Goal: Information Seeking & Learning: Learn about a topic

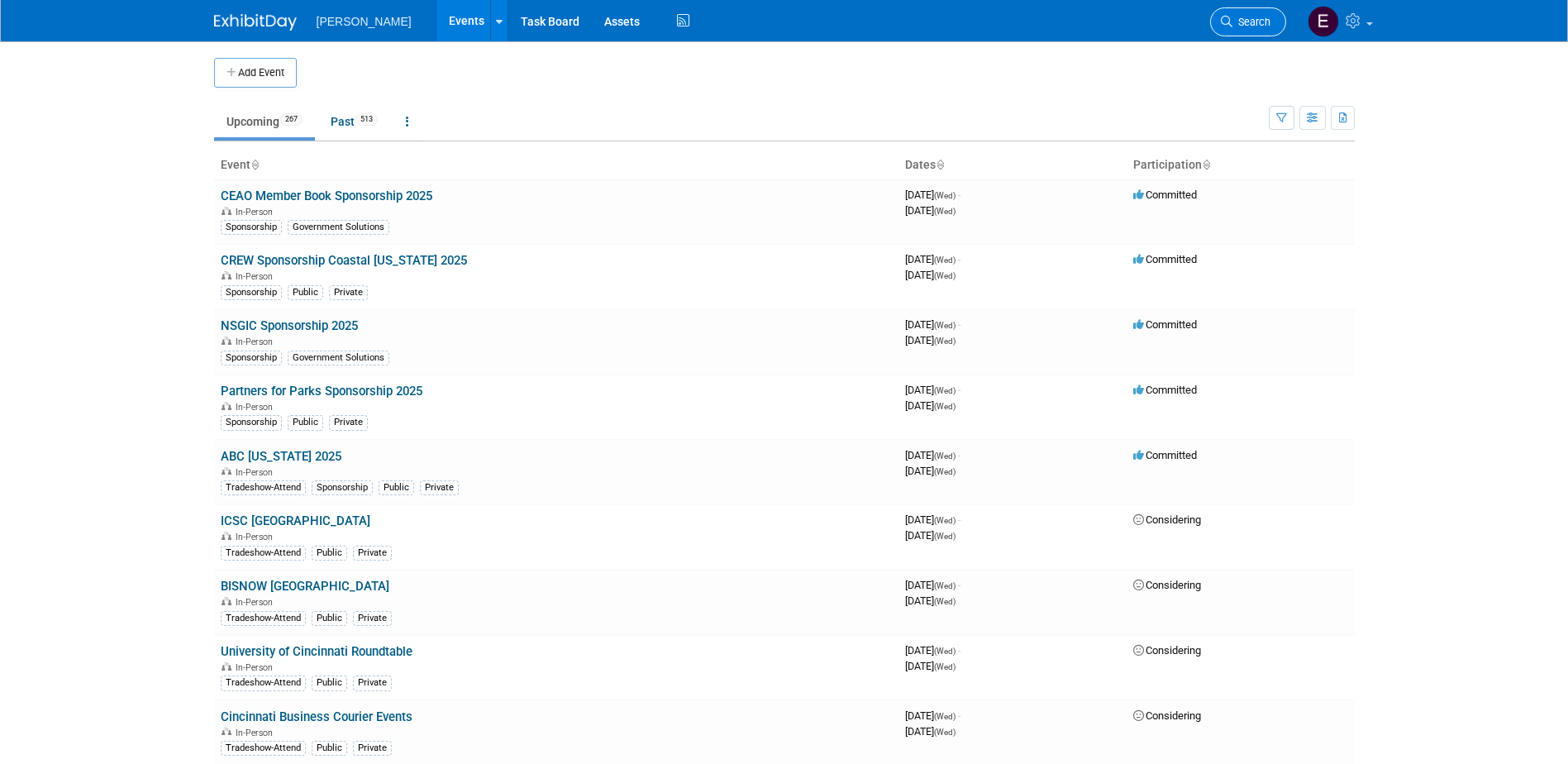
click at [1245, 24] on span "Search" at bounding box center [1251, 22] width 38 height 12
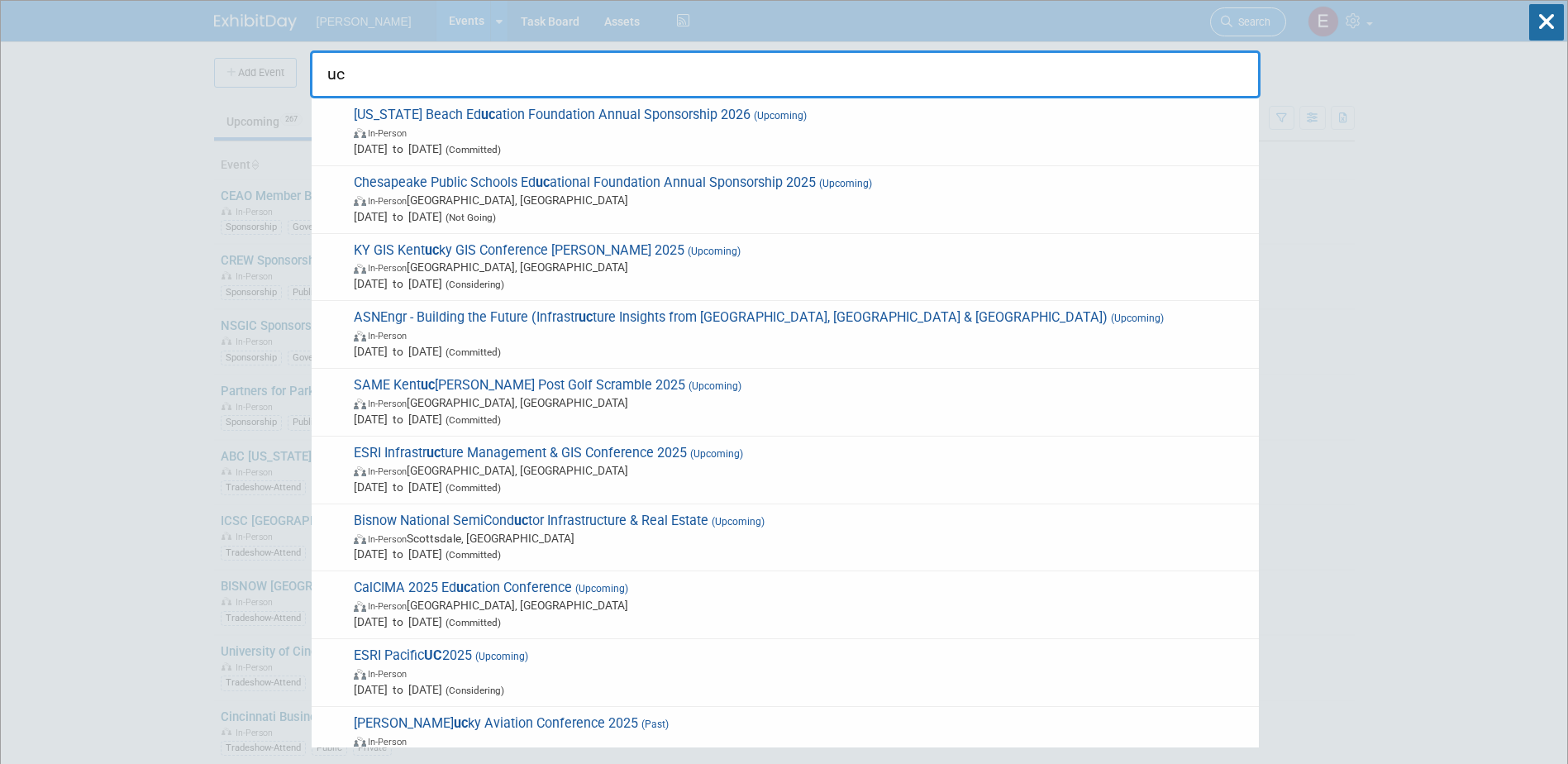
type input "u"
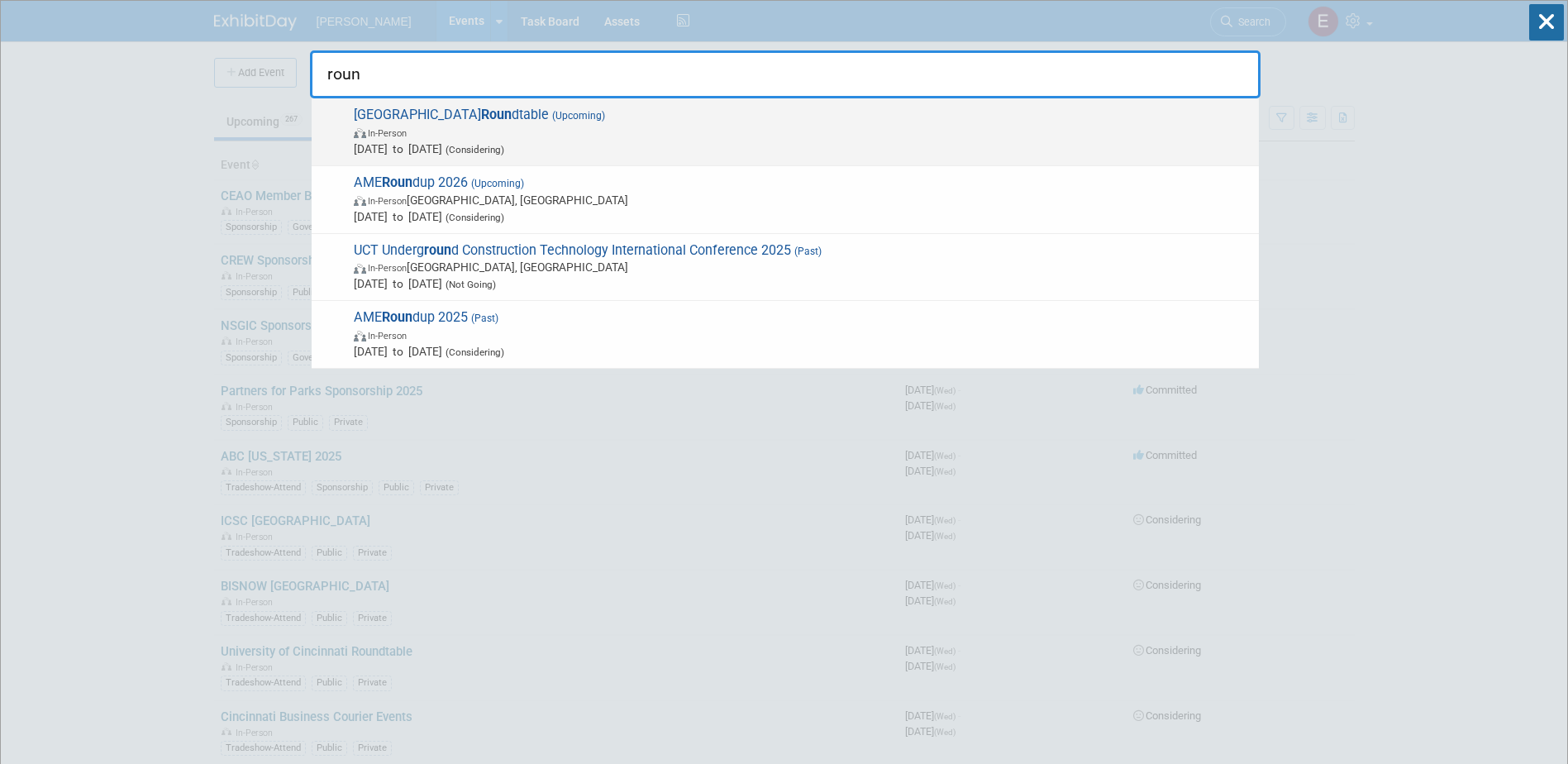
type input "roun"
click at [586, 111] on span "(Upcoming)" at bounding box center [577, 115] width 57 height 11
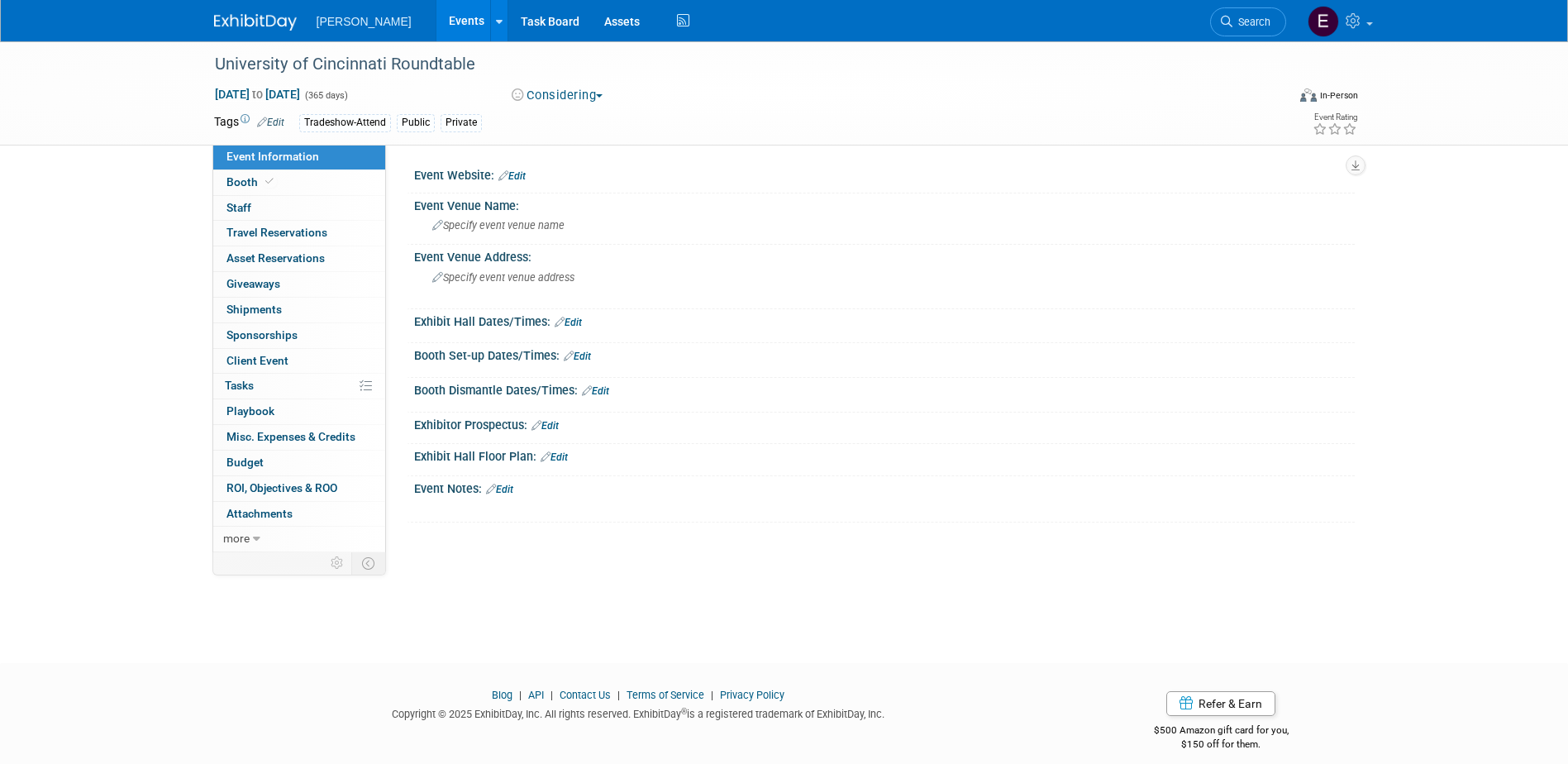
click at [558, 97] on button "Considering" at bounding box center [557, 96] width 104 height 17
click at [566, 122] on link "Committed" at bounding box center [572, 122] width 131 height 23
click at [278, 118] on link "Edit" at bounding box center [270, 122] width 27 height 11
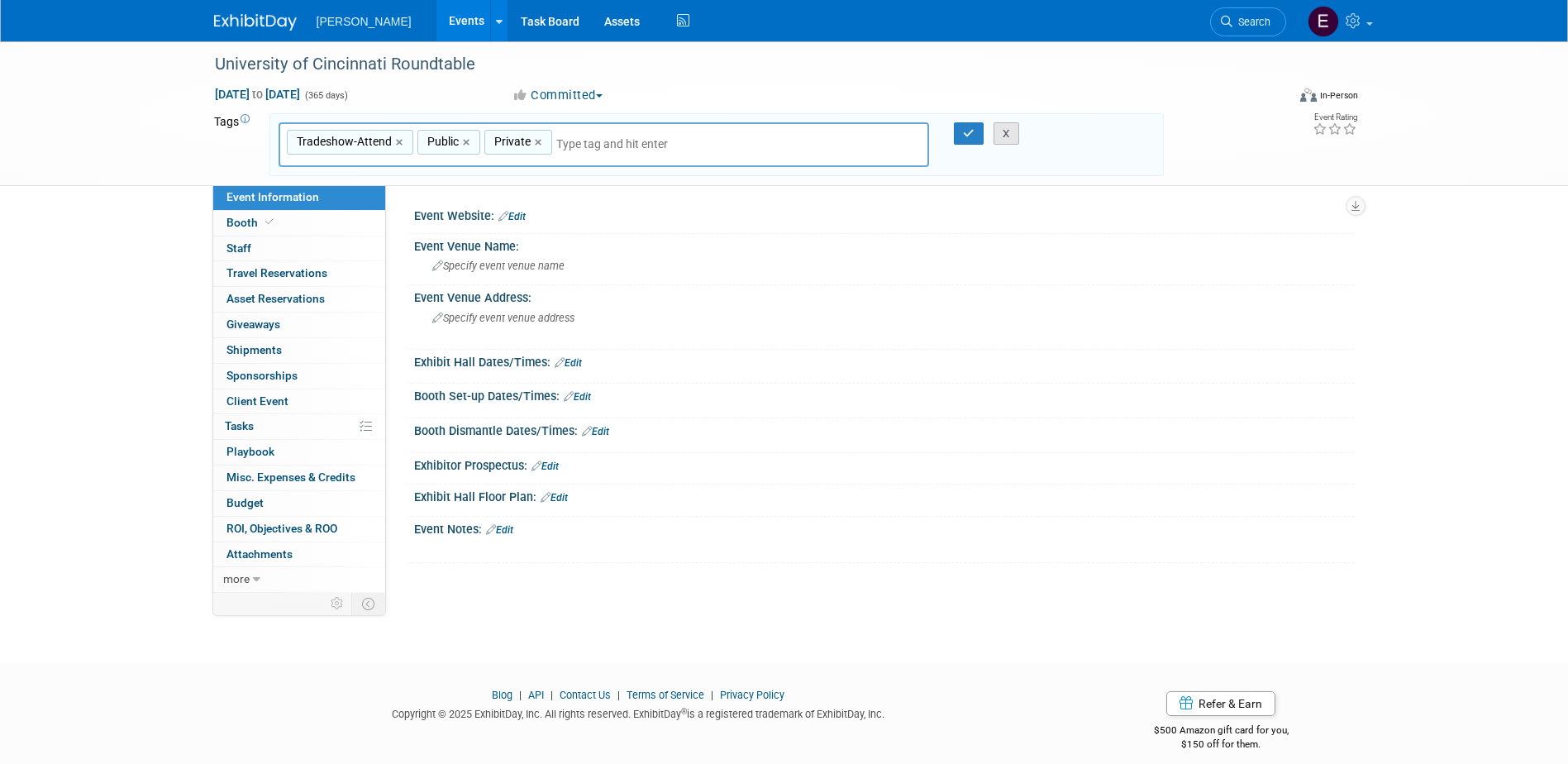
click at [999, 135] on button "X" at bounding box center [1006, 134] width 25 height 23
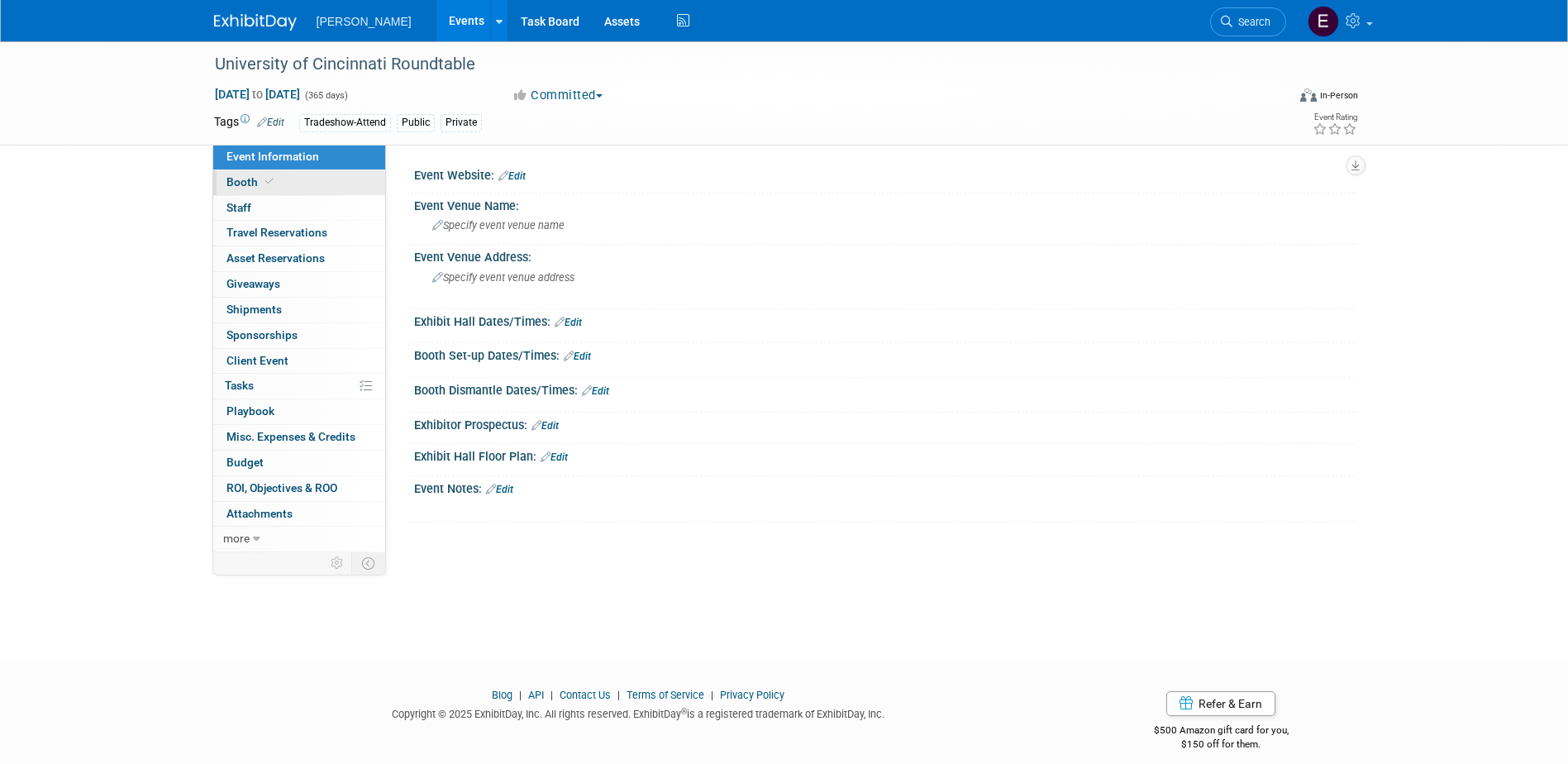
click at [325, 180] on link "Booth" at bounding box center [299, 183] width 172 height 24
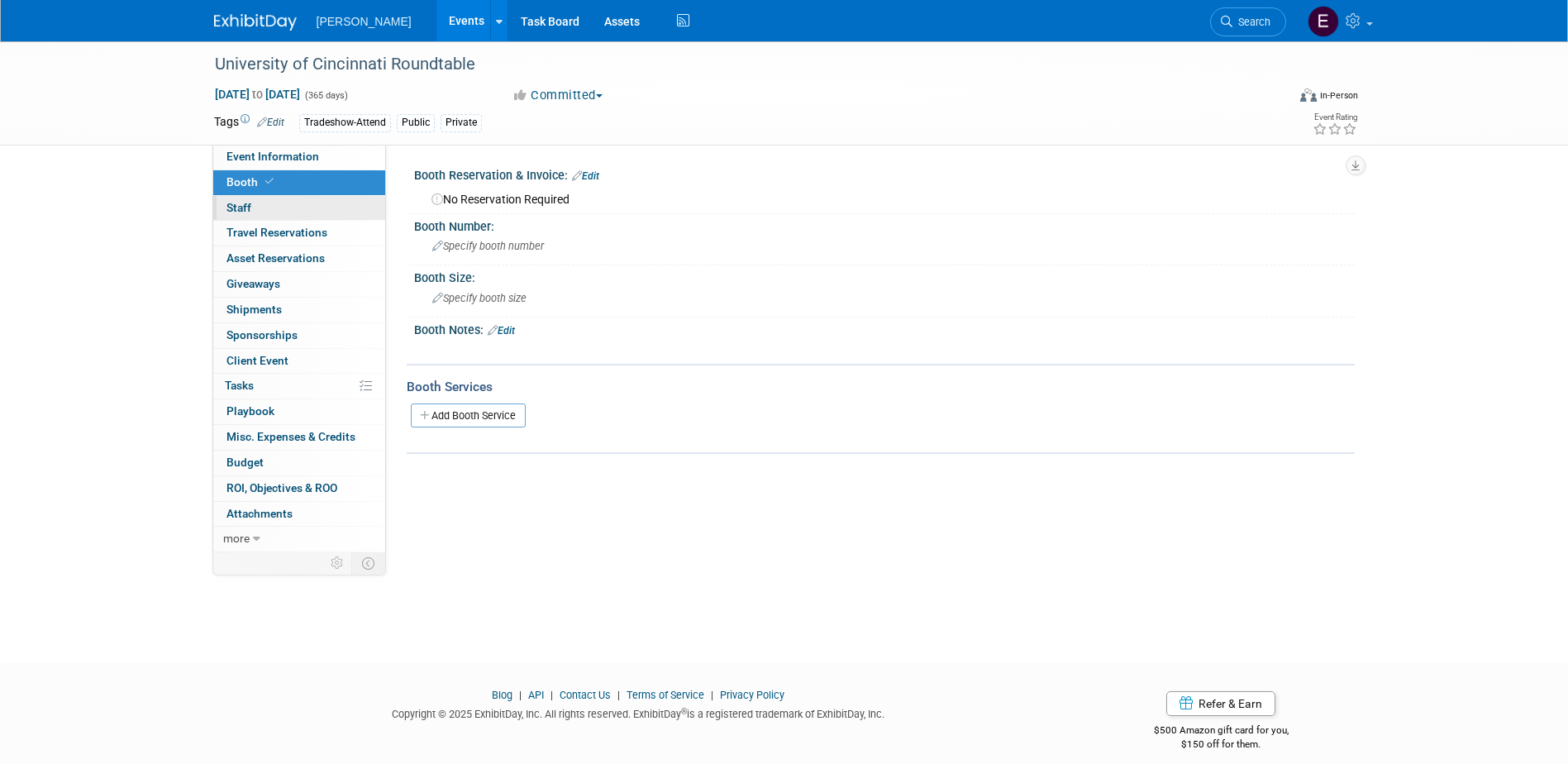
click at [323, 202] on link "0 Staff 0" at bounding box center [299, 208] width 172 height 24
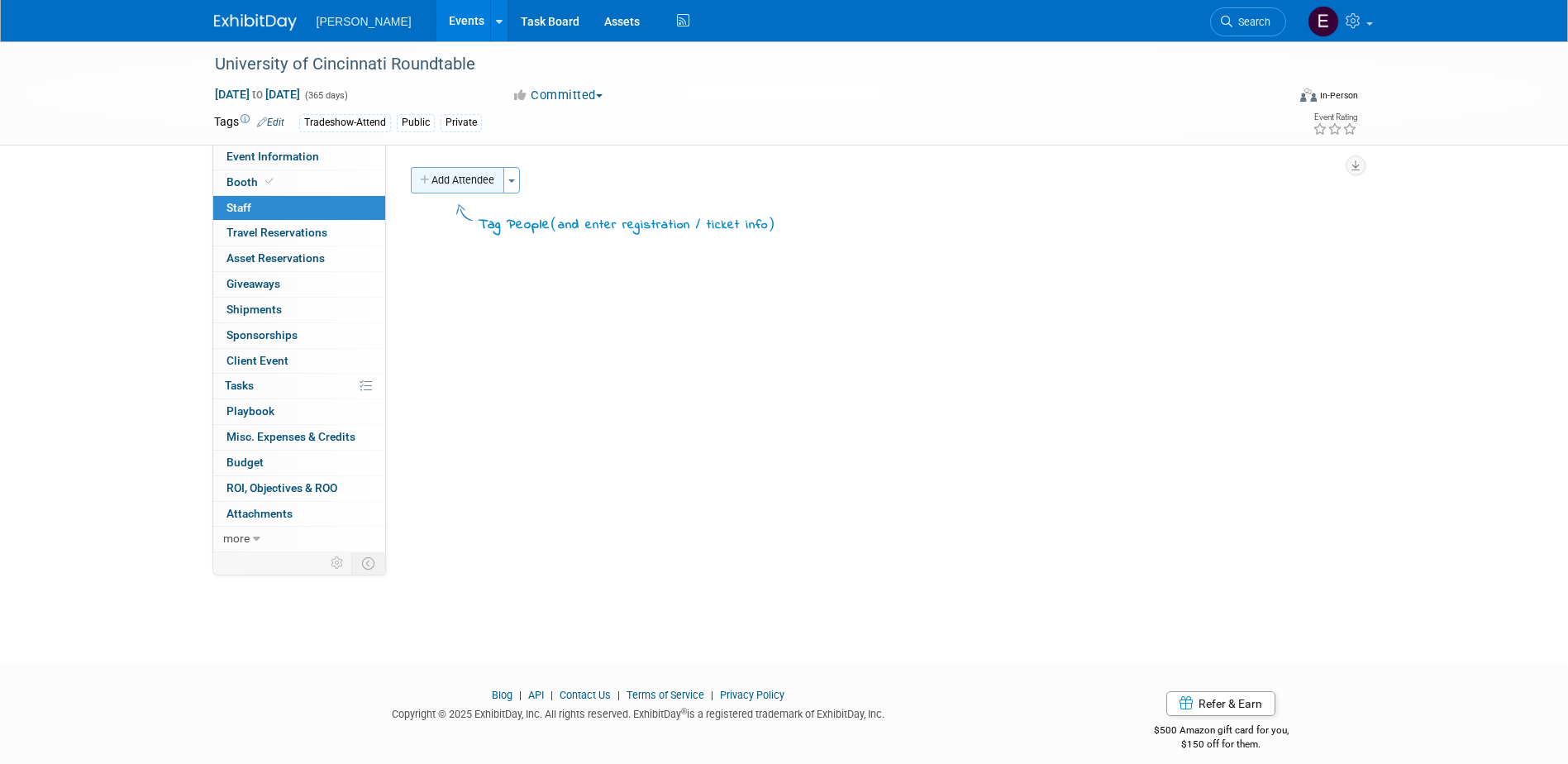
click at [439, 184] on button "Add Attendee" at bounding box center [457, 180] width 93 height 26
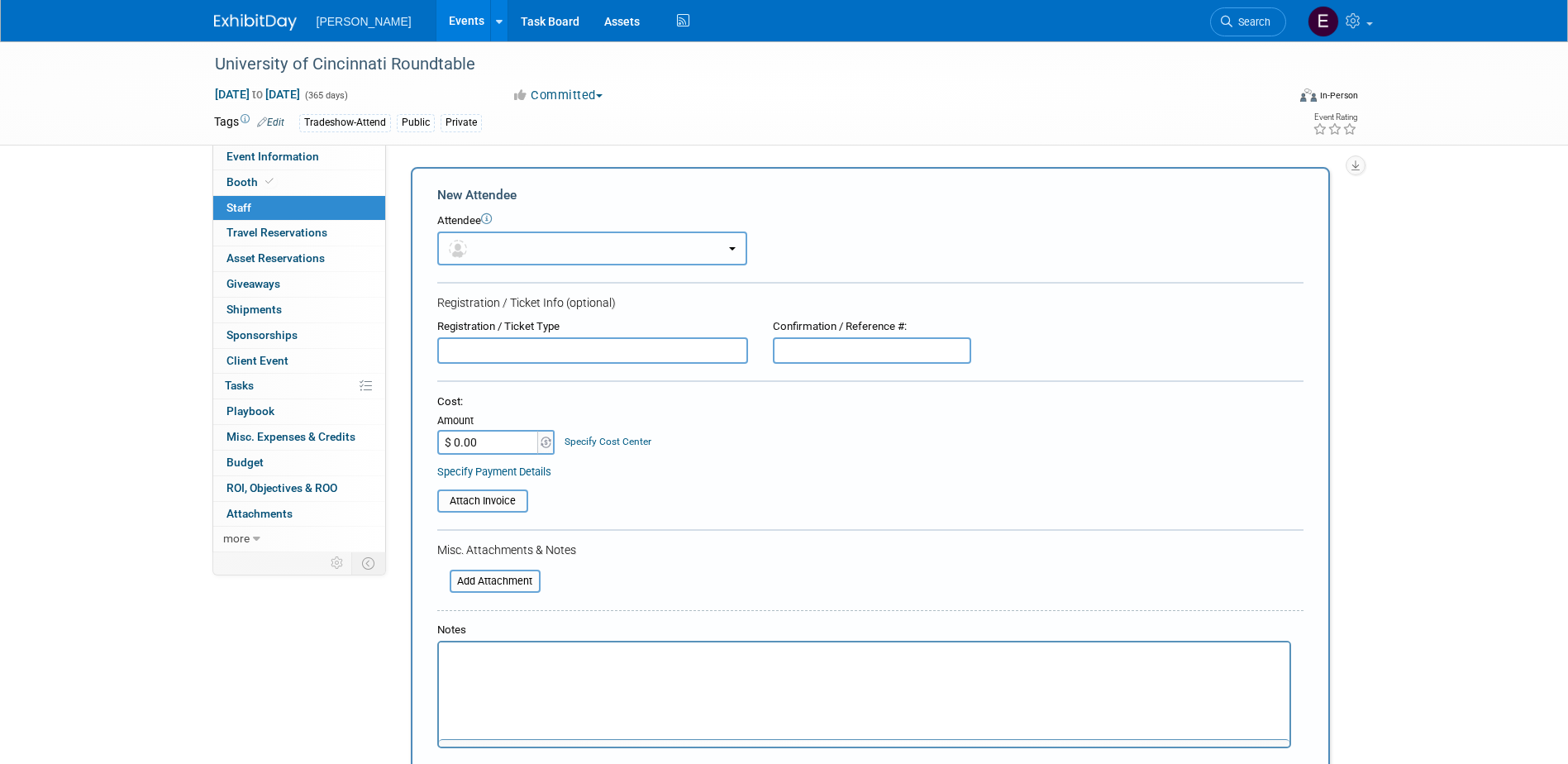
click at [493, 239] on button "button" at bounding box center [592, 248] width 310 height 34
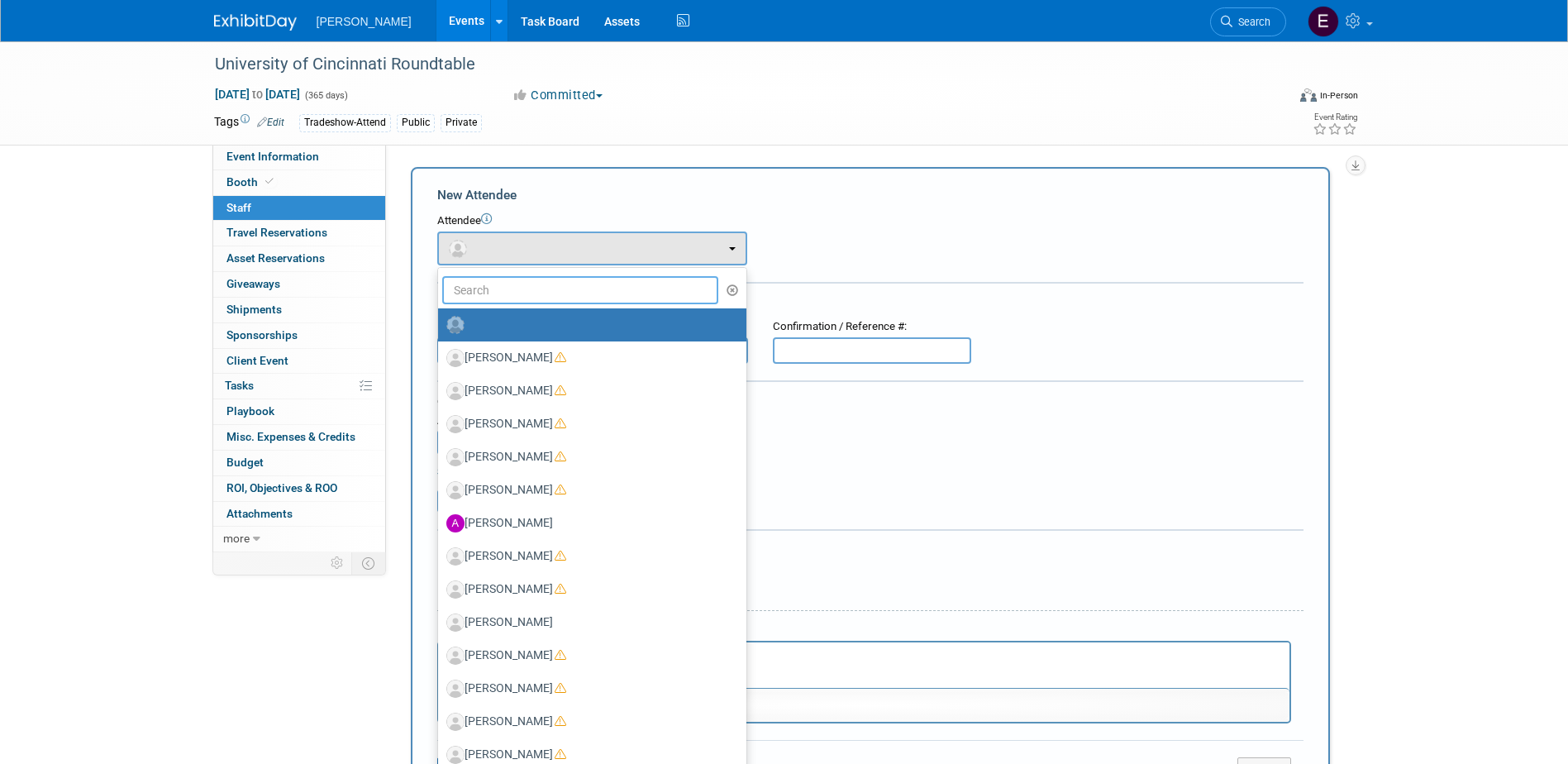
click at [509, 280] on input "text" at bounding box center [580, 290] width 277 height 28
type input "wess"
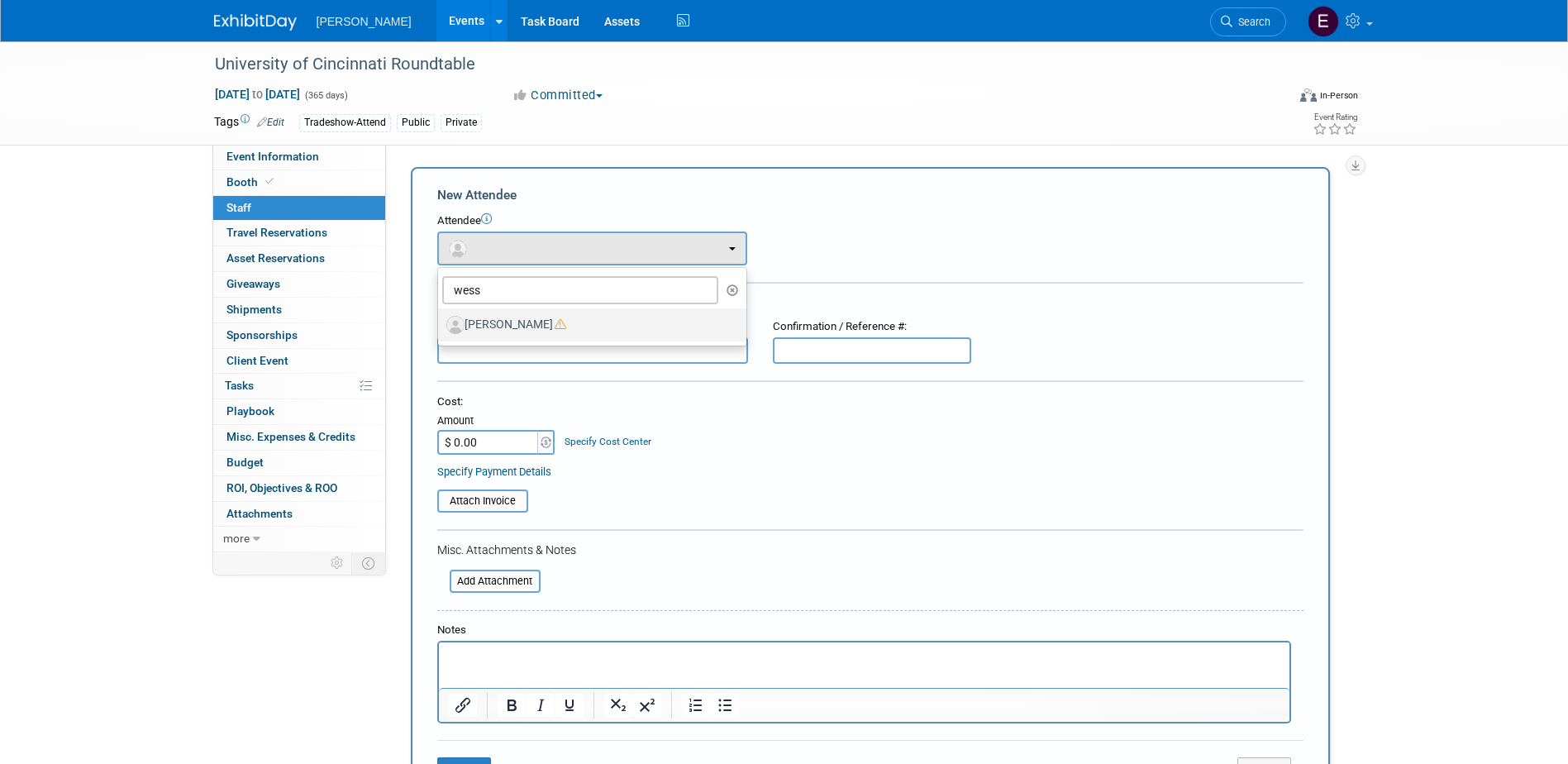
click at [506, 327] on label "Lanie Wess" at bounding box center [588, 325] width 284 height 26
click at [440, 327] on input "Lanie Wess" at bounding box center [435, 323] width 10 height 10
select select "42c6ba8e-9175-4ba4-9b15-882d9bc53c66"
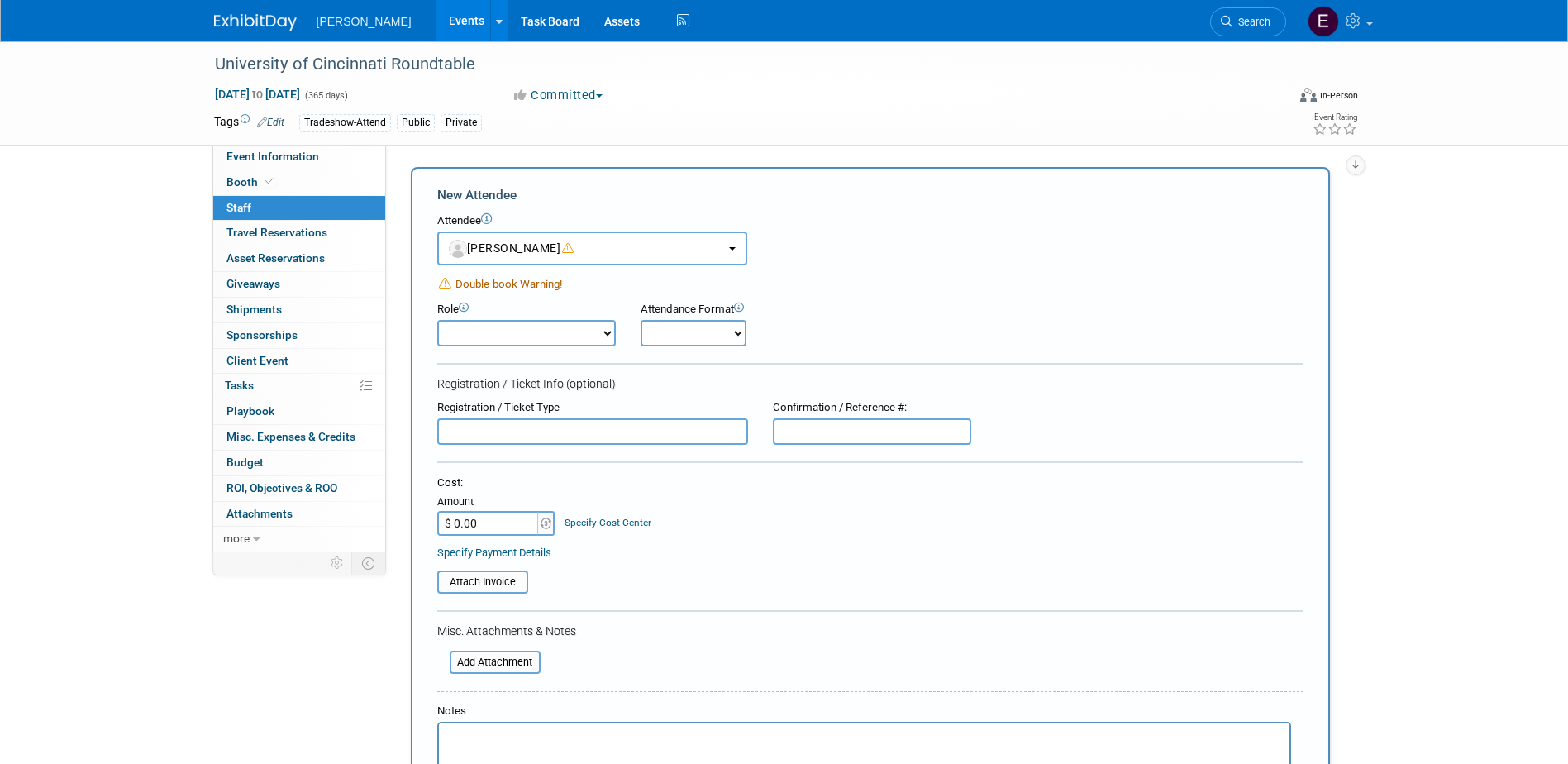
click at [513, 428] on input "text" at bounding box center [592, 432] width 311 height 26
type input "M"
type input "Annual membership"
click at [483, 524] on input "$ 0.00" at bounding box center [488, 523] width 104 height 24
type input "$ 550.00"
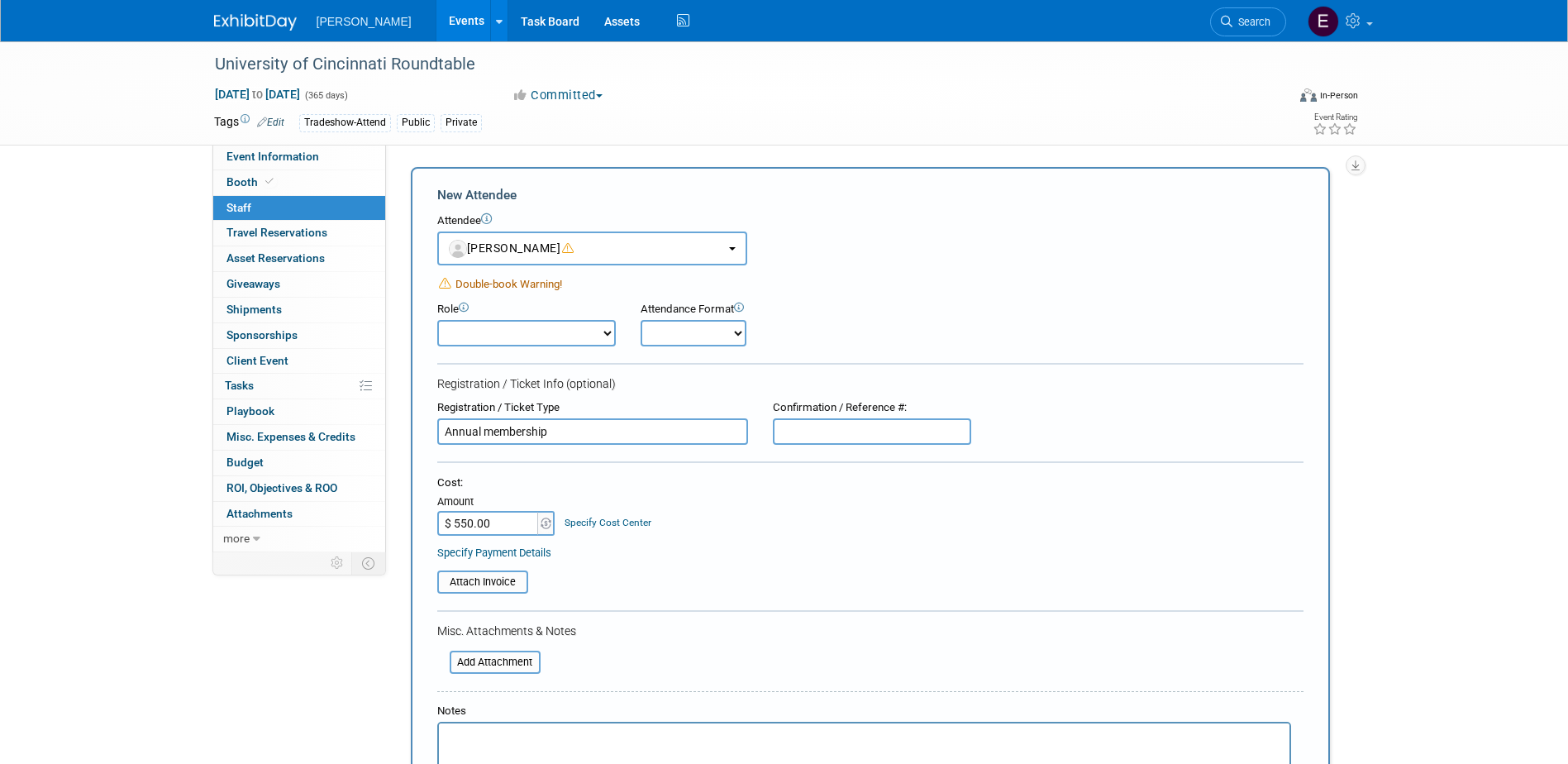
click at [571, 517] on link "Specify Cost Center" at bounding box center [608, 522] width 87 height 11
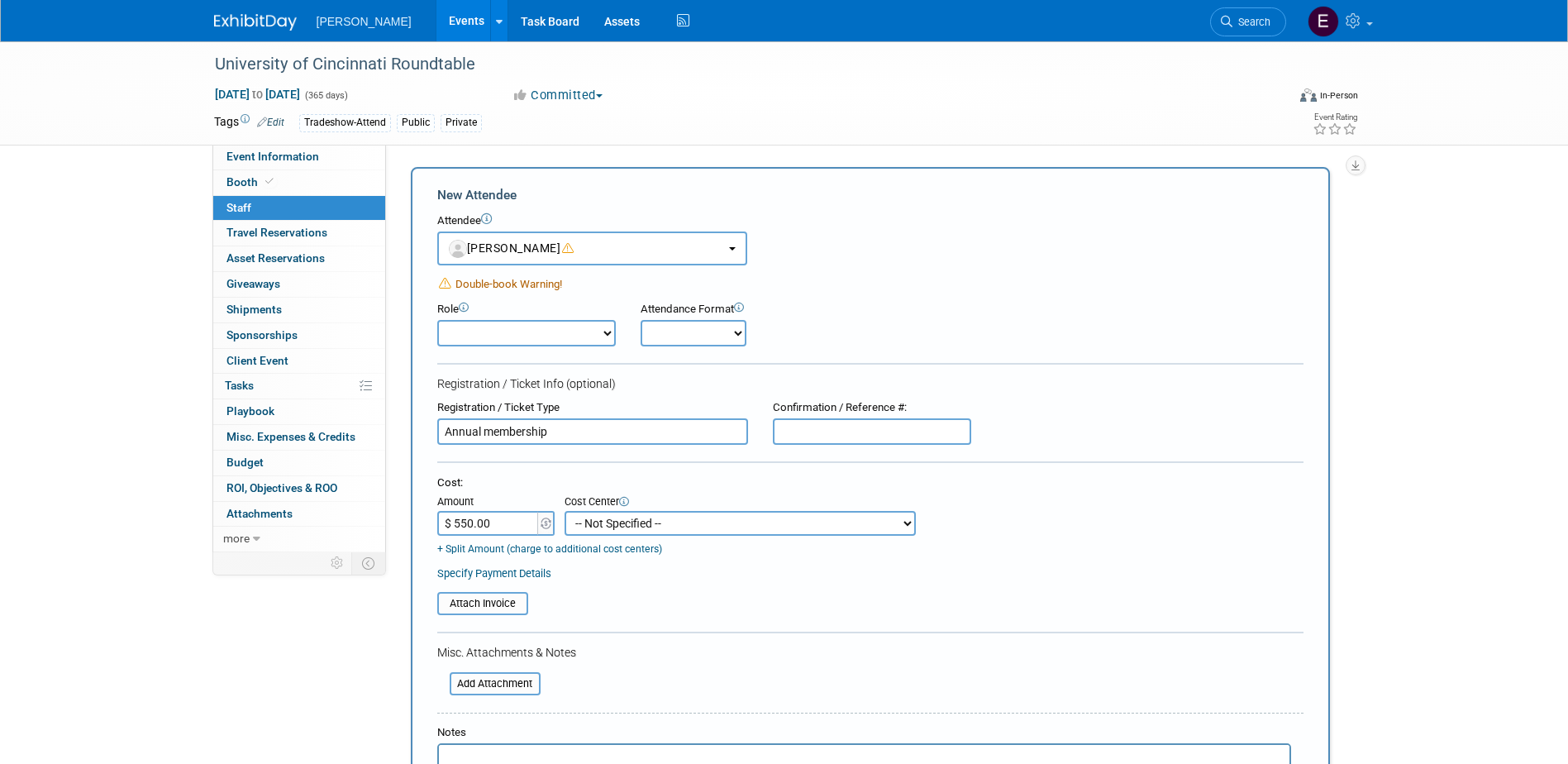
click at [573, 519] on select "-- Not Specified -- Advisory Services - Expenses_1001.502 Aerial Acquisition - …" at bounding box center [740, 523] width 352 height 24
select select "18966235"
click at [565, 511] on select "-- Not Specified -- Advisory Services - Expenses_1001.502 Aerial Acquisition - …" at bounding box center [740, 523] width 352 height 24
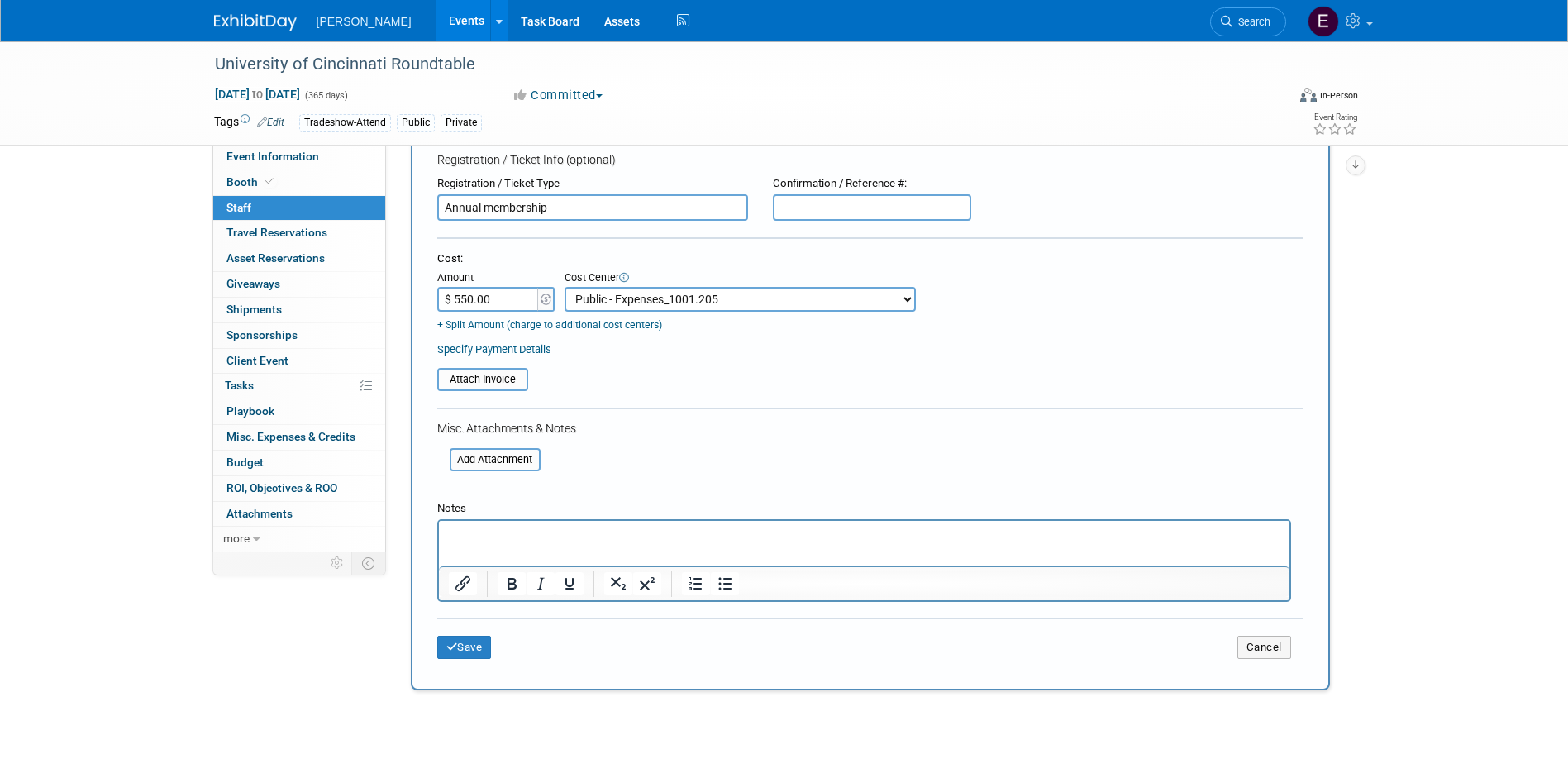
scroll to position [248, 0]
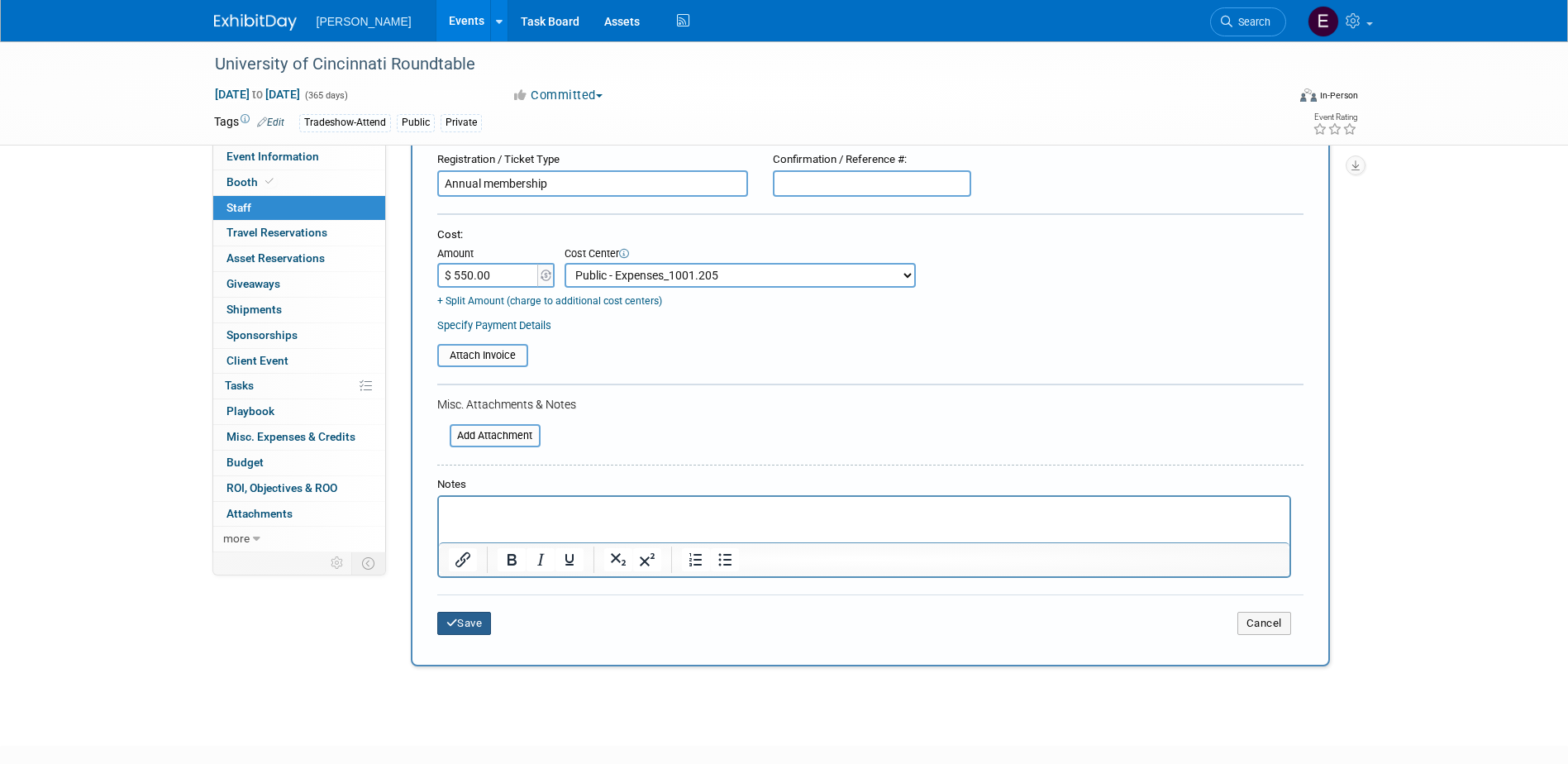
click at [486, 619] on button "Save" at bounding box center [464, 623] width 55 height 23
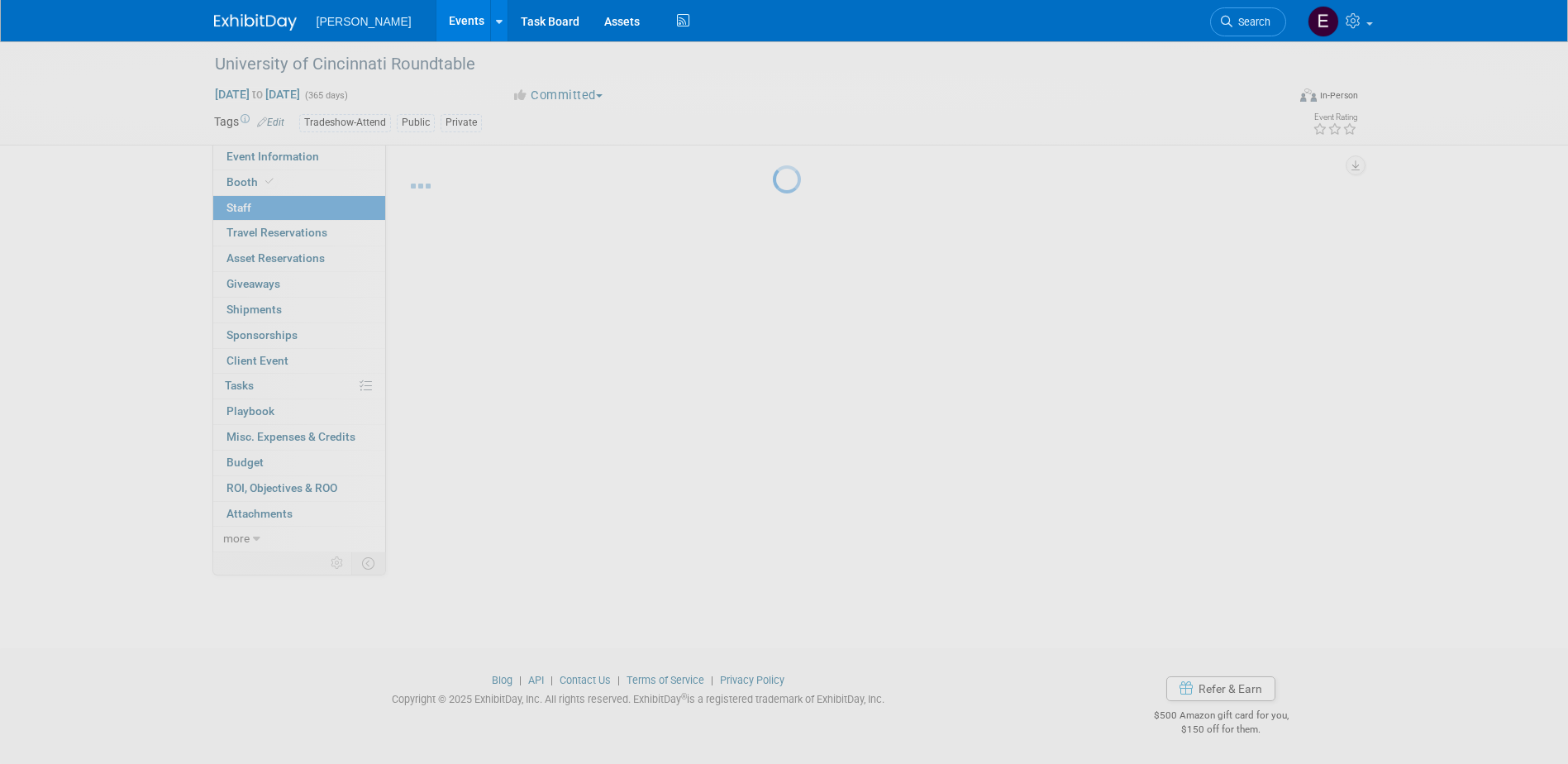
scroll to position [15, 0]
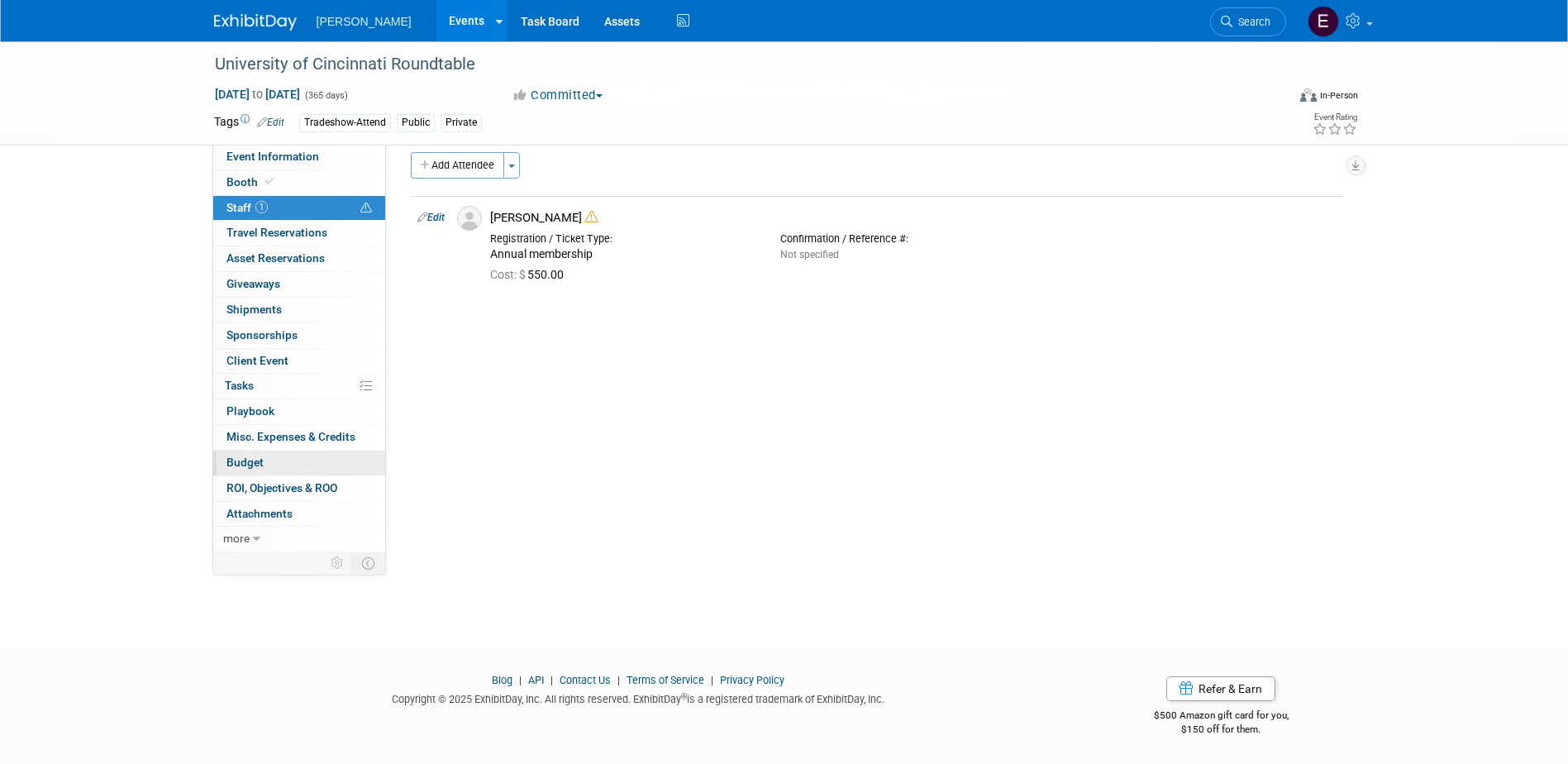
click at [265, 469] on link "Budget" at bounding box center [299, 463] width 172 height 24
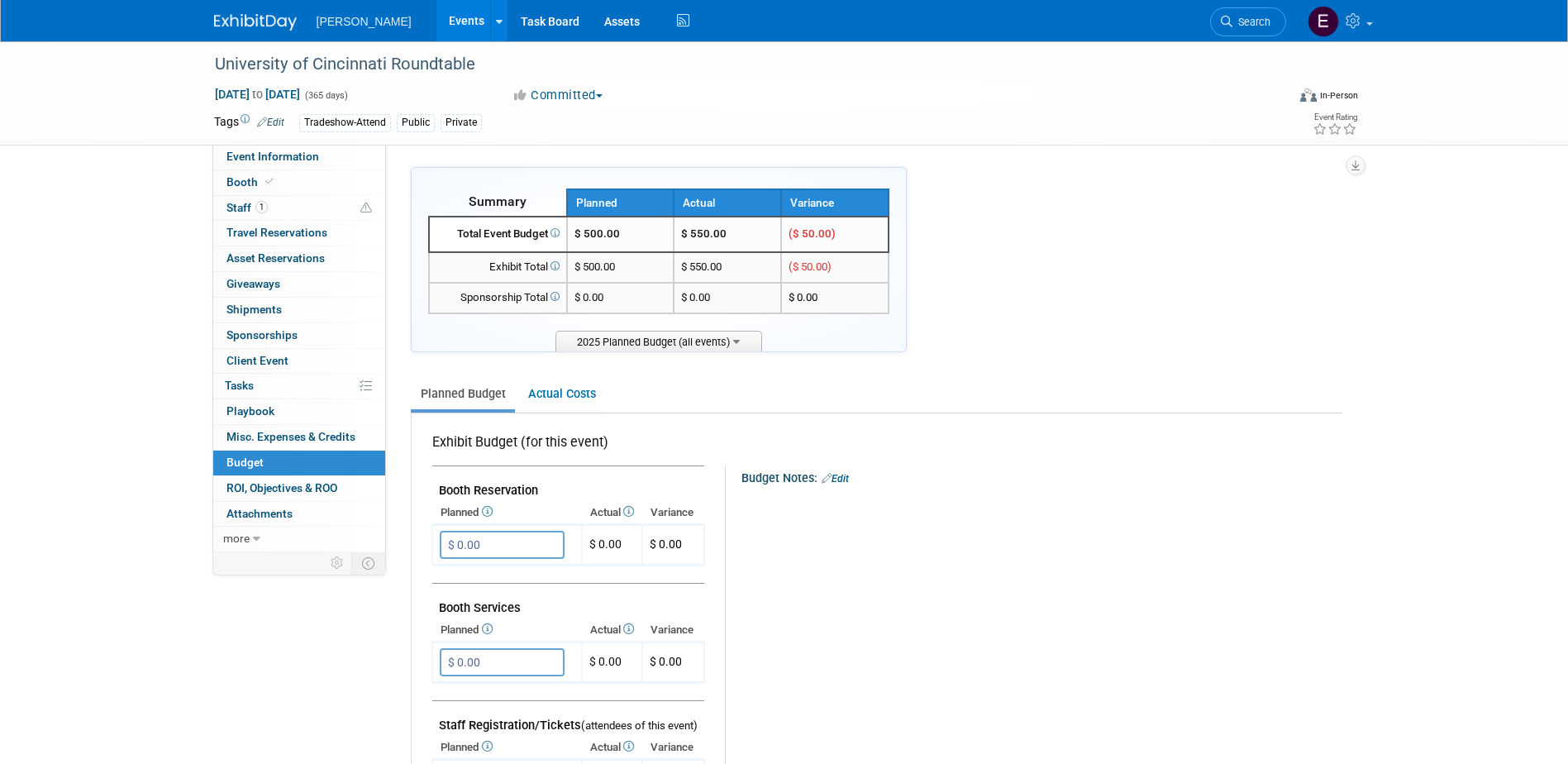
scroll to position [413, 0]
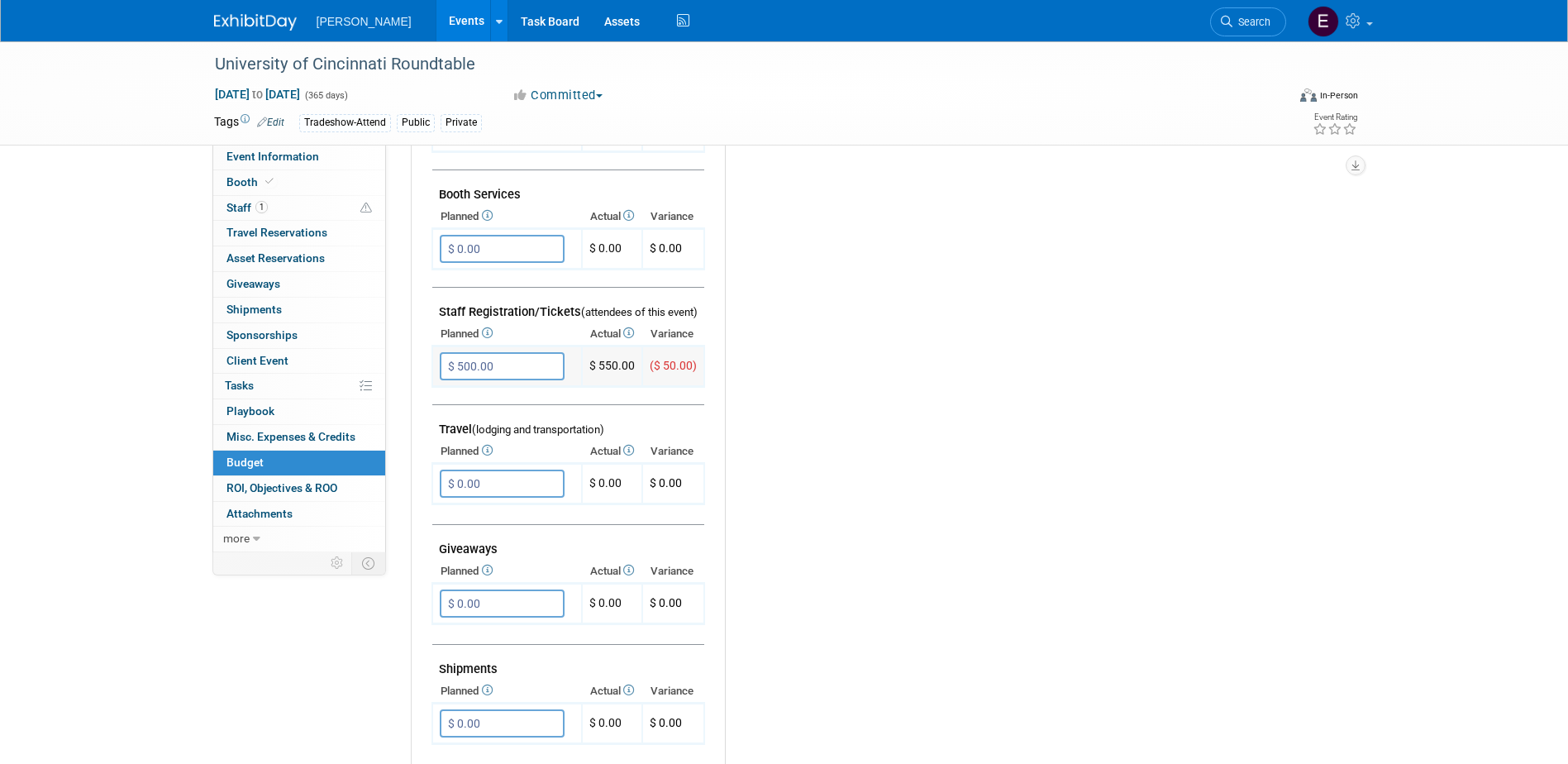
click at [492, 359] on input "$ 500.00" at bounding box center [501, 366] width 124 height 28
click at [876, 365] on div "Budget Notes: Edit X" at bounding box center [1026, 480] width 602 height 857
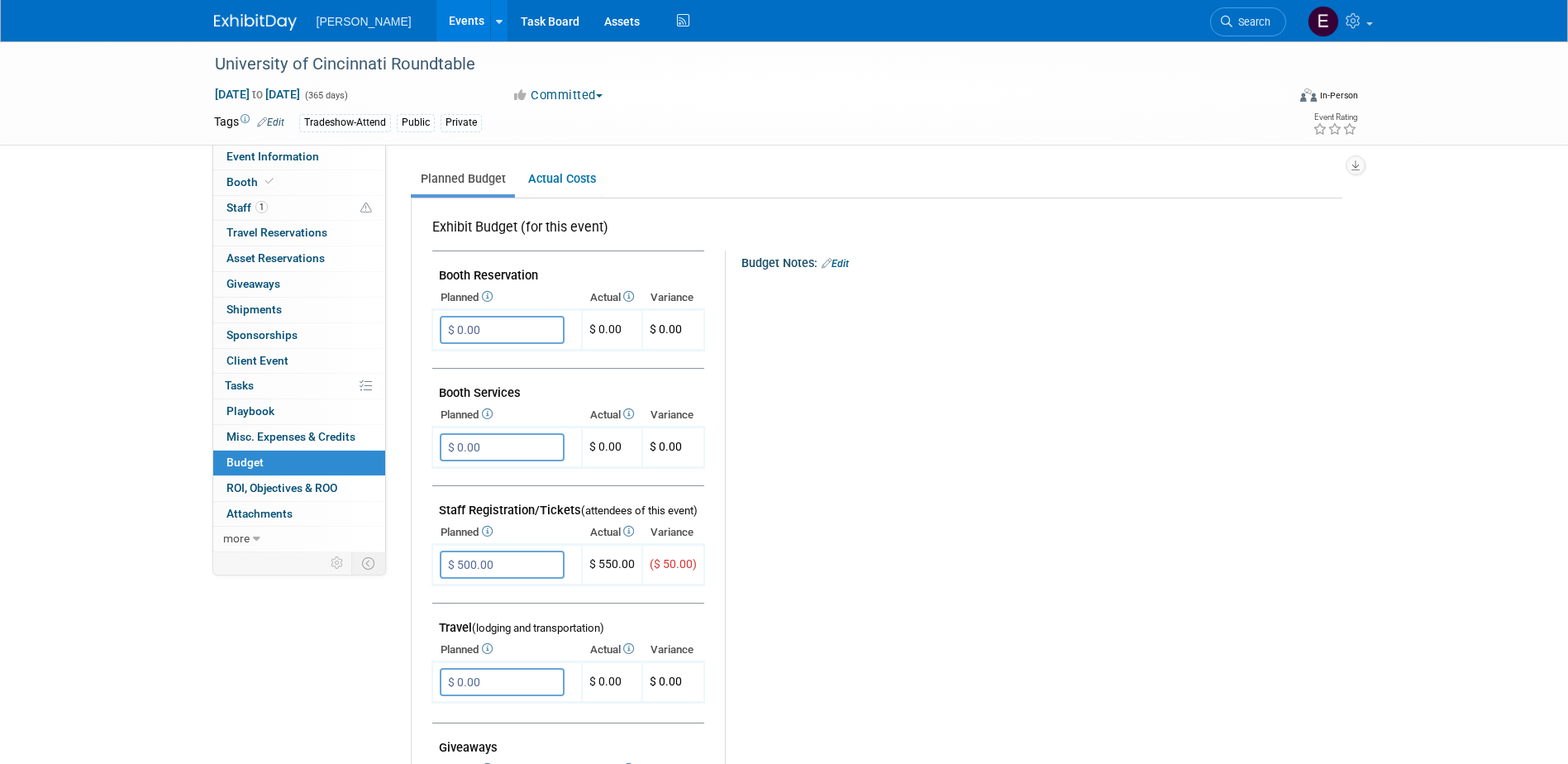
scroll to position [0, 0]
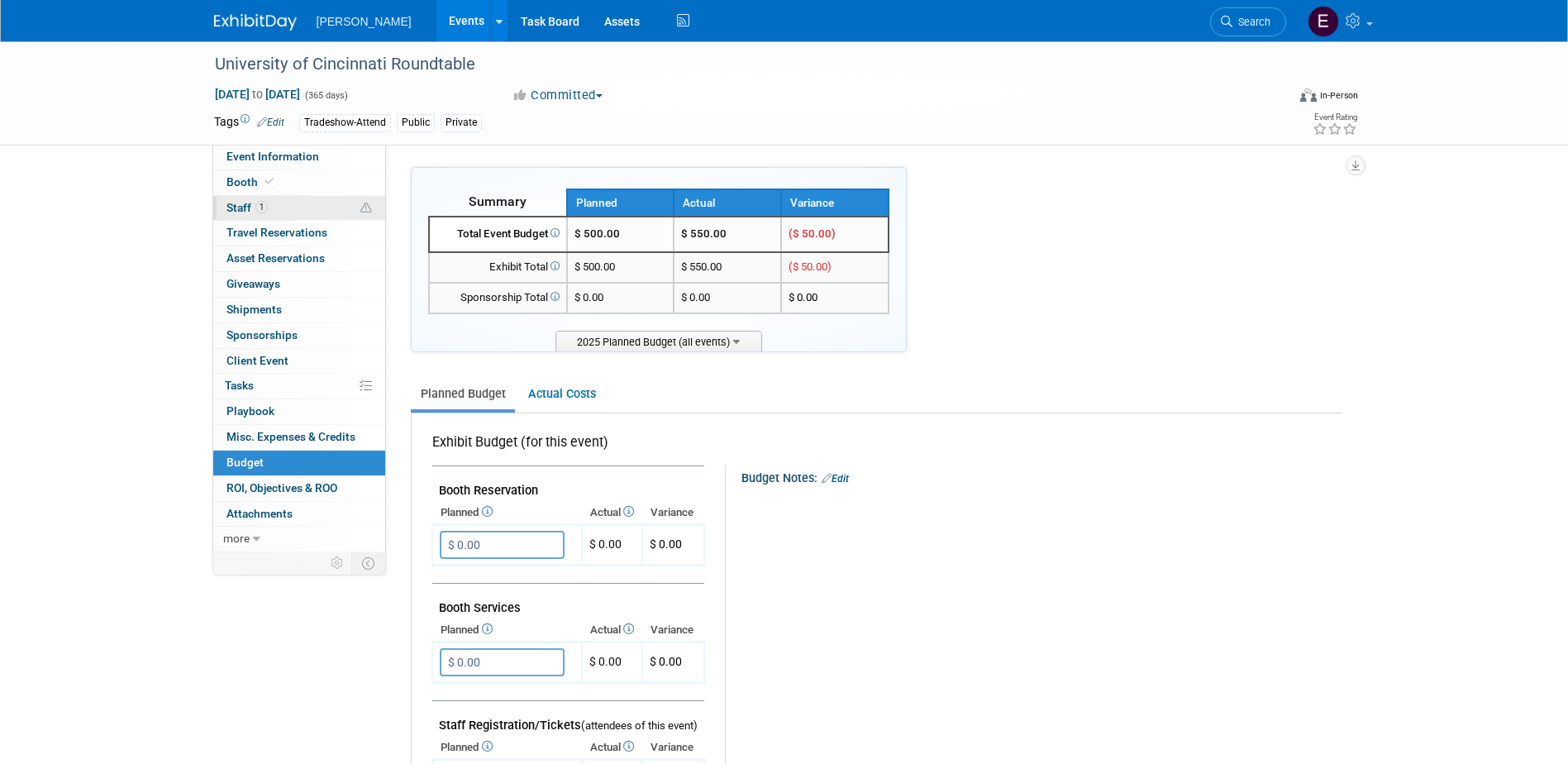
click at [265, 199] on link "1 Staff 1" at bounding box center [299, 208] width 172 height 24
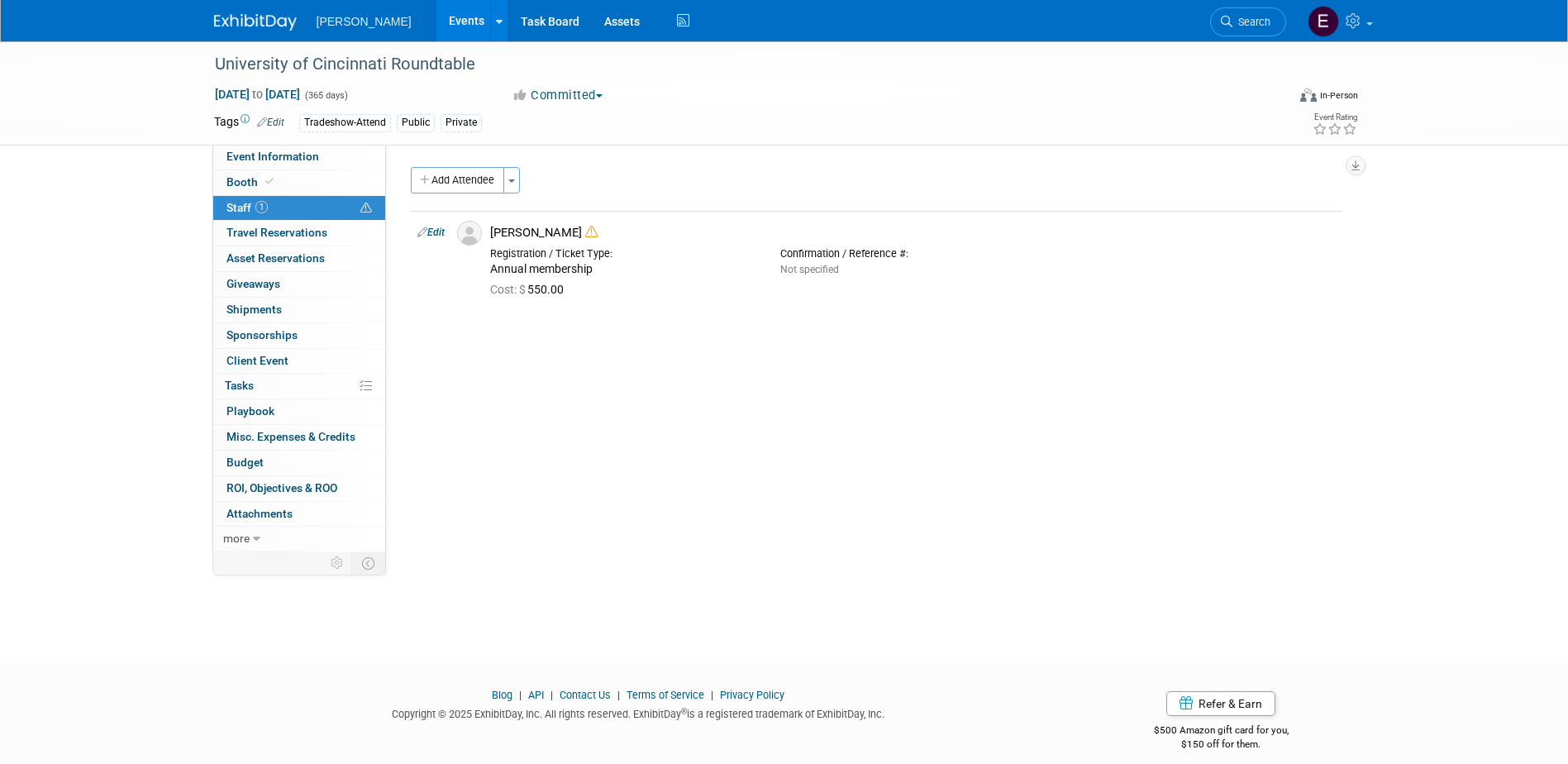
click at [437, 231] on link "Edit" at bounding box center [431, 231] width 27 height 11
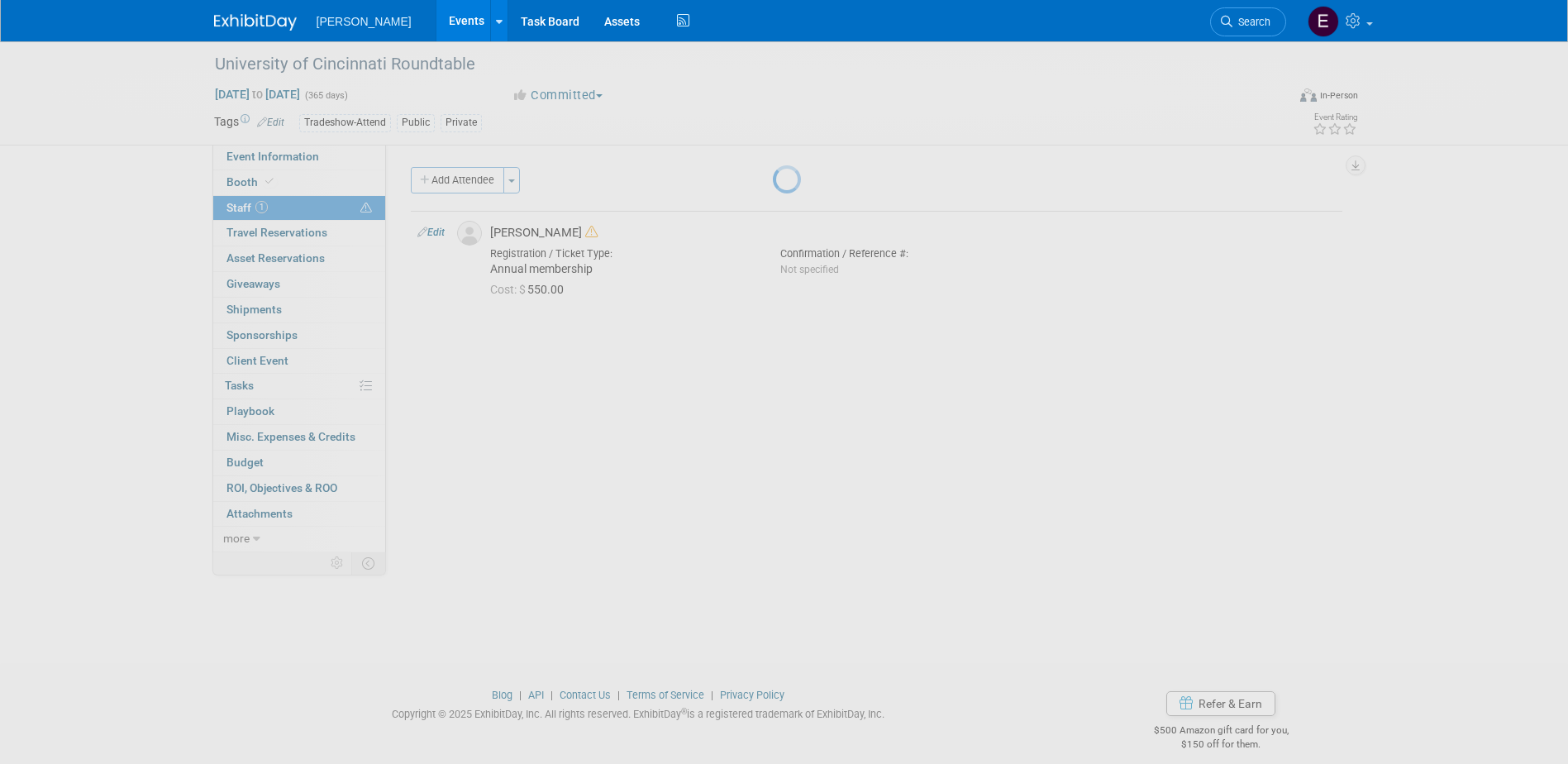
select select "42c6ba8e-9175-4ba4-9b15-882d9bc53c66"
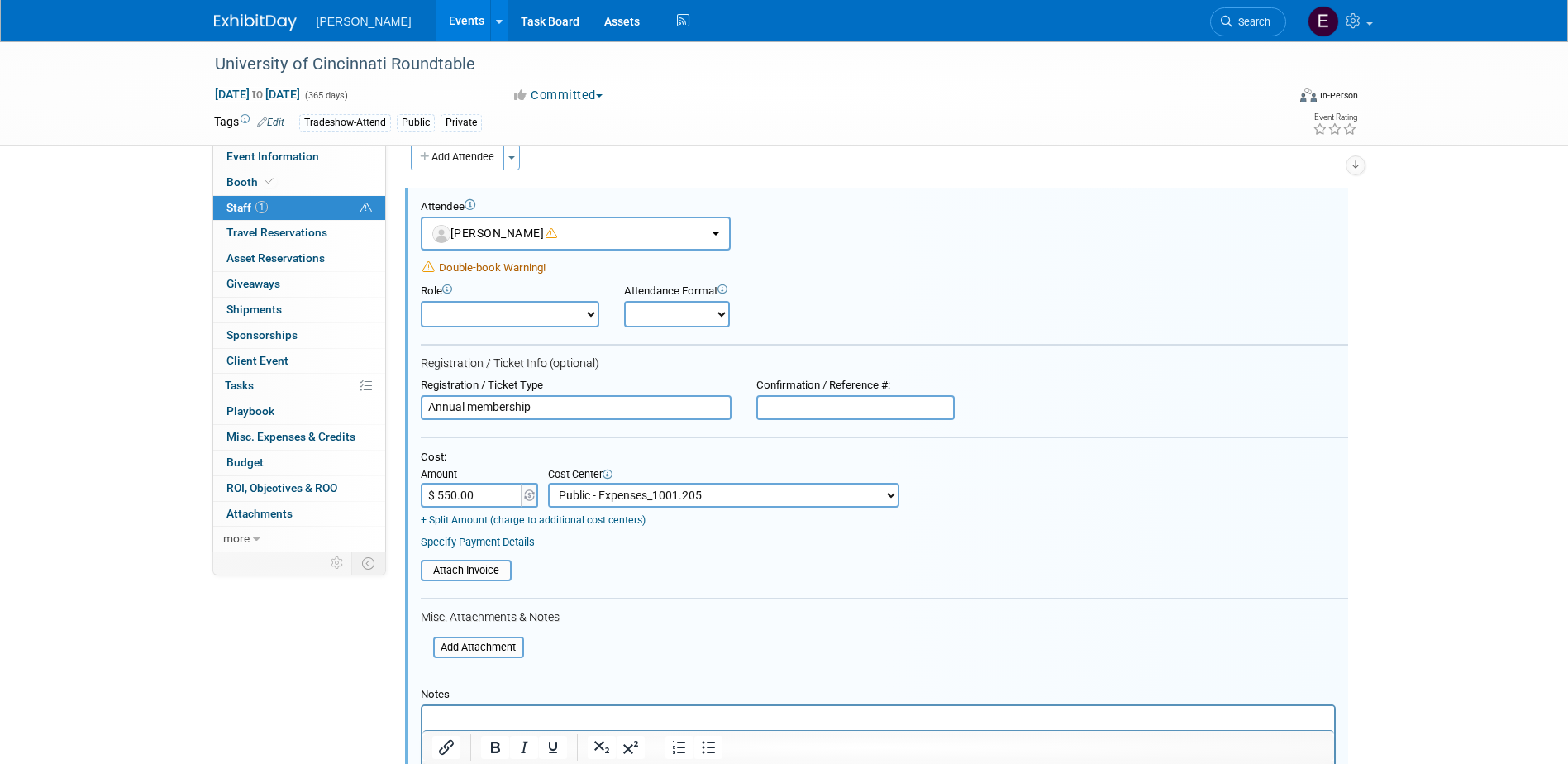
click at [627, 519] on link "+ Split Amount (charge to additional cost centers)" at bounding box center [533, 519] width 224 height 11
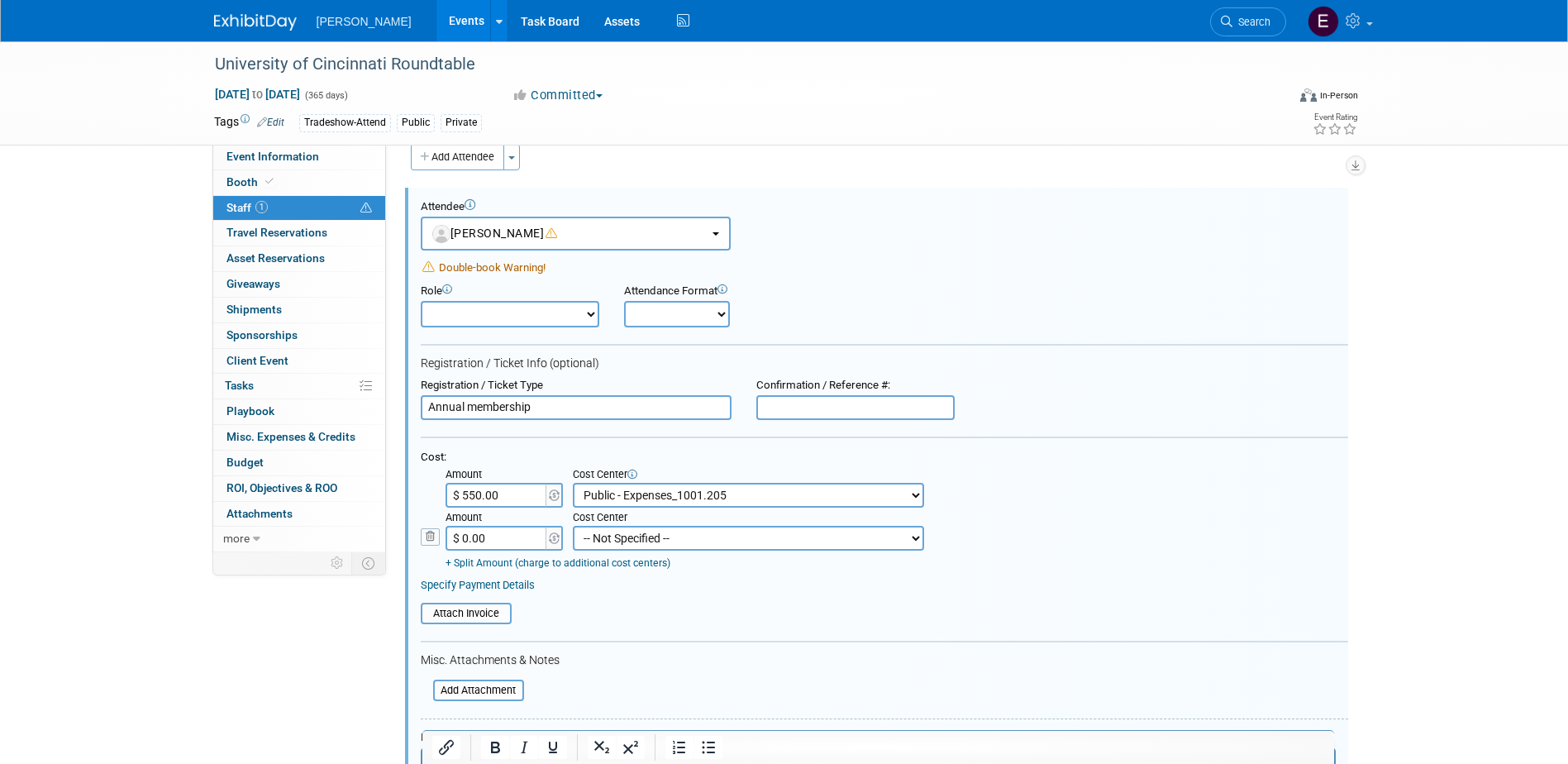
click at [437, 541] on icon at bounding box center [430, 537] width 19 height 17
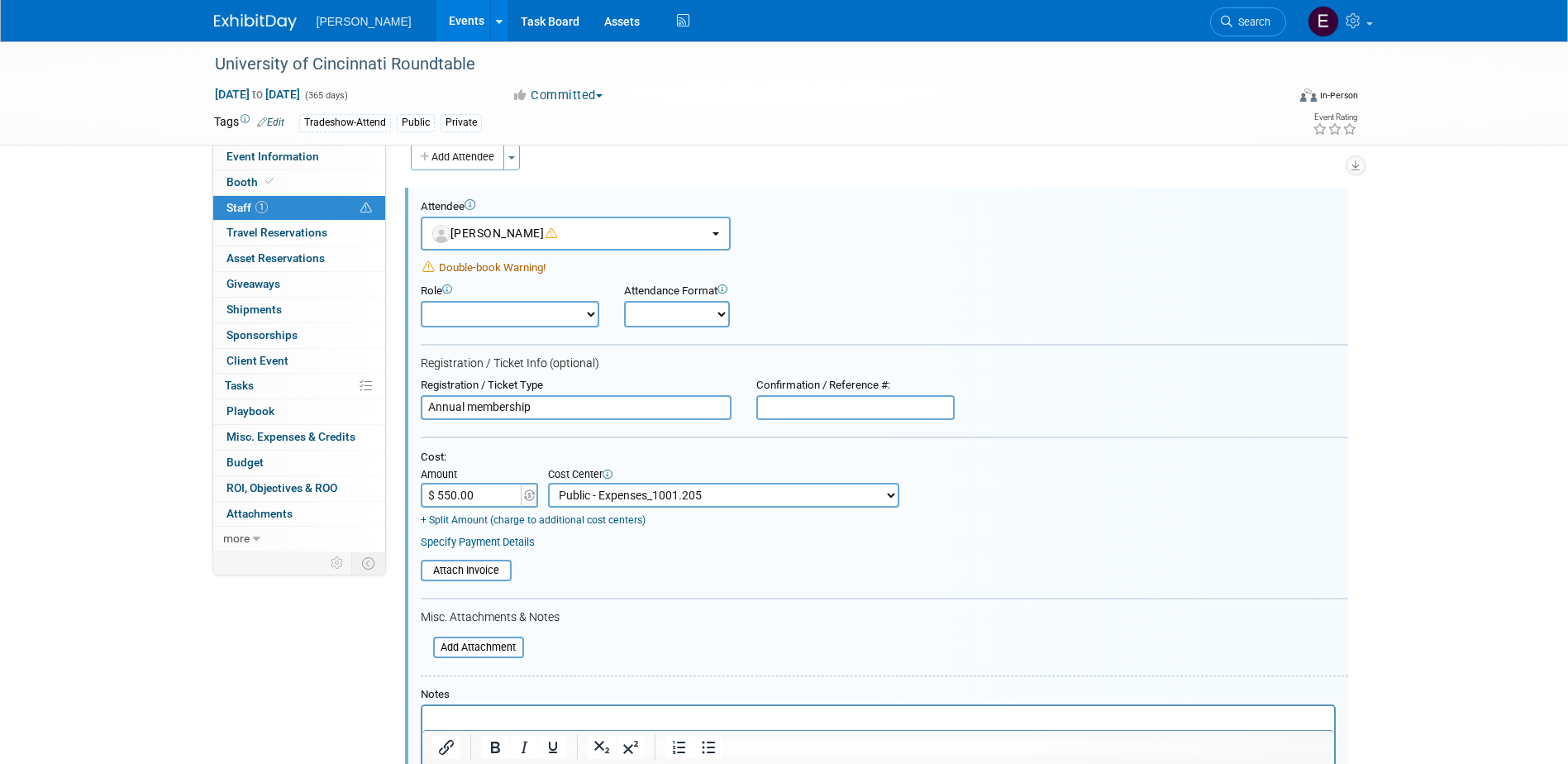
click at [452, 544] on link "Specify Payment Details" at bounding box center [477, 542] width 114 height 12
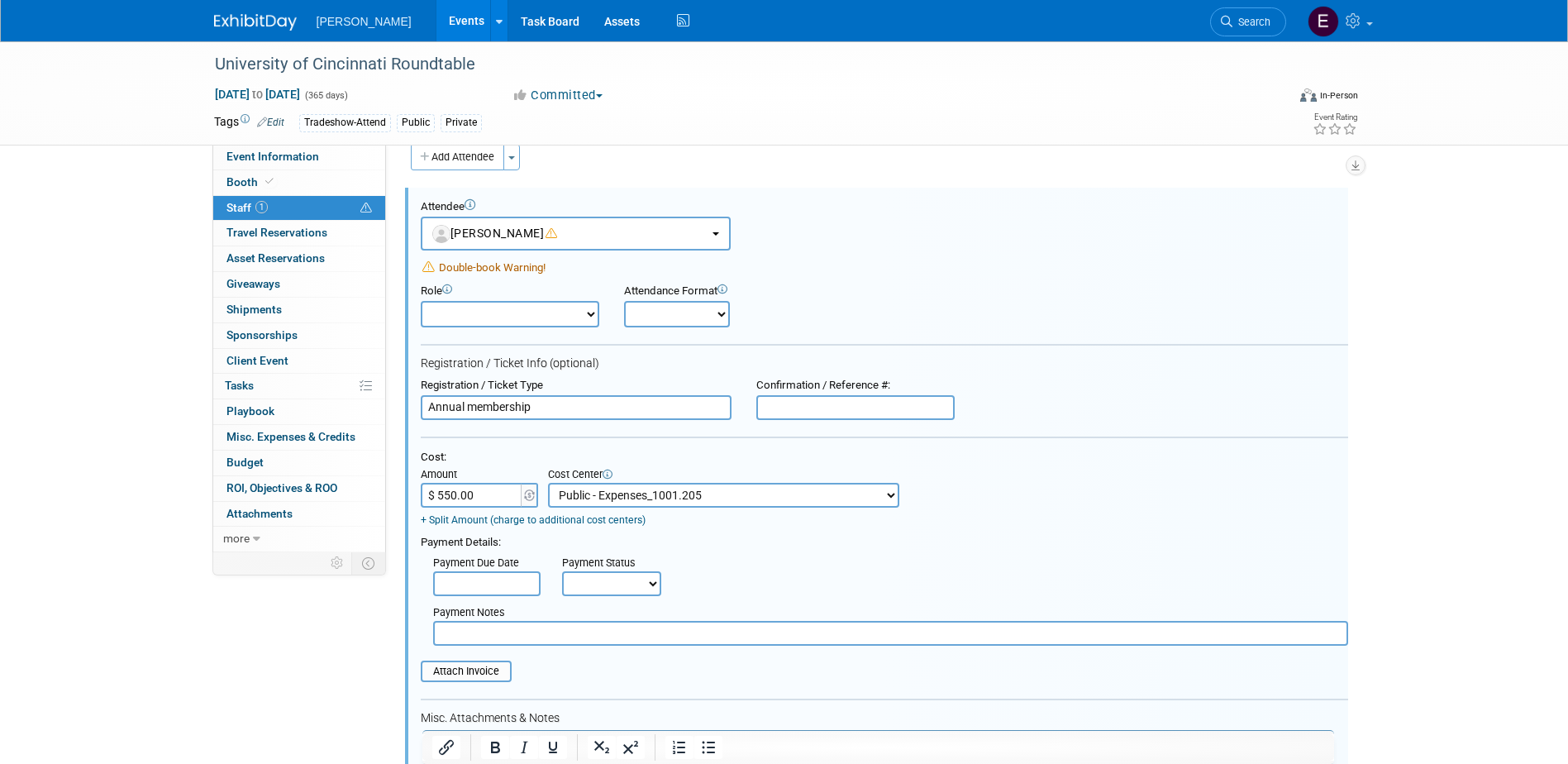
click at [651, 586] on select "Not Paid Yet Partially Paid Paid in Full" at bounding box center [612, 583] width 99 height 24
select select "3"
click at [562, 573] on select "Not Paid Yet Partially Paid Paid in Full" at bounding box center [612, 583] width 99 height 24
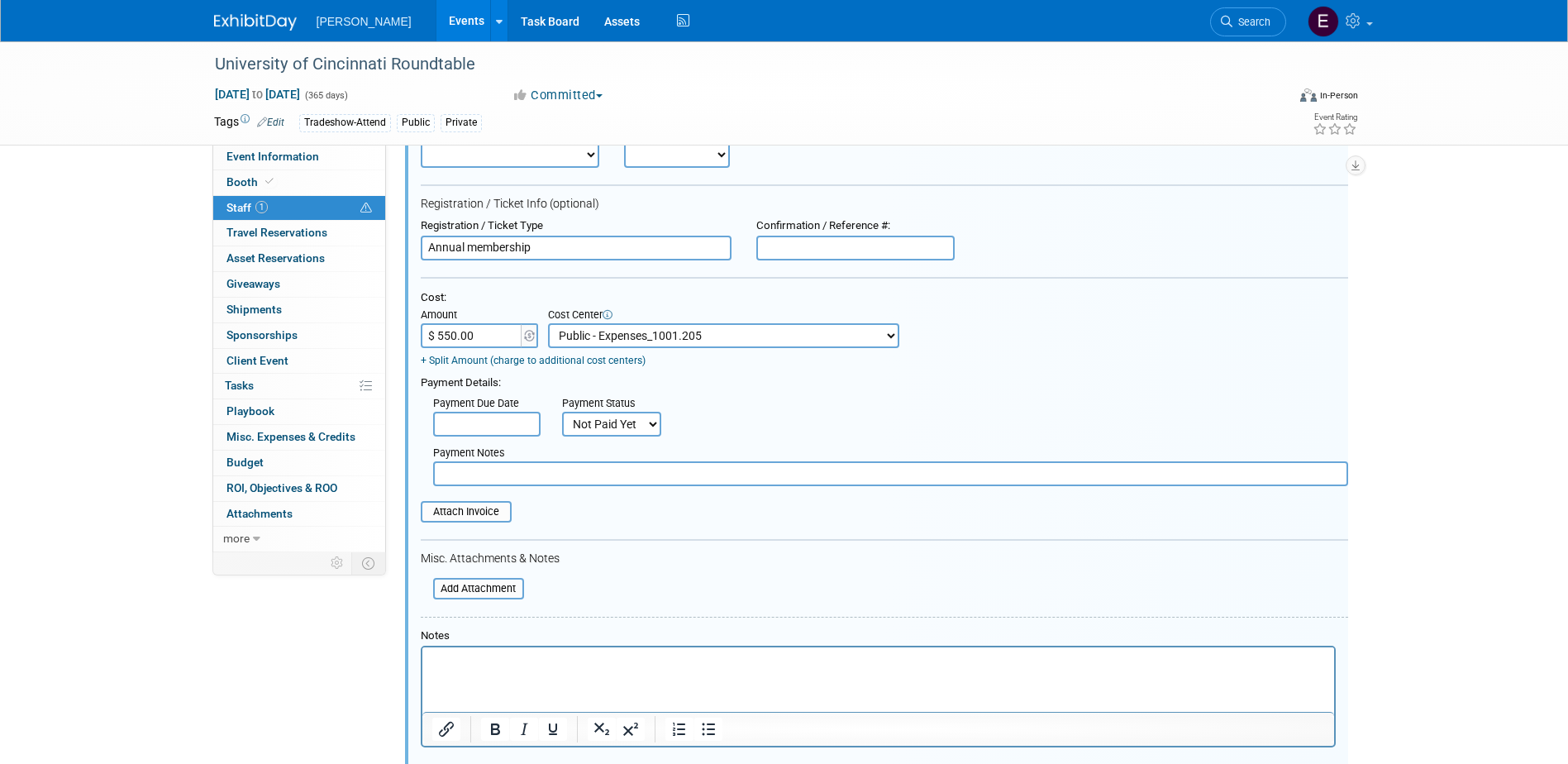
scroll to position [189, 0]
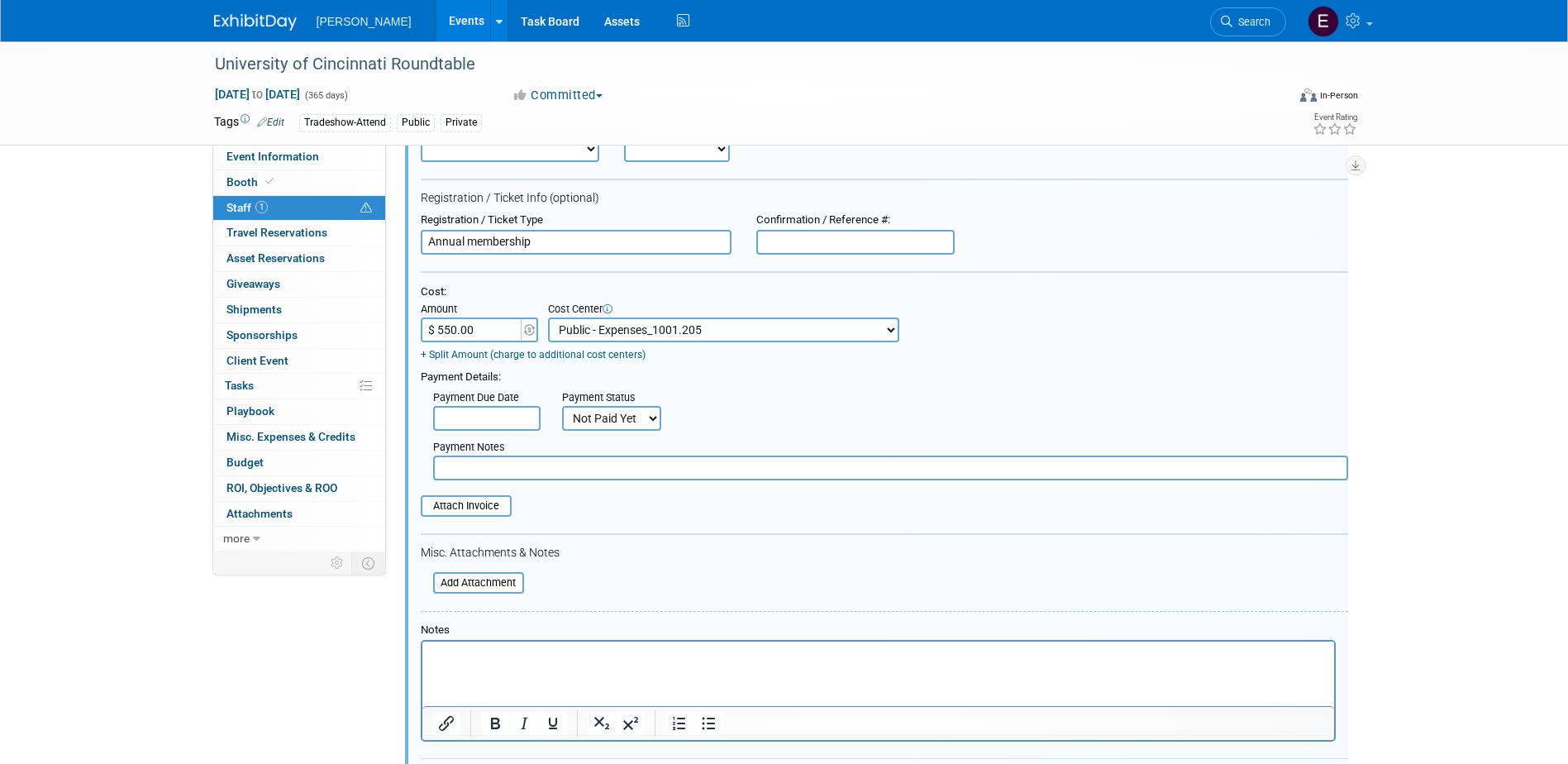
click at [582, 471] on input "text" at bounding box center [891, 467] width 915 height 24
type input "w"
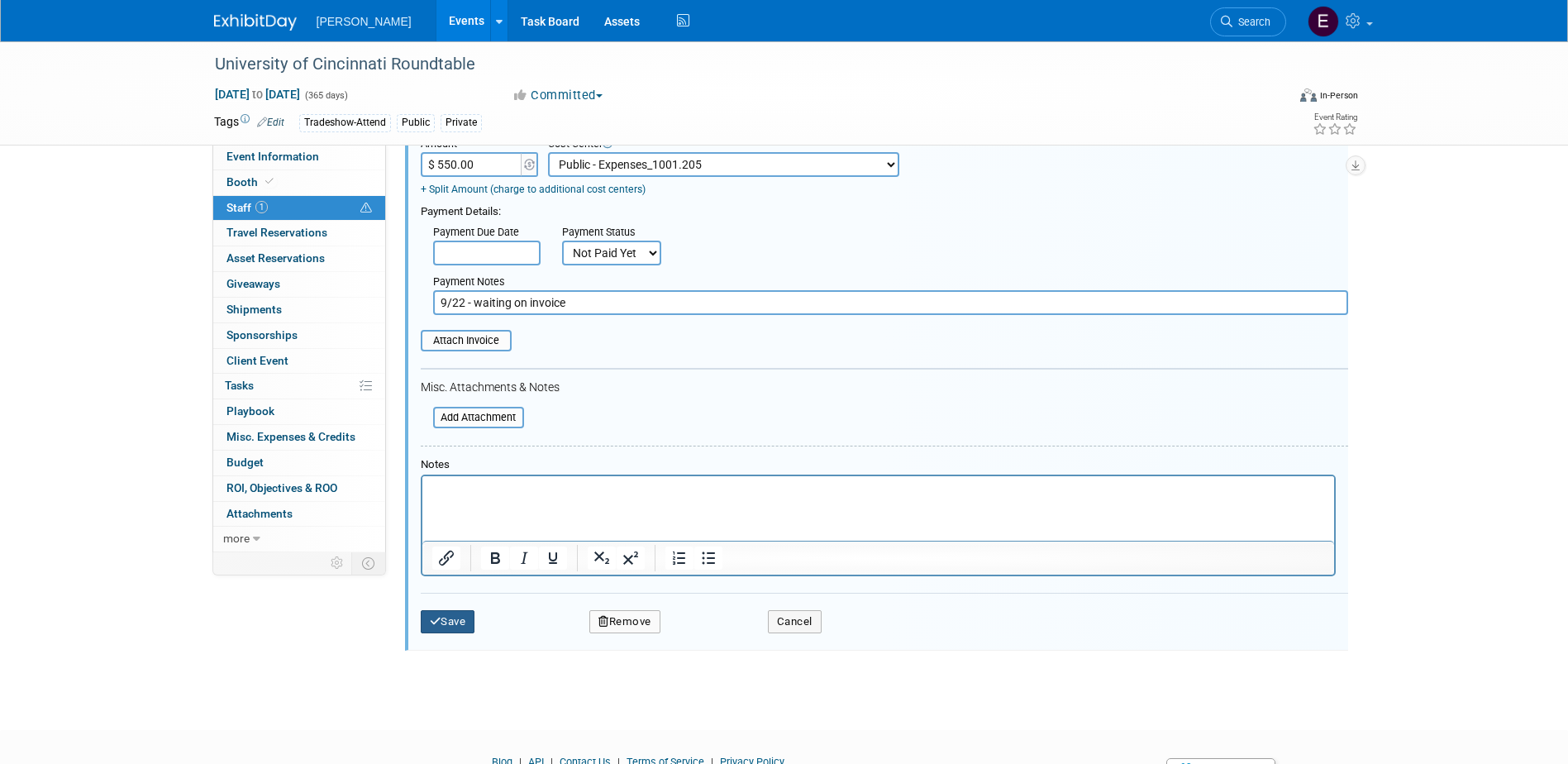
type input "9/22 - waiting on invoice"
click at [453, 618] on button "Save" at bounding box center [447, 621] width 55 height 23
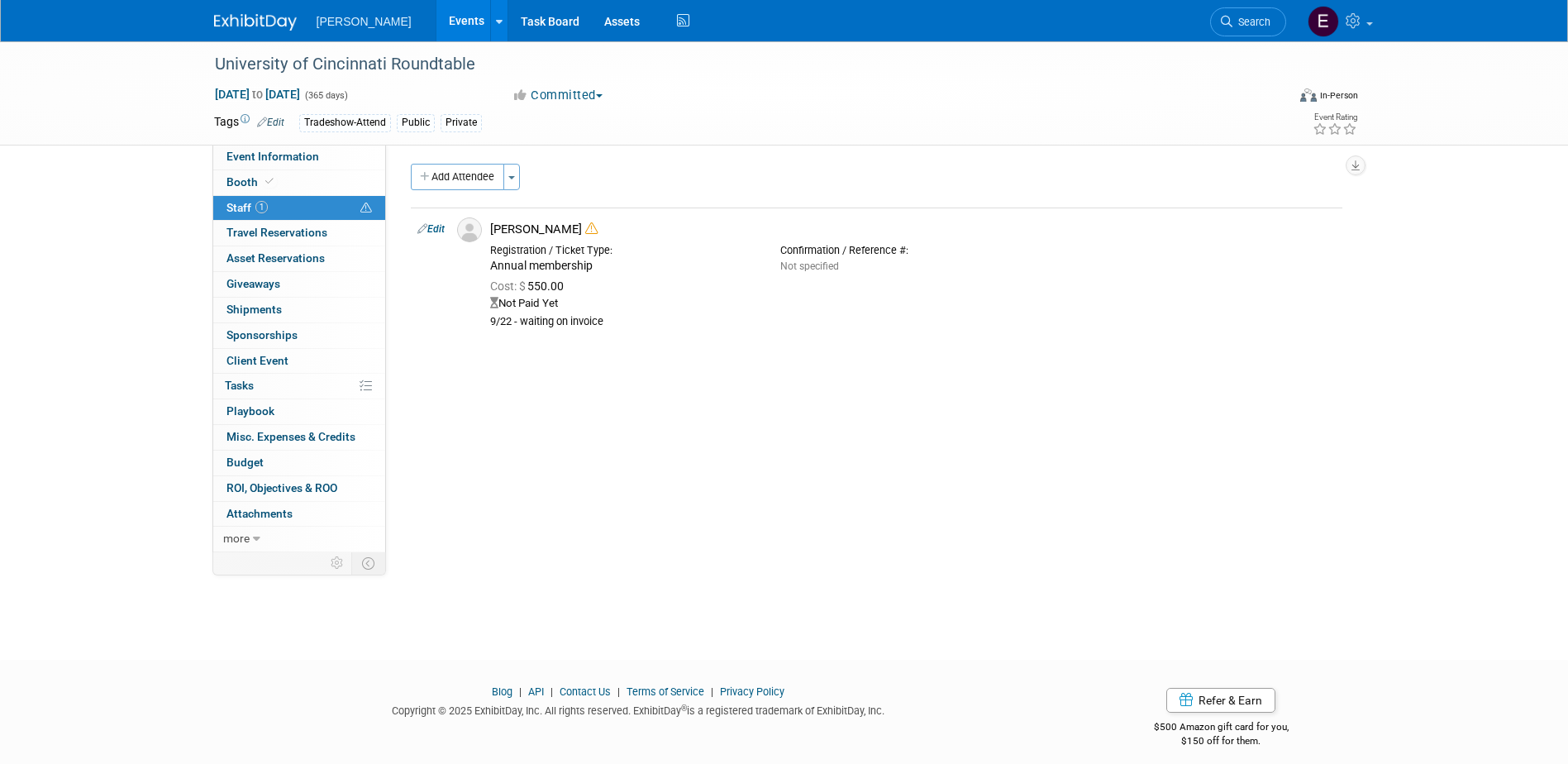
scroll to position [0, 0]
click at [301, 91] on span "Jan 1, 2025 to Dec 31, 2025" at bounding box center [258, 94] width 87 height 15
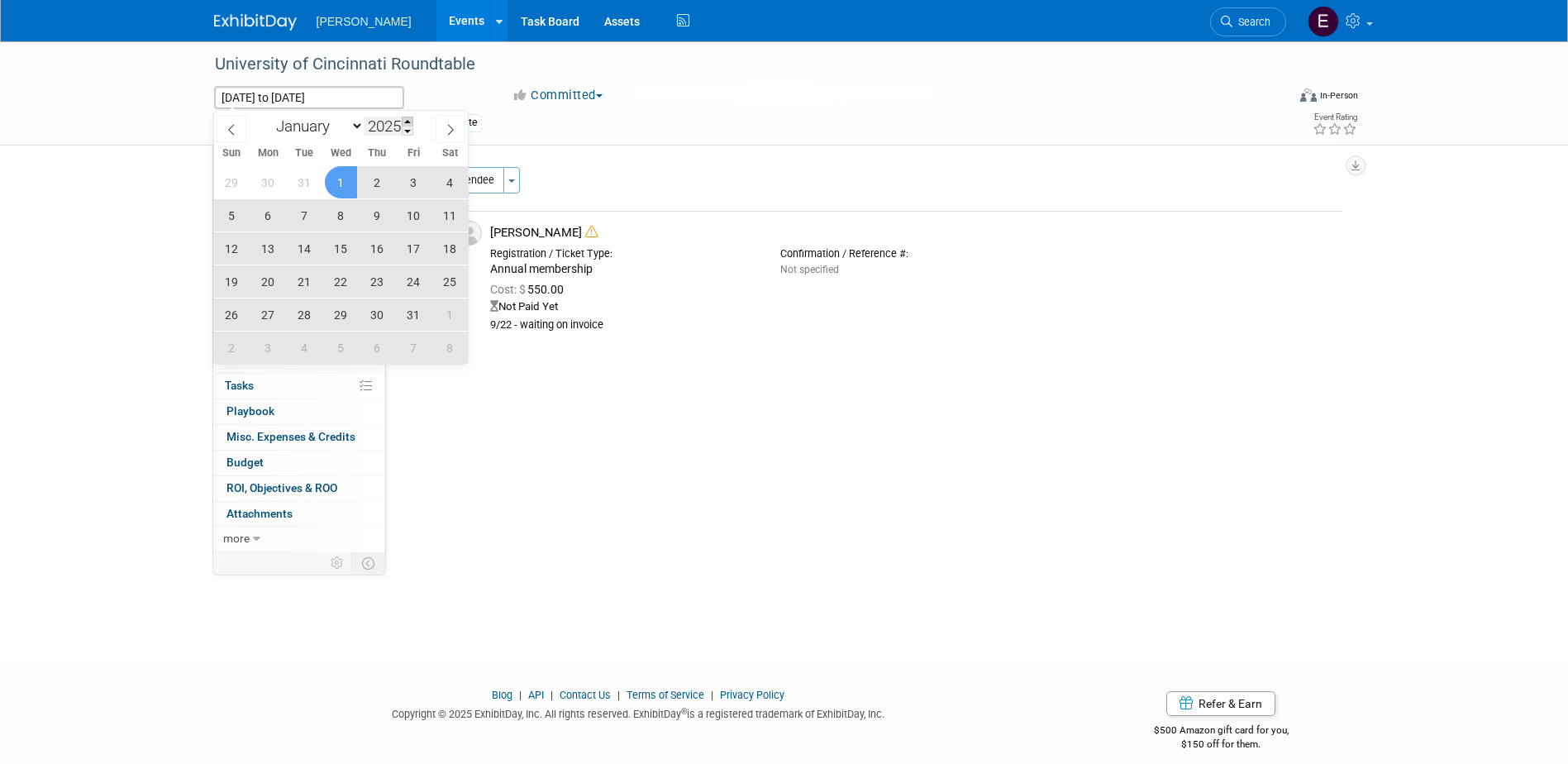
click at [407, 121] on span at bounding box center [407, 121] width 11 height 10
type input "2026"
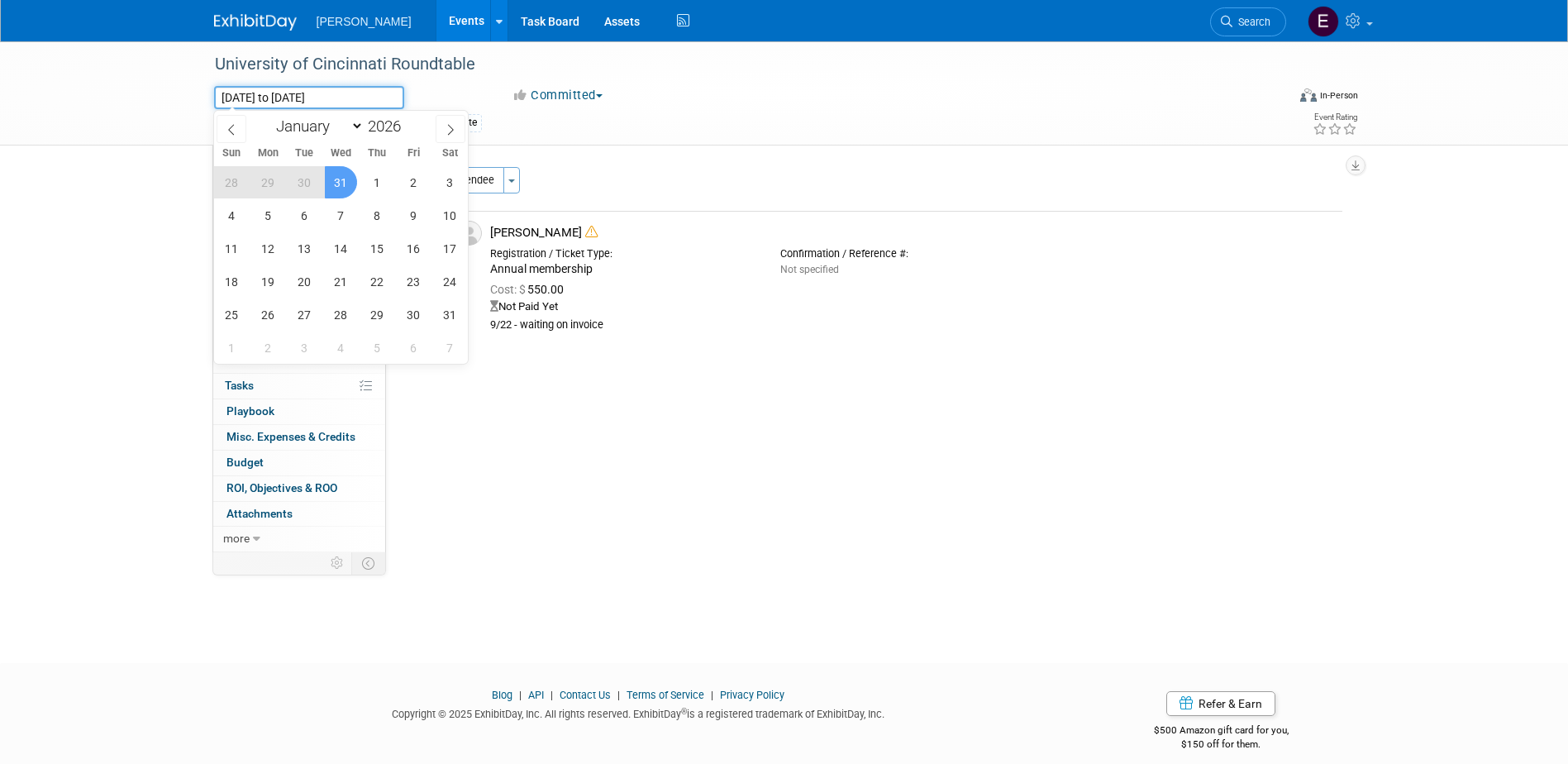
click at [352, 93] on input "Jan 1, 2025 to Dec 31, 2025" at bounding box center [309, 97] width 190 height 23
click at [355, 125] on select "January February March April May June July August September October November De…" at bounding box center [316, 126] width 95 height 21
select select "11"
click at [269, 116] on select "January February March April May June July August September October November De…" at bounding box center [316, 126] width 95 height 21
click at [385, 311] on span "31" at bounding box center [377, 314] width 32 height 32
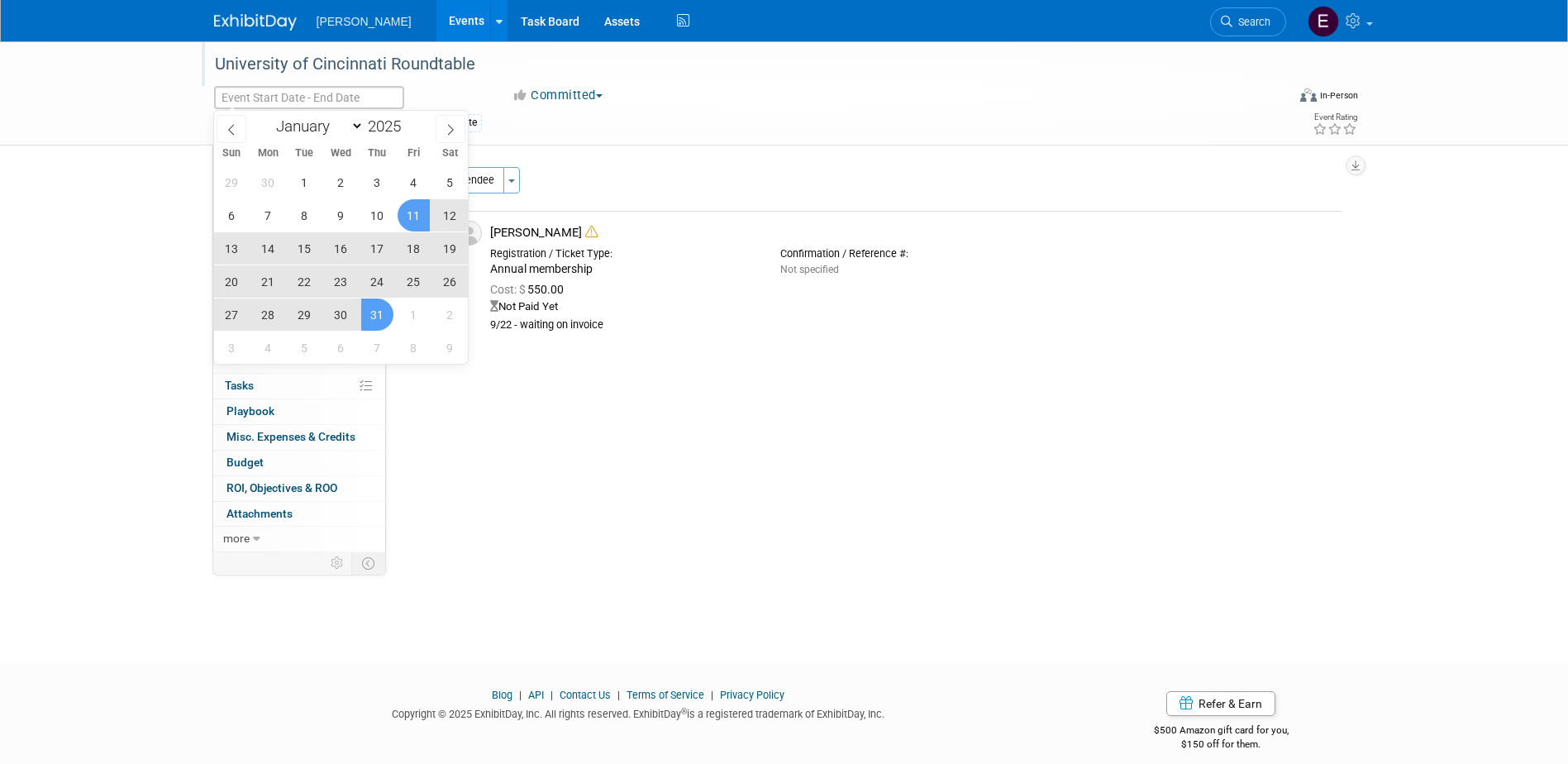
click at [452, 77] on div "University of Cincinnati Roundtable" at bounding box center [734, 64] width 1052 height 30
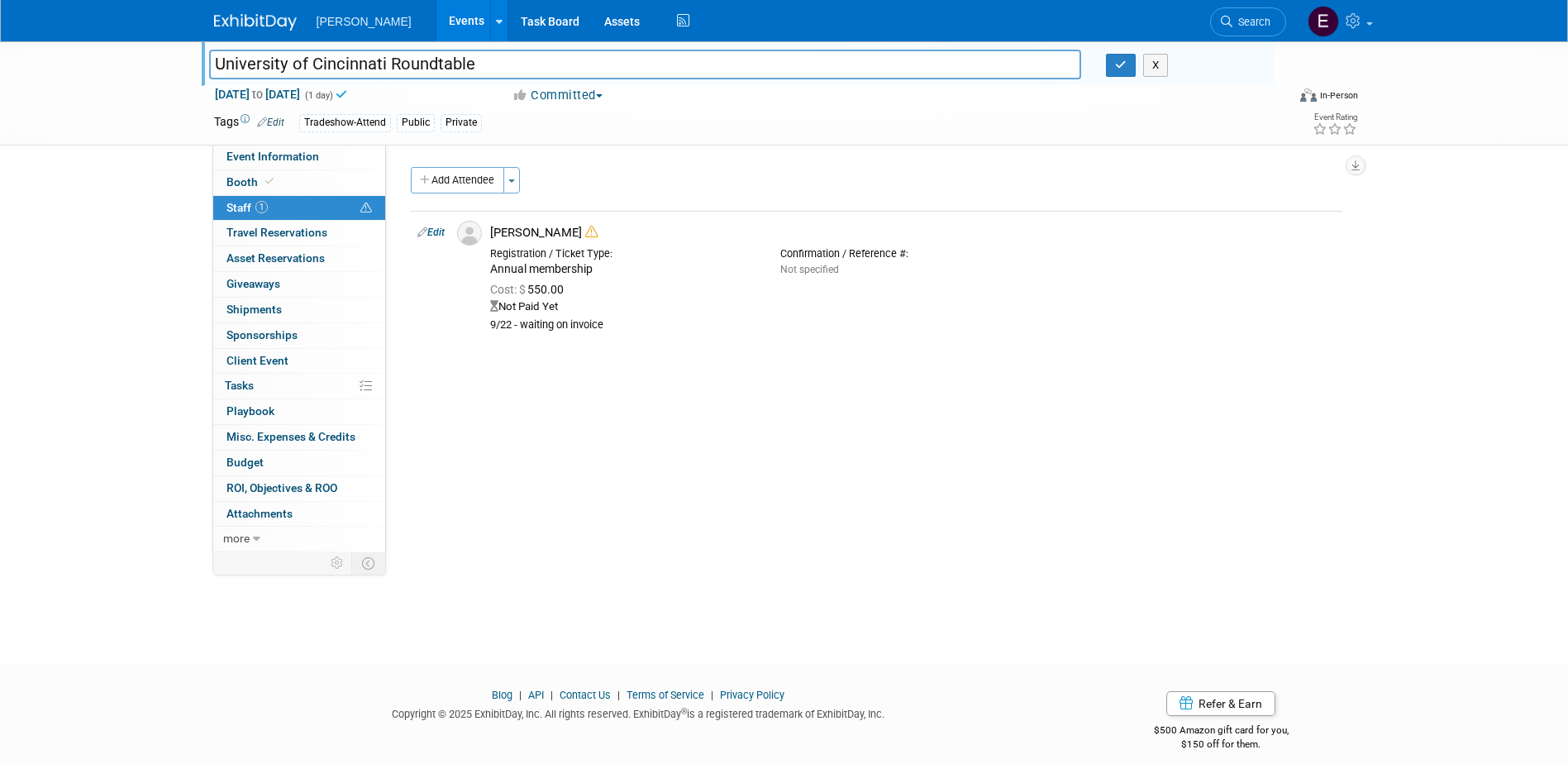
click at [301, 97] on span "Dec 31, 2026 to Dec 31, 2026" at bounding box center [258, 94] width 87 height 15
type input "Dec 31, 2026 to Dec 31, 2026"
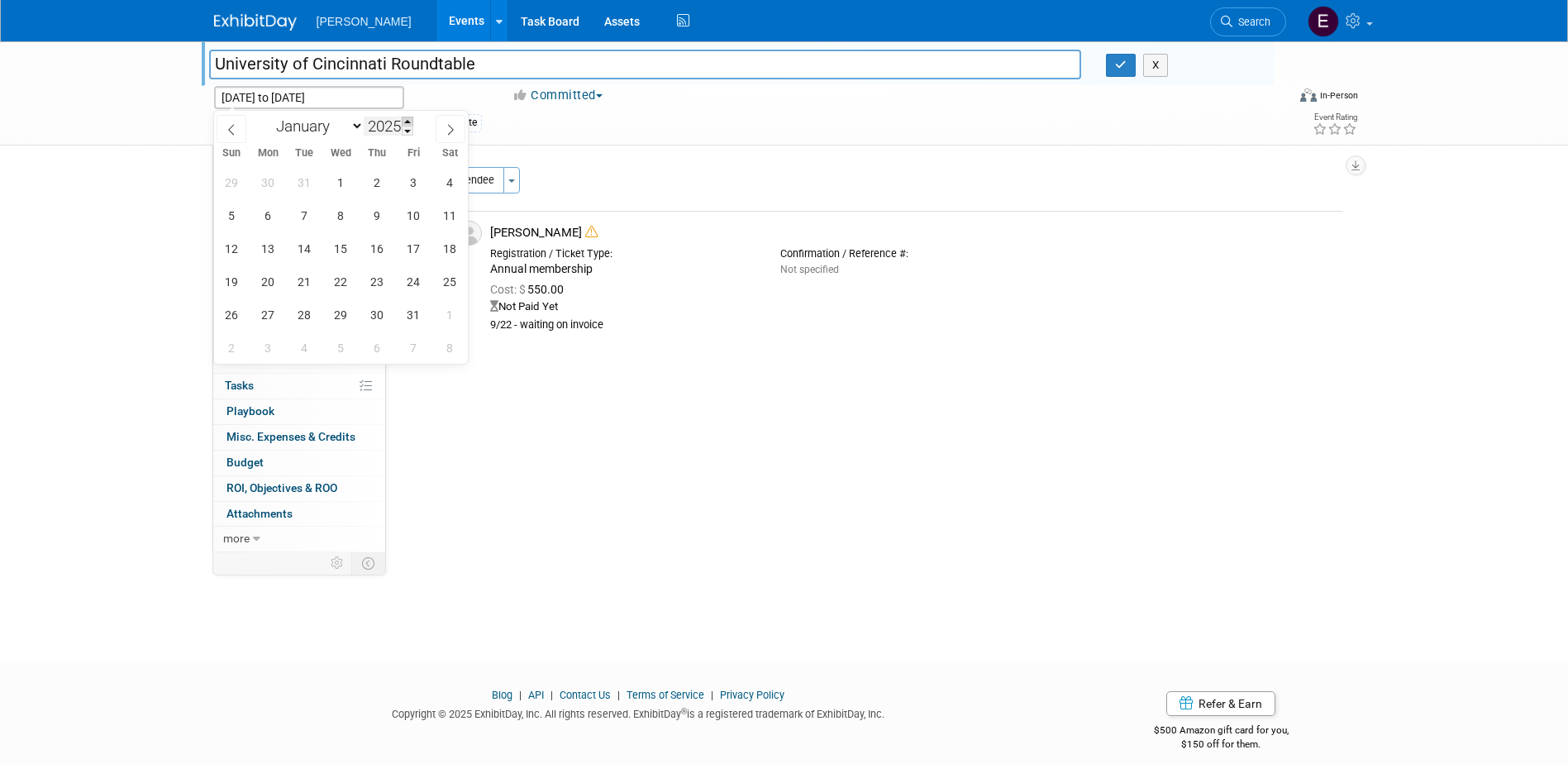
click at [408, 120] on span at bounding box center [407, 121] width 11 height 10
type input "2026"
click at [374, 177] on span "1" at bounding box center [377, 182] width 32 height 32
type input "Jan 1, 2026"
click at [446, 132] on icon at bounding box center [450, 129] width 11 height 11
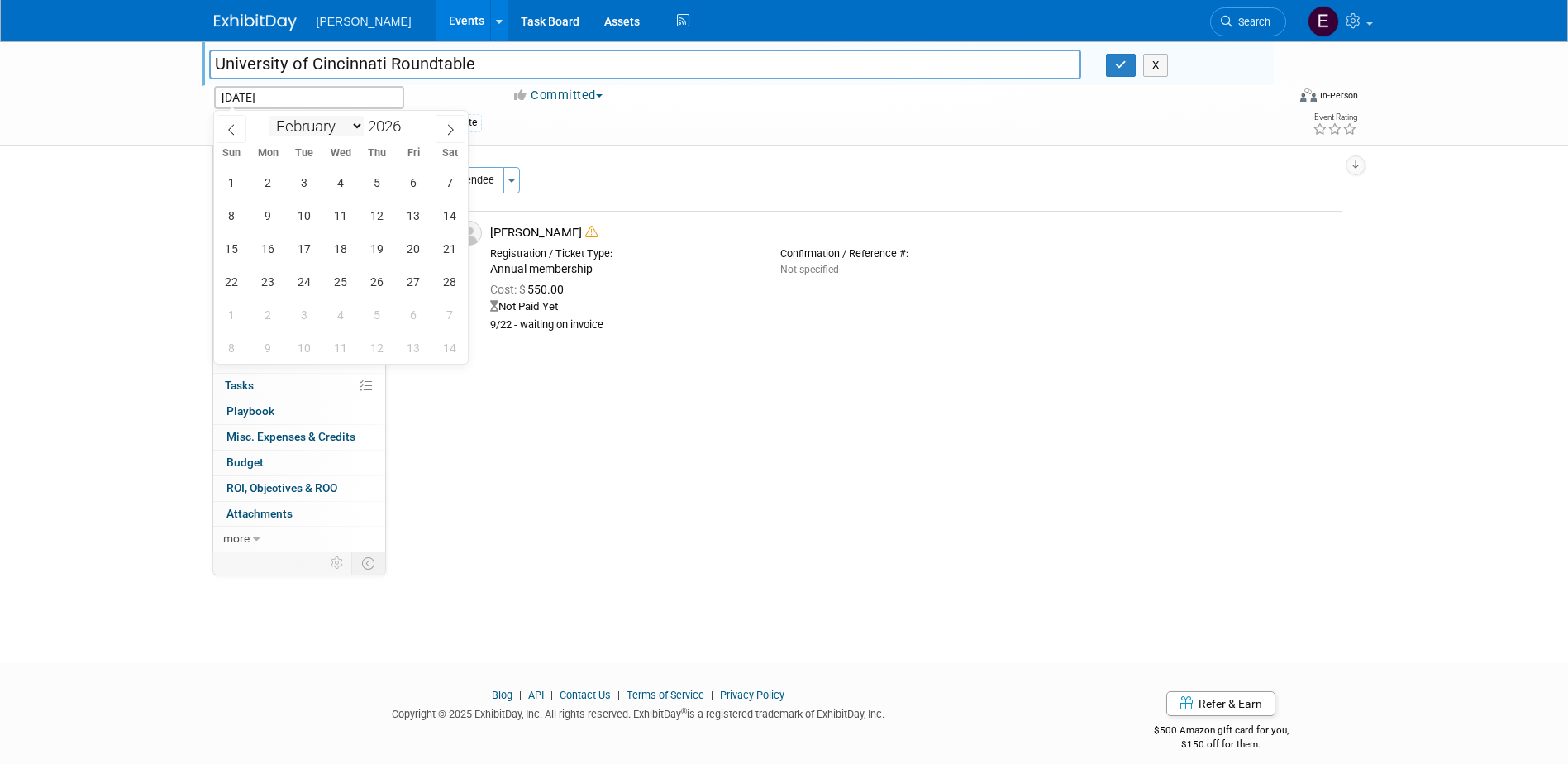
click at [358, 127] on select "January February March April May June July August September October November De…" at bounding box center [316, 126] width 95 height 21
select select "11"
click at [269, 116] on select "January February March April May June July August September October November De…" at bounding box center [316, 126] width 95 height 21
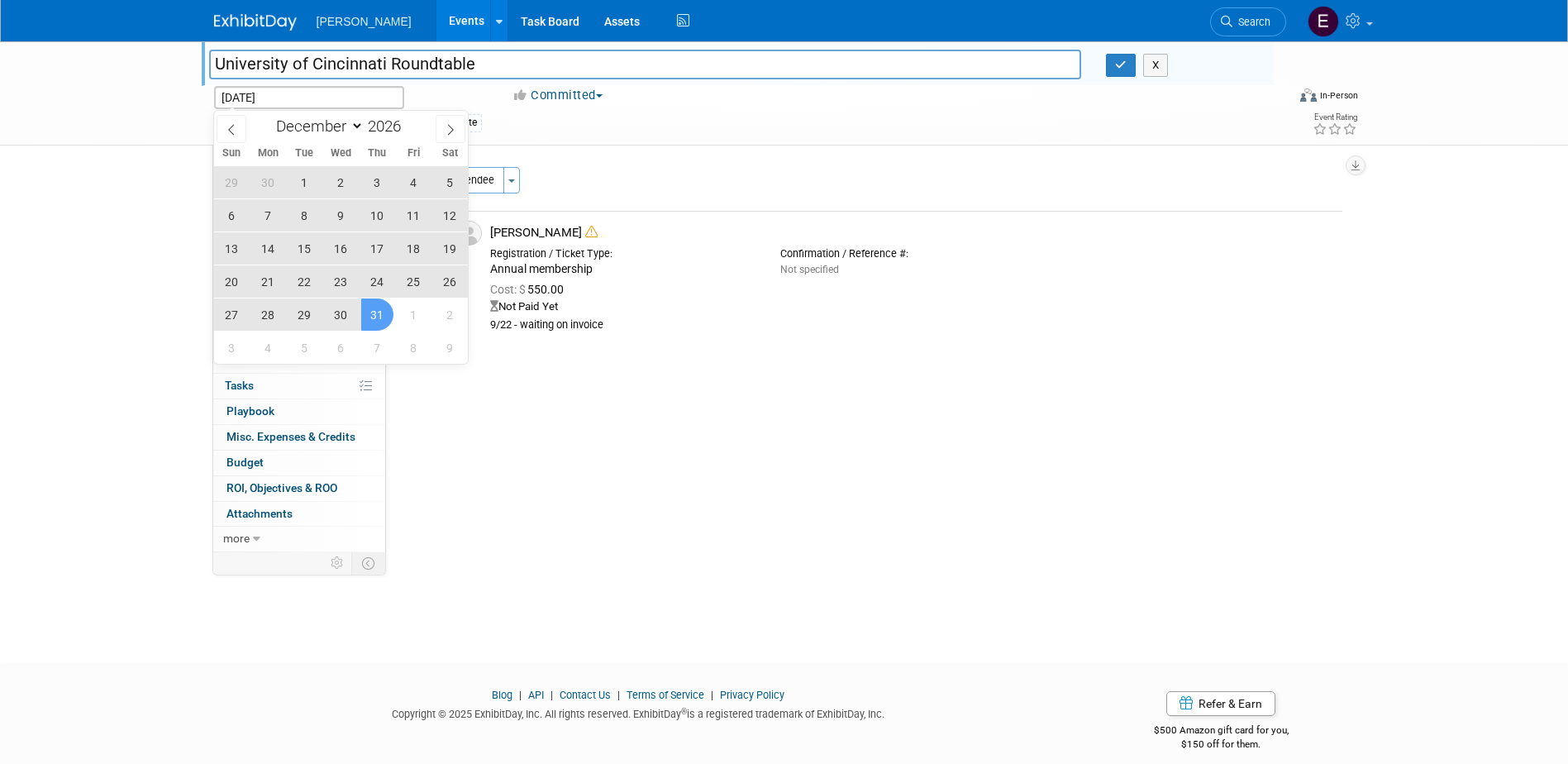
click at [379, 317] on span "31" at bounding box center [377, 314] width 32 height 32
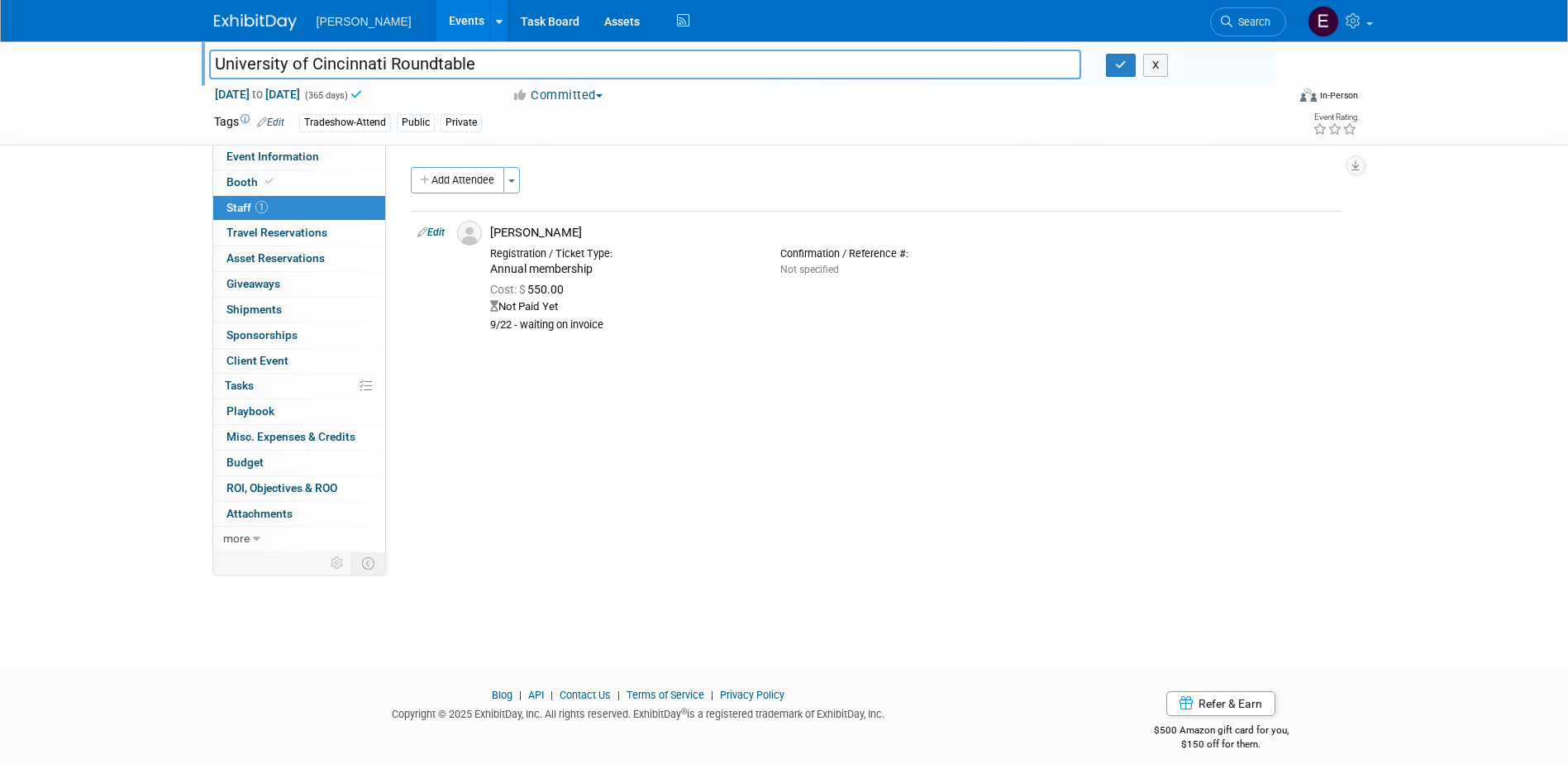
click at [83, 251] on div "University of Cincinnati Roundtable University of Cincinnati Roundtable X Jan 1…" at bounding box center [784, 337] width 1568 height 592
click at [370, 161] on link "Event Information" at bounding box center [299, 157] width 172 height 24
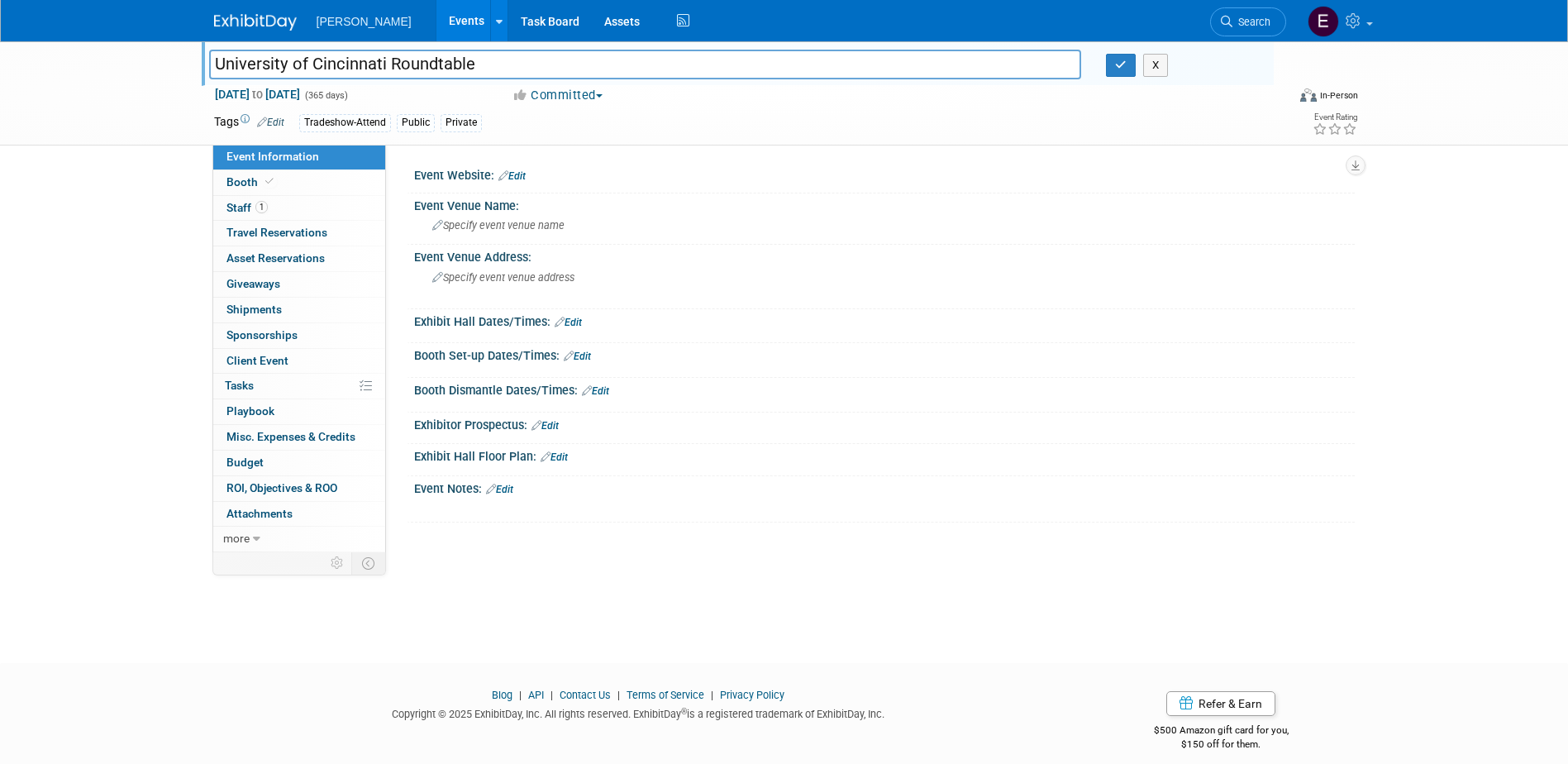
click at [528, 173] on div "Event Website: Edit" at bounding box center [884, 173] width 941 height 22
click at [526, 178] on link "Edit" at bounding box center [512, 176] width 27 height 11
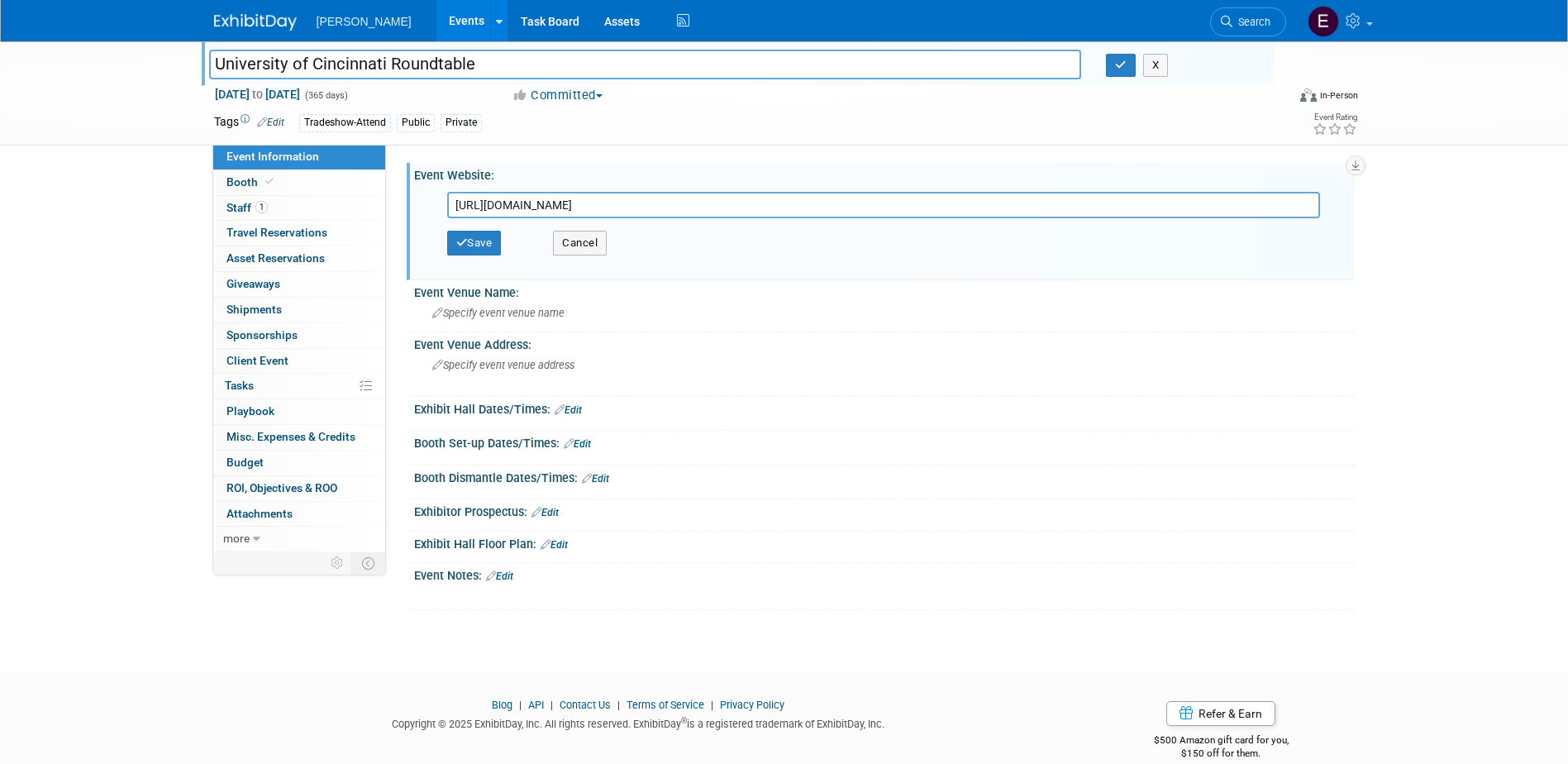
type input "https://business.uc.edu/about/centers-partnerships/real-estate/roundtable-progr…"
click at [481, 241] on button "Save" at bounding box center [474, 243] width 55 height 24
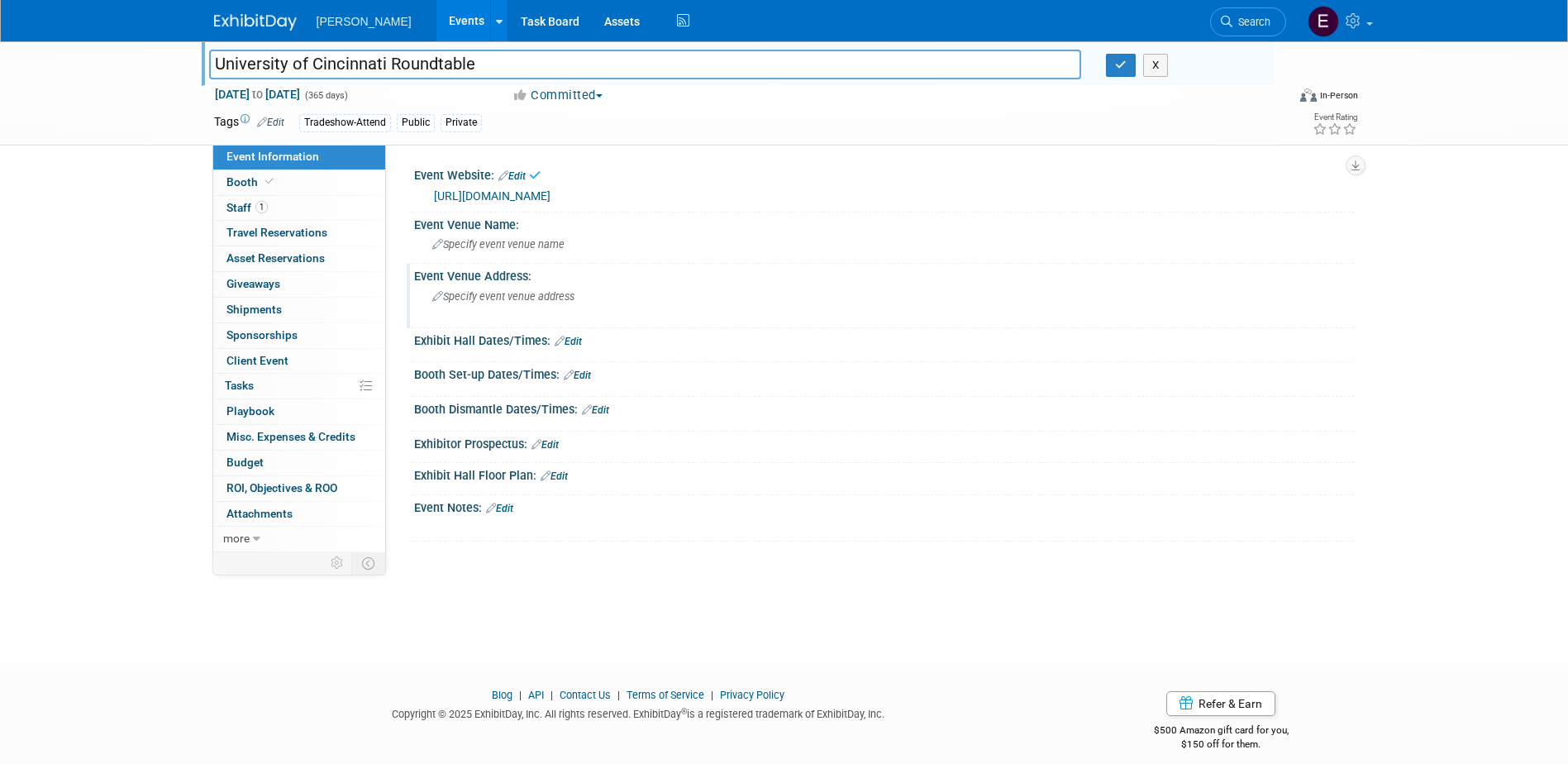
click at [503, 301] on span "Specify event venue address" at bounding box center [503, 296] width 142 height 12
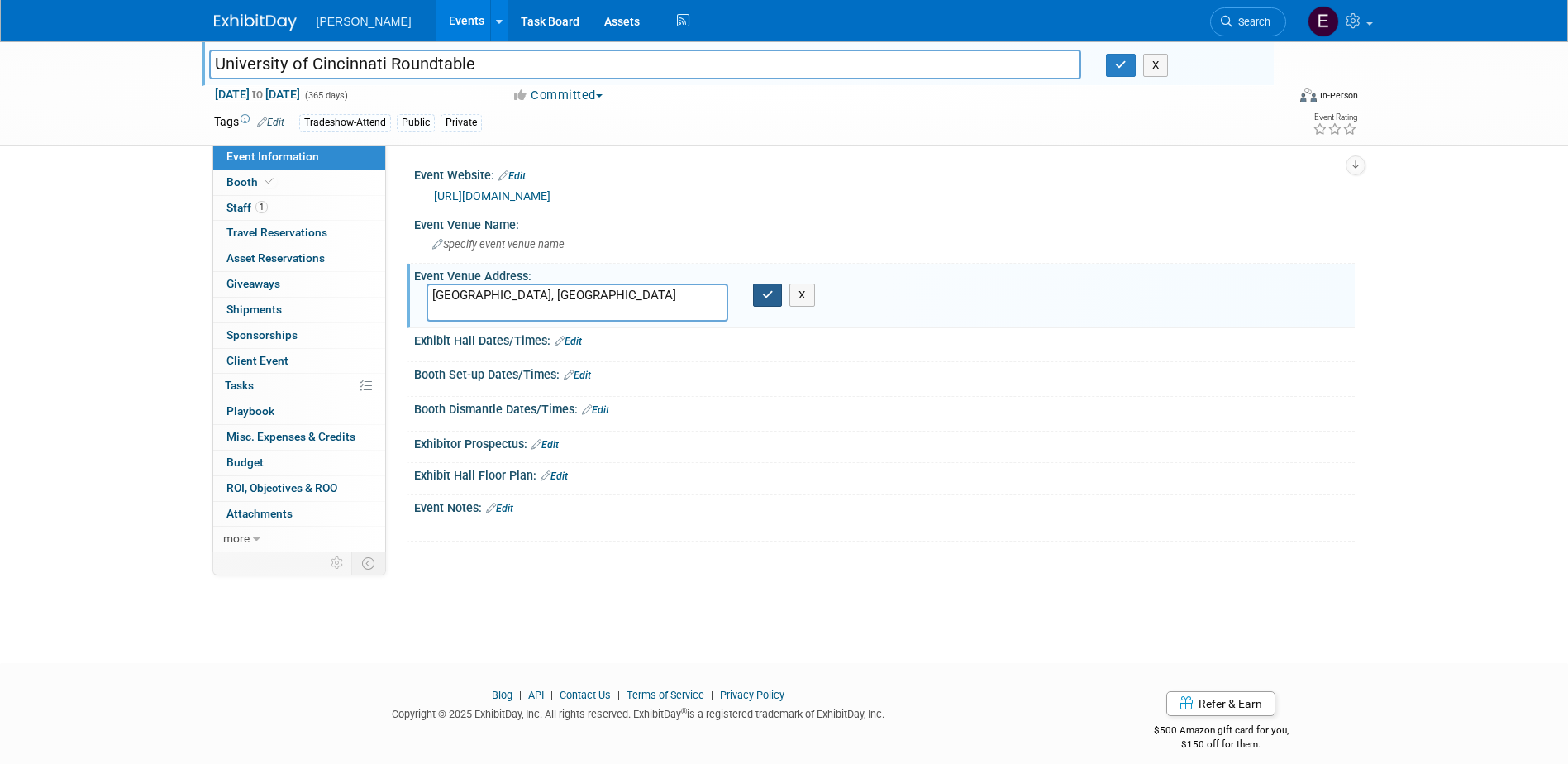
type textarea "[GEOGRAPHIC_DATA], [GEOGRAPHIC_DATA]"
click at [756, 298] on button "button" at bounding box center [767, 295] width 30 height 23
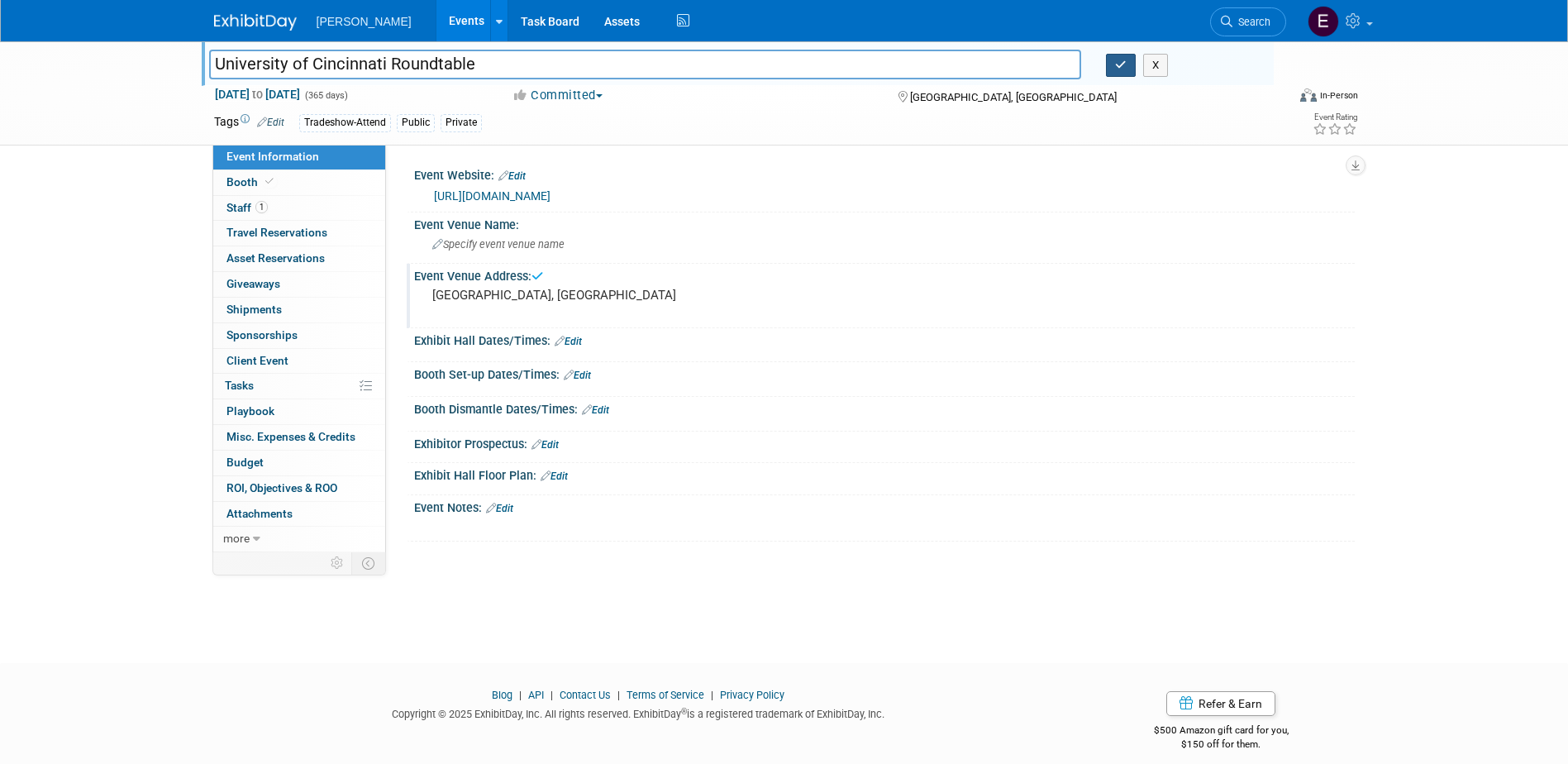
click at [1129, 62] on button "button" at bounding box center [1121, 65] width 30 height 23
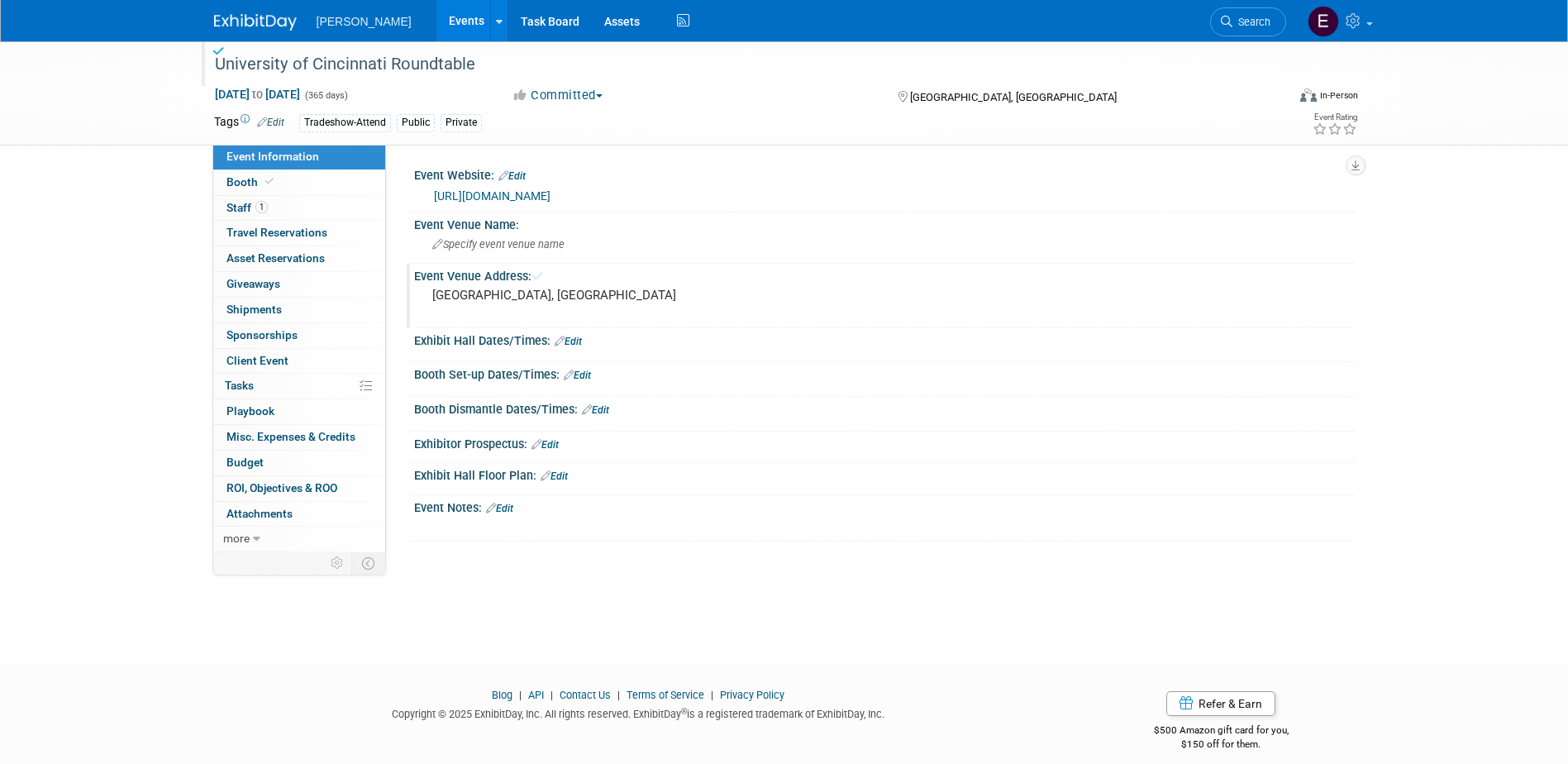
click at [622, 44] on div at bounding box center [740, 48] width 1064 height 14
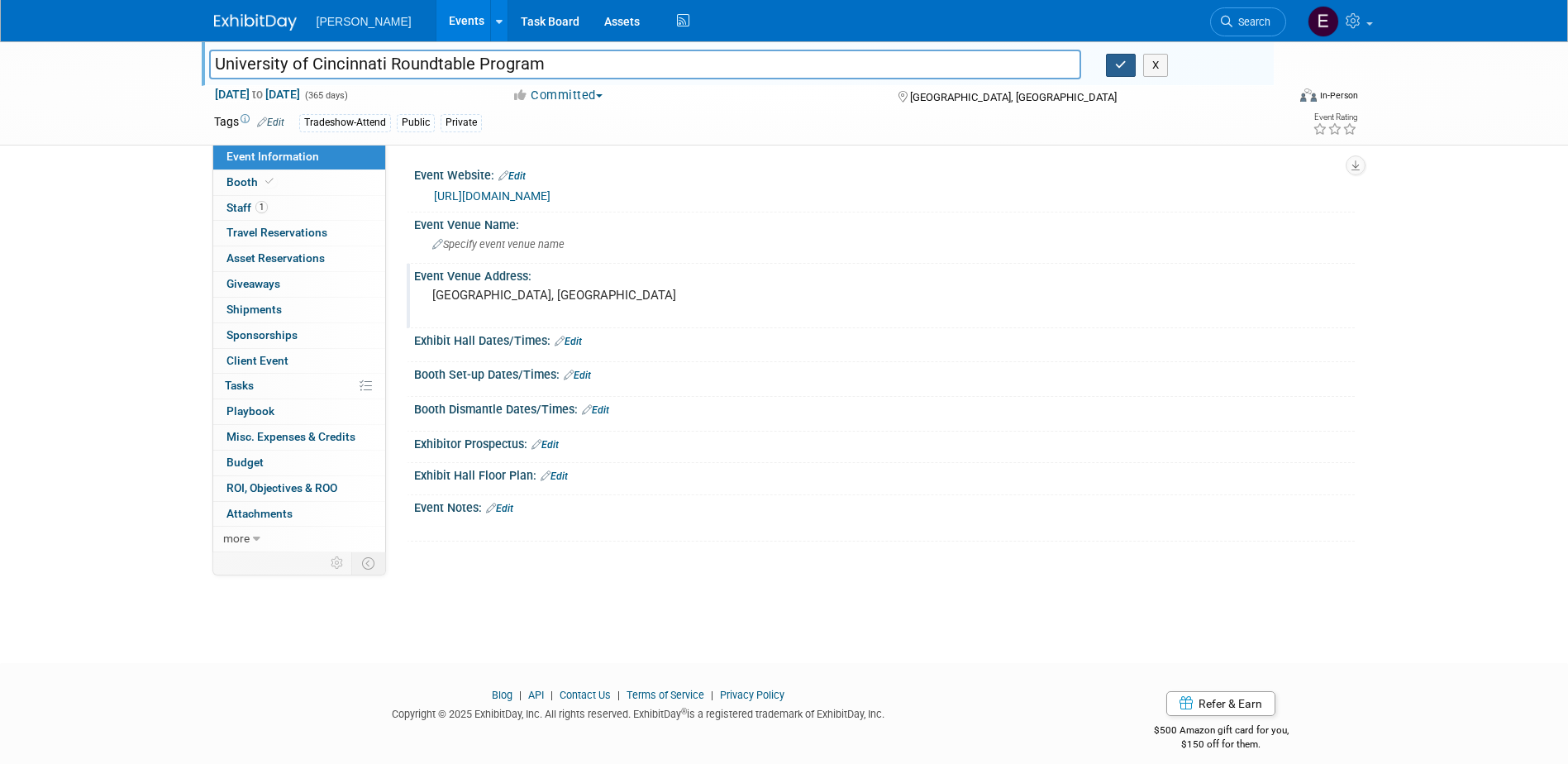
type input "University of Cincinnati Roundtable Program"
click at [1131, 74] on button "button" at bounding box center [1121, 65] width 30 height 23
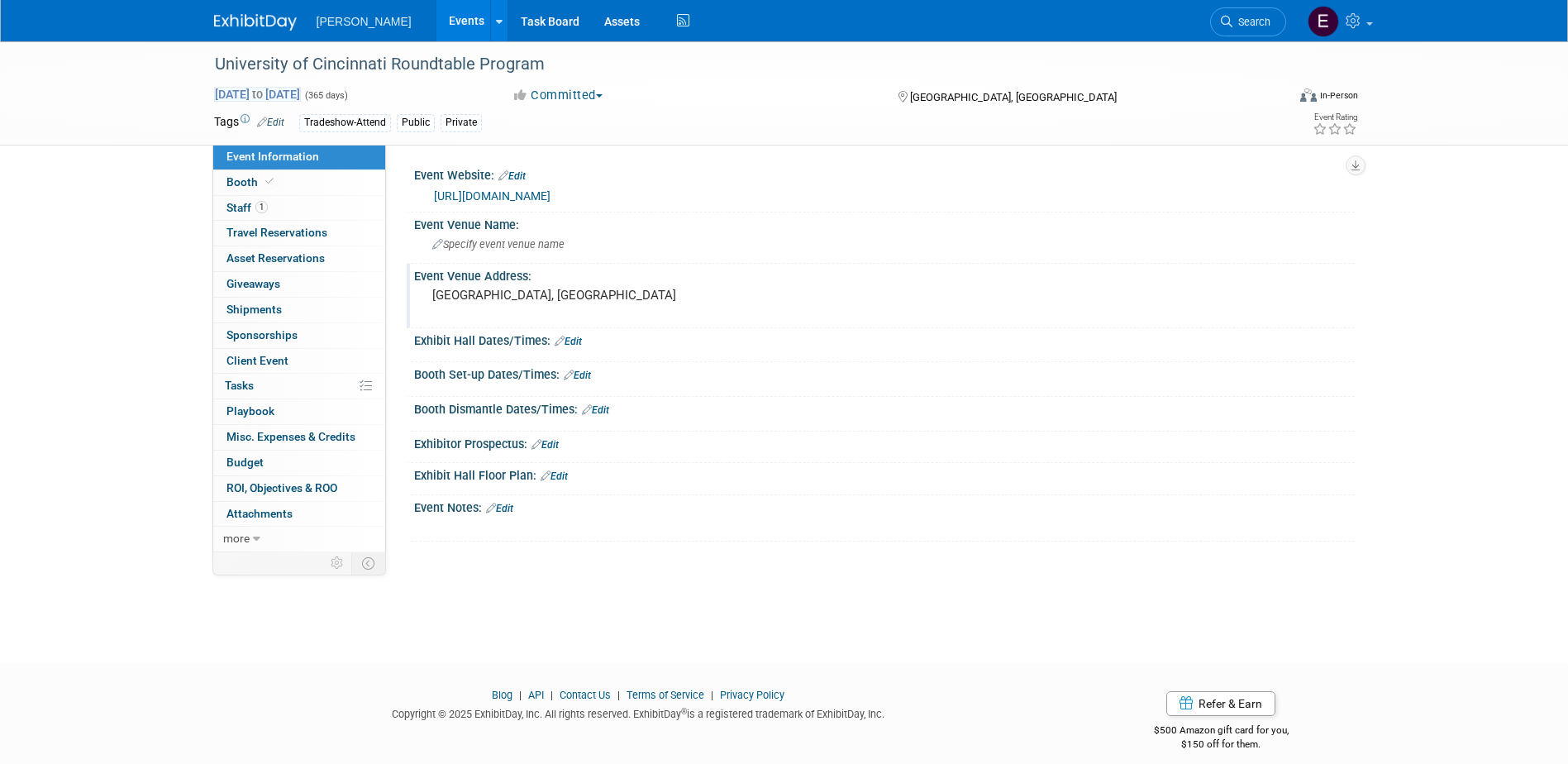
click at [266, 90] on span "Jan 1, 2026 to Dec 31, 2026" at bounding box center [258, 94] width 87 height 15
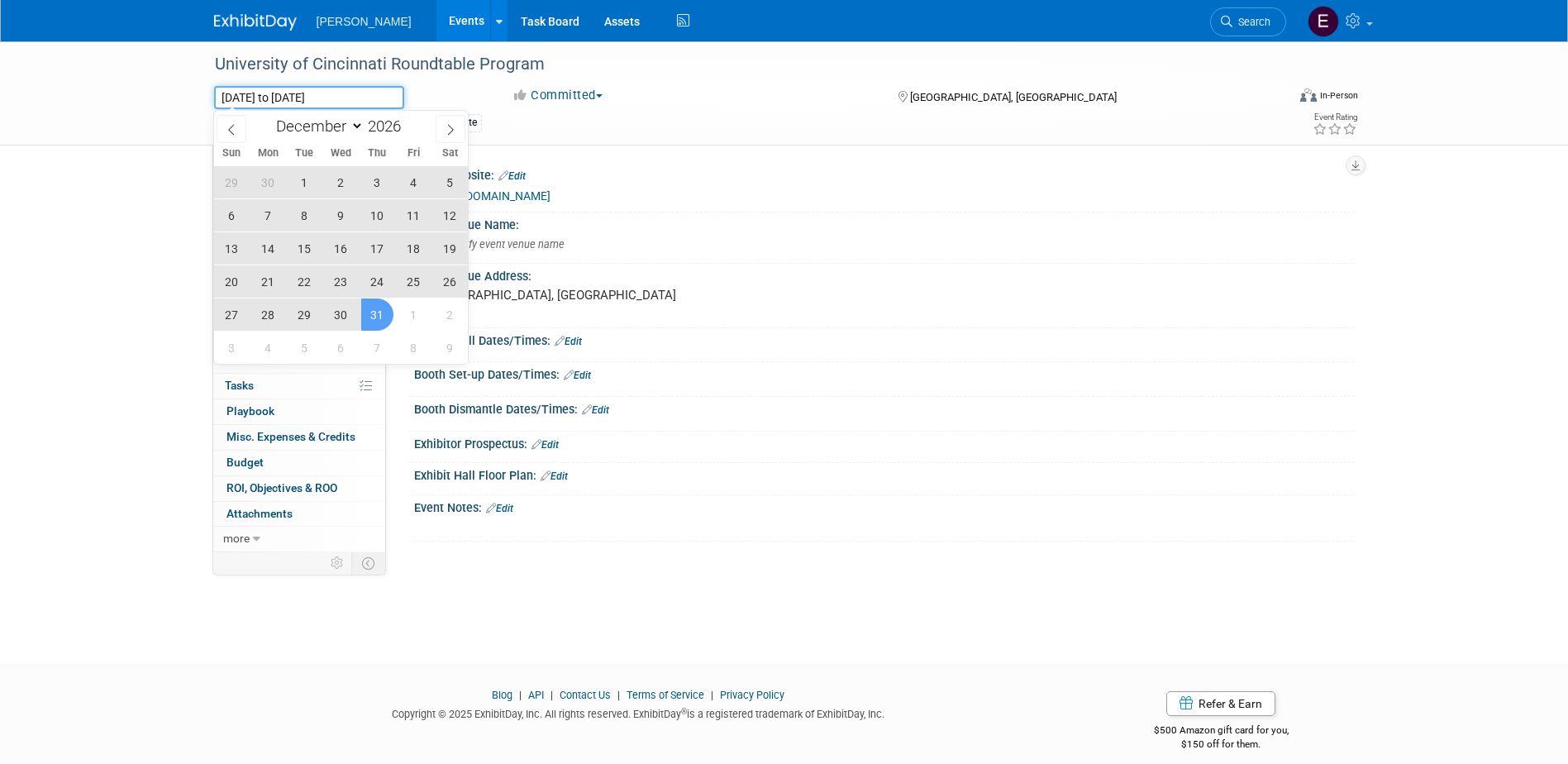
click at [367, 94] on input "Jan 1, 2026 to Dec 31, 2026" at bounding box center [309, 97] width 190 height 23
drag, startPoint x: 369, startPoint y: 92, endPoint x: 182, endPoint y: 92, distance: 187.0
click at [182, 92] on div "University of Cincinnati Roundtable Program Jan 1, 2026 to Dec 31, 2026 (365 da…" at bounding box center [784, 93] width 1568 height 104
drag, startPoint x: 182, startPoint y: 92, endPoint x: 236, endPoint y: 129, distance: 65.5
click at [236, 130] on icon at bounding box center [231, 129] width 11 height 11
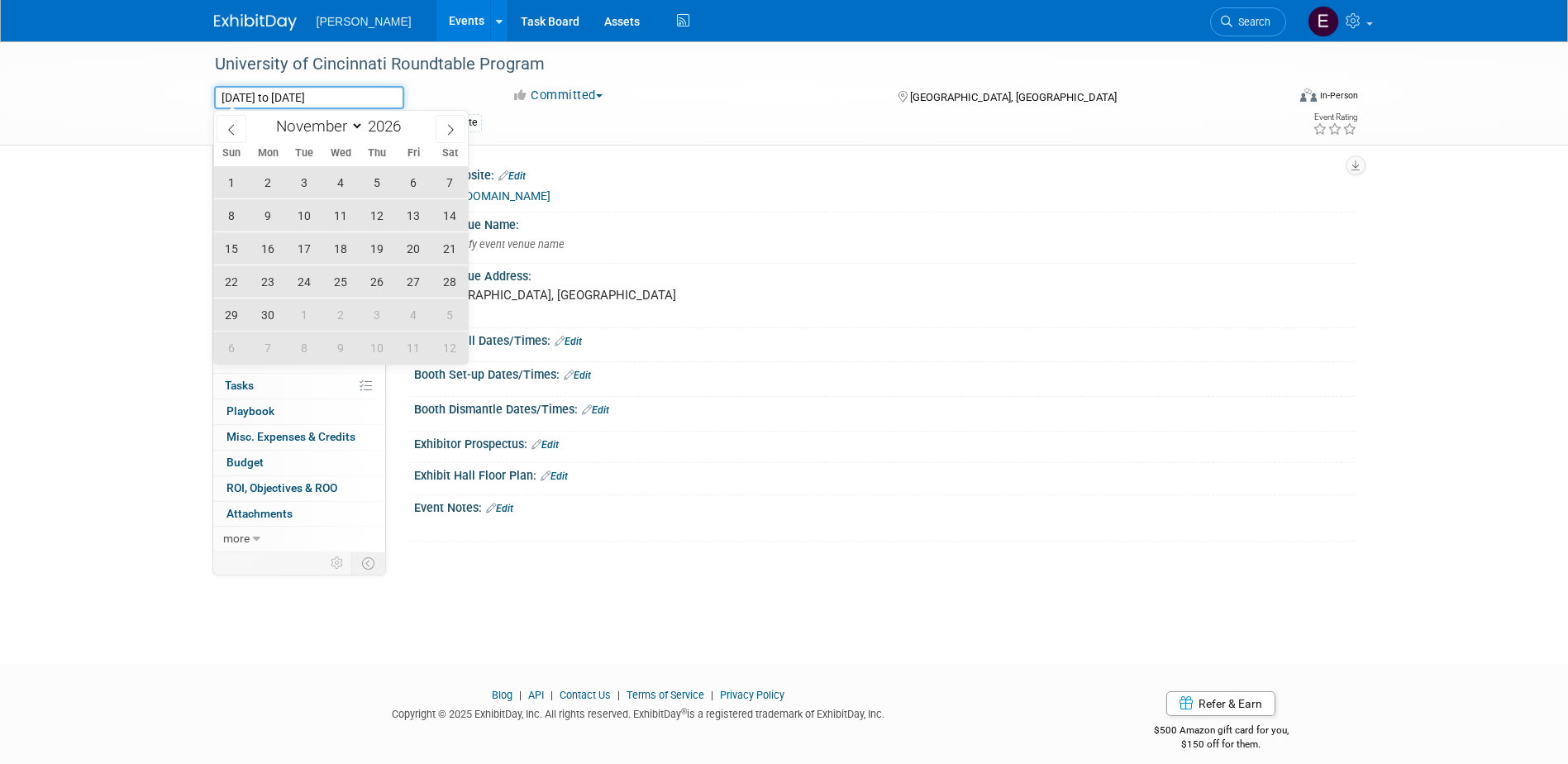
click at [239, 94] on input "Jan 1, 2026 to Dec 31, 2026" at bounding box center [309, 97] width 190 height 23
click at [239, 93] on input "Jan 1, 2026 to Dec 31, 2026" at bounding box center [309, 97] width 190 height 23
click at [237, 120] on span at bounding box center [231, 129] width 30 height 28
click at [386, 88] on input "Jan 1, 2026 to Dec 31, 2026" at bounding box center [309, 97] width 190 height 23
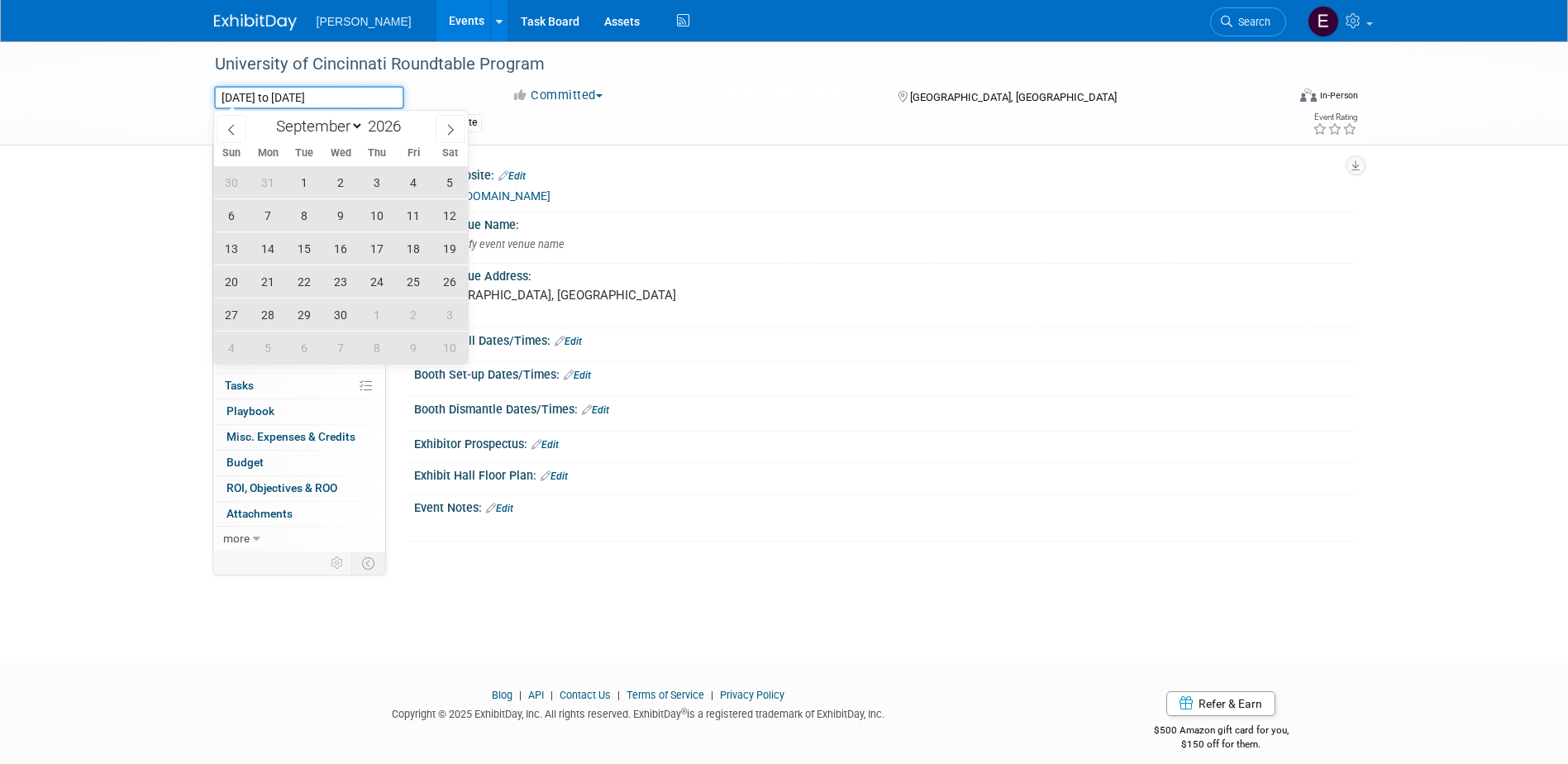
click at [386, 92] on input "Jan 1, 2026 to Dec 31, 2026" at bounding box center [309, 97] width 190 height 23
click at [231, 124] on icon at bounding box center [231, 129] width 11 height 11
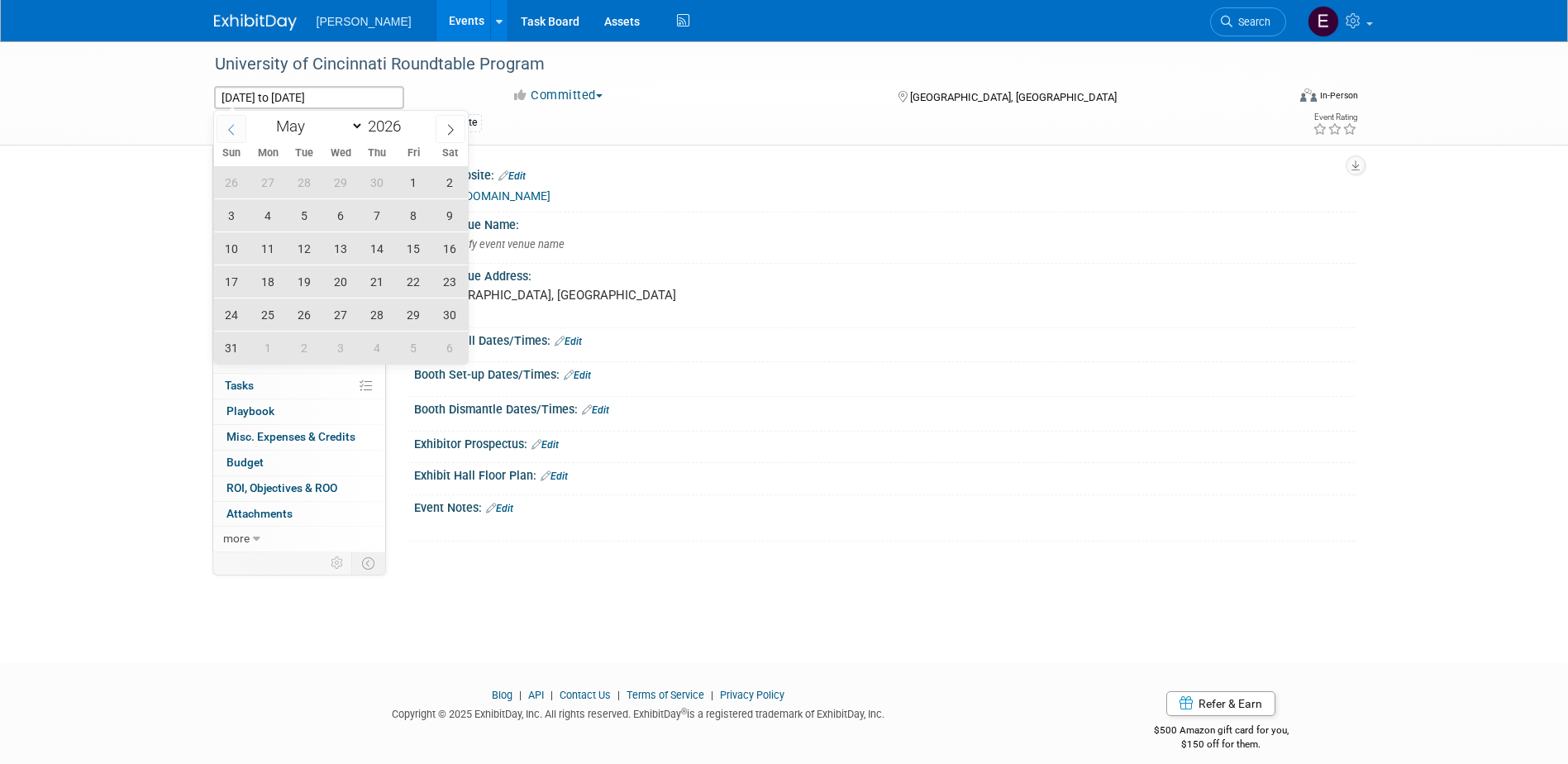
click at [231, 124] on icon at bounding box center [231, 129] width 11 height 11
select select "0"
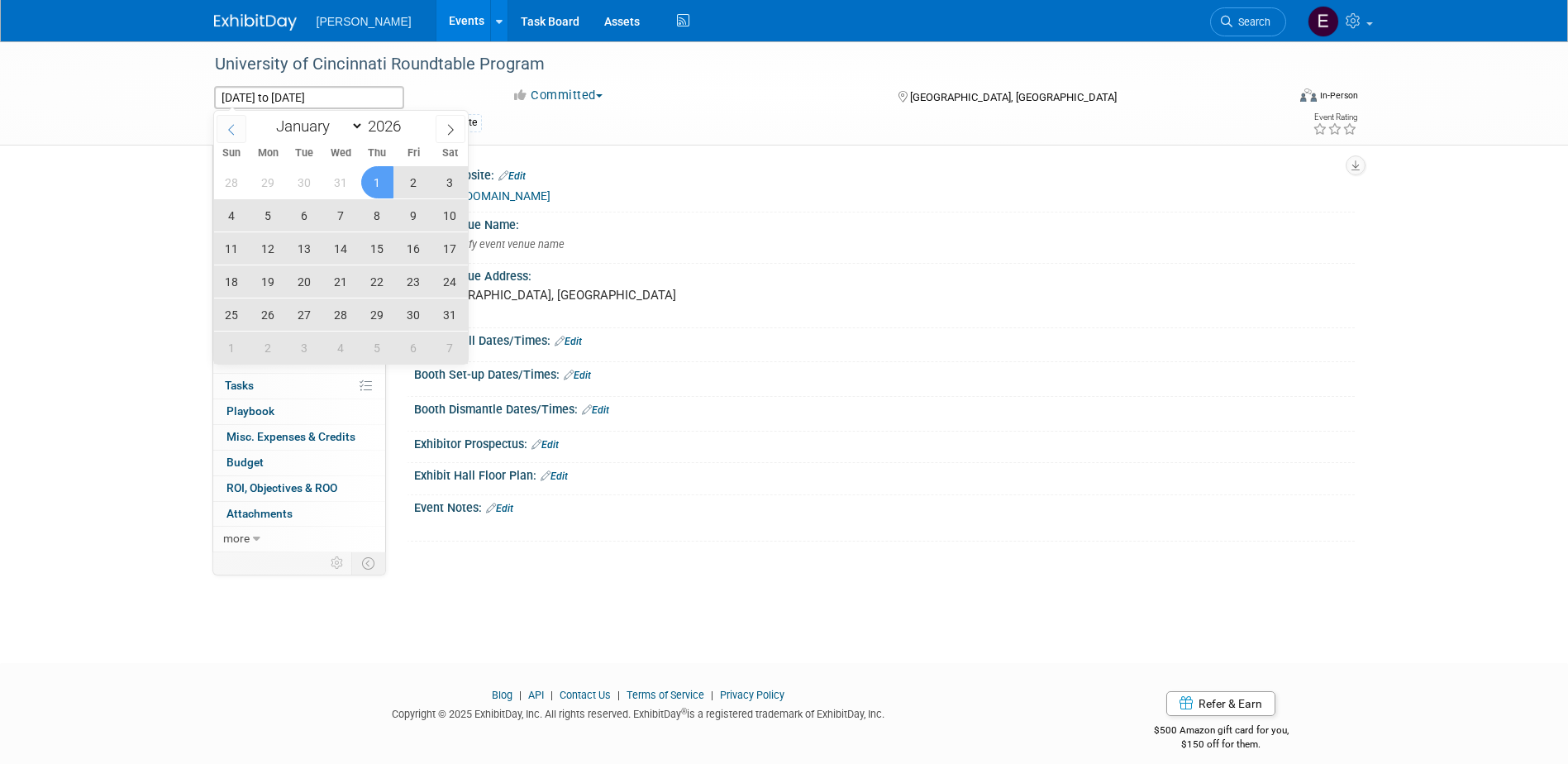
click at [231, 124] on icon at bounding box center [231, 129] width 11 height 11
type input "2025"
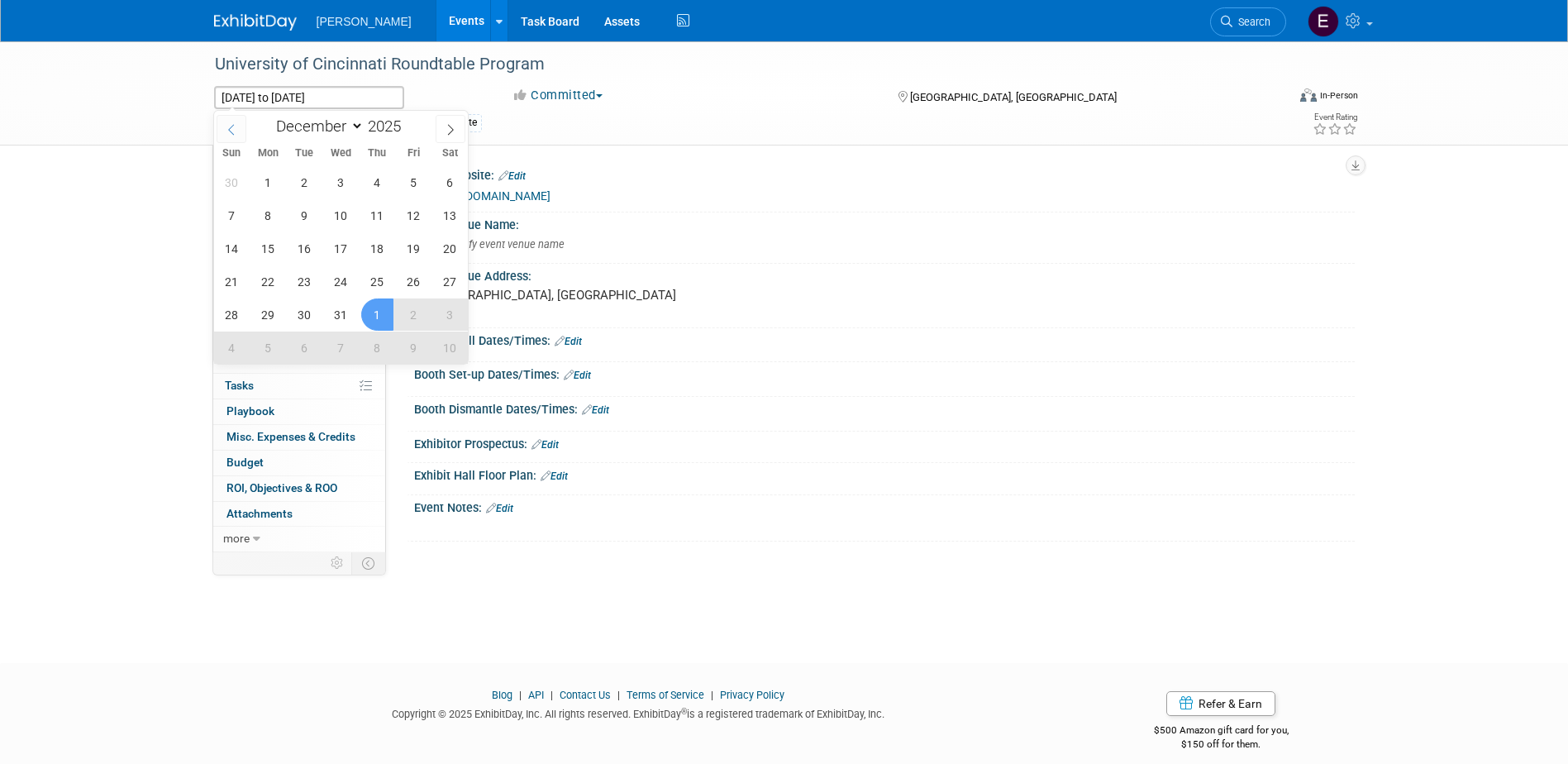
click at [231, 124] on icon at bounding box center [231, 129] width 11 height 11
click at [446, 132] on icon at bounding box center [450, 129] width 11 height 11
select select "9"
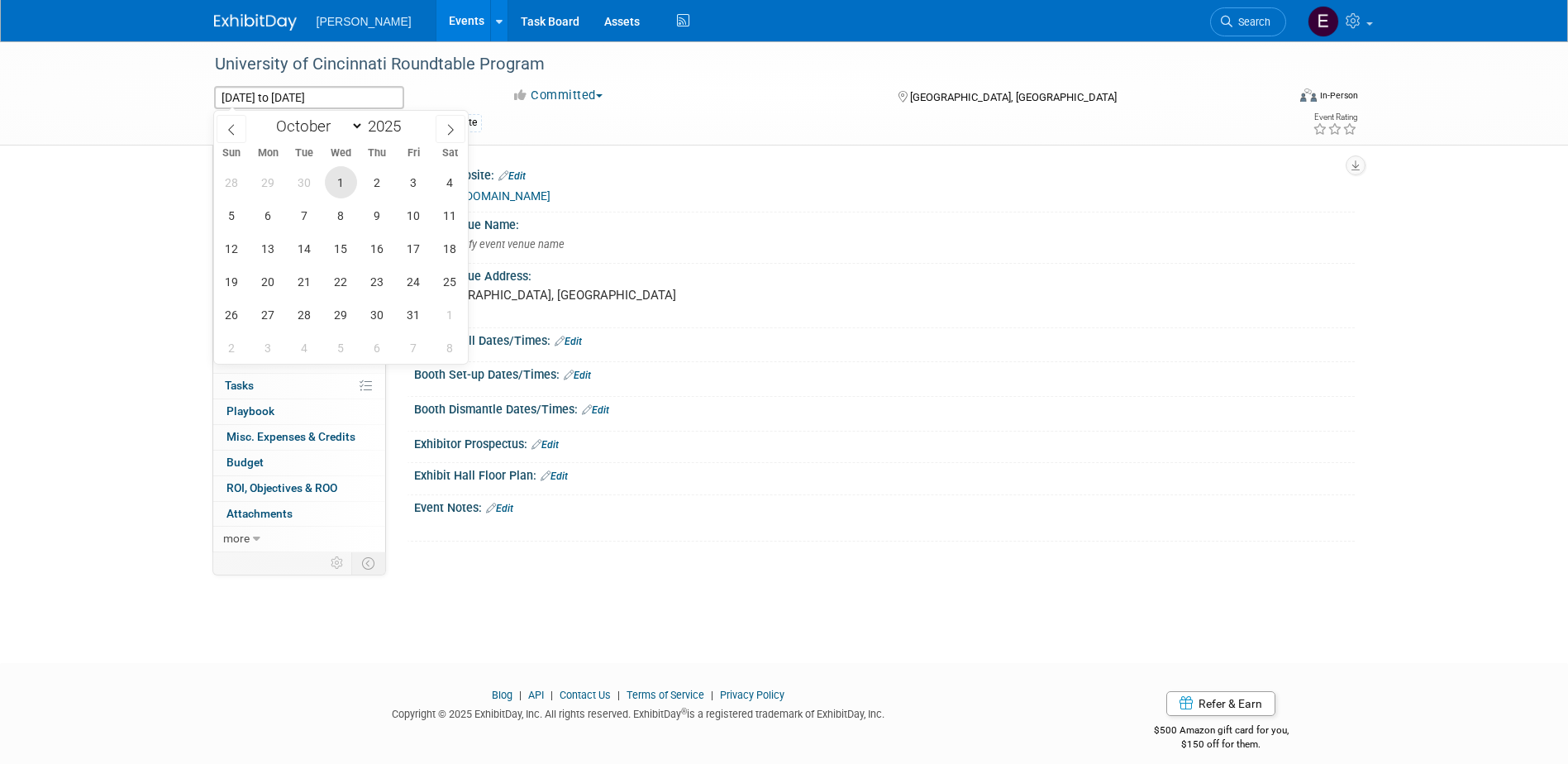
click at [345, 175] on span "1" at bounding box center [340, 182] width 32 height 32
type input "Oct 1, 2025"
click at [447, 129] on icon at bounding box center [450, 129] width 11 height 11
select select "11"
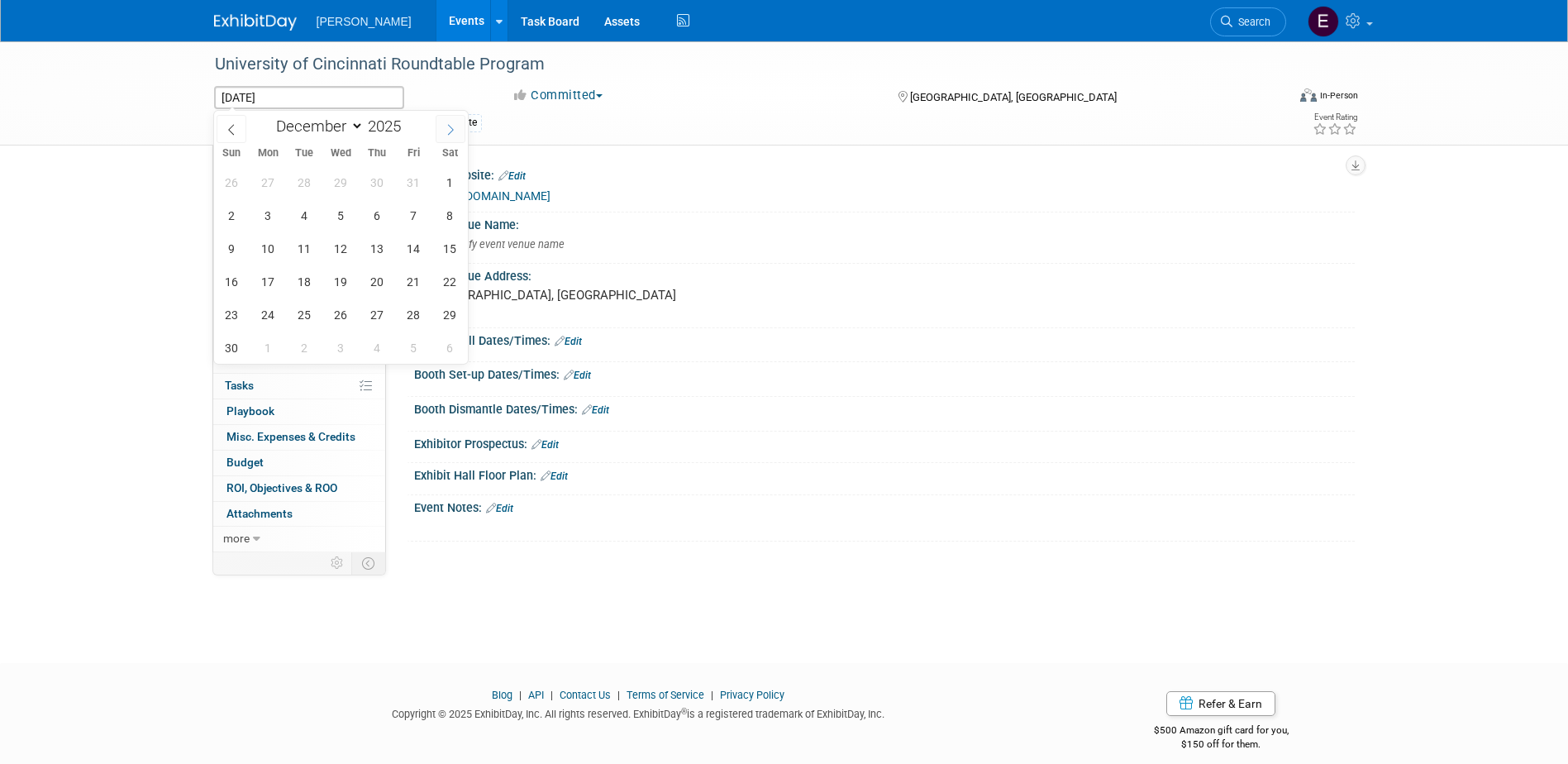
click at [447, 129] on icon at bounding box center [450, 129] width 11 height 11
type input "2026"
click at [447, 129] on icon at bounding box center [450, 129] width 11 height 11
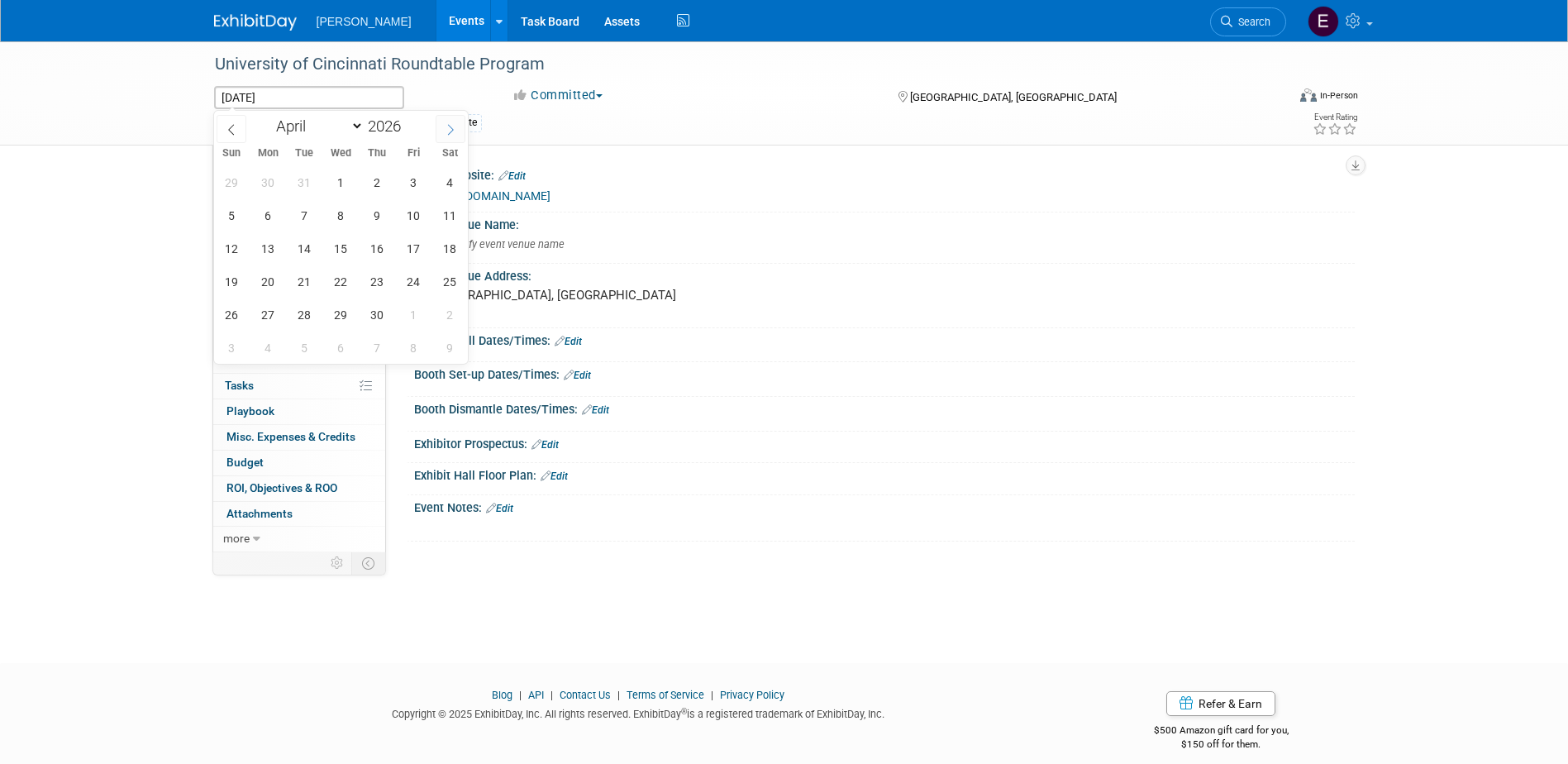
click at [447, 129] on icon at bounding box center [450, 129] width 11 height 11
select select "4"
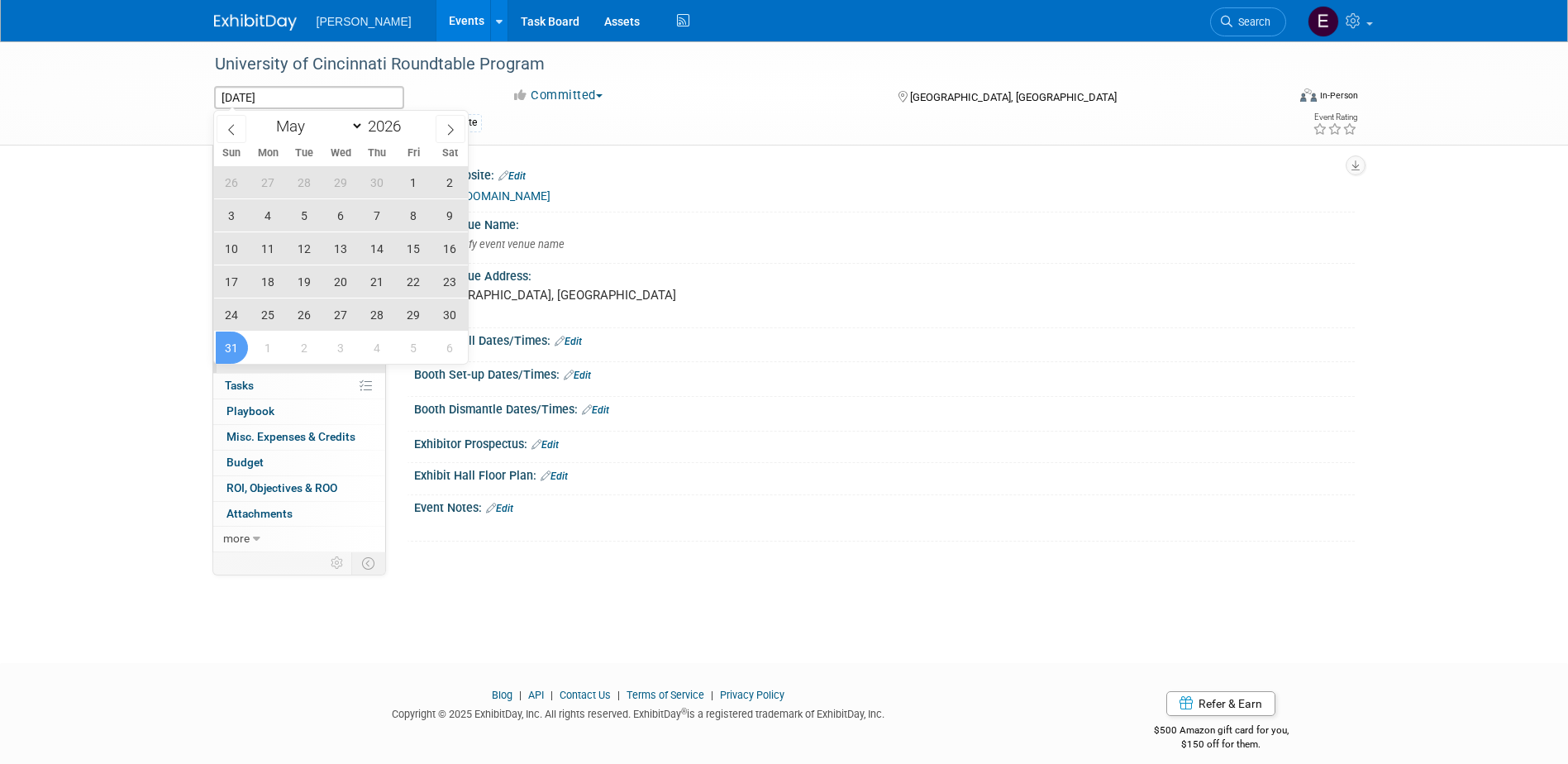
click at [239, 348] on span "31" at bounding box center [231, 347] width 32 height 32
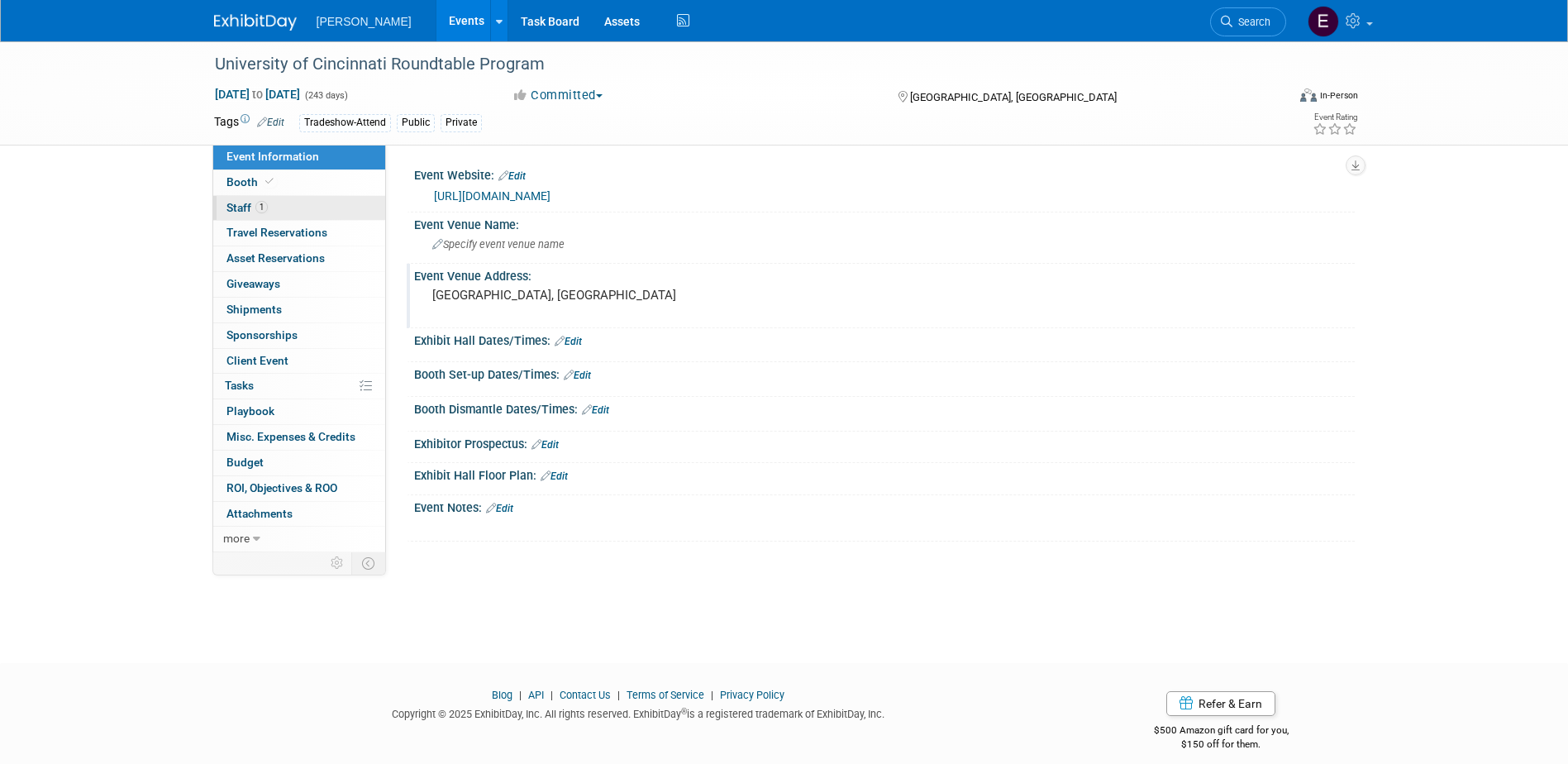
click at [302, 204] on link "1 Staff 1" at bounding box center [299, 208] width 172 height 24
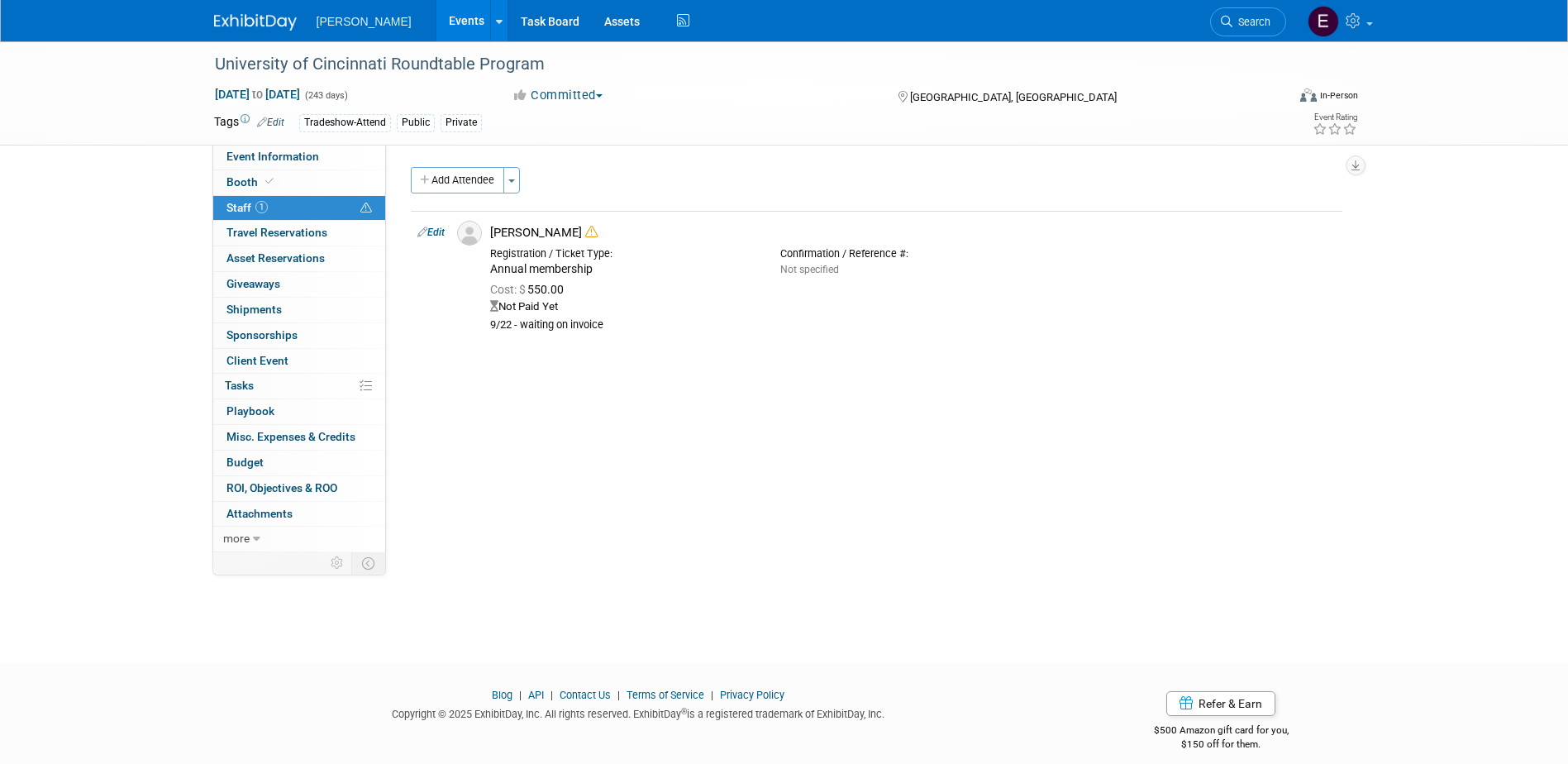
click at [439, 233] on link "Edit" at bounding box center [431, 231] width 27 height 11
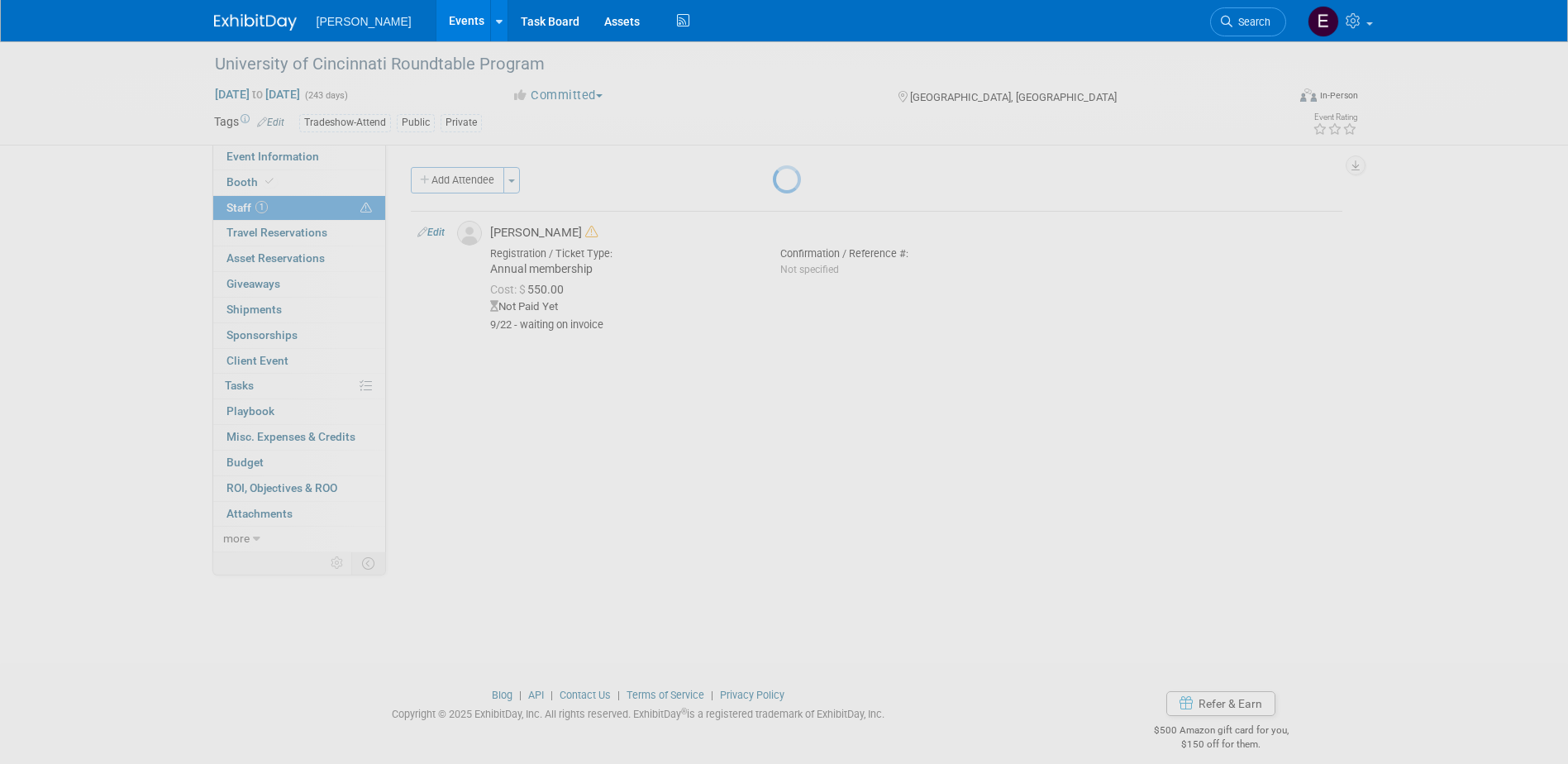
select select "42c6ba8e-9175-4ba4-9b15-882d9bc53c66"
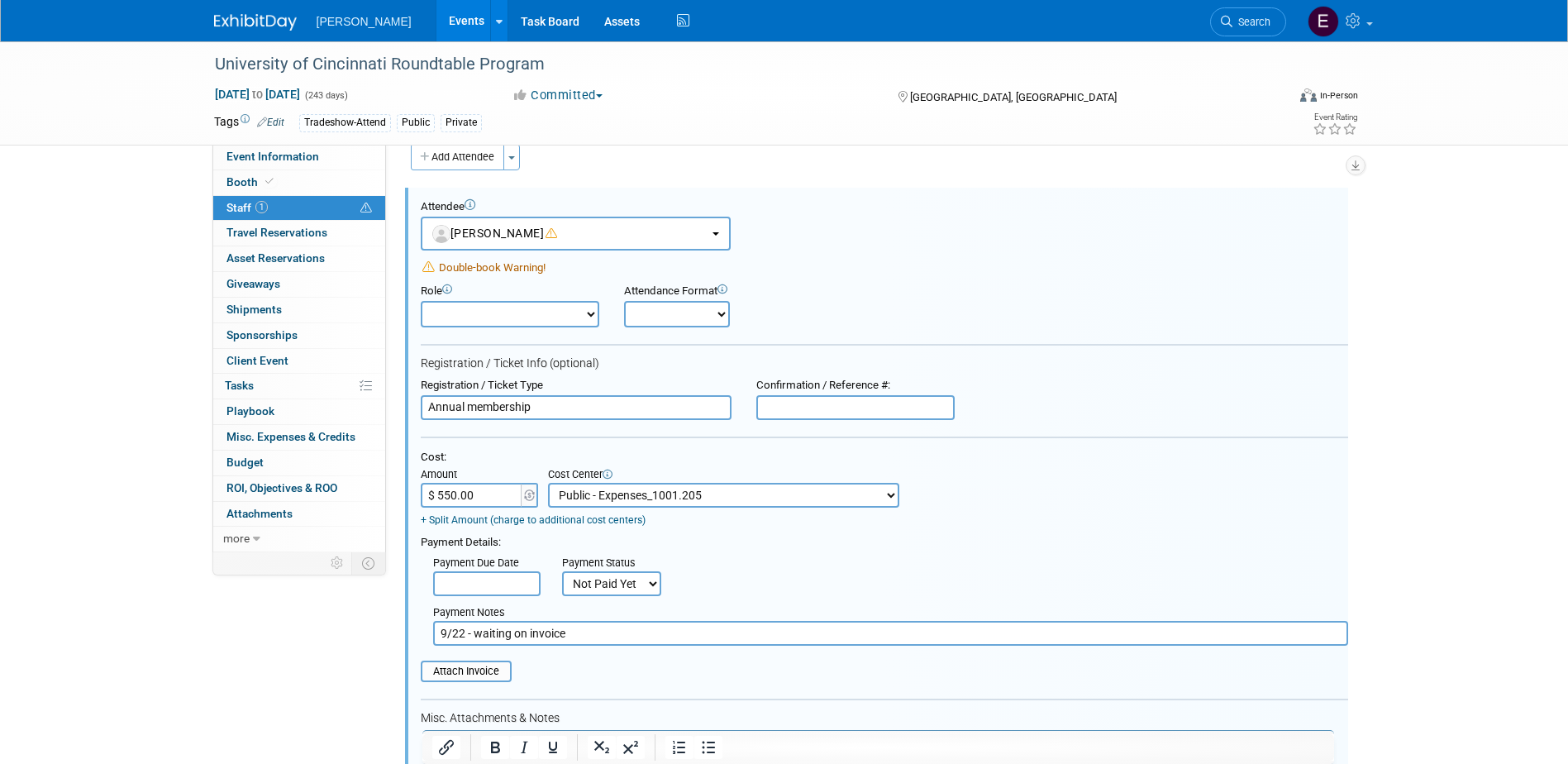
scroll to position [419, 0]
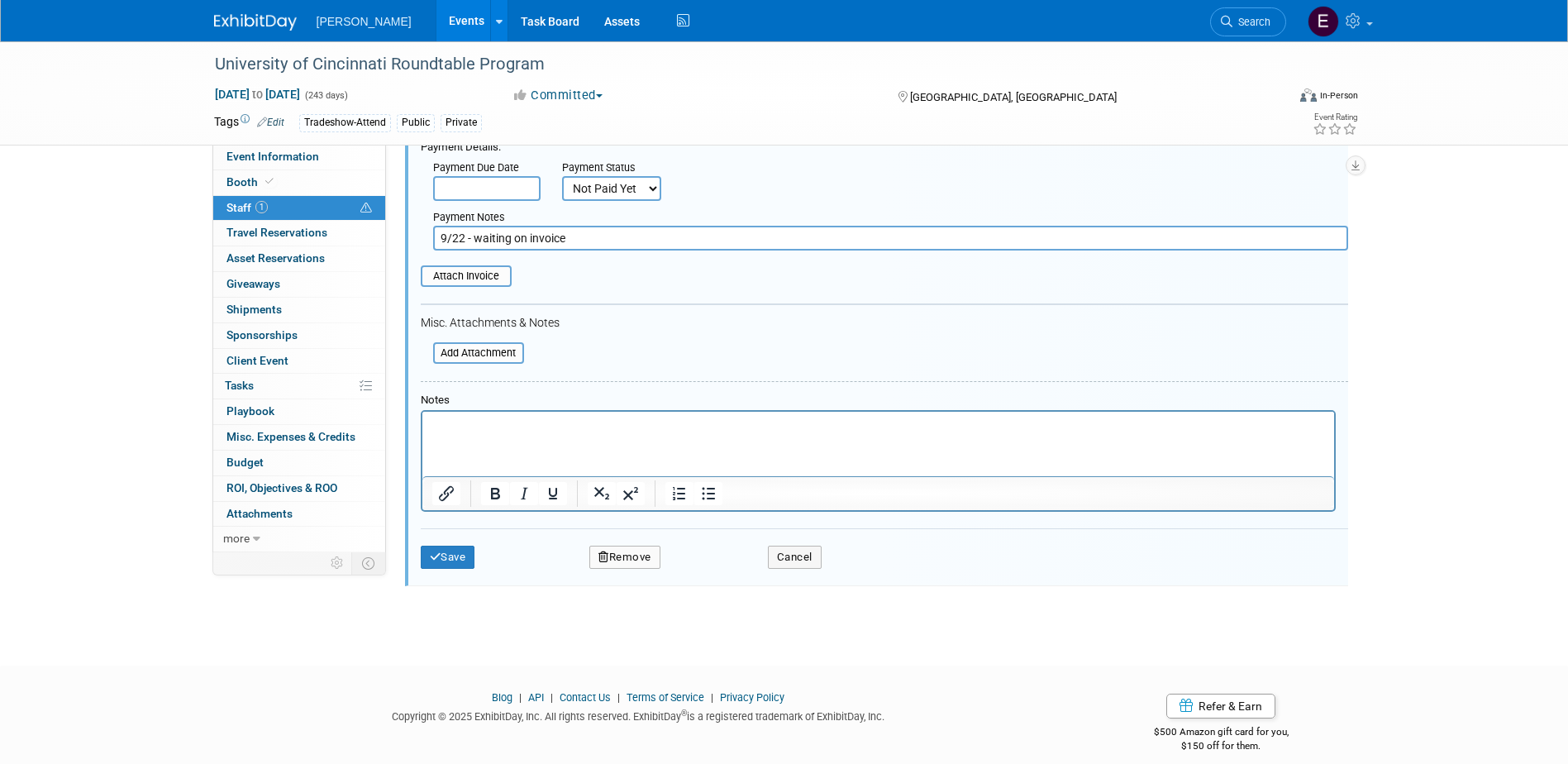
click at [508, 434] on html at bounding box center [877, 422] width 912 height 23
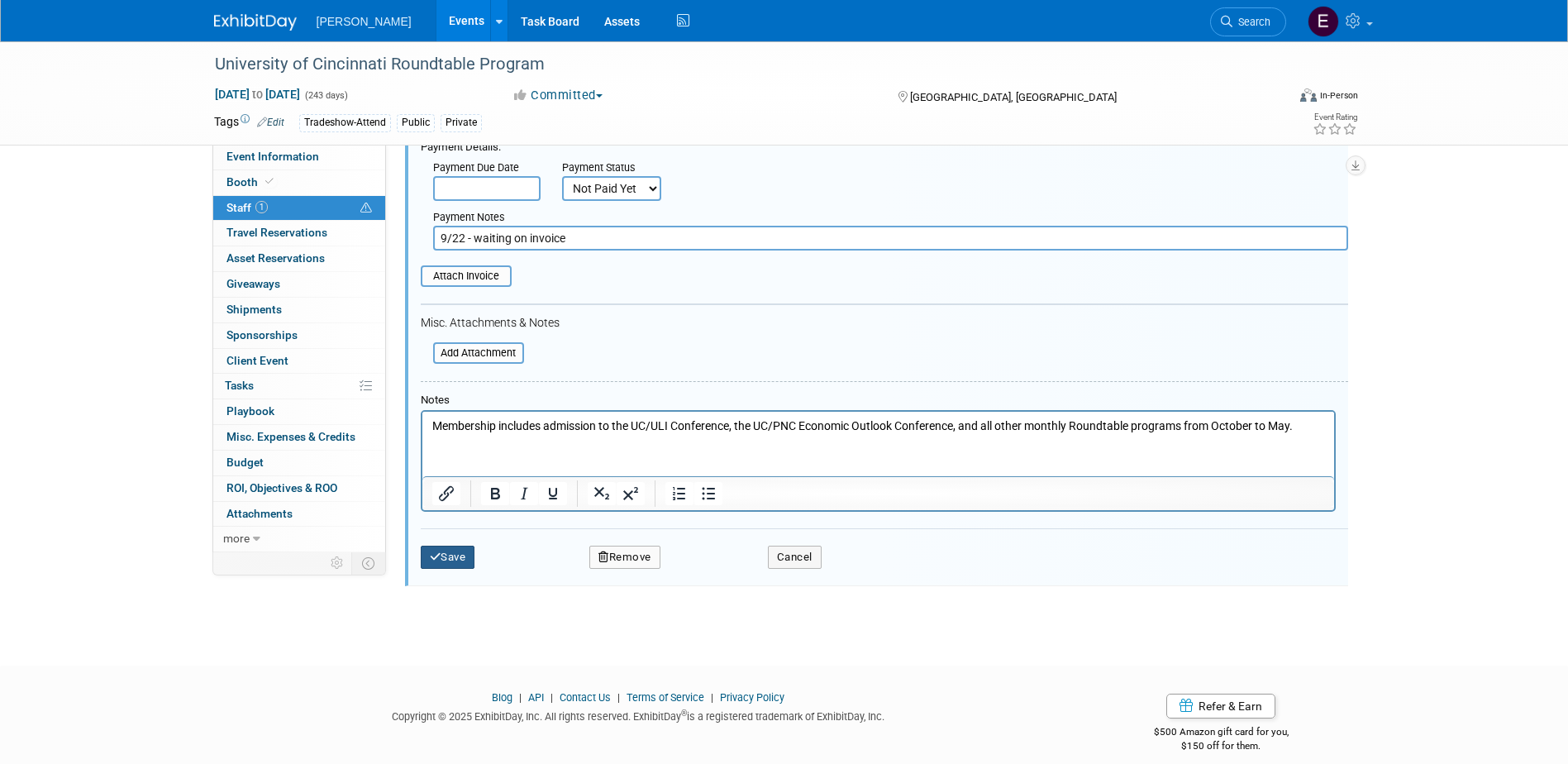
click at [456, 564] on button "Save" at bounding box center [447, 557] width 55 height 23
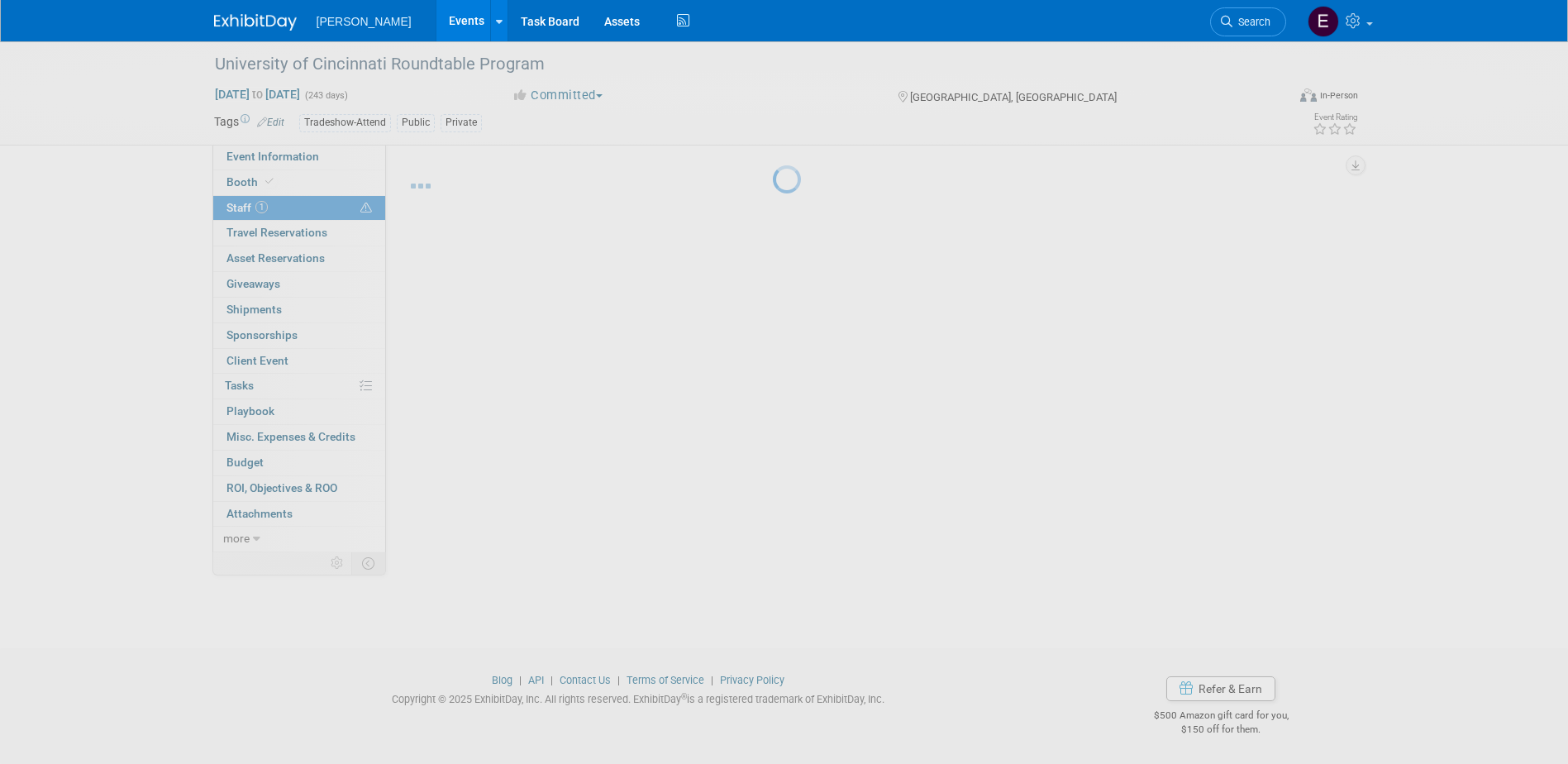
scroll to position [15, 0]
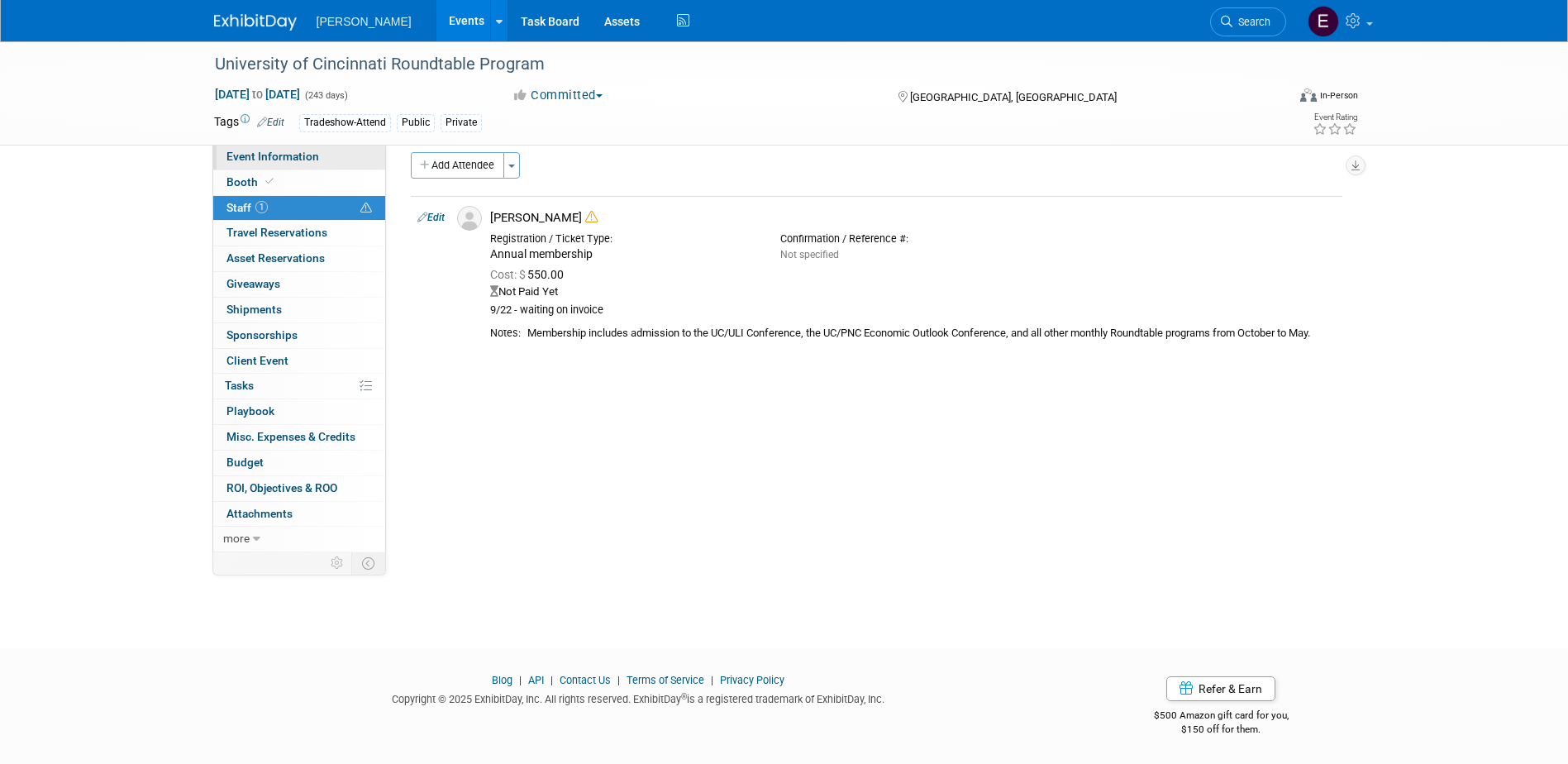
click at [289, 156] on span "Event Information" at bounding box center [272, 156] width 92 height 13
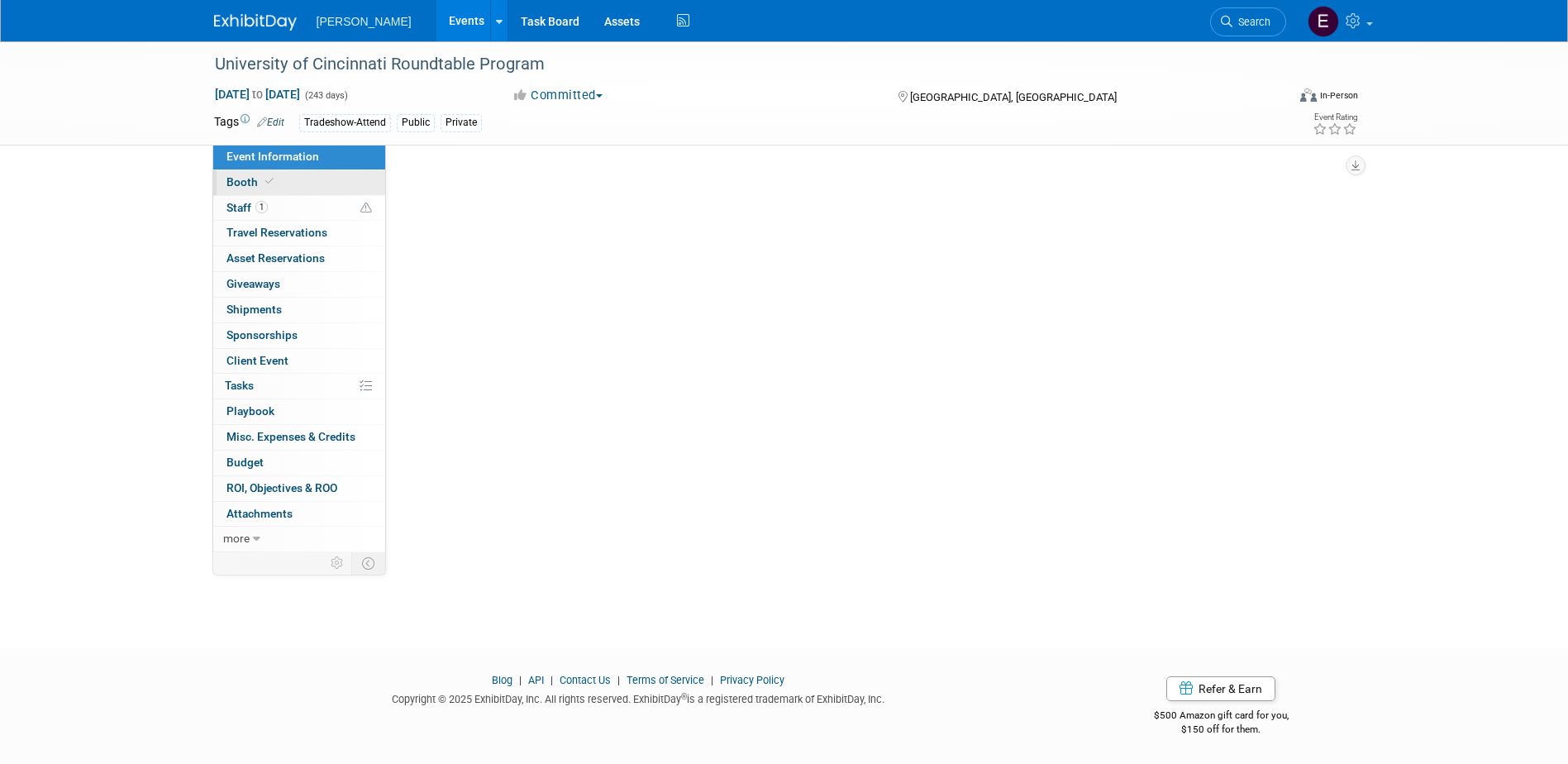
scroll to position [0, 0]
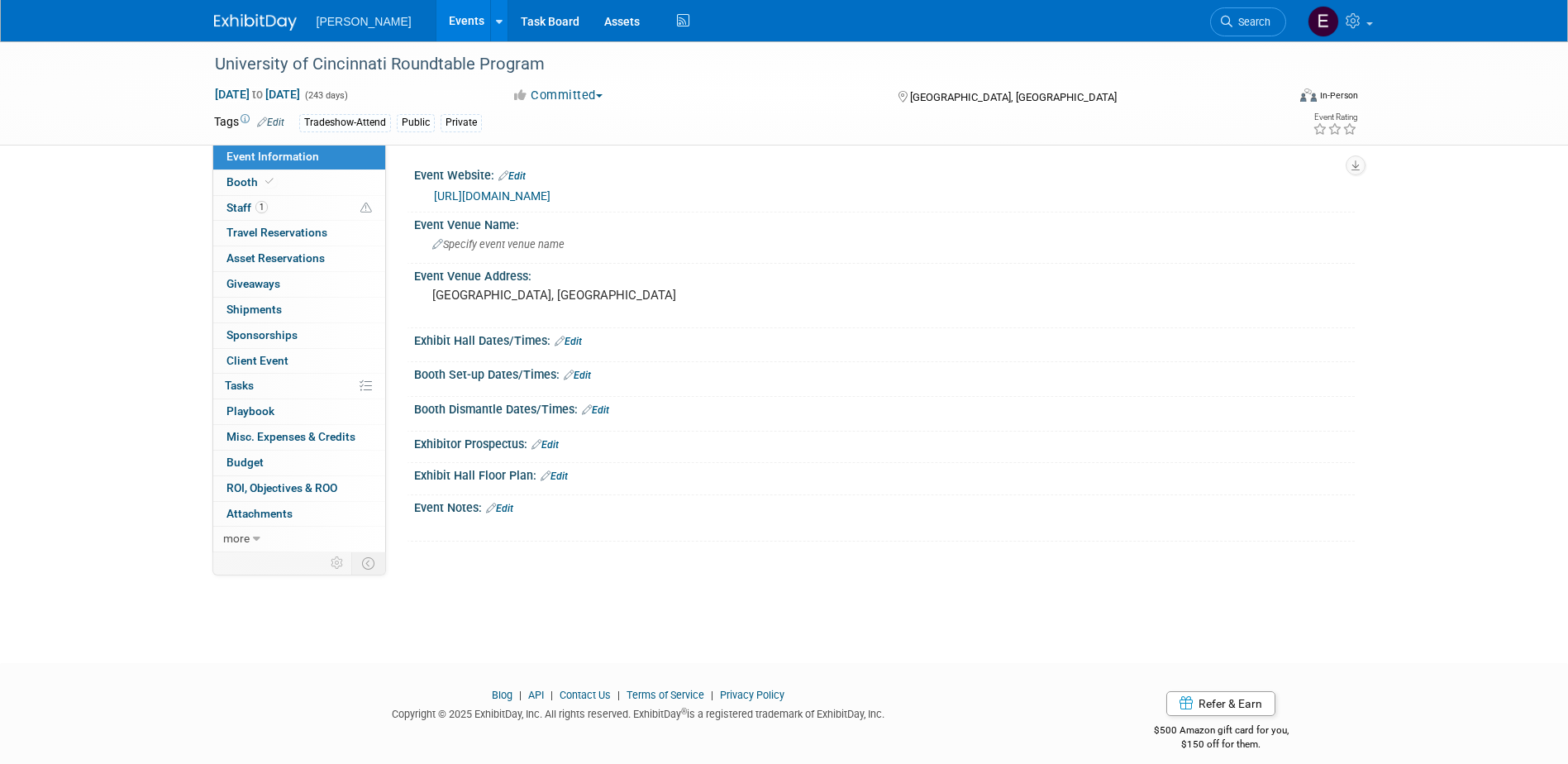
click at [495, 508] on icon at bounding box center [491, 508] width 10 height 10
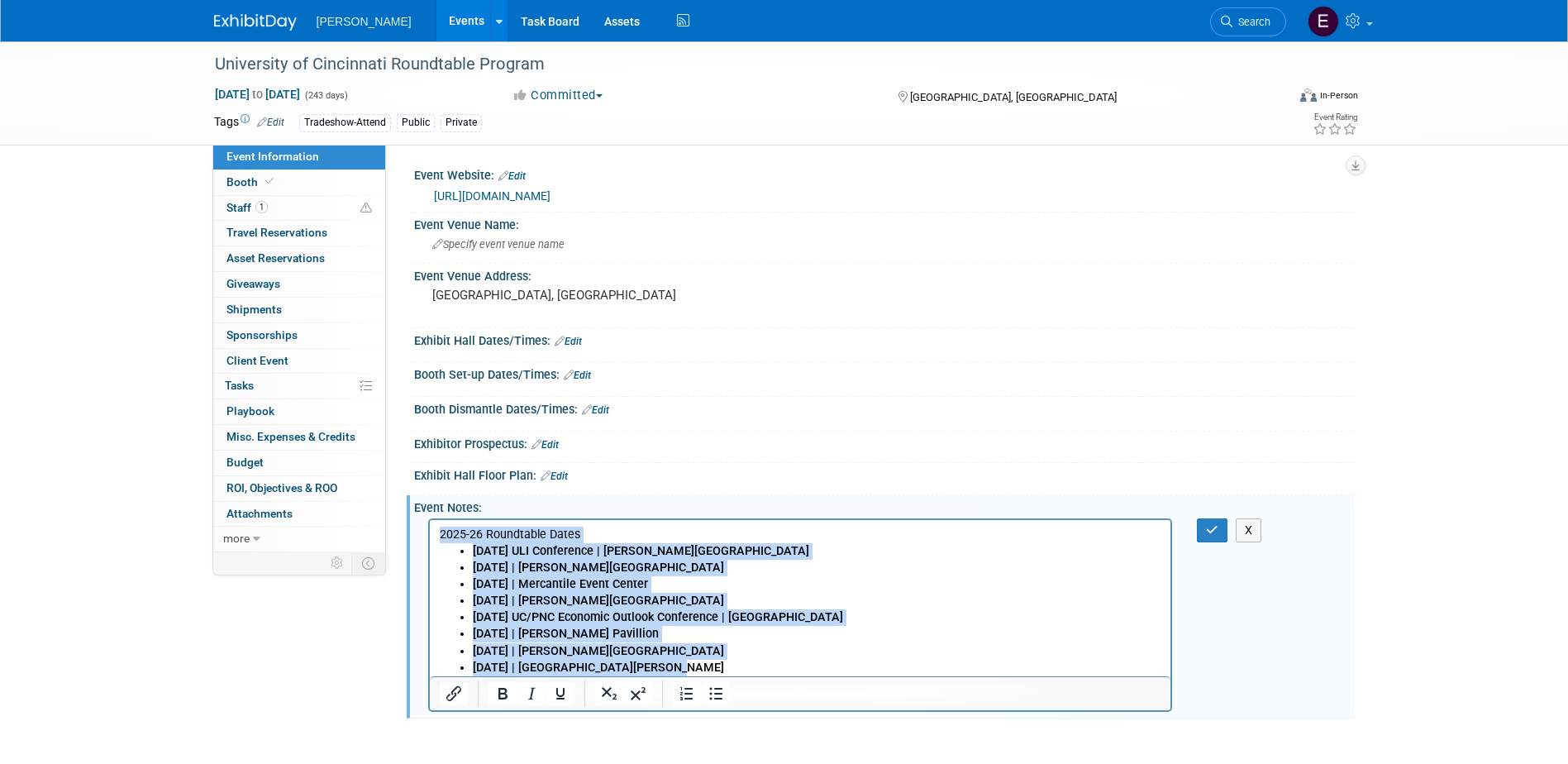
drag, startPoint x: 668, startPoint y: 665, endPoint x: 495, endPoint y: 660, distance: 173.1
click at [429, 519] on html "2025-26 Roundtable Dates Friday, October 3 ULI Conference | Cooper Creek Friday…" at bounding box center [800, 598] width 741 height 157
click at [503, 693] on icon "Bold" at bounding box center [503, 693] width 9 height 11
click at [497, 691] on icon "Bold" at bounding box center [502, 694] width 20 height 20
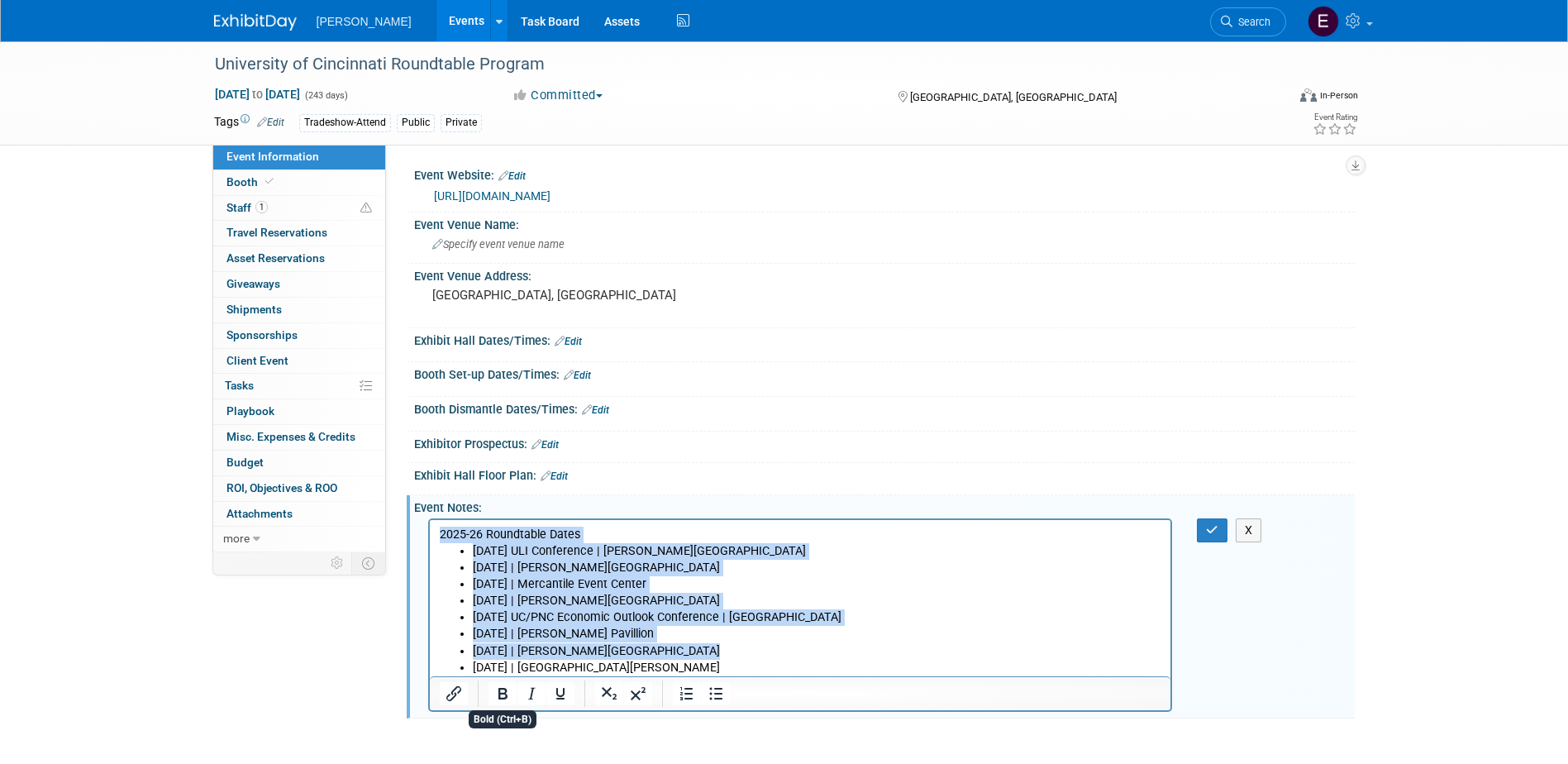
click at [708, 649] on li "Friday, April 10 | Cooper Creek" at bounding box center [816, 651] width 689 height 17
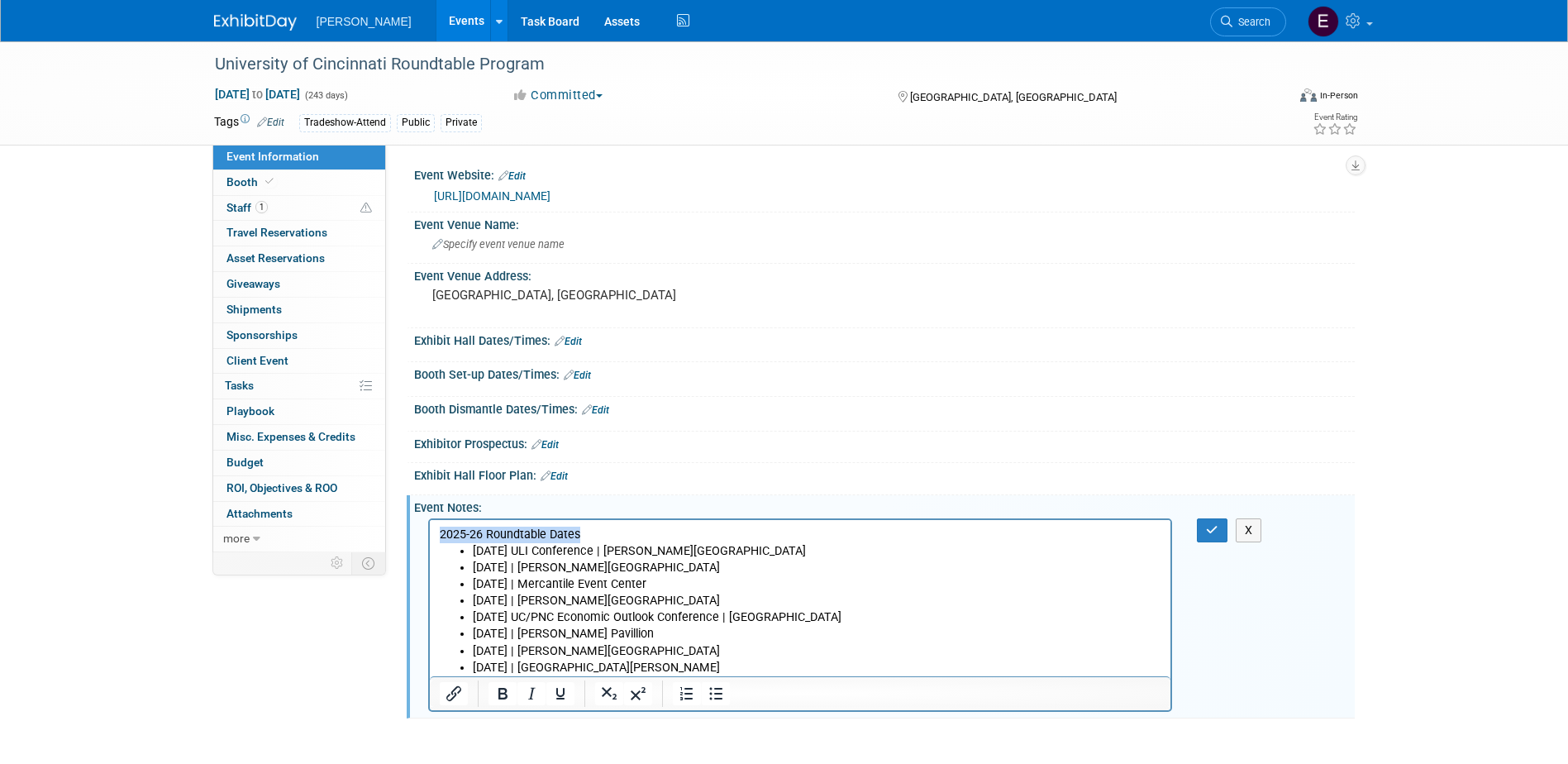
drag, startPoint x: 586, startPoint y: 531, endPoint x: 412, endPoint y: 536, distance: 174.1
click at [429, 536] on html "2025-26 Roundtable Dates Friday, October 3 ULI Conference | Cooper Creek Friday…" at bounding box center [800, 598] width 741 height 157
click at [507, 698] on icon "Bold" at bounding box center [502, 694] width 20 height 20
drag, startPoint x: 1215, startPoint y: 532, endPoint x: 717, endPoint y: 34, distance: 704.3
click at [1215, 532] on icon "button" at bounding box center [1212, 529] width 12 height 11
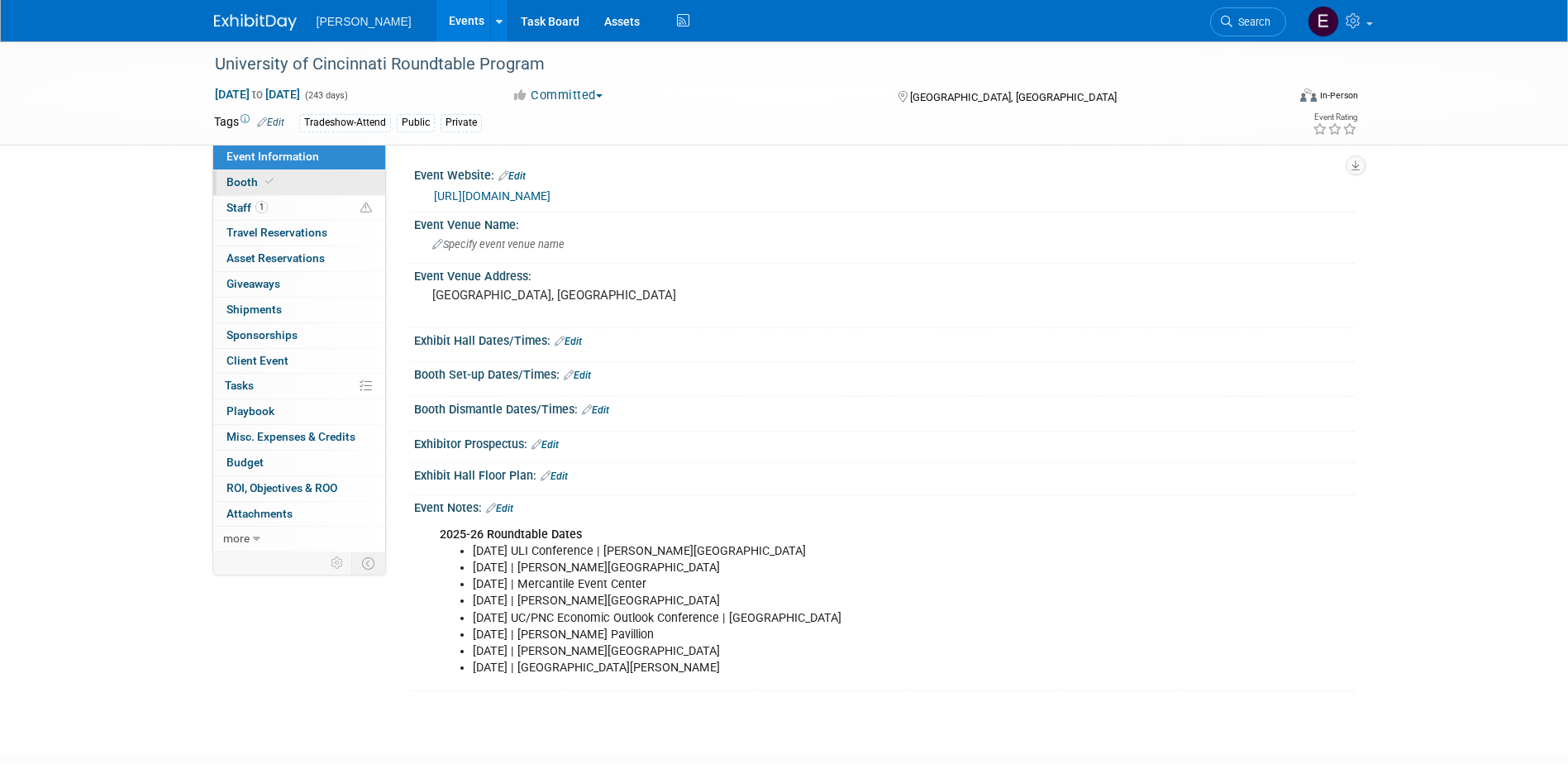
click at [285, 189] on link "Booth" at bounding box center [299, 183] width 172 height 24
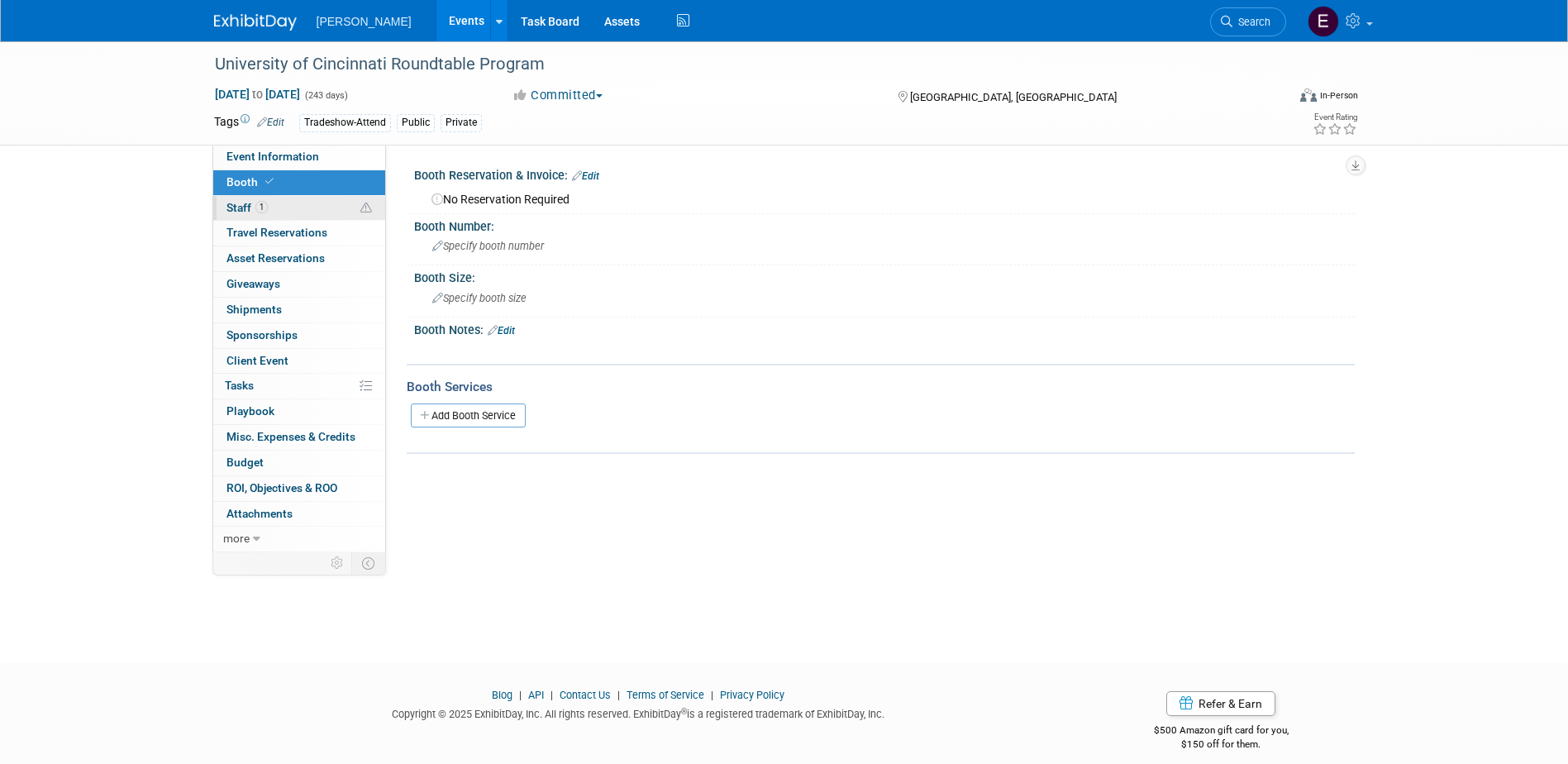
click at [285, 200] on link "1 Staff 1" at bounding box center [299, 208] width 172 height 24
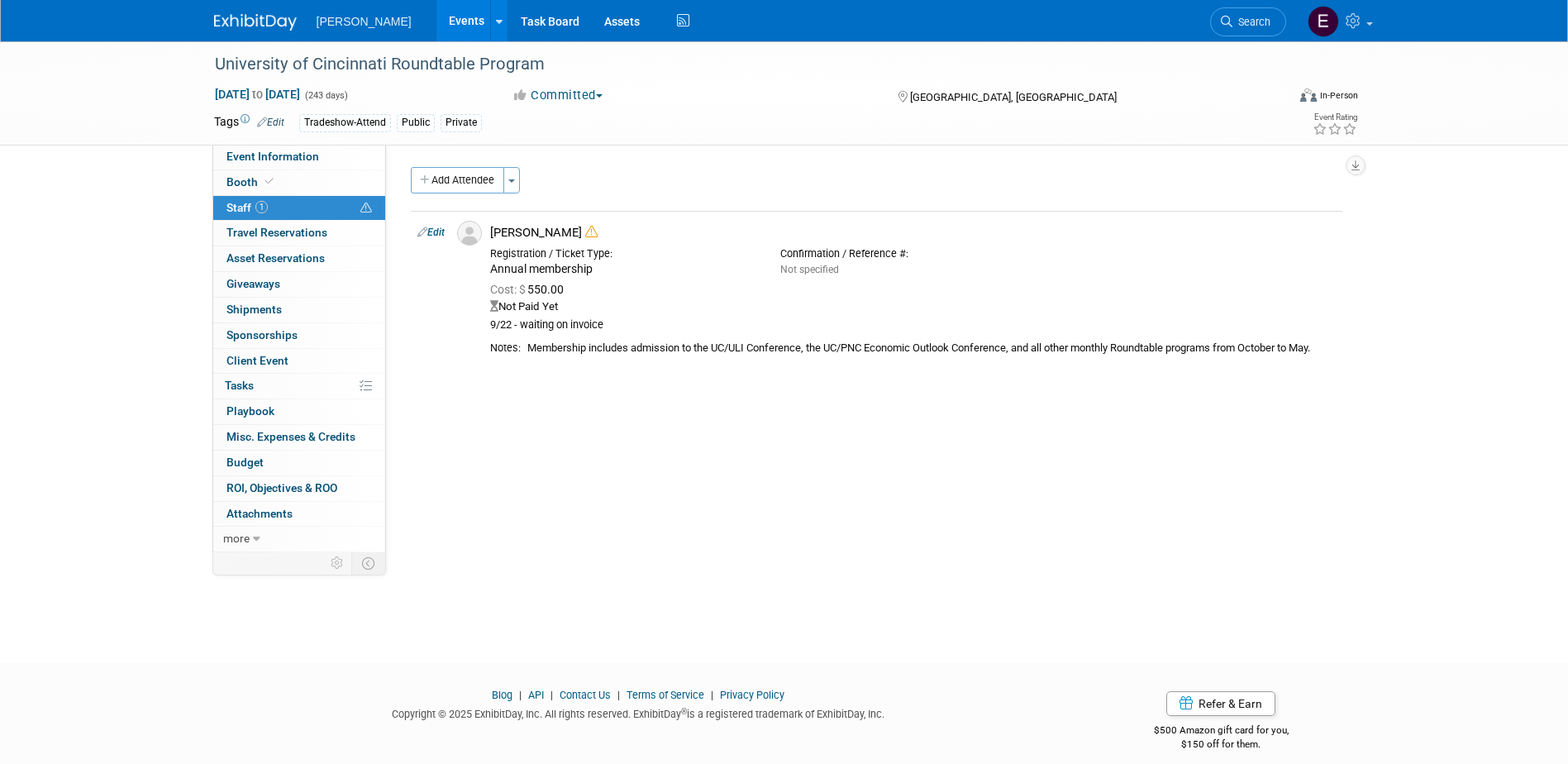
click at [285, 129] on td "Tags Edit" at bounding box center [249, 123] width 70 height 19
click at [287, 151] on span "Event Information" at bounding box center [272, 156] width 92 height 13
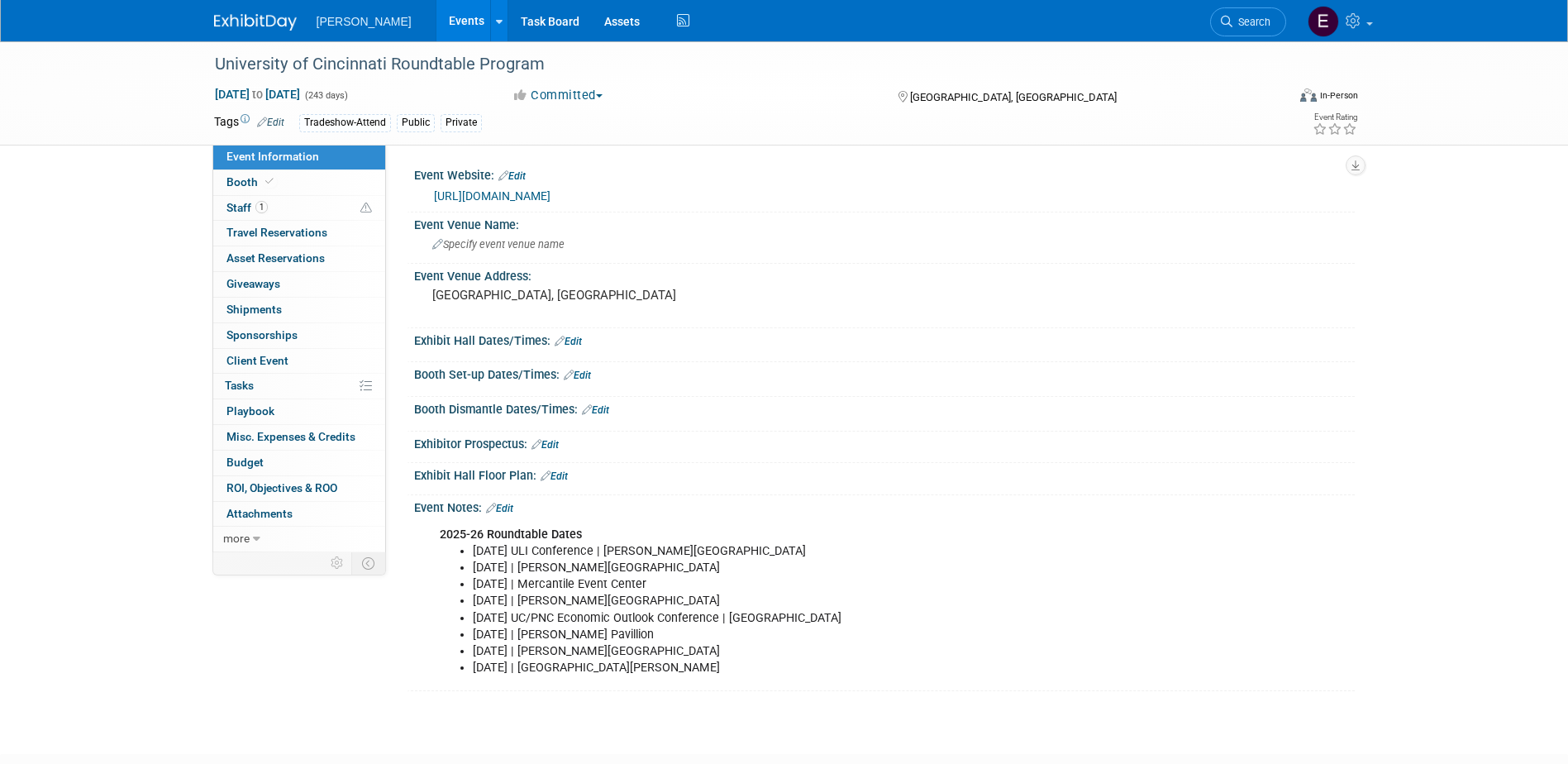
click at [437, 14] on link "Events" at bounding box center [466, 20] width 60 height 41
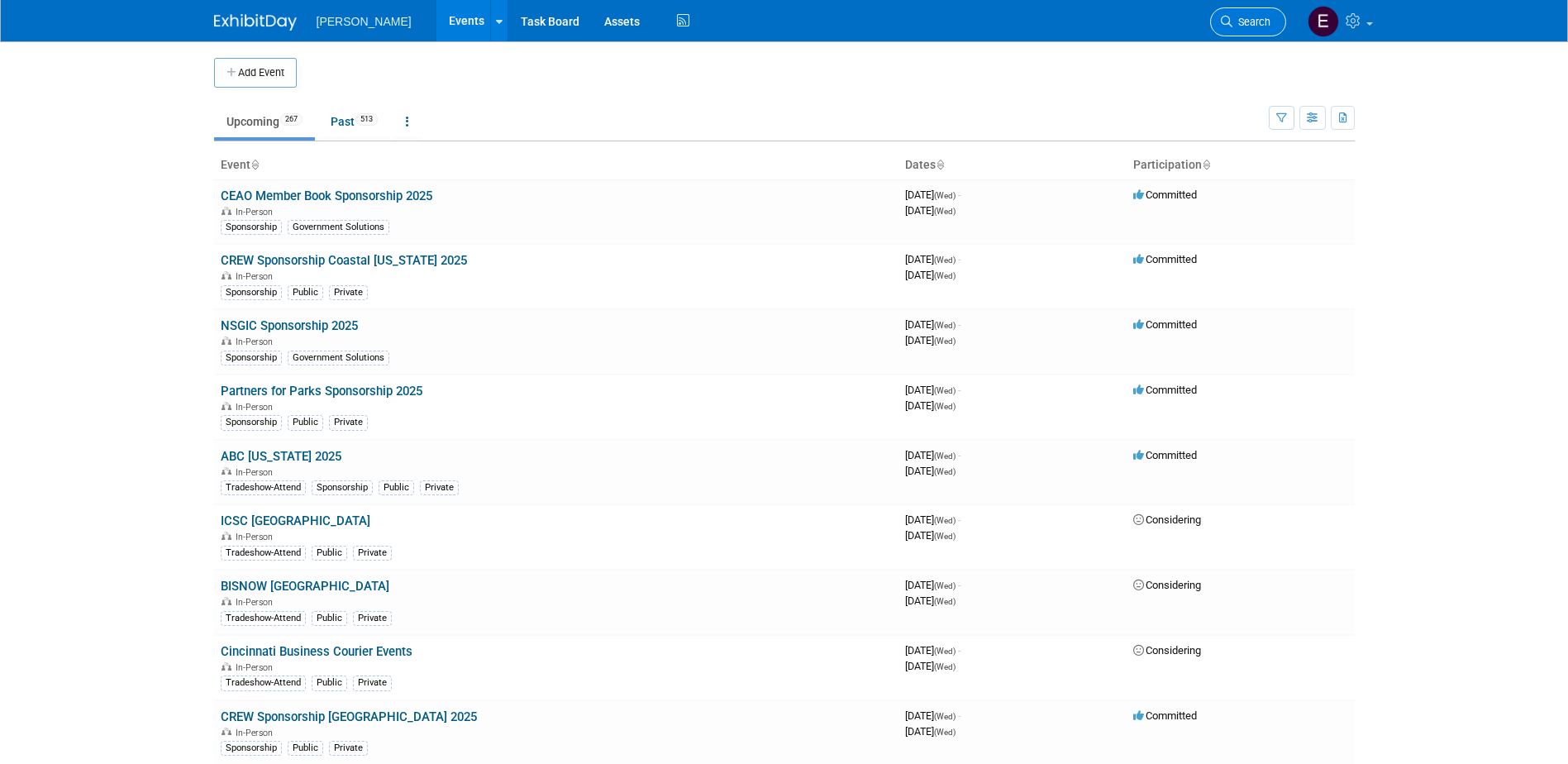
click at [1257, 24] on span "Search" at bounding box center [1251, 22] width 38 height 12
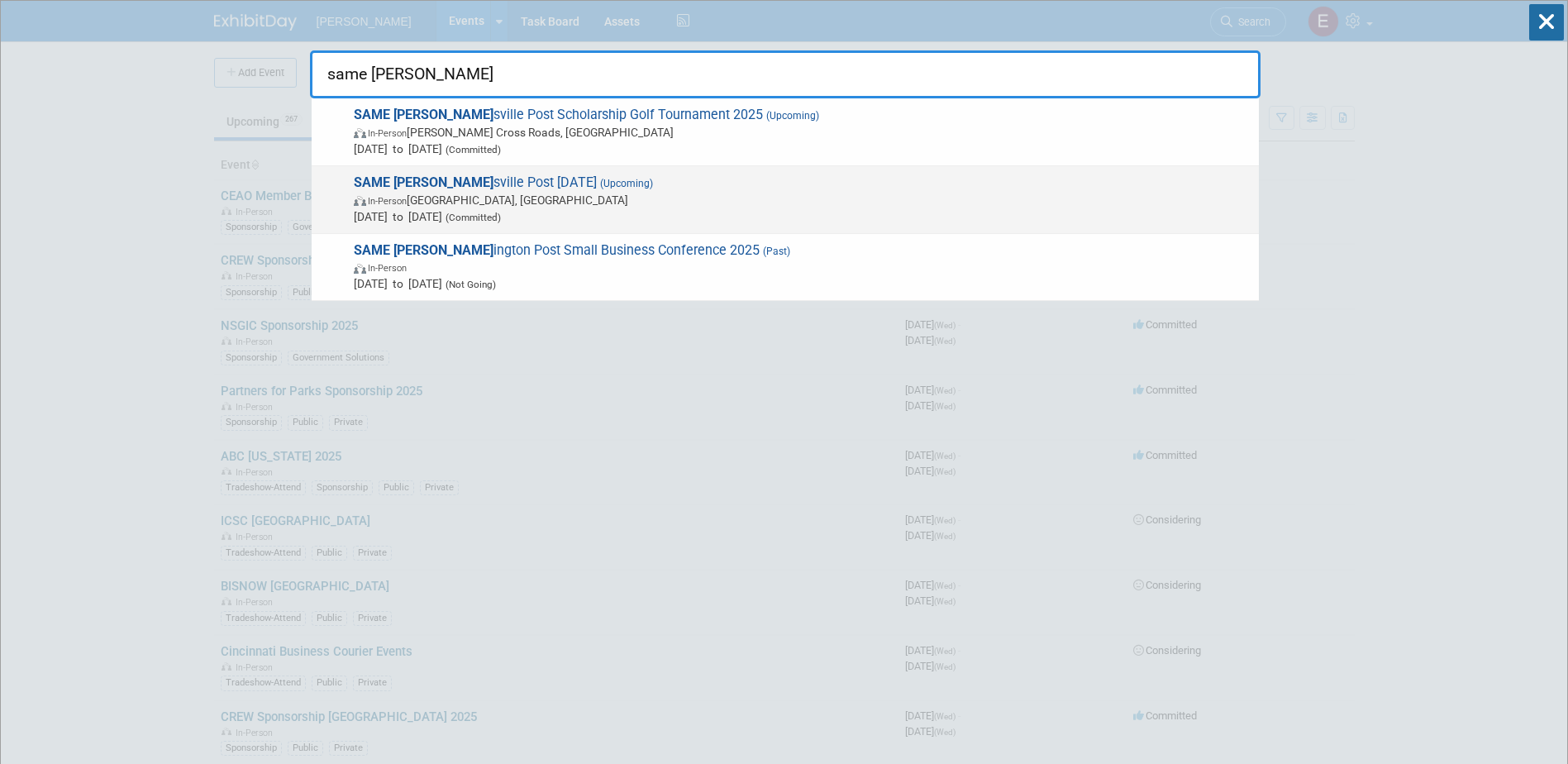
type input "same hunt"
click at [692, 196] on span "In-Person Huntsville, AL" at bounding box center [802, 199] width 897 height 17
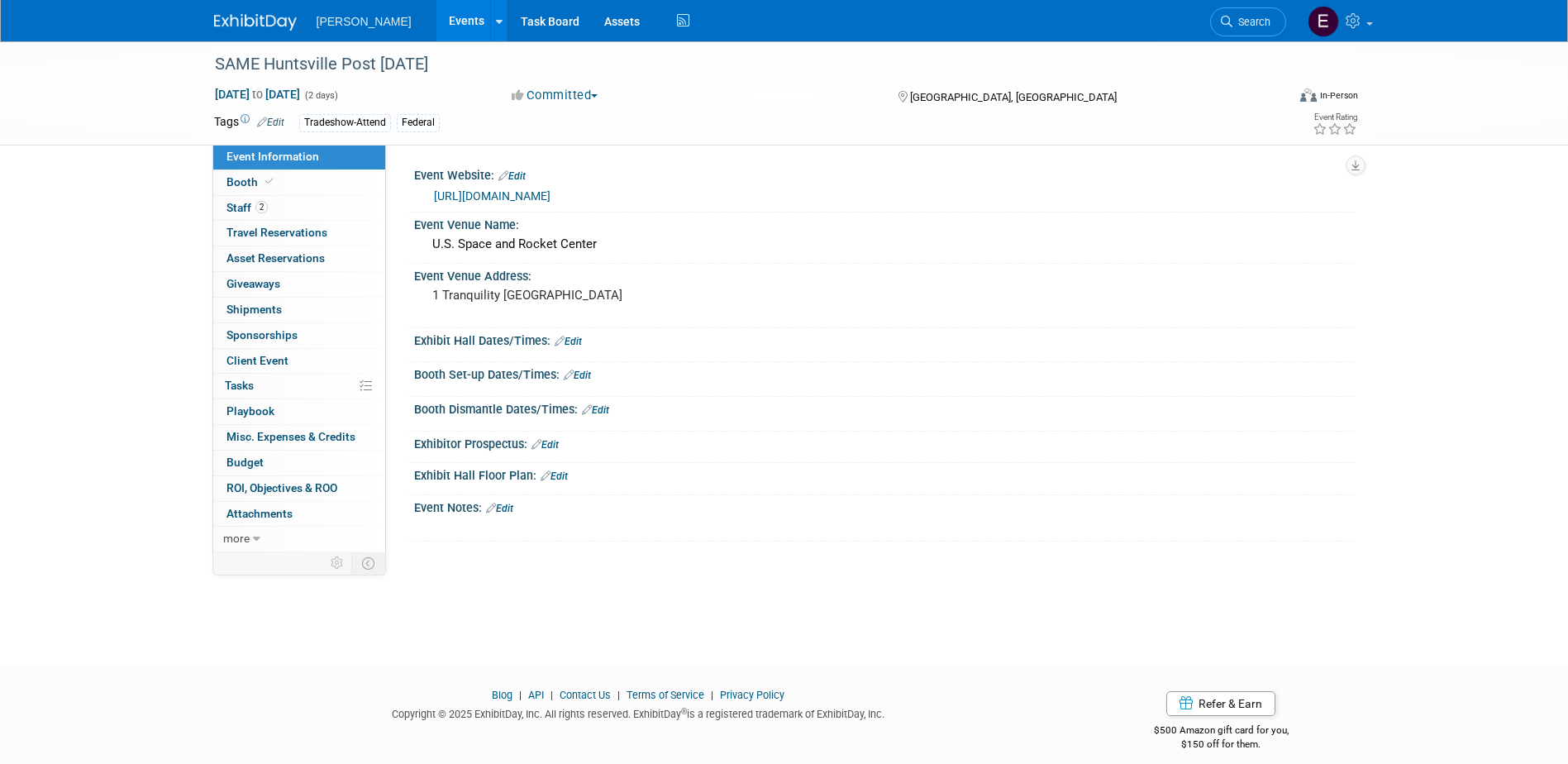
click at [527, 168] on div "Event Website: Edit" at bounding box center [884, 173] width 941 height 22
click at [515, 173] on link "Edit" at bounding box center [512, 176] width 27 height 11
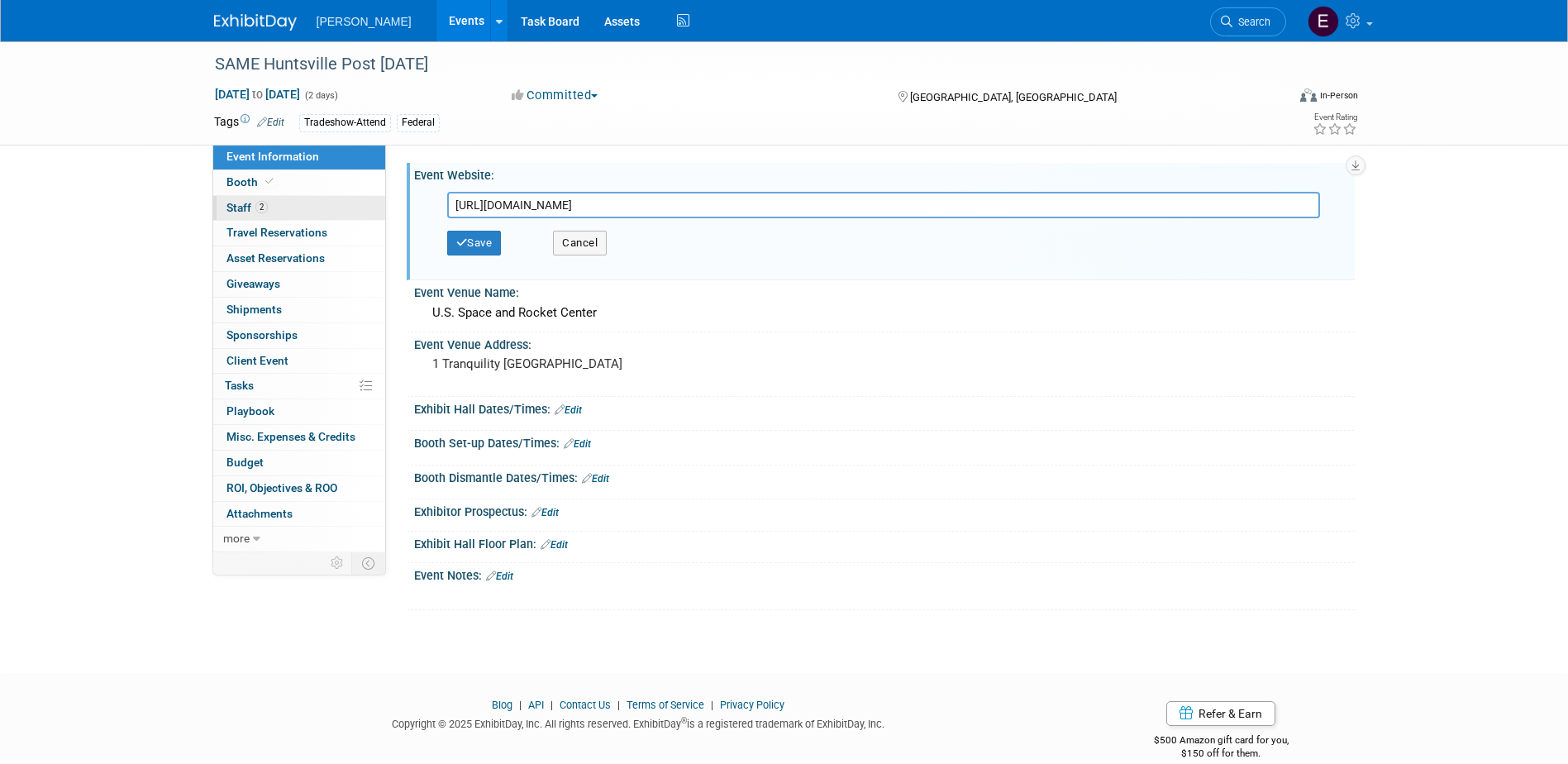
drag, startPoint x: 503, startPoint y: 206, endPoint x: 340, endPoint y: 211, distance: 163.1
click at [340, 211] on div "Event Information Event Info Booth Booth 2 Staff 2 Staff 0 Travel Reservations …" at bounding box center [784, 325] width 1165 height 569
click at [486, 237] on button "Save" at bounding box center [474, 243] width 55 height 24
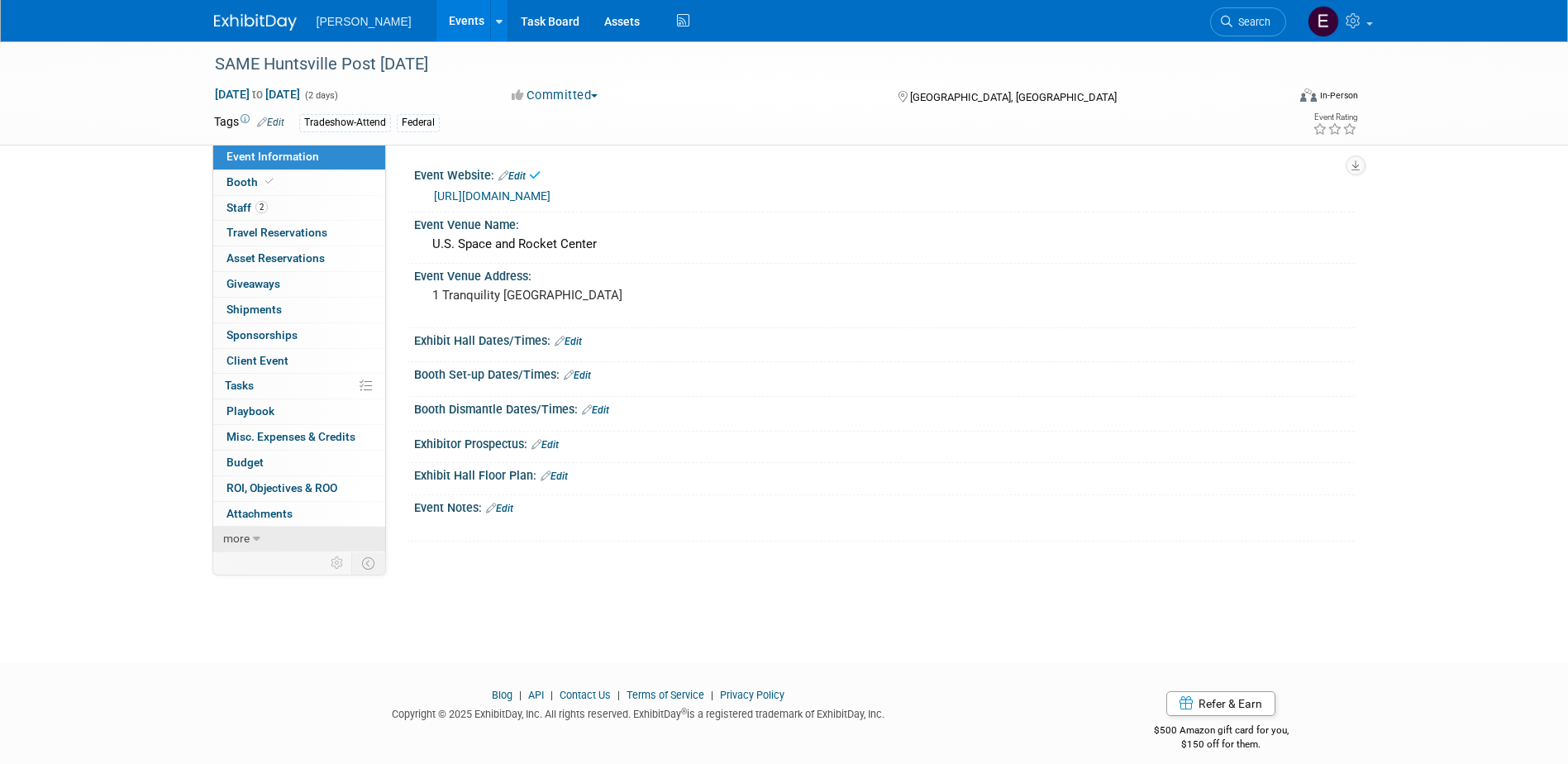
click at [264, 534] on link "more" at bounding box center [299, 539] width 172 height 24
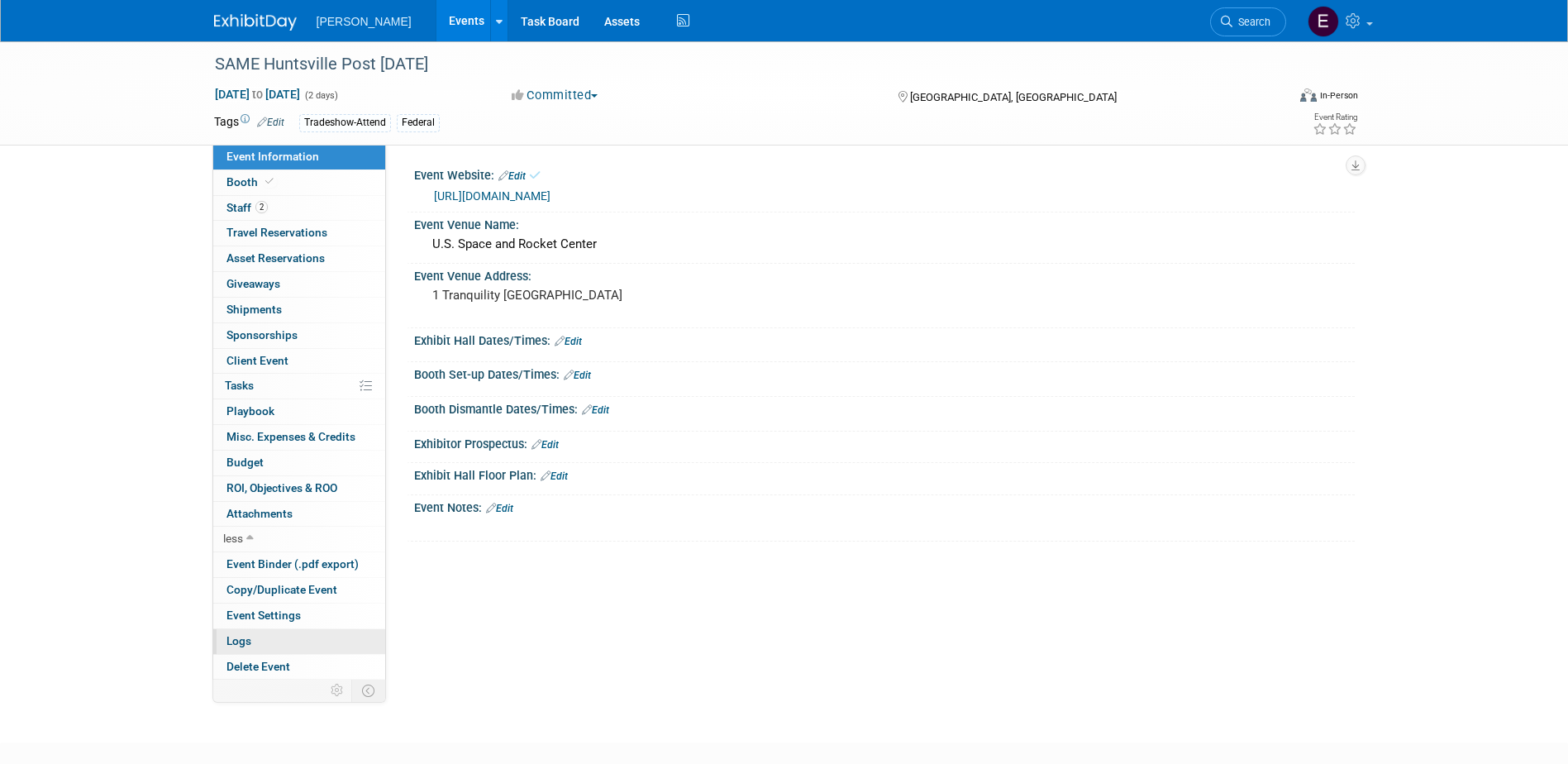
click at [226, 630] on link "Logs" at bounding box center [299, 641] width 172 height 24
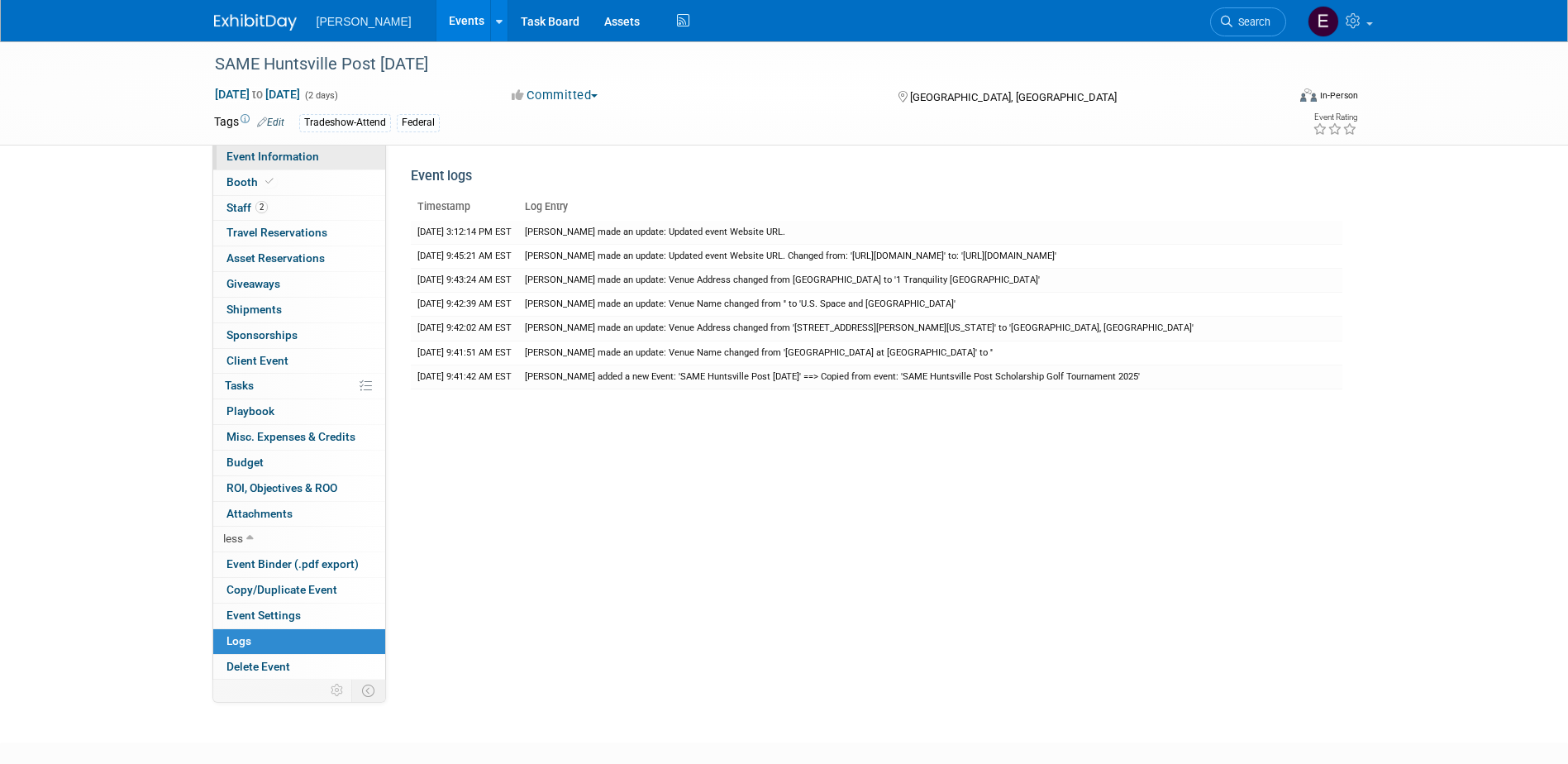
click at [256, 156] on span "Event Information" at bounding box center [272, 156] width 92 height 13
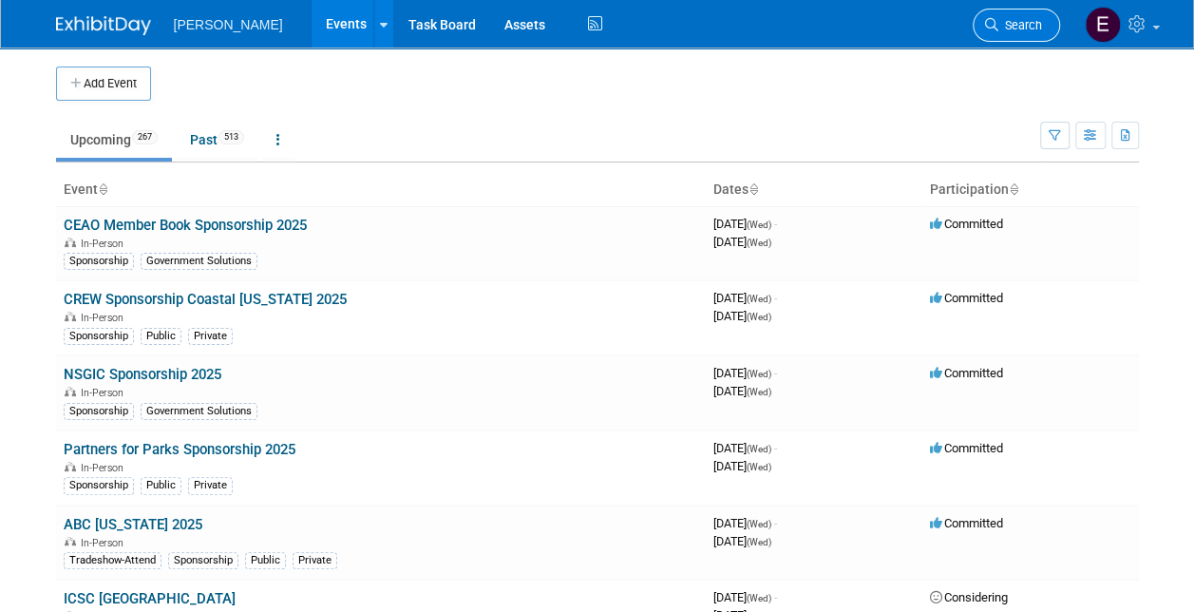
click at [1017, 31] on span "Search" at bounding box center [1020, 25] width 44 height 14
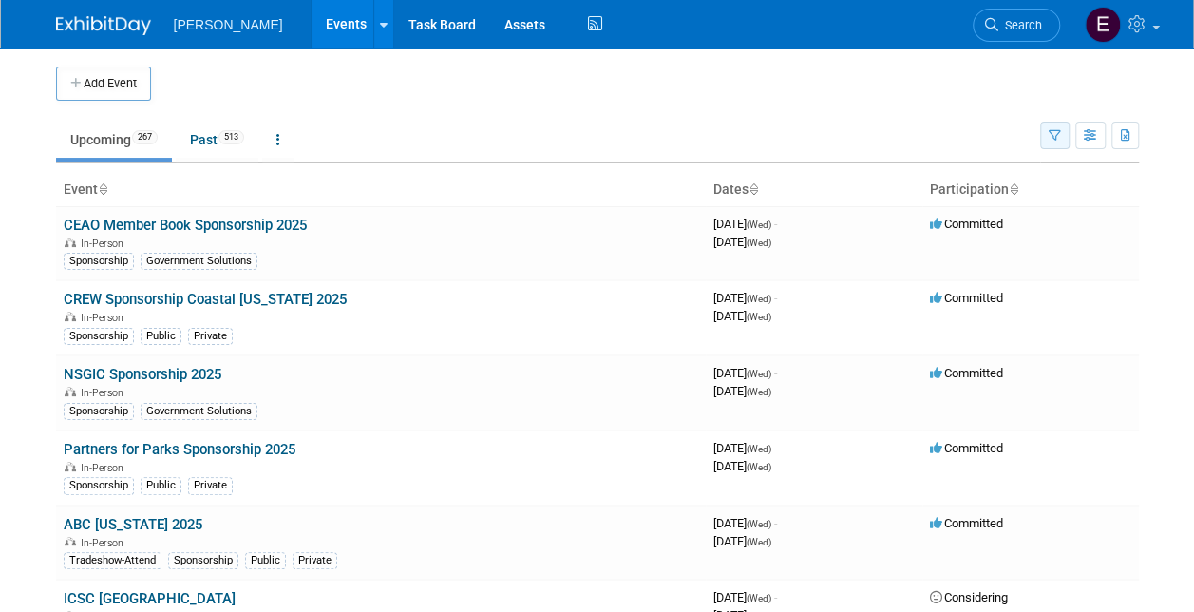
click at [1043, 137] on button "button" at bounding box center [1054, 136] width 29 height 28
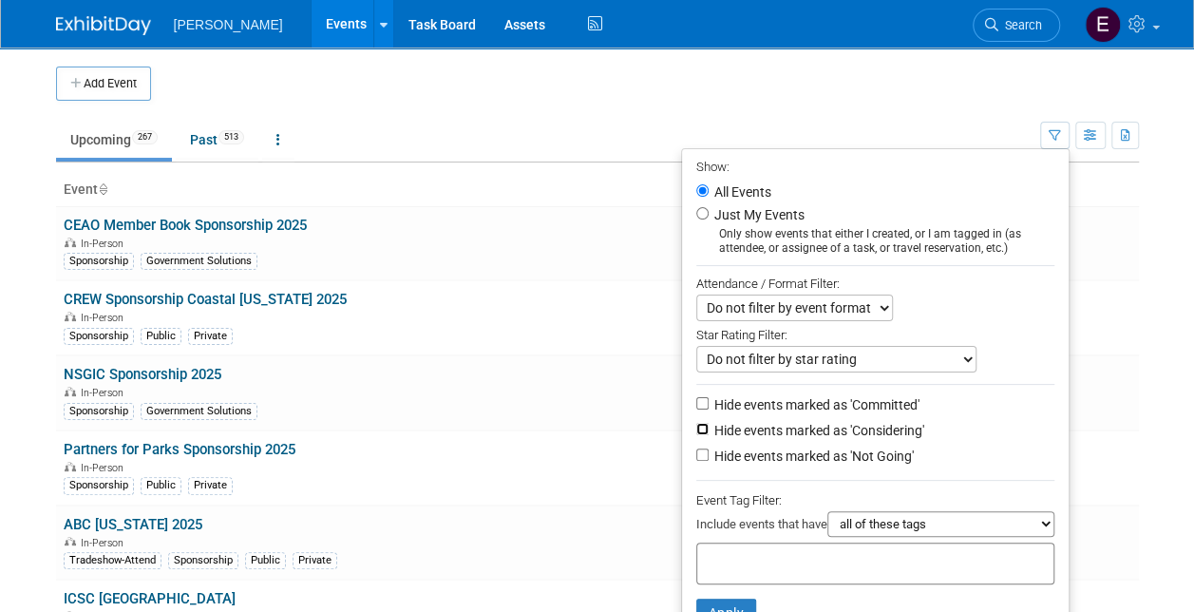
click at [696, 427] on input "Hide events marked as 'Considering'" at bounding box center [702, 429] width 12 height 12
checkbox input "true"
click at [696, 456] on input "Hide events marked as 'Not Going'" at bounding box center [702, 454] width 12 height 12
checkbox input "true"
drag, startPoint x: 865, startPoint y: 518, endPoint x: 869, endPoint y: 531, distance: 13.8
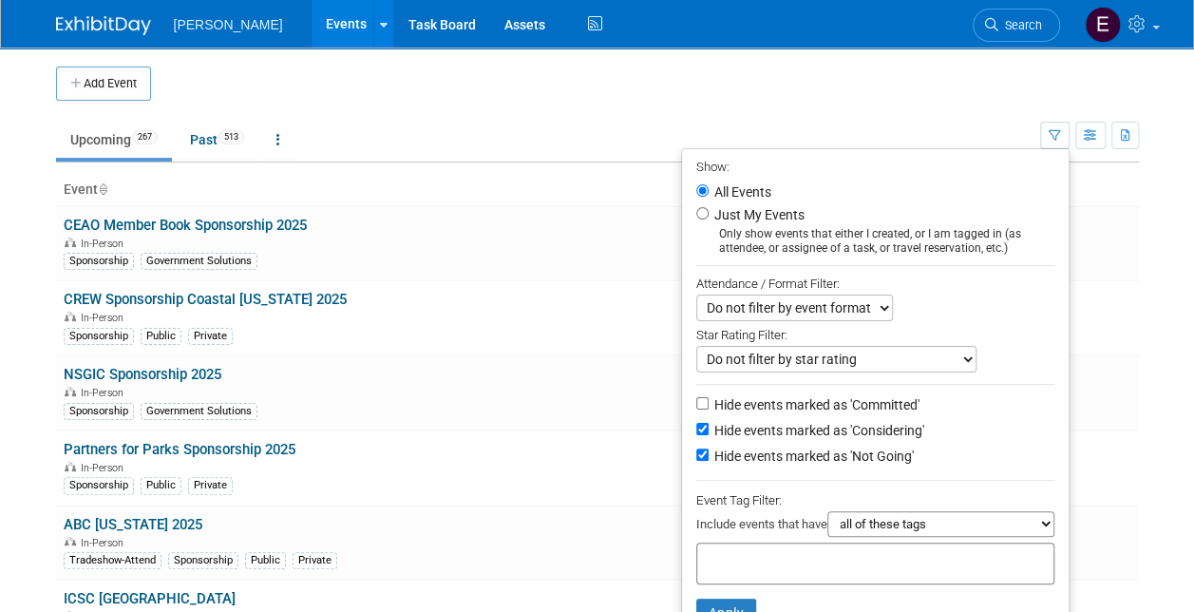
click at [865, 518] on select "all of these tags any one of these tags only and exactly these specific tags" at bounding box center [940, 524] width 227 height 26
select select "any"
click at [827, 511] on select "all of these tags any one of these tags only and exactly these specific tags" at bounding box center [940, 524] width 227 height 26
click at [860, 549] on div at bounding box center [875, 563] width 358 height 42
type input "pu"
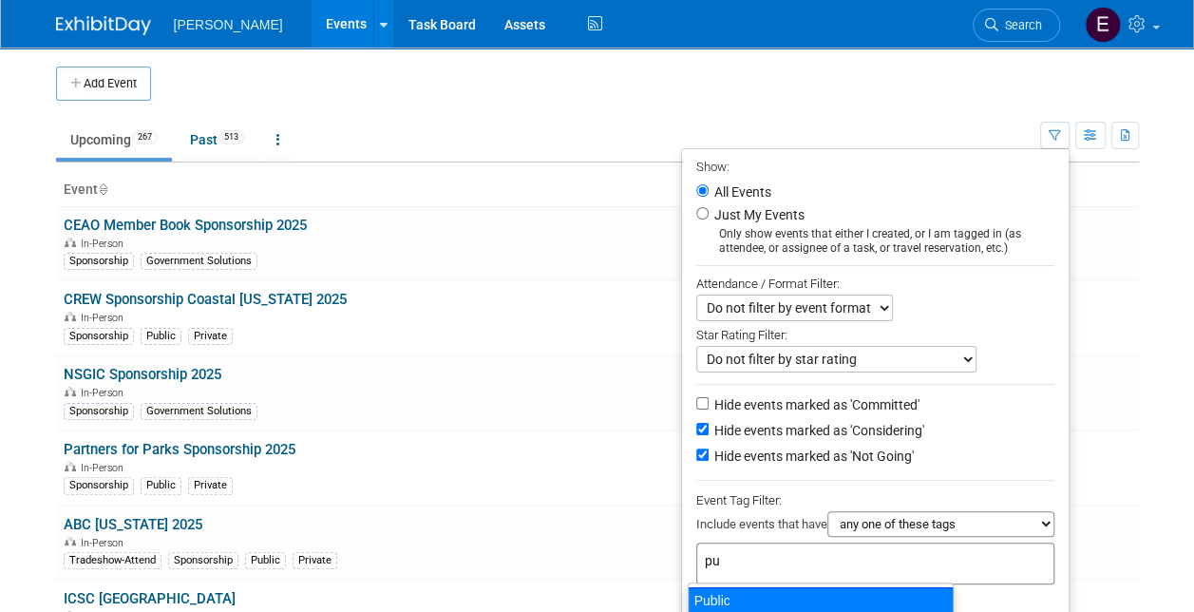
click at [816, 585] on div "Public" at bounding box center [821, 600] width 266 height 27
type input "Public"
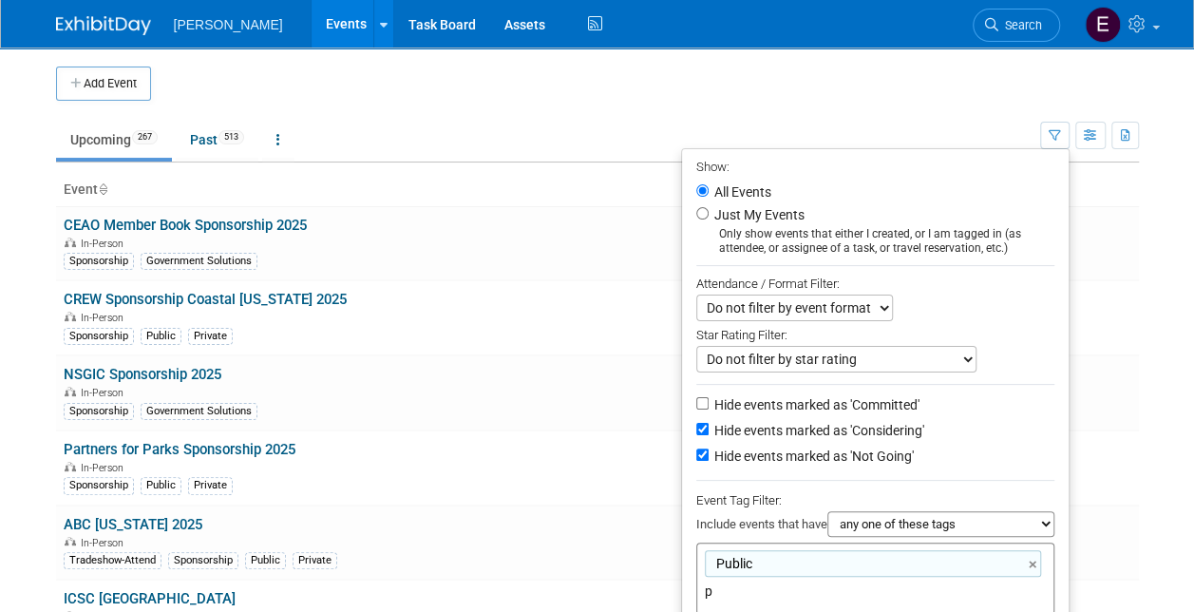
type input "pr"
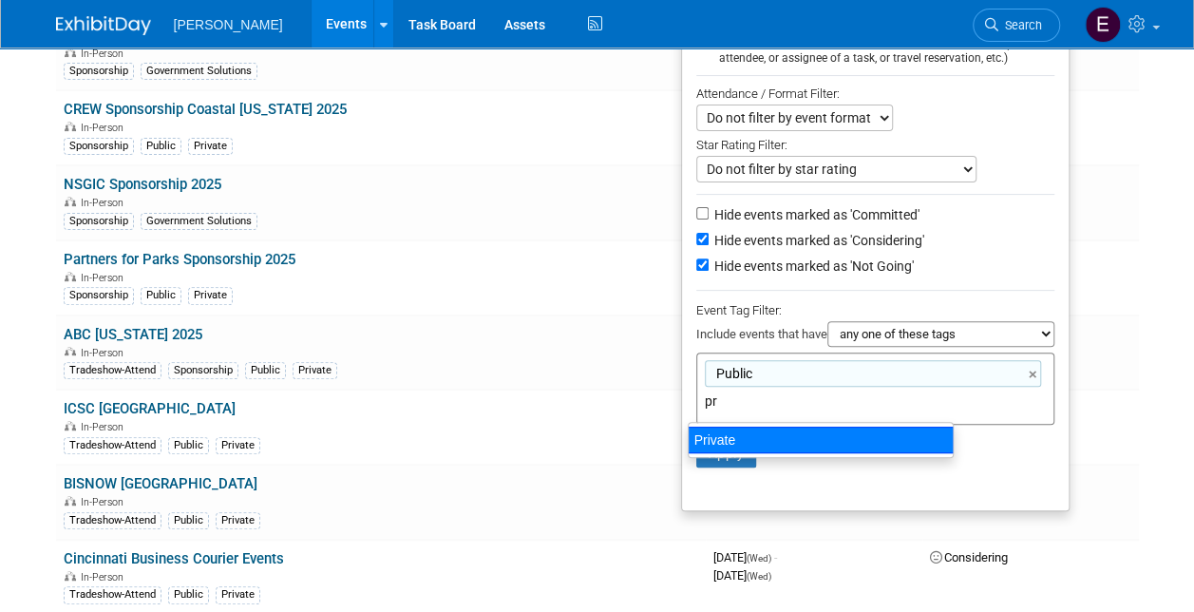
click at [805, 438] on div "Private" at bounding box center [821, 440] width 266 height 27
type input "Public, Private"
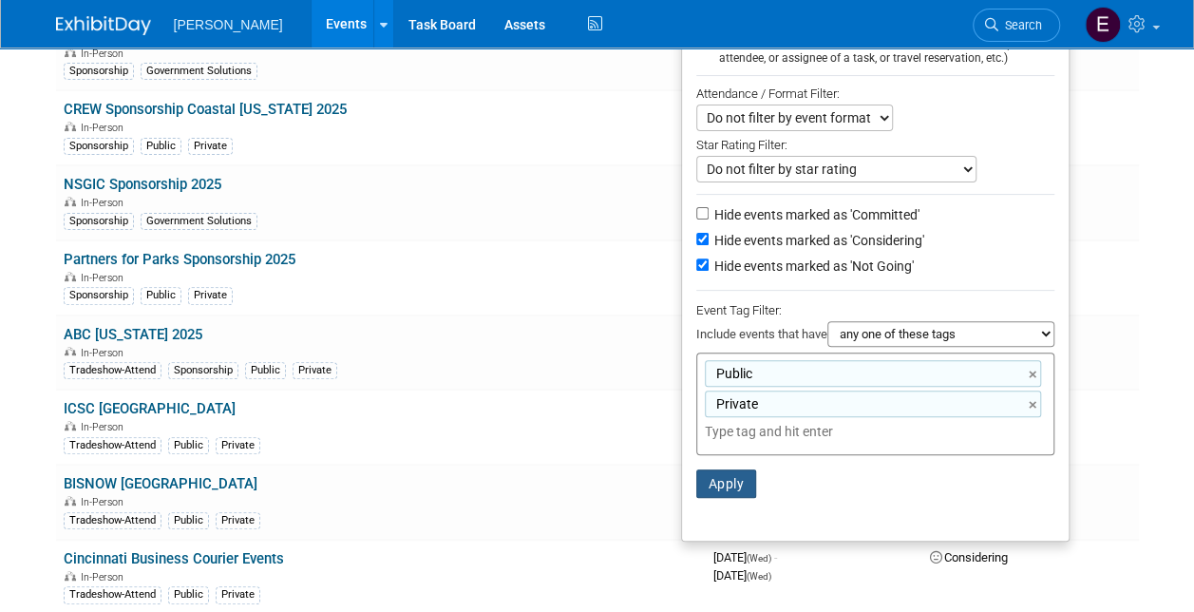
click at [709, 484] on button "Apply" at bounding box center [726, 483] width 61 height 28
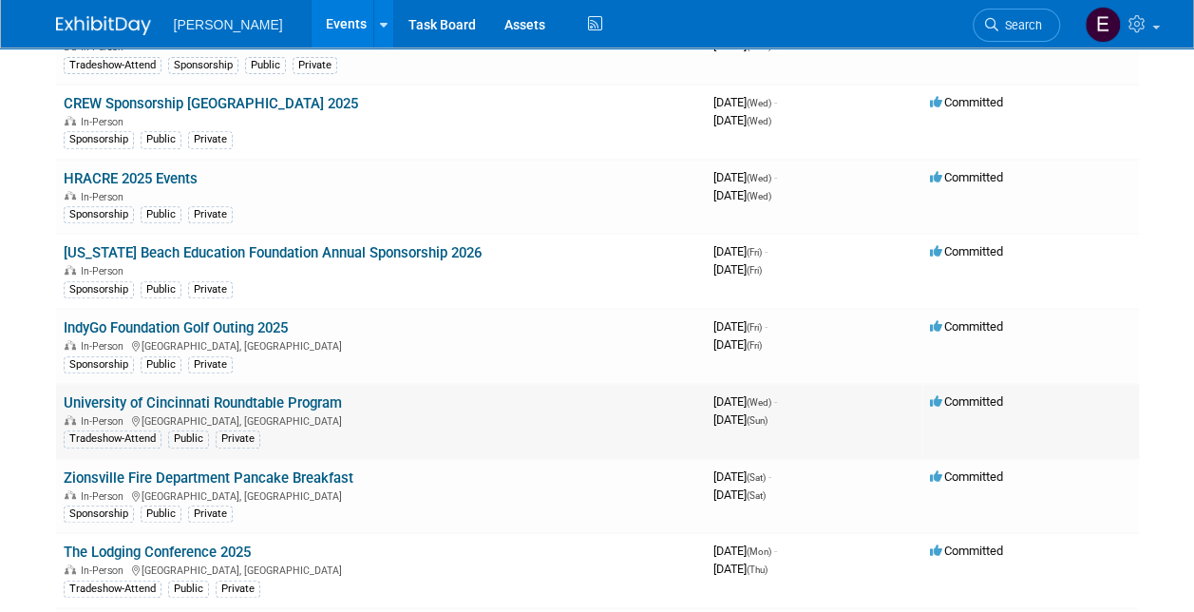
scroll to position [475, 0]
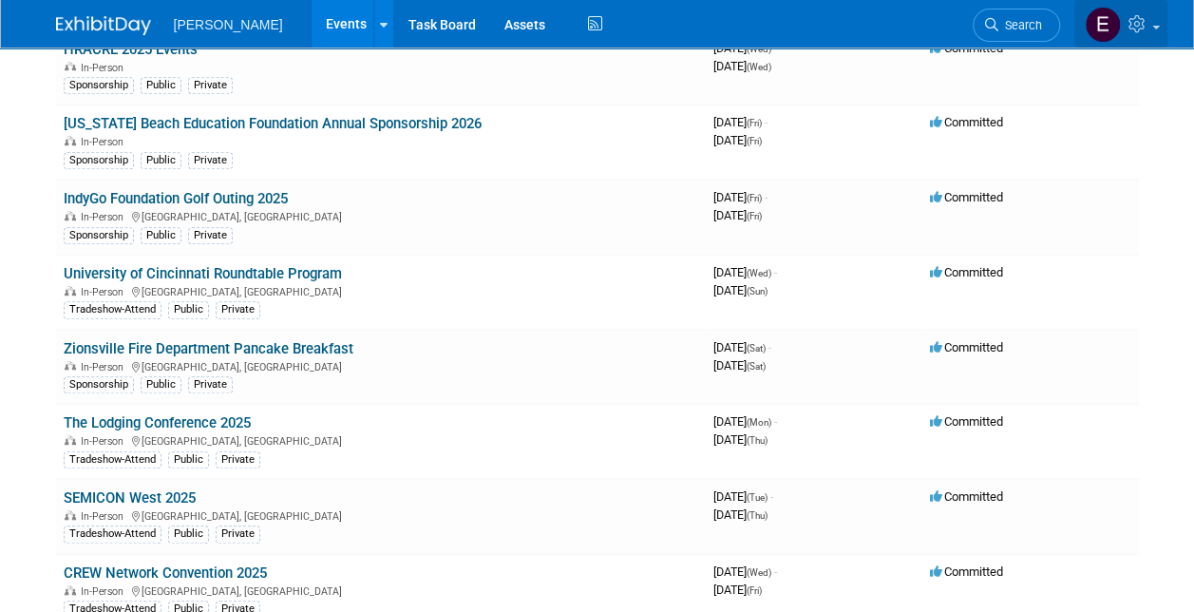
click at [1137, 21] on icon at bounding box center [1139, 23] width 22 height 17
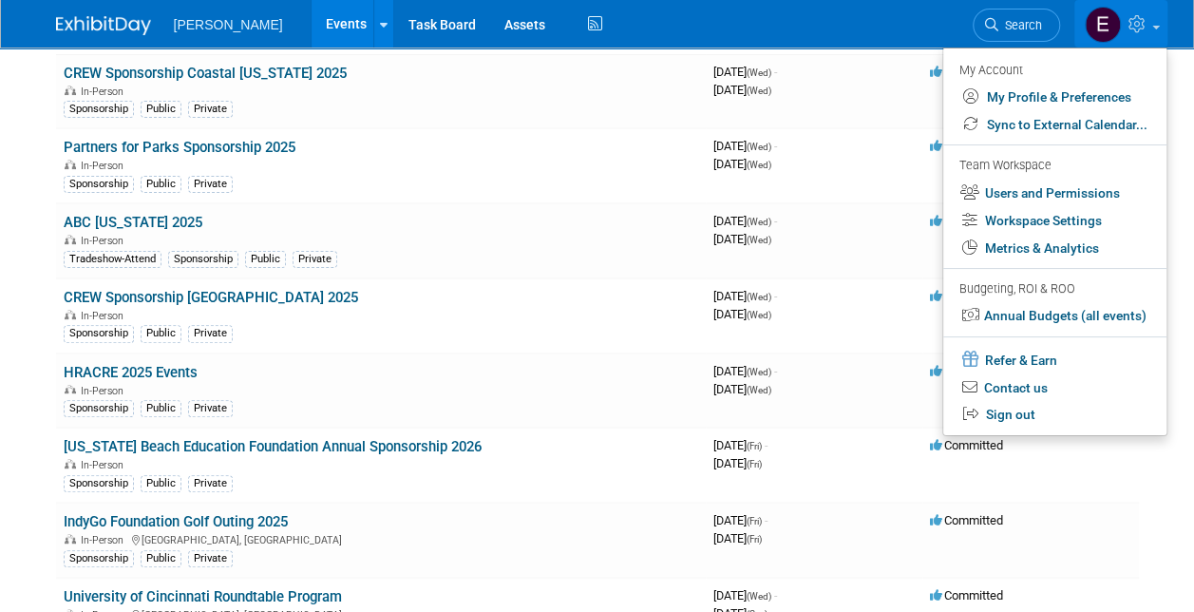
scroll to position [0, 0]
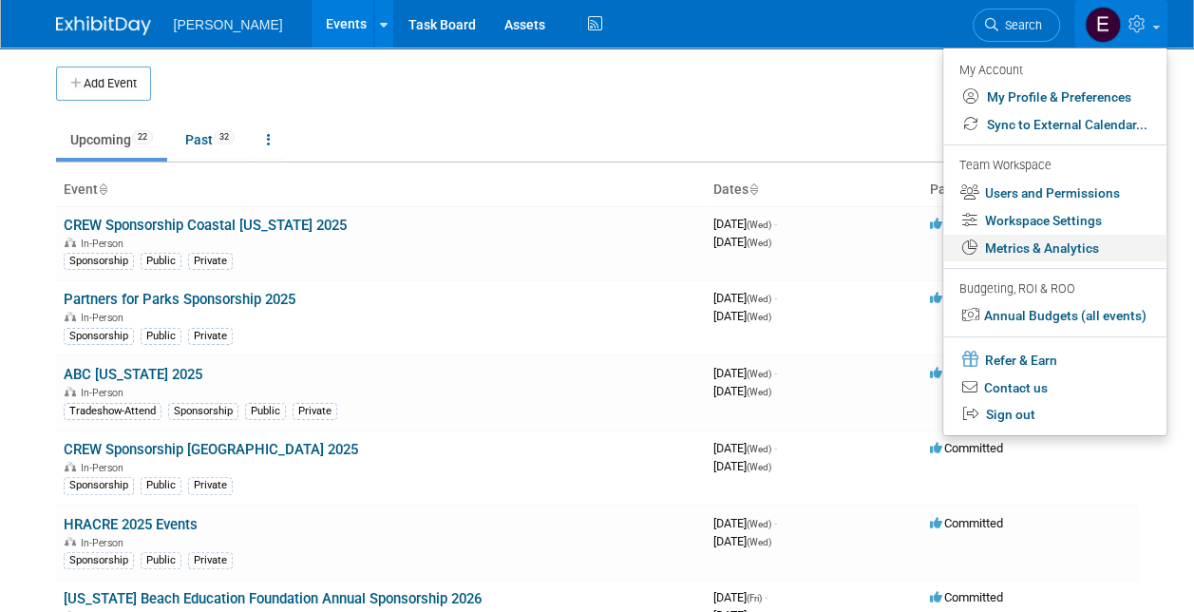
click at [1075, 238] on link "Metrics & Analytics" at bounding box center [1054, 249] width 223 height 28
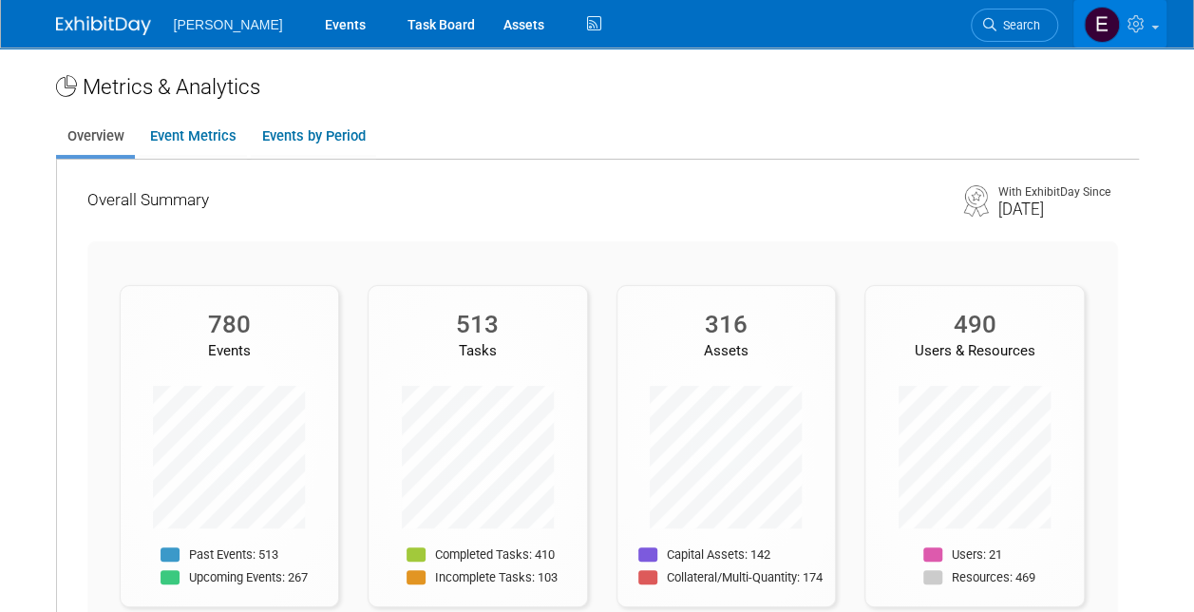
click at [1140, 28] on icon at bounding box center [1139, 23] width 22 height 17
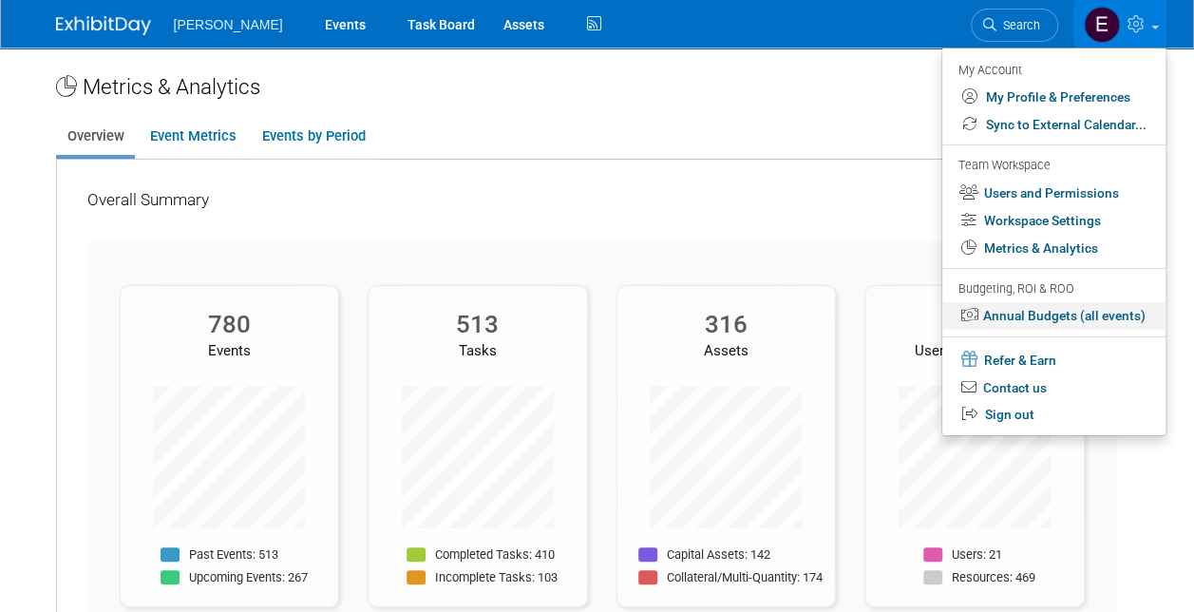
click at [1090, 319] on link "Annual Budgets (all events)" at bounding box center [1053, 316] width 223 height 28
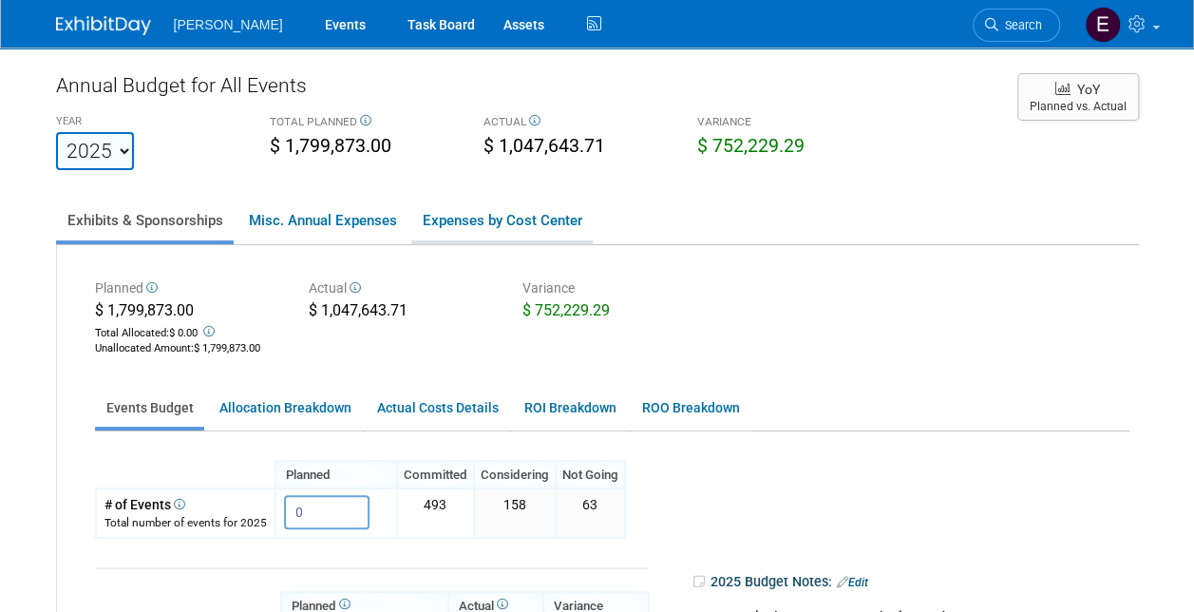
click at [469, 217] on link "Expenses by Cost Center" at bounding box center [501, 220] width 181 height 40
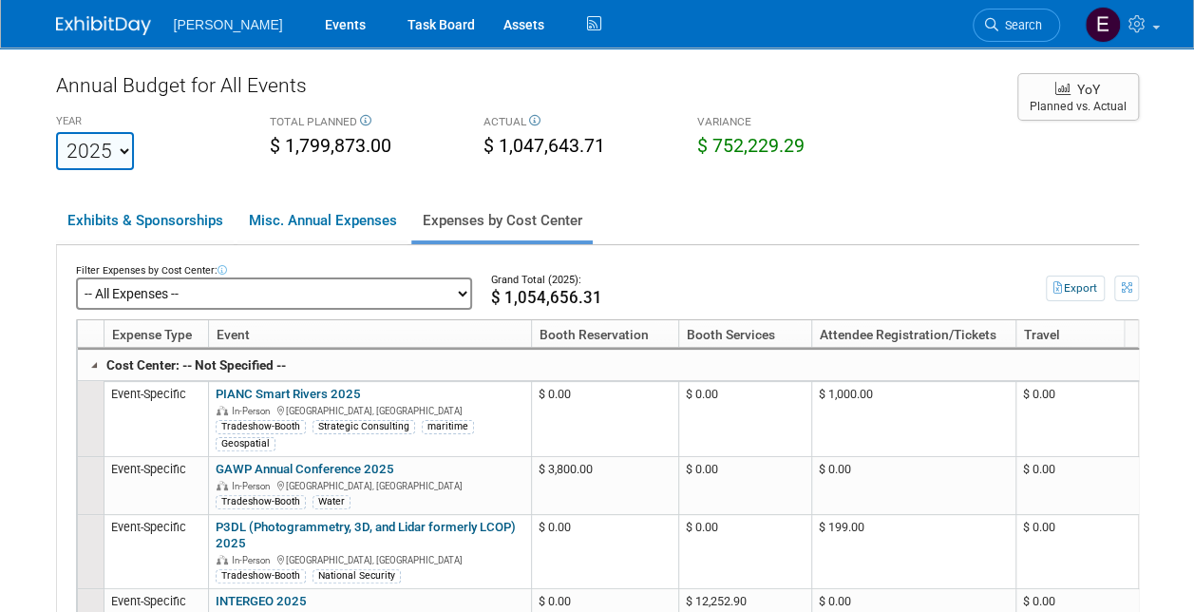
click at [274, 294] on select "-- All Expenses -- -- Cost Center Not Specified -- Advisory Services - Expenses…" at bounding box center [274, 293] width 396 height 32
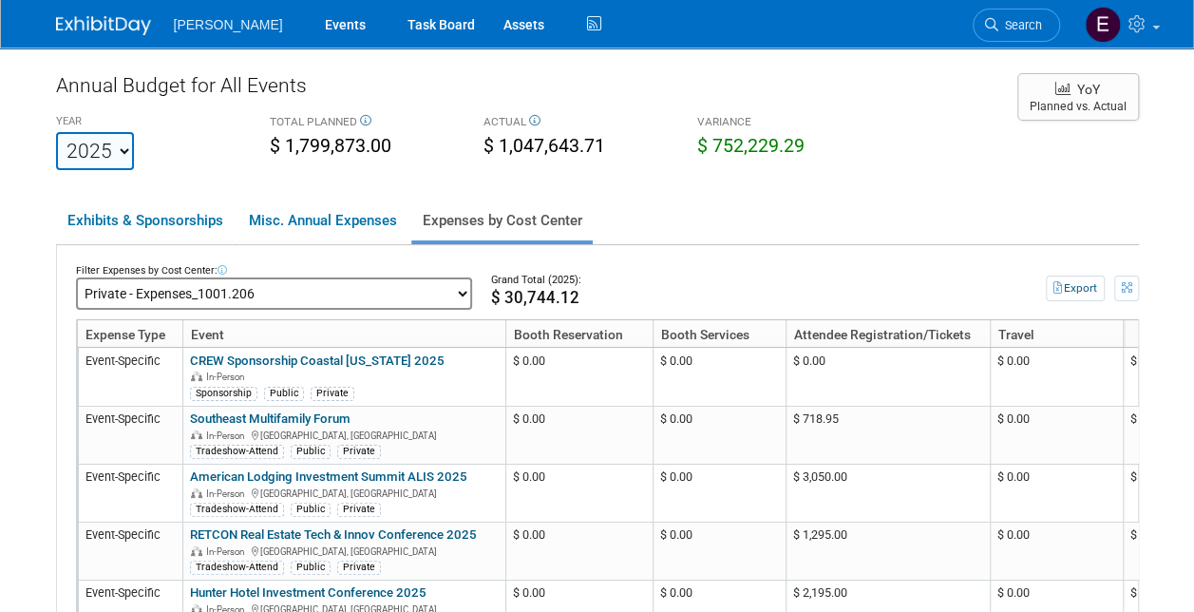
click at [424, 296] on select "-- All Expenses -- -- Cost Center Not Specified -- Advisory Services - Expenses…" at bounding box center [274, 293] width 396 height 32
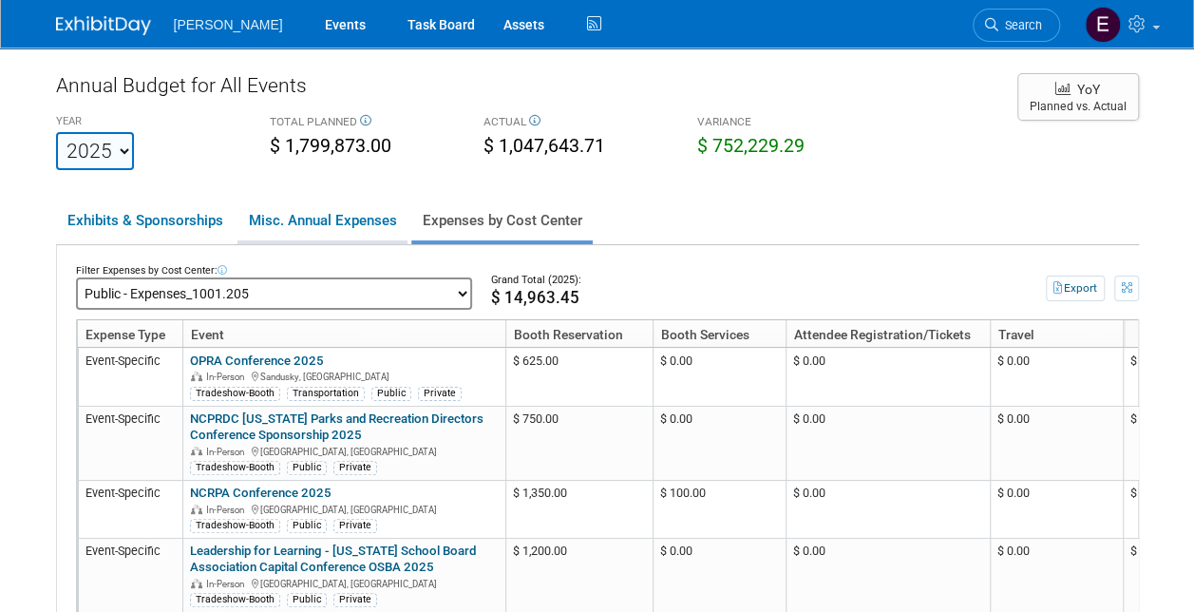
click at [340, 230] on link "Misc. Annual Expenses" at bounding box center [322, 220] width 170 height 40
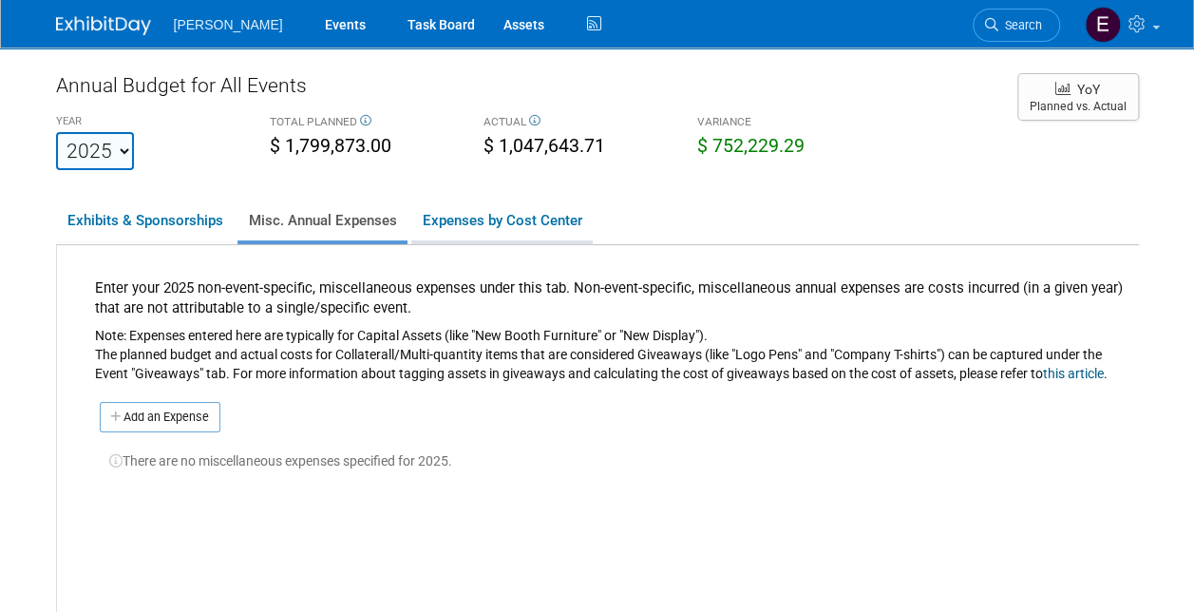
click at [522, 224] on link "Expenses by Cost Center" at bounding box center [501, 220] width 181 height 40
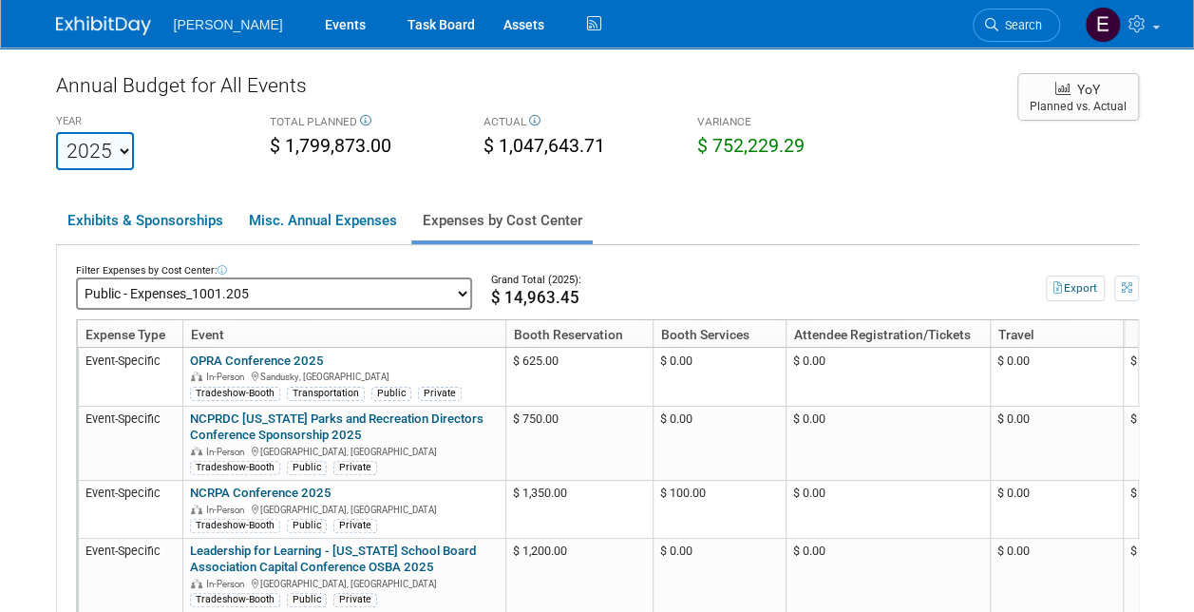
drag, startPoint x: 293, startPoint y: 354, endPoint x: 249, endPoint y: 285, distance: 82.0
click at [249, 285] on select "-- All Expenses -- -- Cost Center Not Specified -- Advisory Services - Expenses…" at bounding box center [274, 293] width 396 height 32
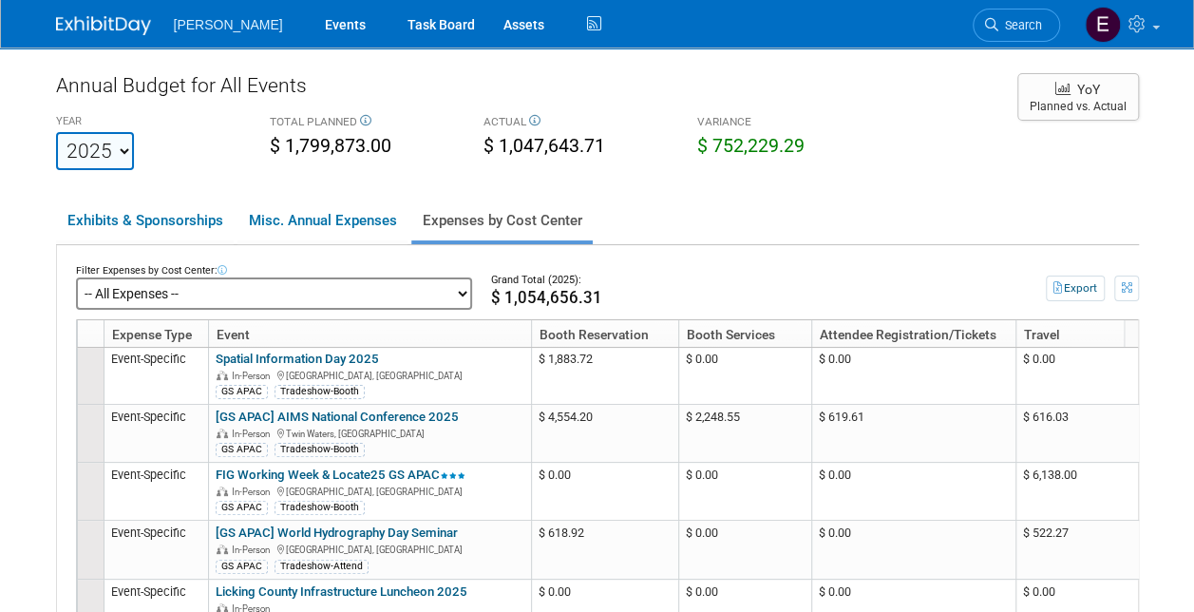
scroll to position [95, 0]
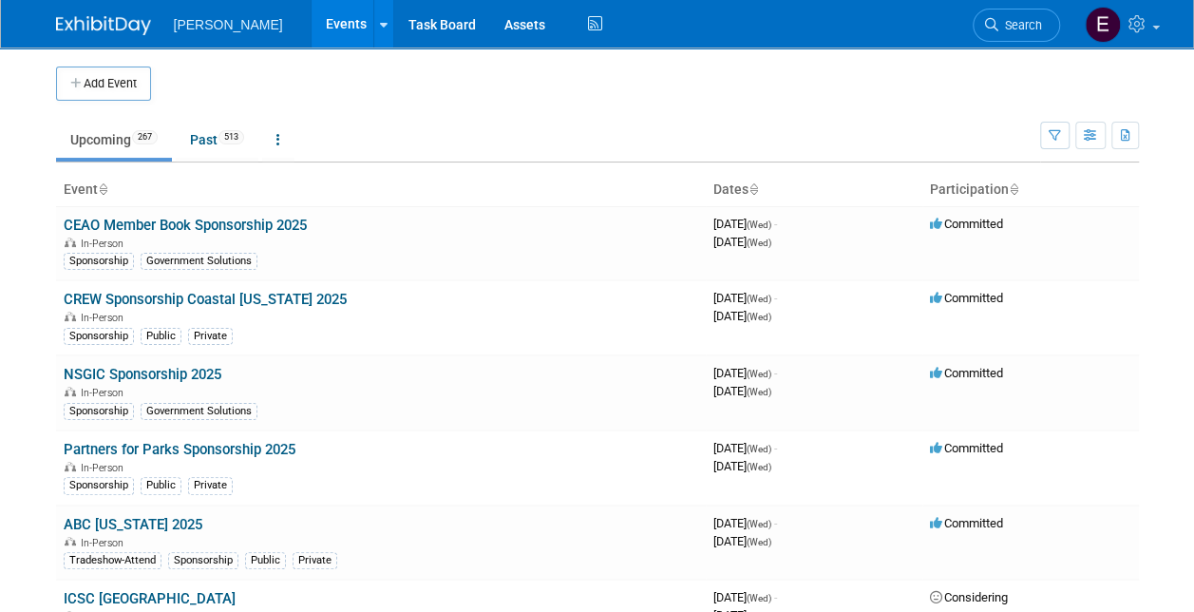
click at [1001, 18] on span "Search" at bounding box center [1020, 25] width 44 height 14
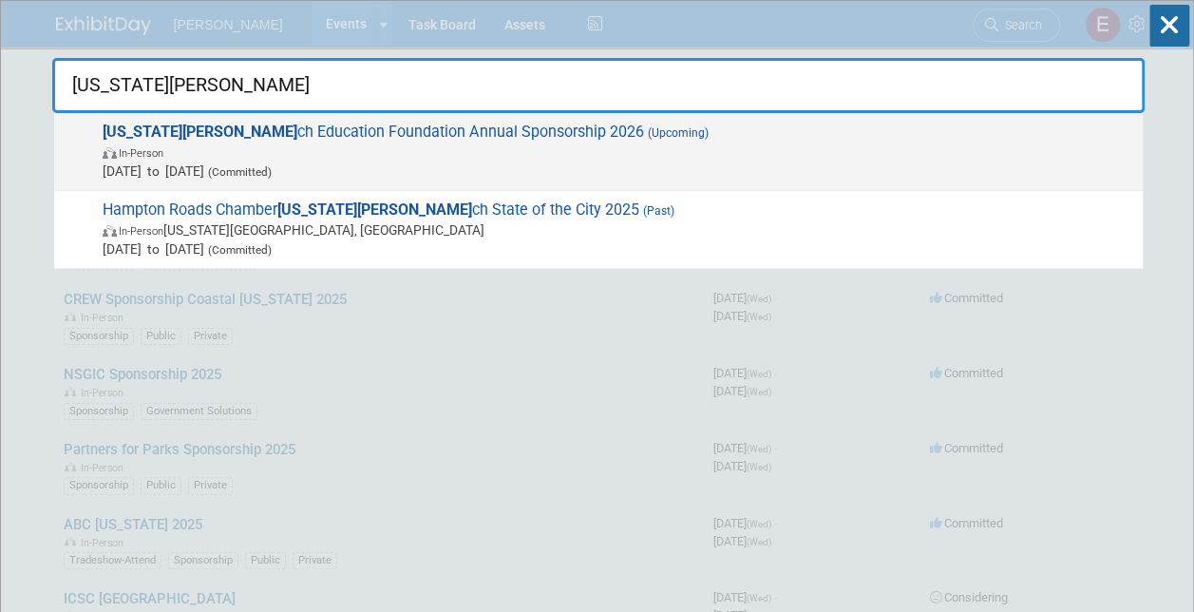
type input "virginia bea"
click at [348, 159] on span "In-Person" at bounding box center [618, 151] width 1031 height 19
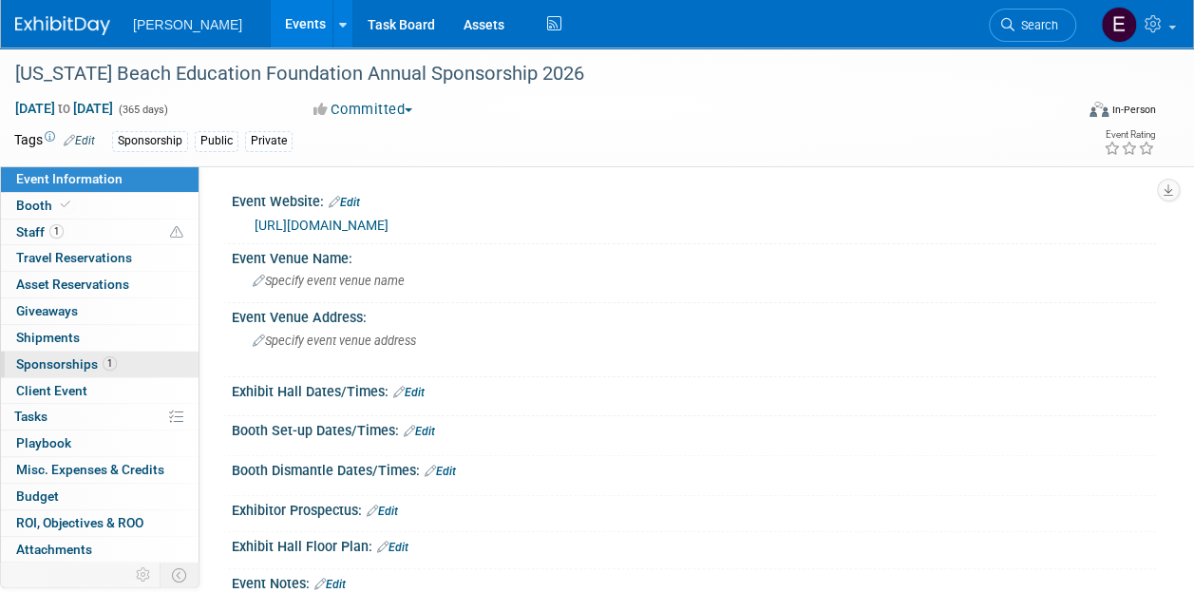
click at [106, 356] on span "1" at bounding box center [110, 363] width 14 height 14
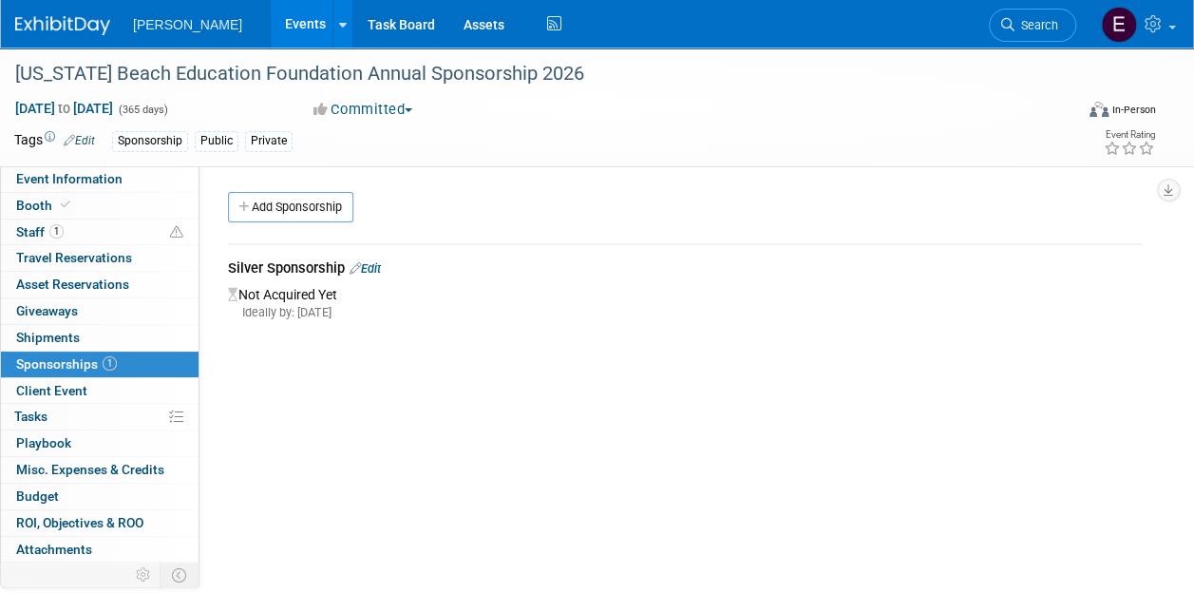
click at [1028, 21] on span "Search" at bounding box center [1036, 25] width 44 height 14
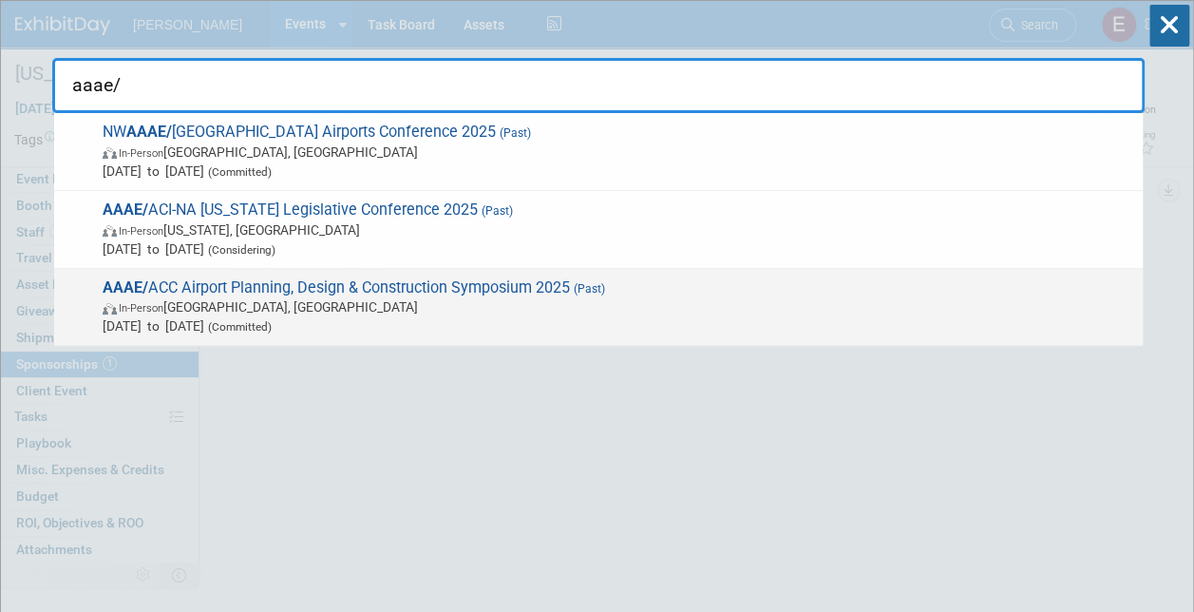
type input "aaae/"
click at [391, 301] on span "In-Person [GEOGRAPHIC_DATA], [GEOGRAPHIC_DATA]" at bounding box center [618, 306] width 1031 height 19
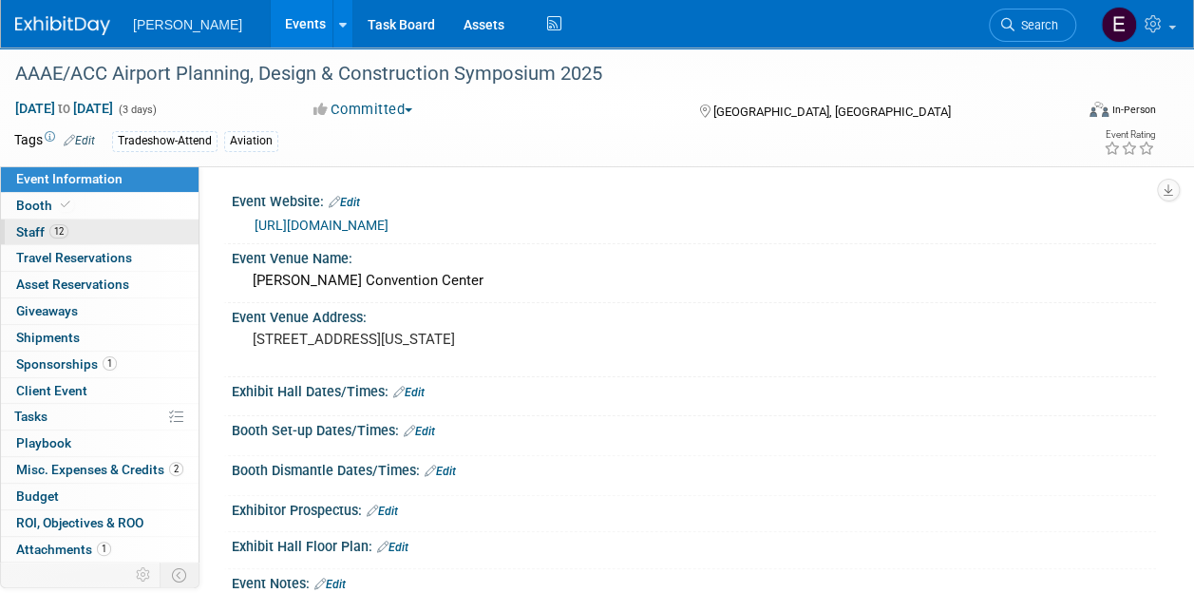
click at [126, 228] on link "12 Staff 12" at bounding box center [100, 232] width 198 height 26
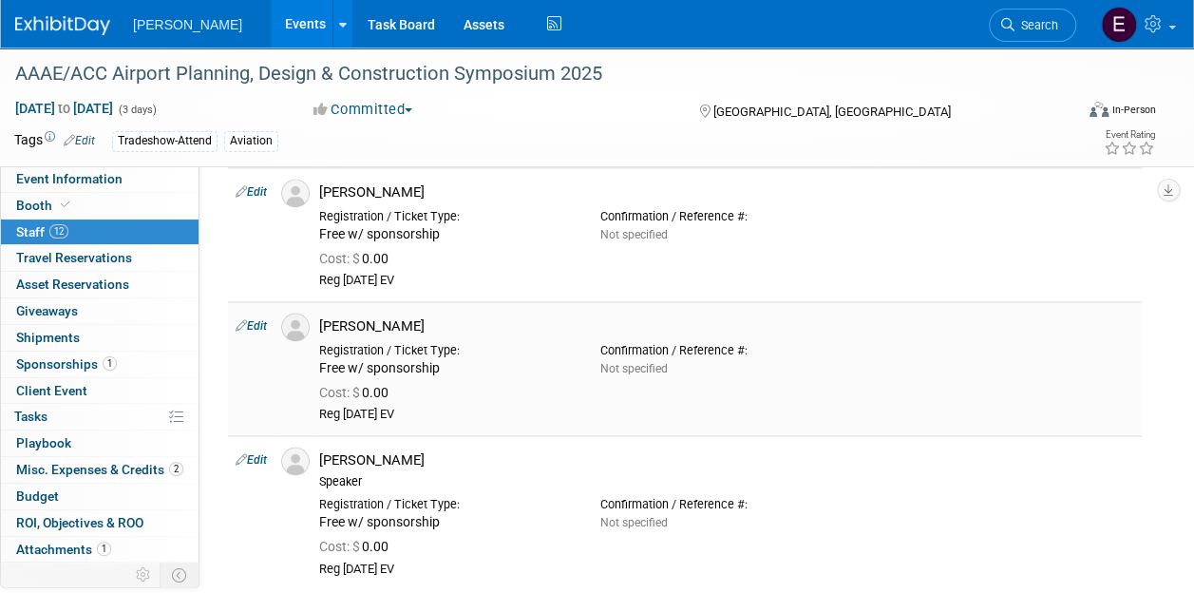
scroll to position [1432, 0]
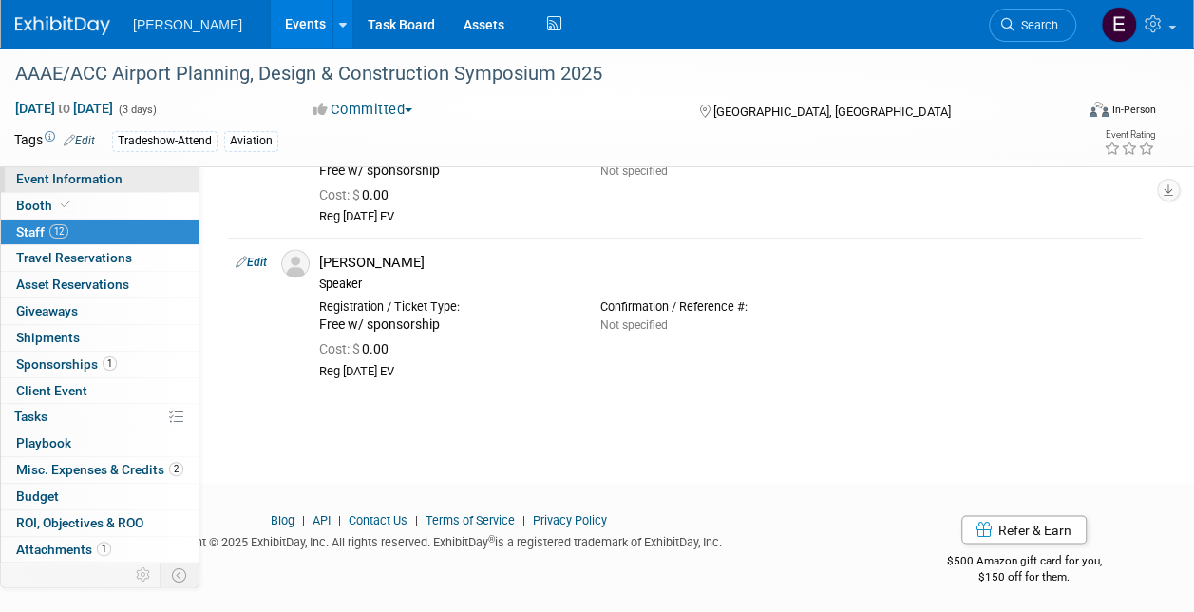
click at [142, 166] on link "Event Information" at bounding box center [100, 179] width 198 height 26
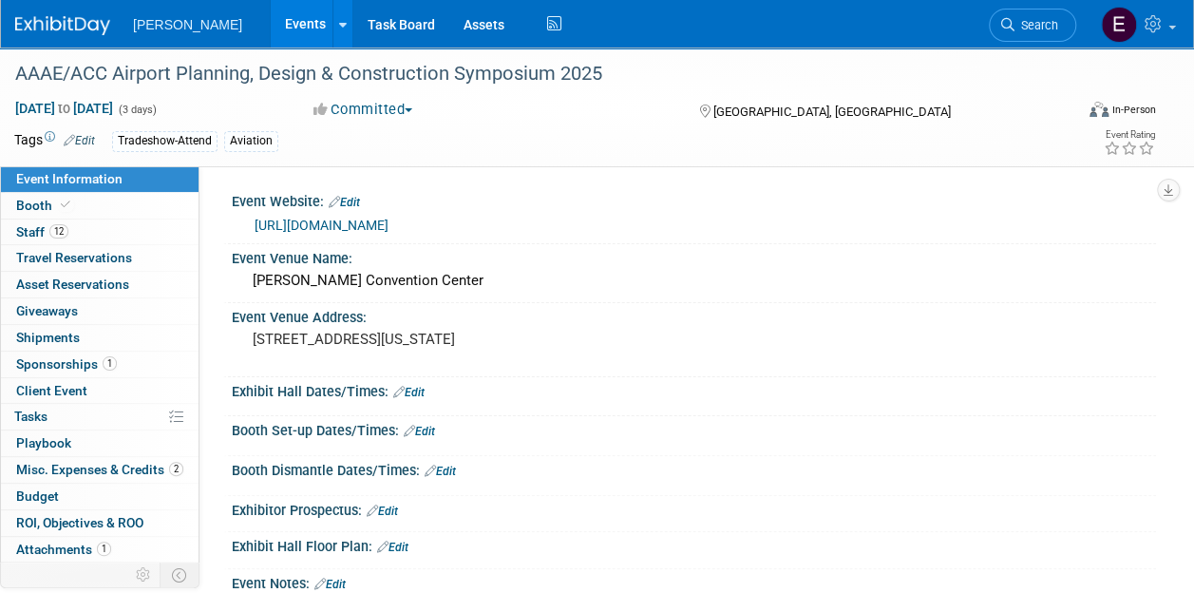
click at [389, 223] on link "https://acconline.org/2025-aaae-acc-airport-planning-design-and-construction-sy…" at bounding box center [322, 225] width 134 height 15
click at [1041, 20] on span "Search" at bounding box center [1036, 25] width 44 height 14
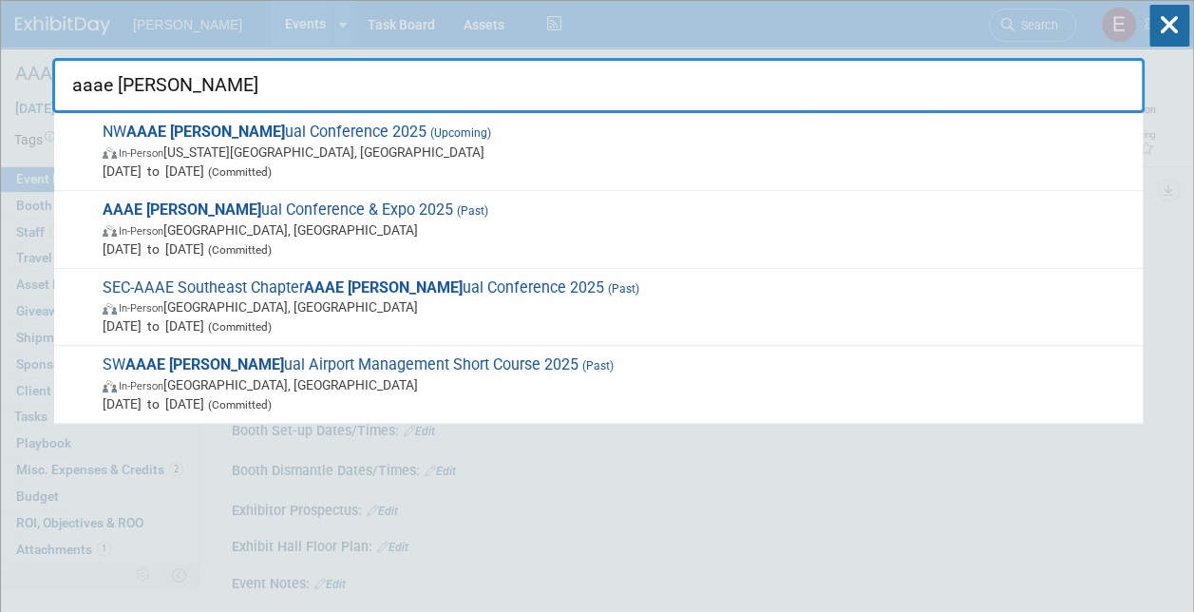
type input "aaae ann"
click at [196, 217] on span "AAAE Ann ual Conference & Expo 2025 (Past) In-Person Atlanta, GA Jun 8, 2025 to…" at bounding box center [615, 229] width 1036 height 58
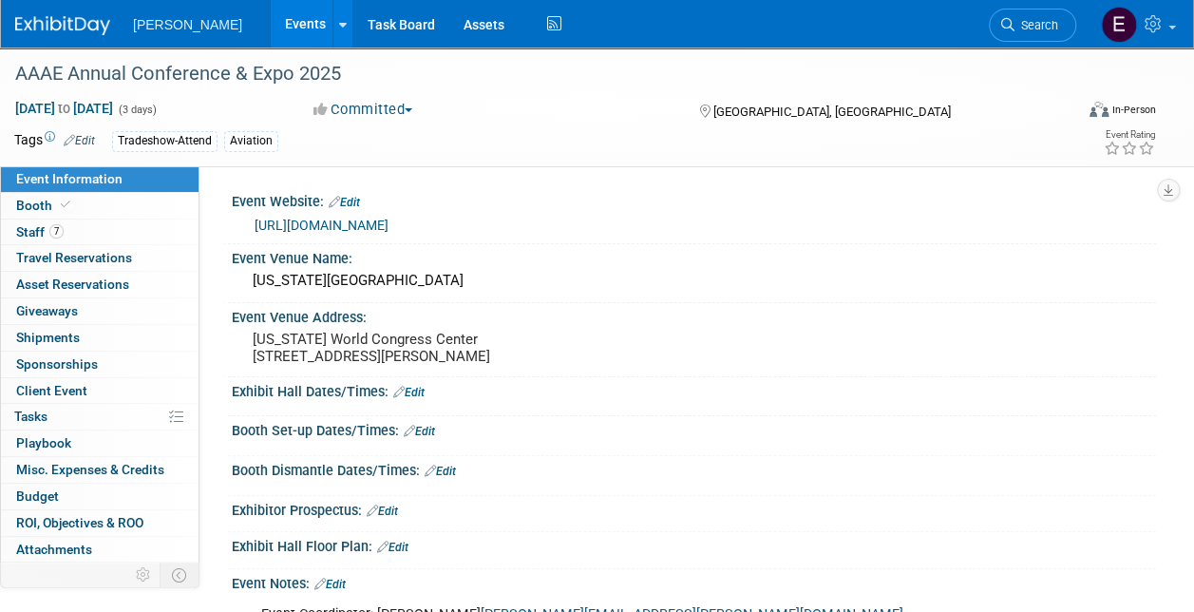
click at [379, 224] on link "https://aaae.org/annual" at bounding box center [322, 225] width 134 height 15
click at [108, 236] on link "7 Staff 7" at bounding box center [100, 232] width 198 height 26
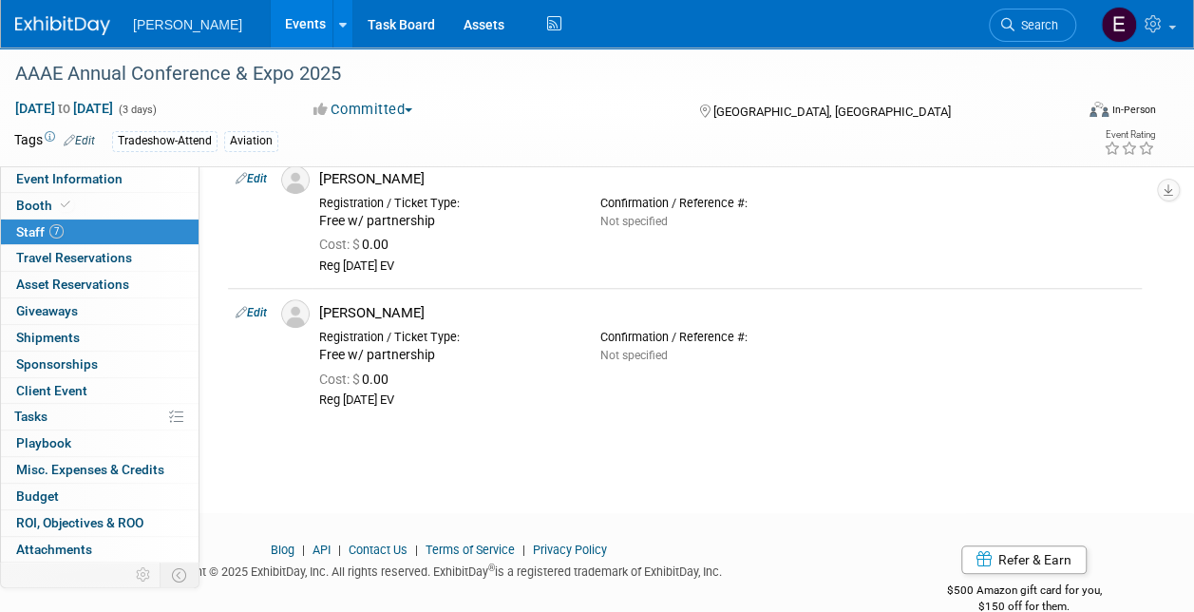
scroll to position [789, 0]
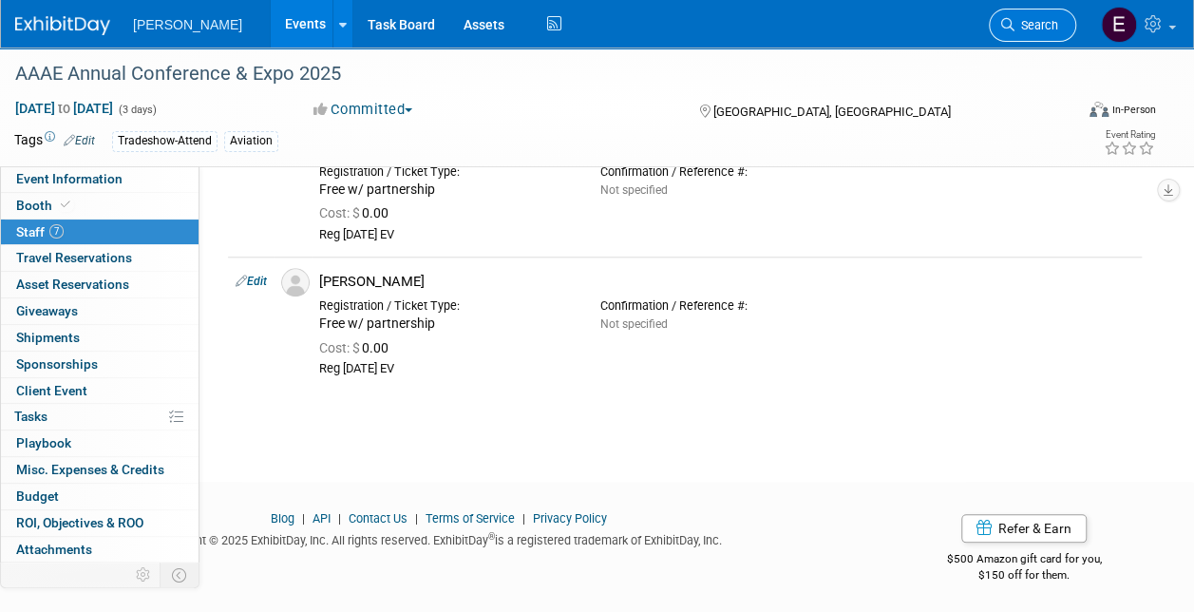
click at [1051, 19] on span "Search" at bounding box center [1036, 25] width 44 height 14
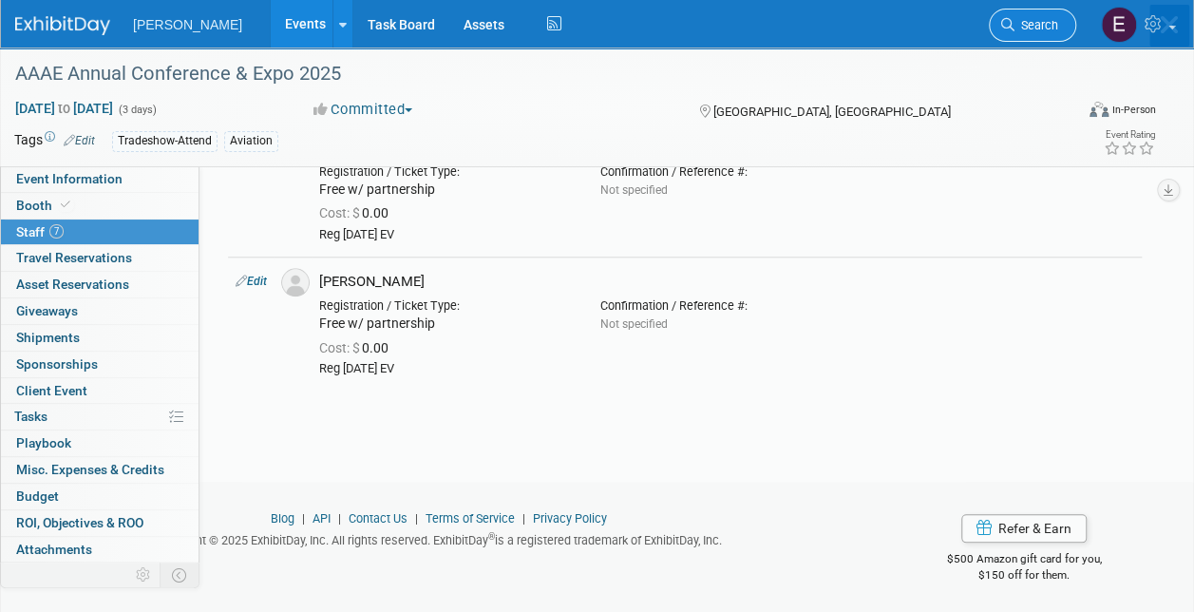
scroll to position [0, 0]
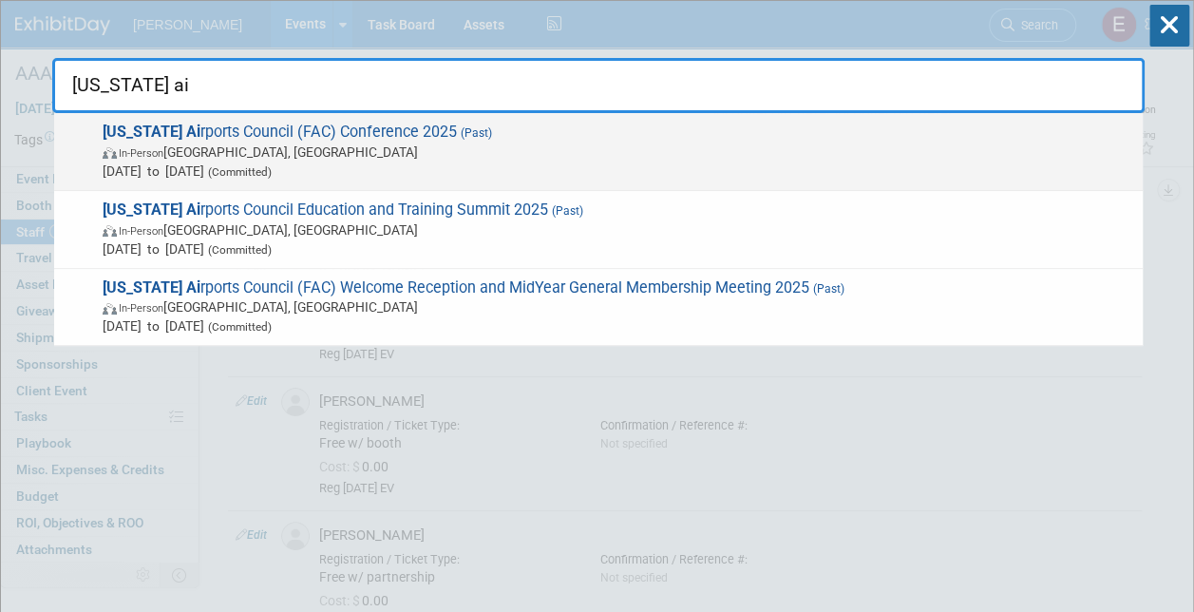
type input "florida ai"
click at [257, 152] on span "In-Person Tampa, FL" at bounding box center [618, 151] width 1031 height 19
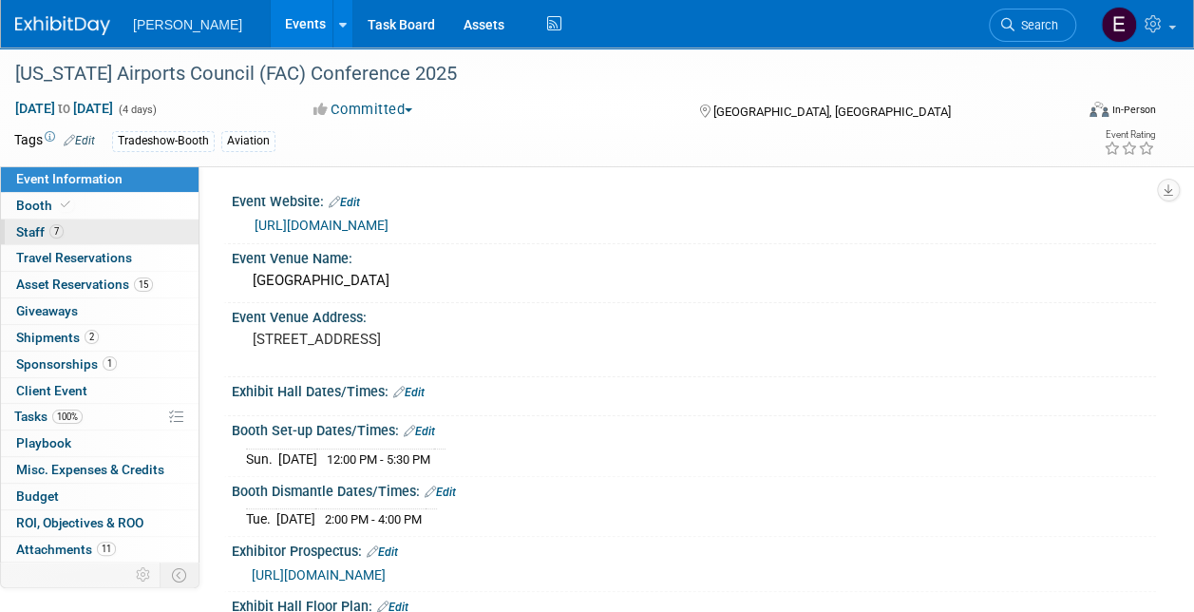
click at [95, 237] on link "7 Staff 7" at bounding box center [100, 232] width 198 height 26
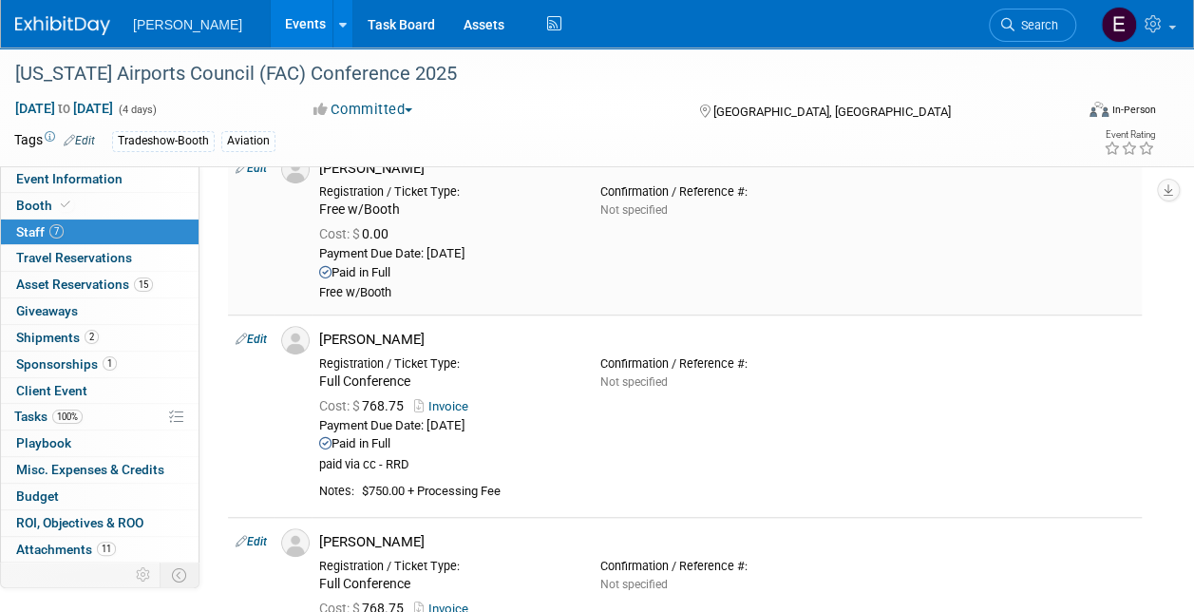
scroll to position [475, 0]
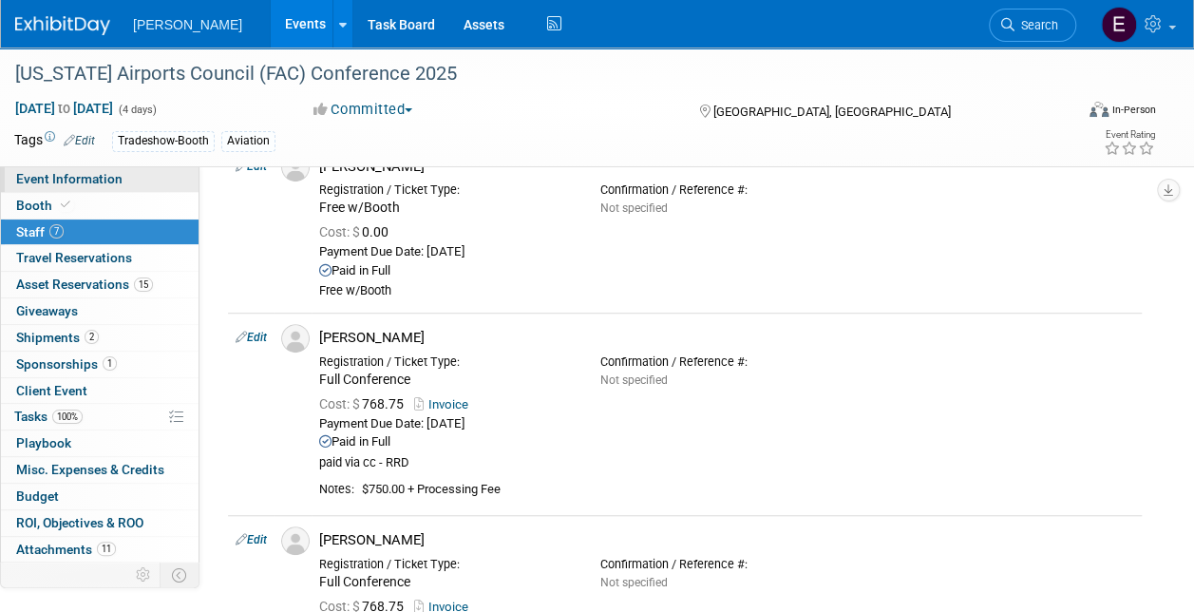
drag, startPoint x: 96, startPoint y: 174, endPoint x: 116, endPoint y: 174, distance: 19.9
click at [95, 174] on span "Event Information" at bounding box center [69, 178] width 106 height 15
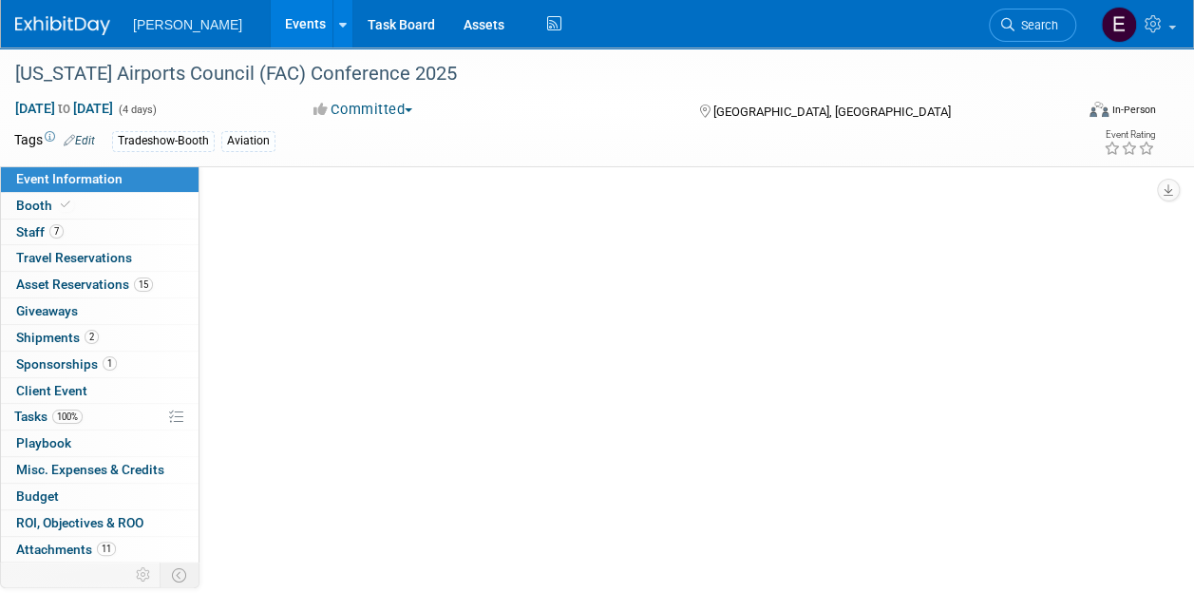
scroll to position [0, 0]
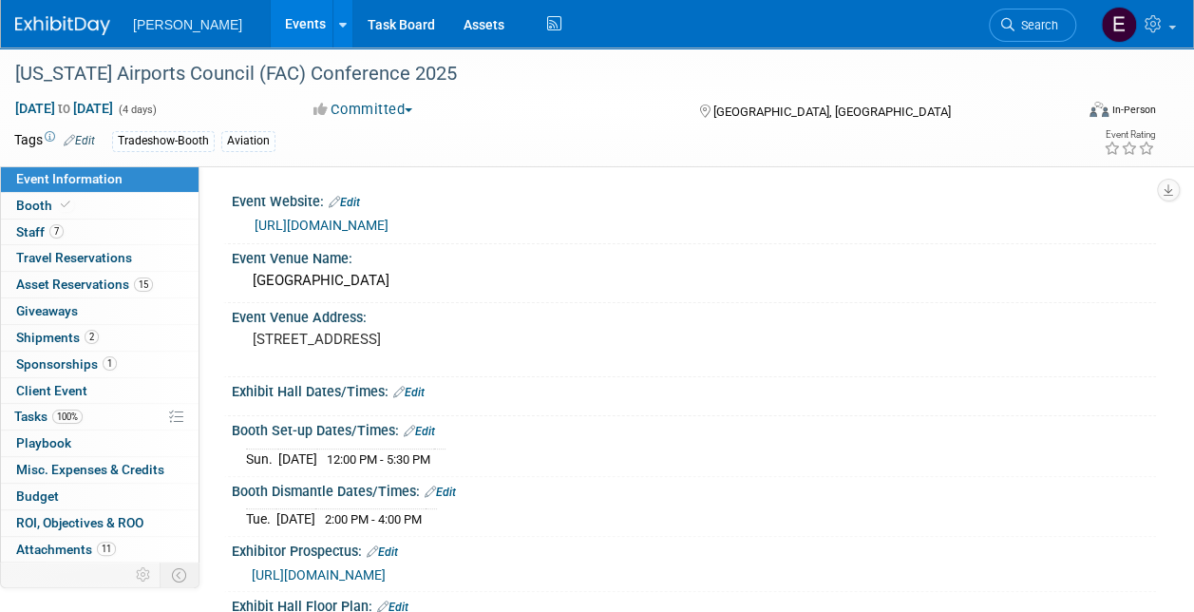
click at [370, 218] on link "[URL][DOMAIN_NAME]" at bounding box center [322, 225] width 134 height 15
click at [108, 217] on link "Booth" at bounding box center [100, 206] width 198 height 26
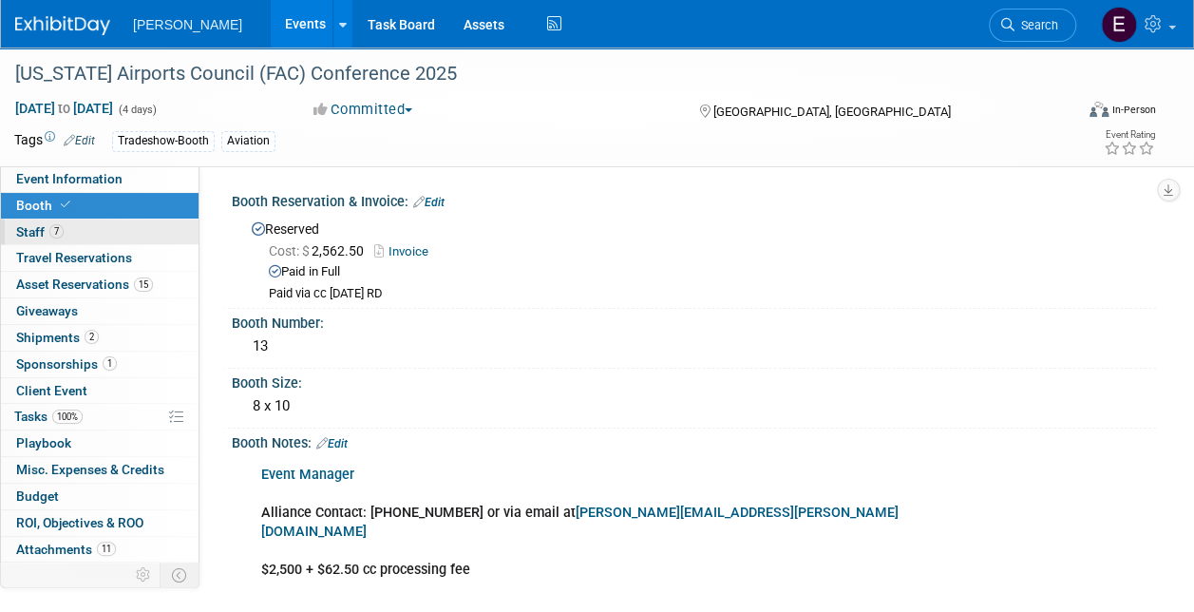
click at [110, 219] on link "7 Staff 7" at bounding box center [100, 232] width 198 height 26
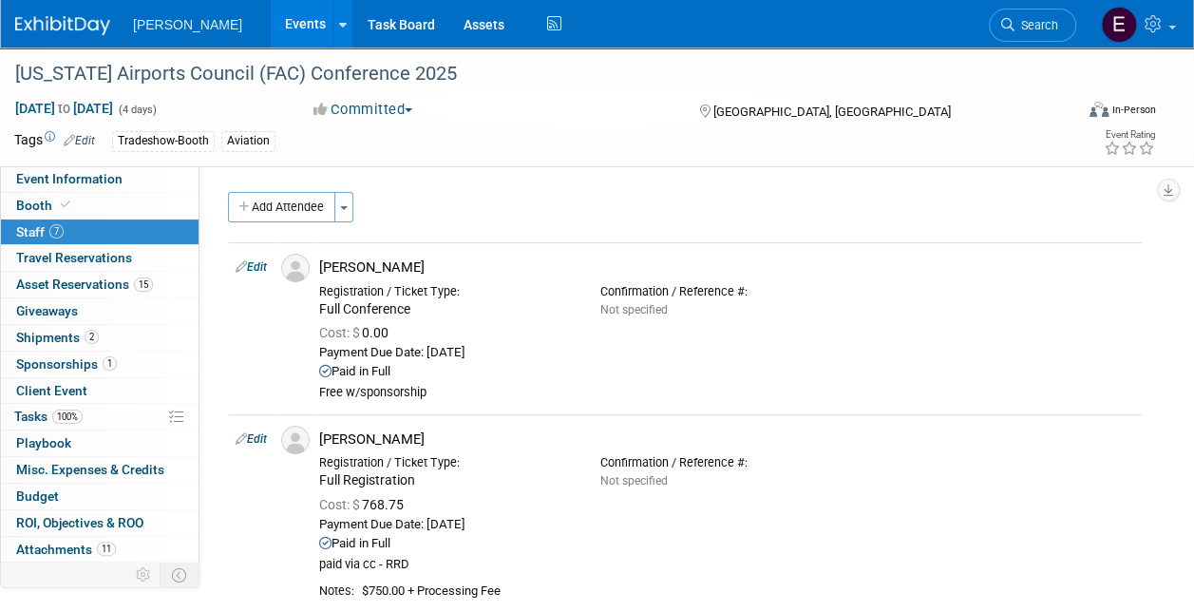
click at [1043, 28] on span "Search" at bounding box center [1036, 25] width 44 height 14
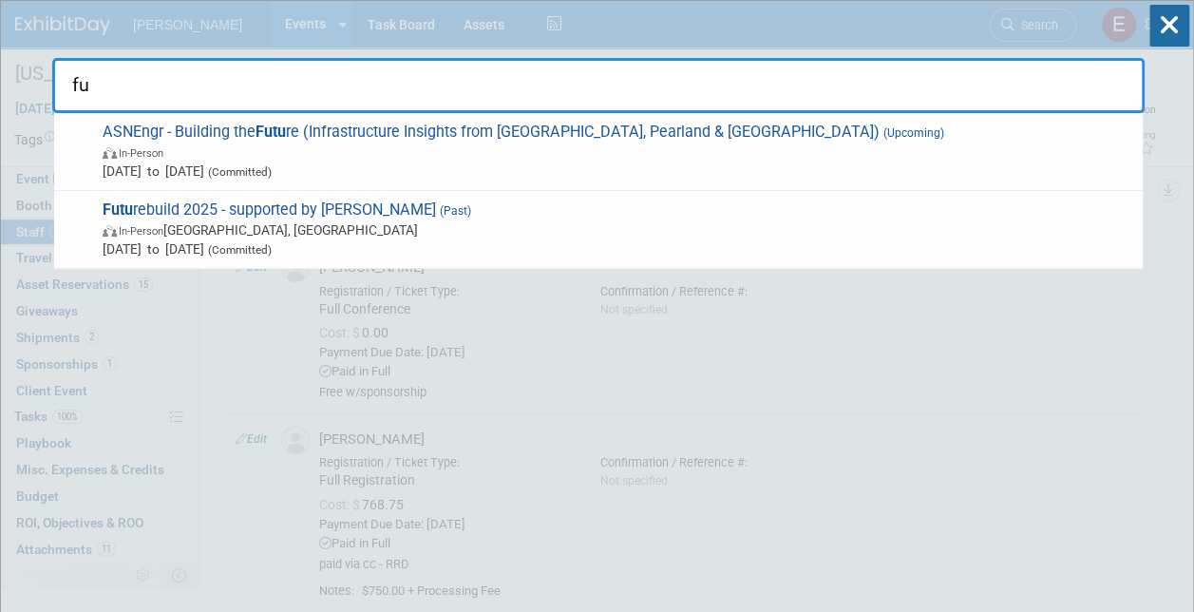
type input "f"
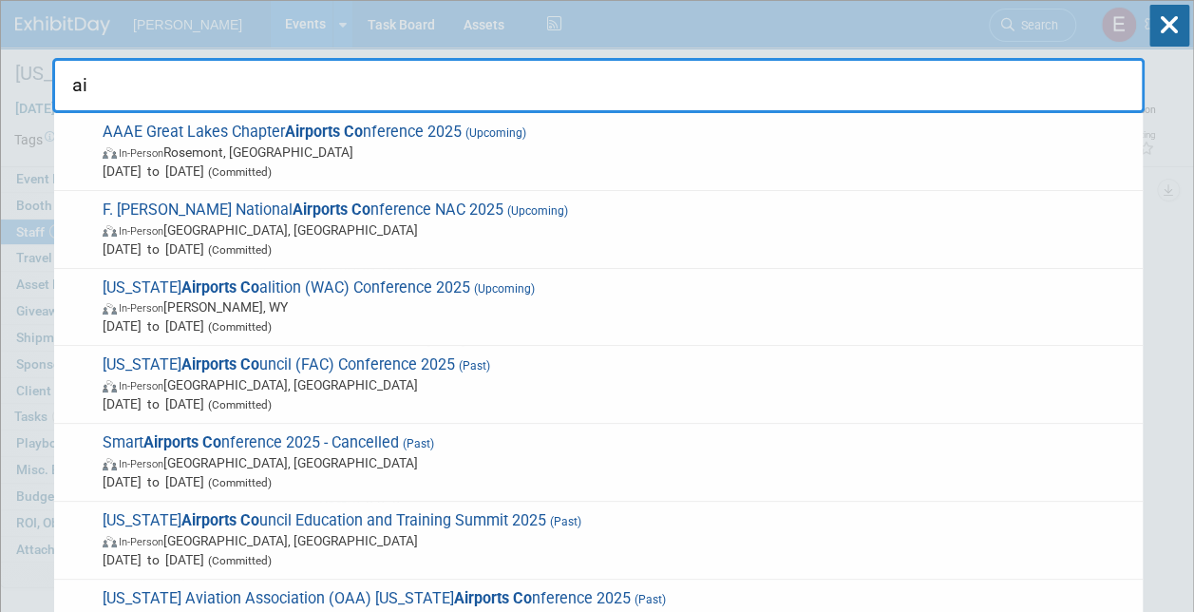
type input "a"
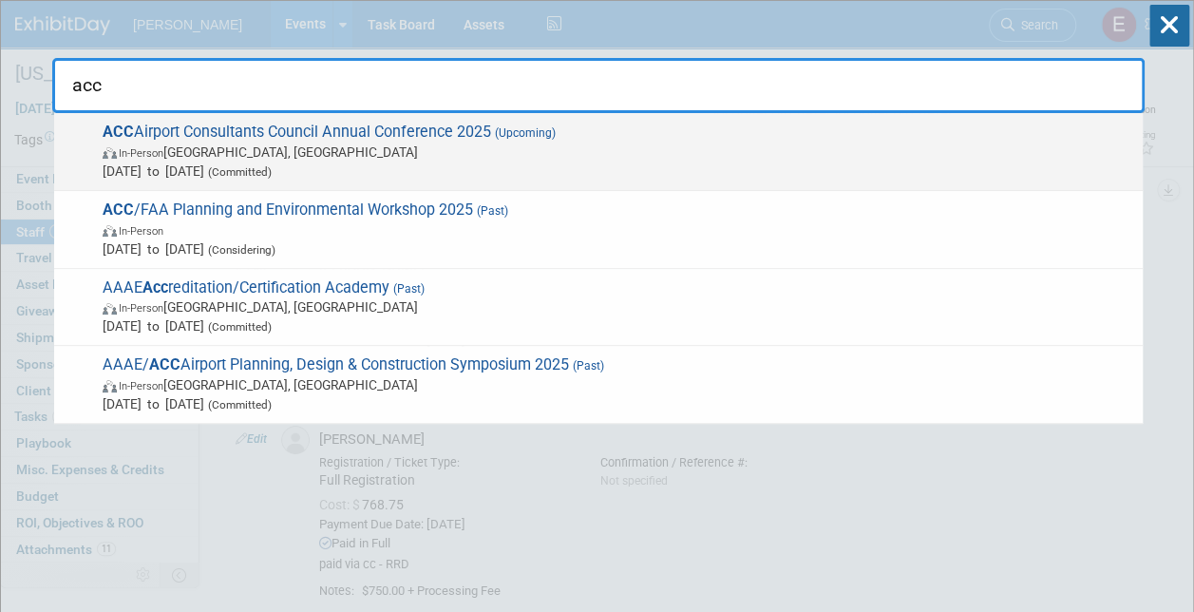
type input "acc"
click at [308, 139] on span "ACC Airport Consultants Council Annual Conference 2025 (Upcoming) In-Person Phi…" at bounding box center [615, 152] width 1036 height 58
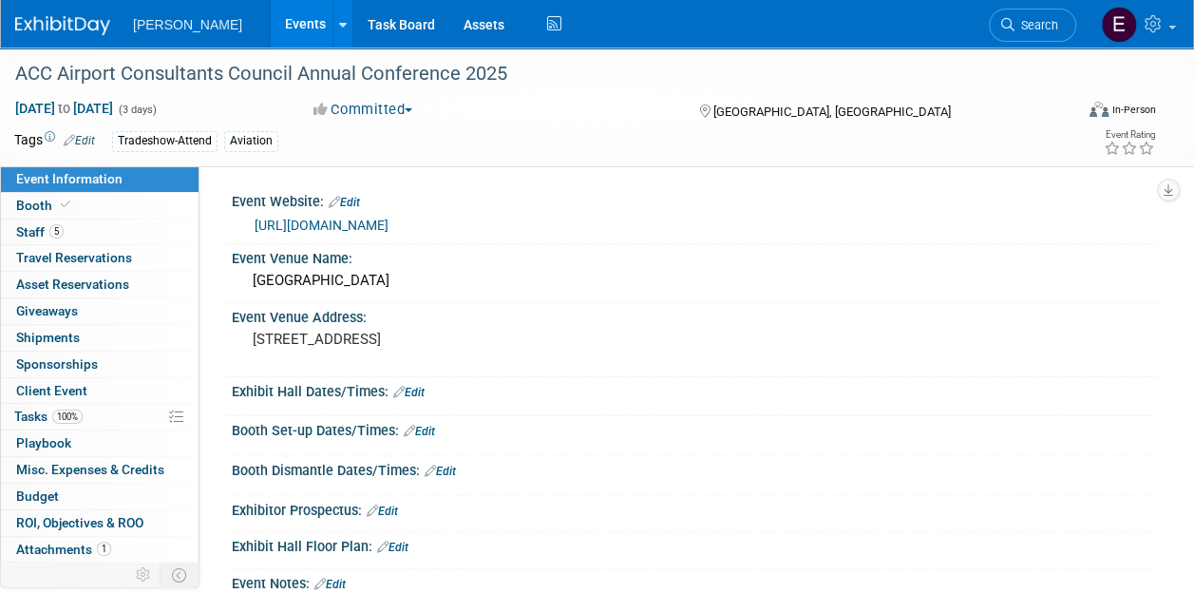
click at [312, 224] on link "[URL][DOMAIN_NAME]" at bounding box center [322, 225] width 134 height 15
click at [127, 232] on link "5 Staff 5" at bounding box center [100, 232] width 198 height 26
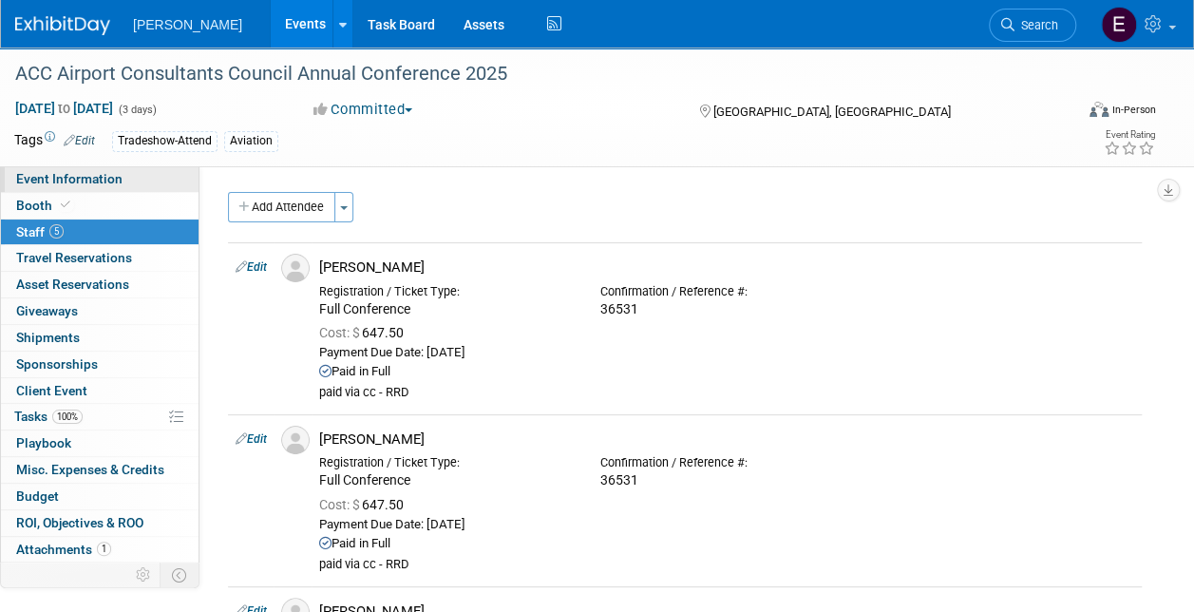
click at [133, 171] on link "Event Information" at bounding box center [100, 179] width 198 height 26
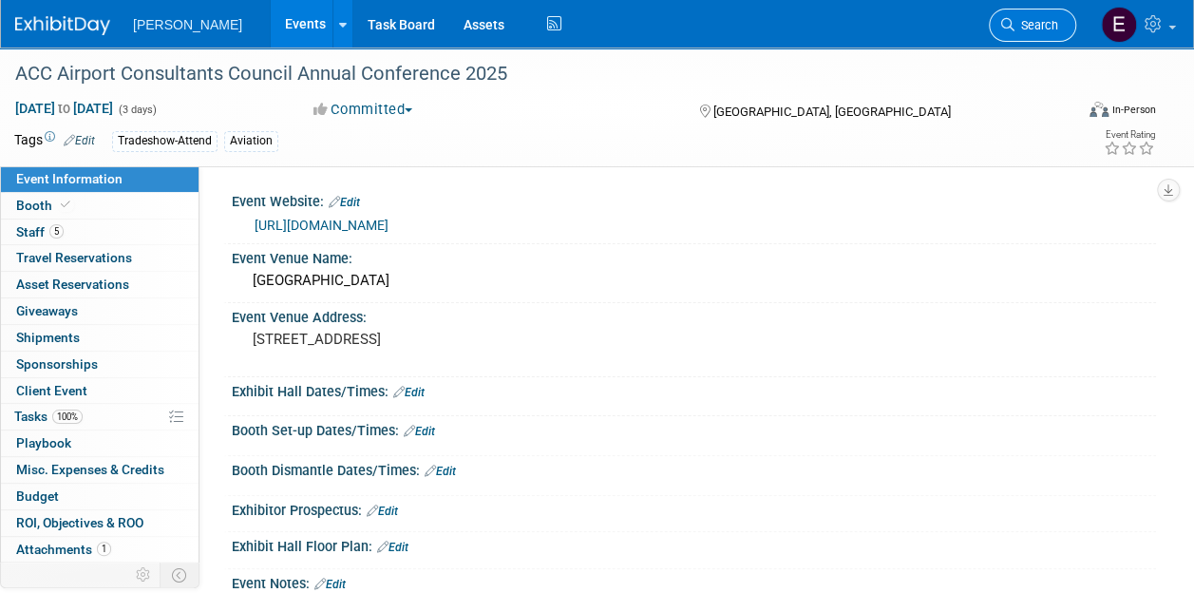
click at [1043, 18] on span "Search" at bounding box center [1036, 25] width 44 height 14
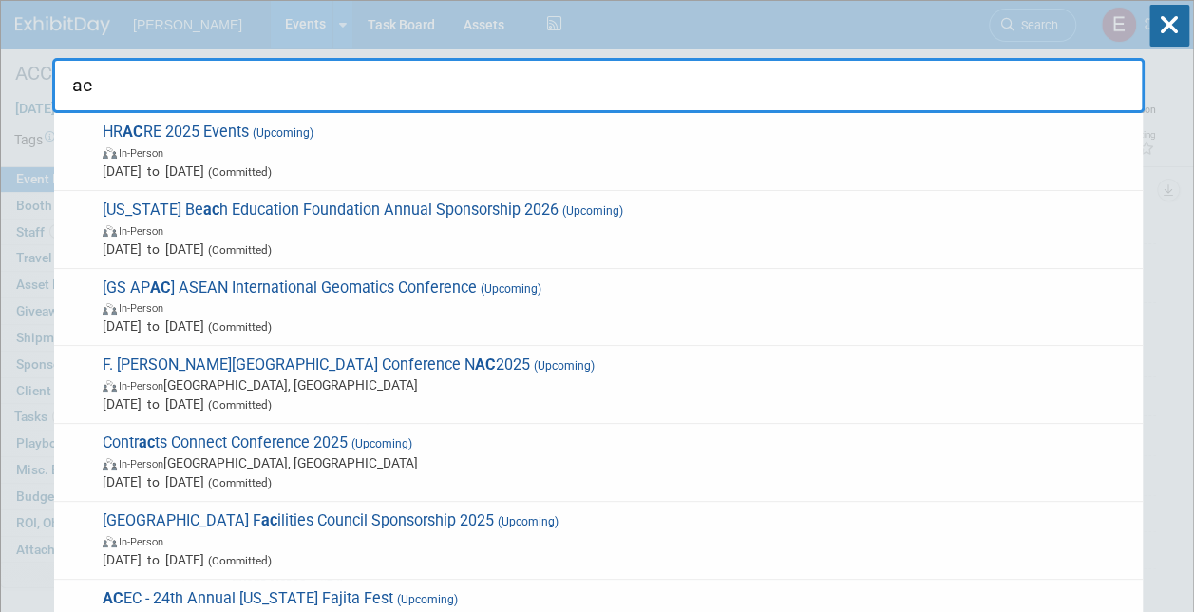
type input "a"
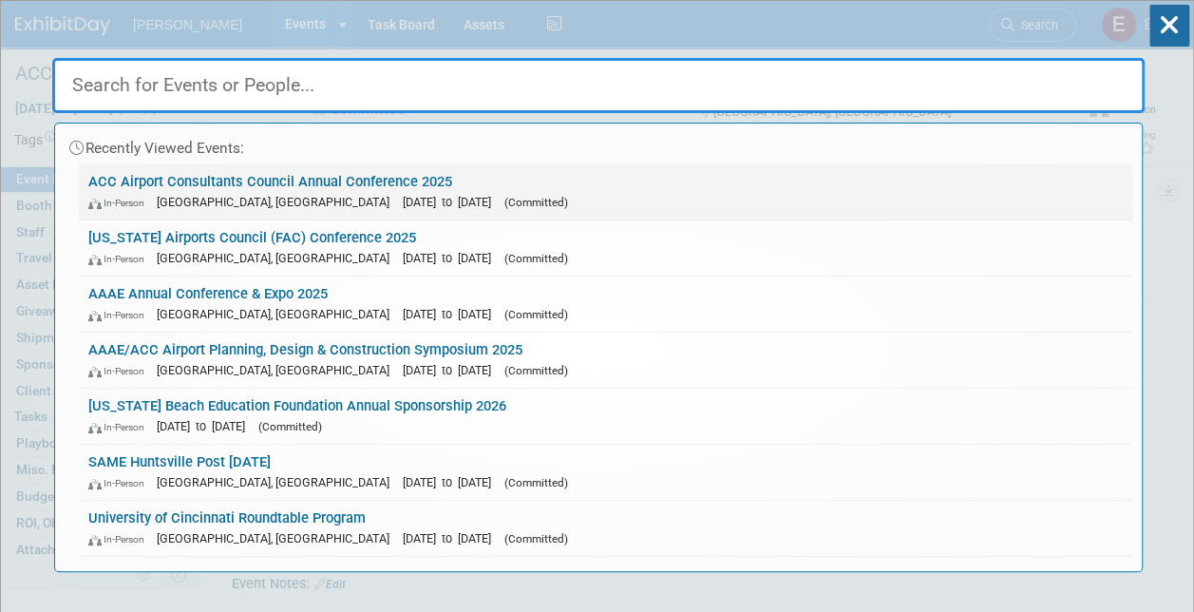
click at [244, 173] on link "ACC Airport Consultants Council Annual Conference 2025 In-Person Philadelphia, …" at bounding box center [605, 191] width 1053 height 55
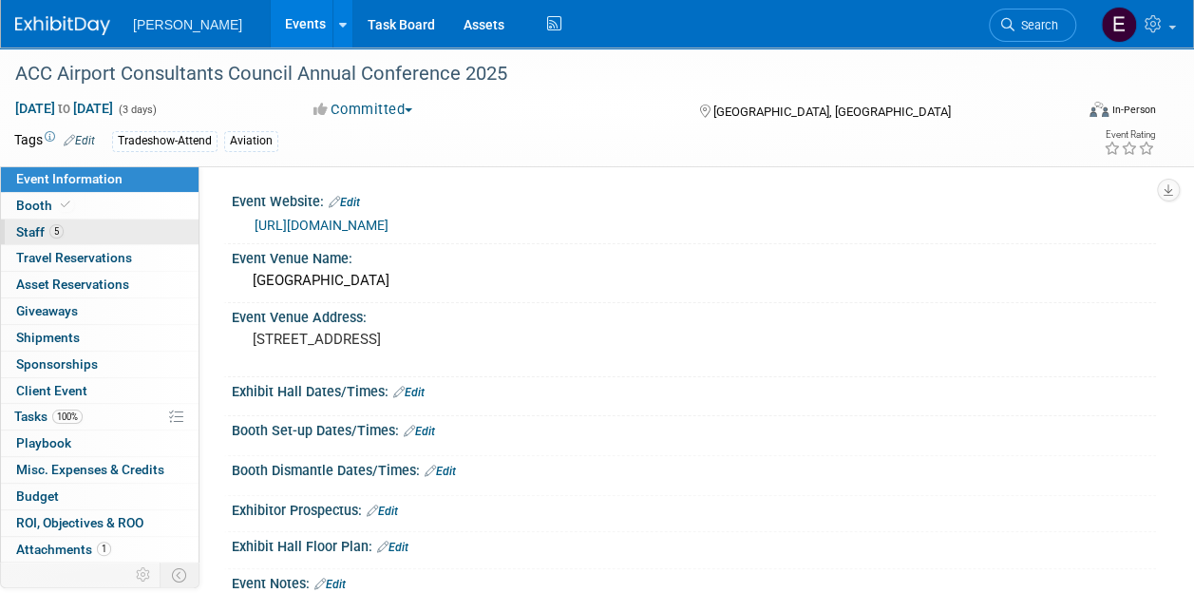
click at [93, 227] on link "5 Staff 5" at bounding box center [100, 232] width 198 height 26
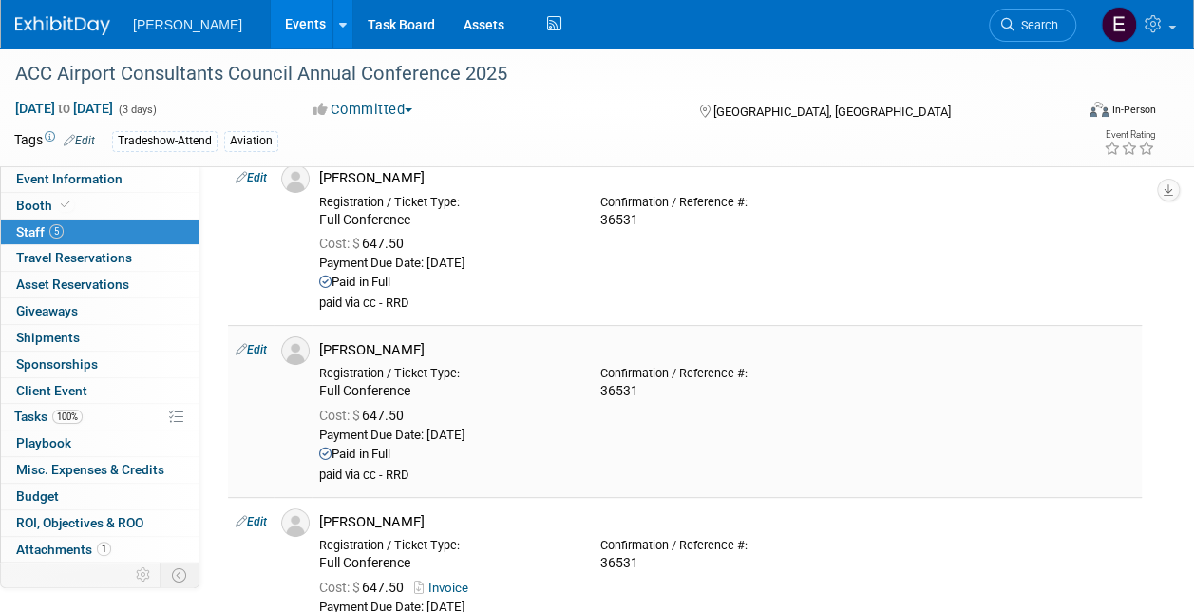
scroll to position [190, 0]
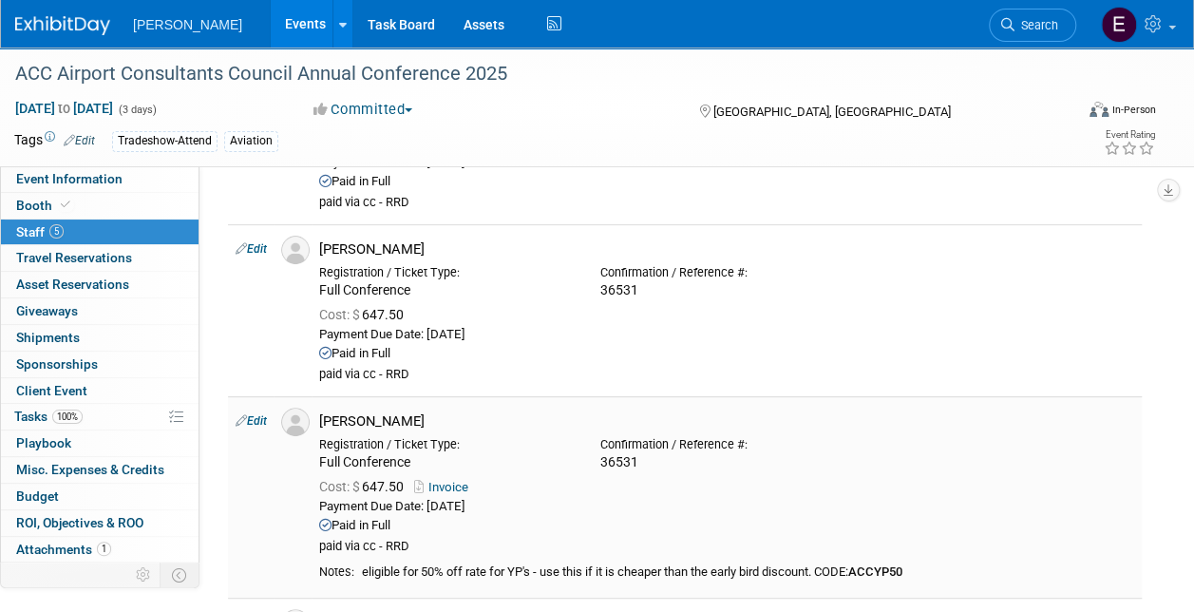
click at [445, 486] on link "Invoice" at bounding box center [445, 487] width 62 height 14
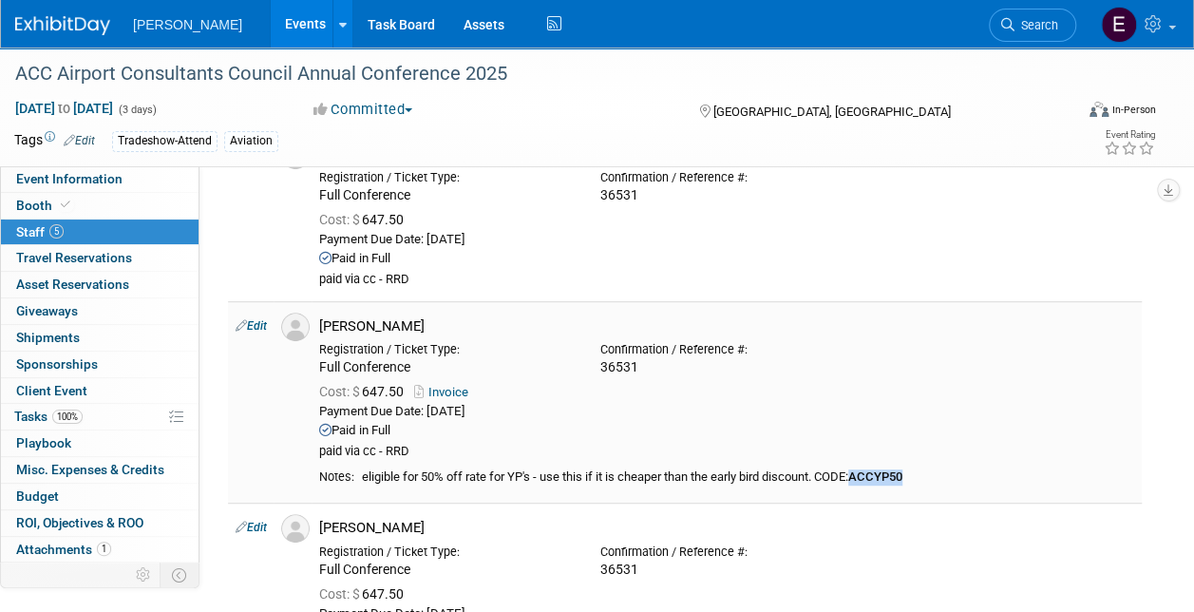
drag, startPoint x: 926, startPoint y: 475, endPoint x: 866, endPoint y: 479, distance: 60.0
click at [866, 479] on div "eligible for 50% off rate for YP's - use this if it is cheaper than the early b…" at bounding box center [748, 477] width 772 height 16
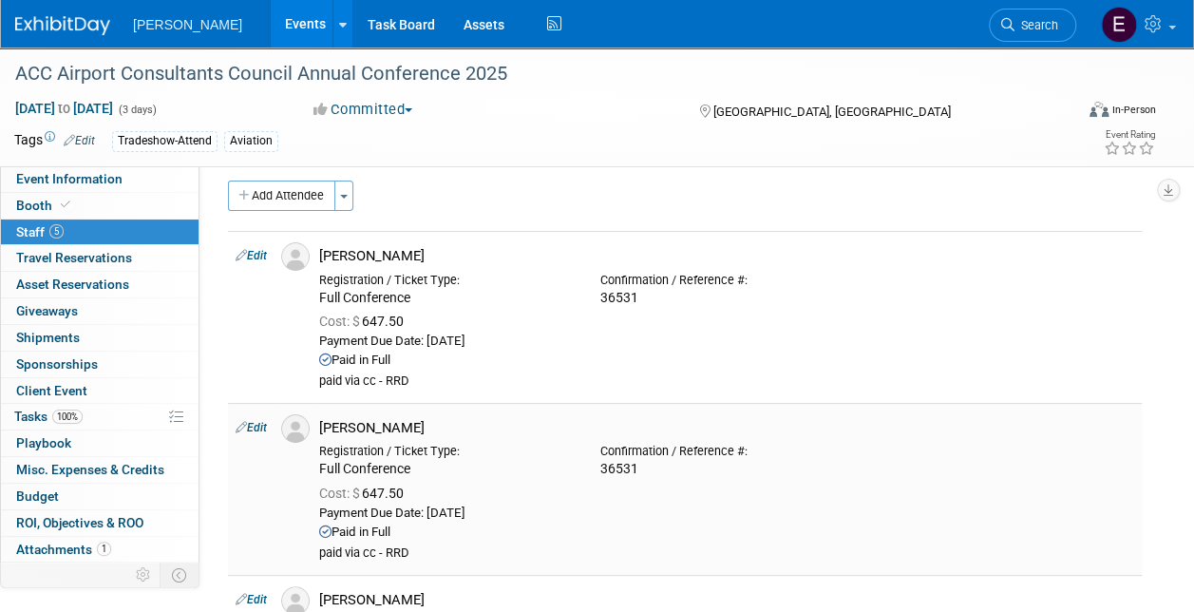
scroll to position [0, 0]
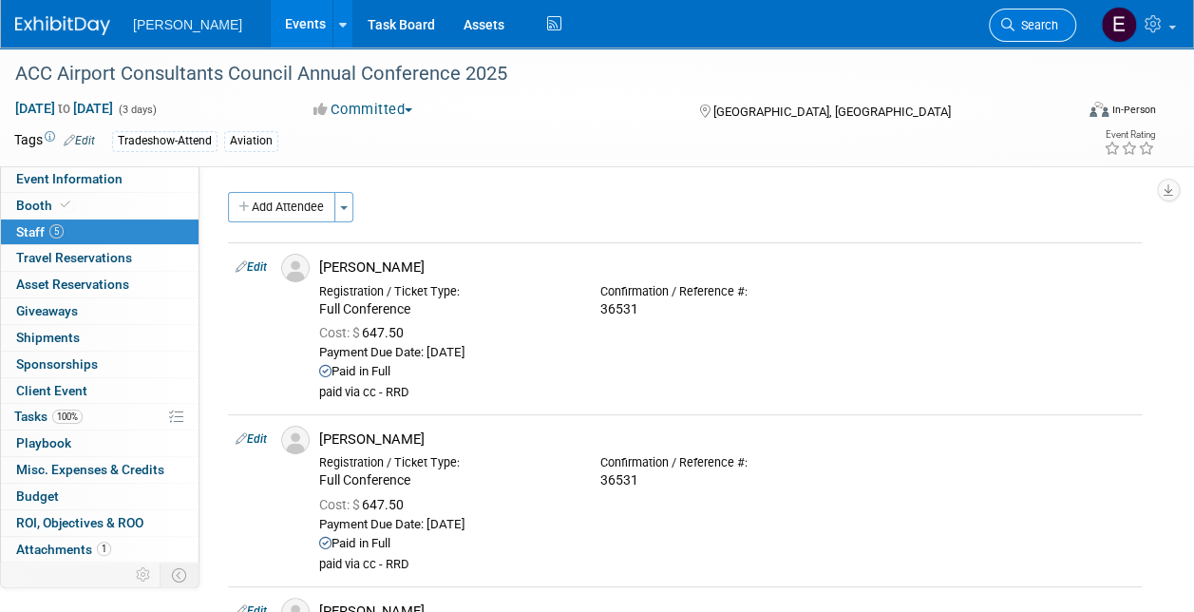
click at [1047, 23] on span "Search" at bounding box center [1036, 25] width 44 height 14
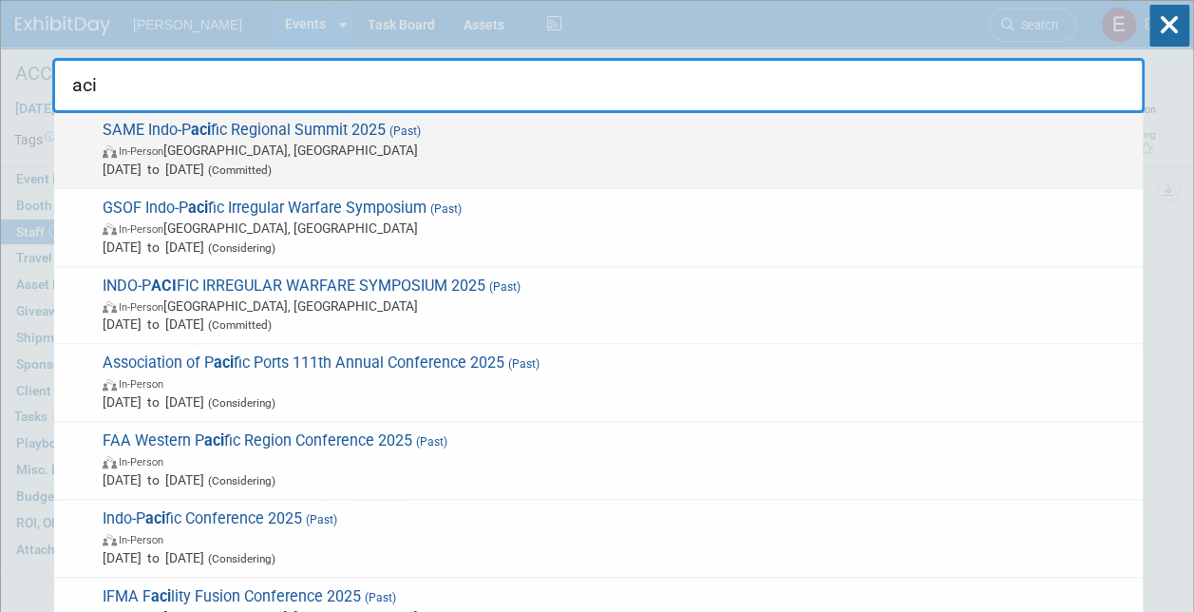
scroll to position [665, 0]
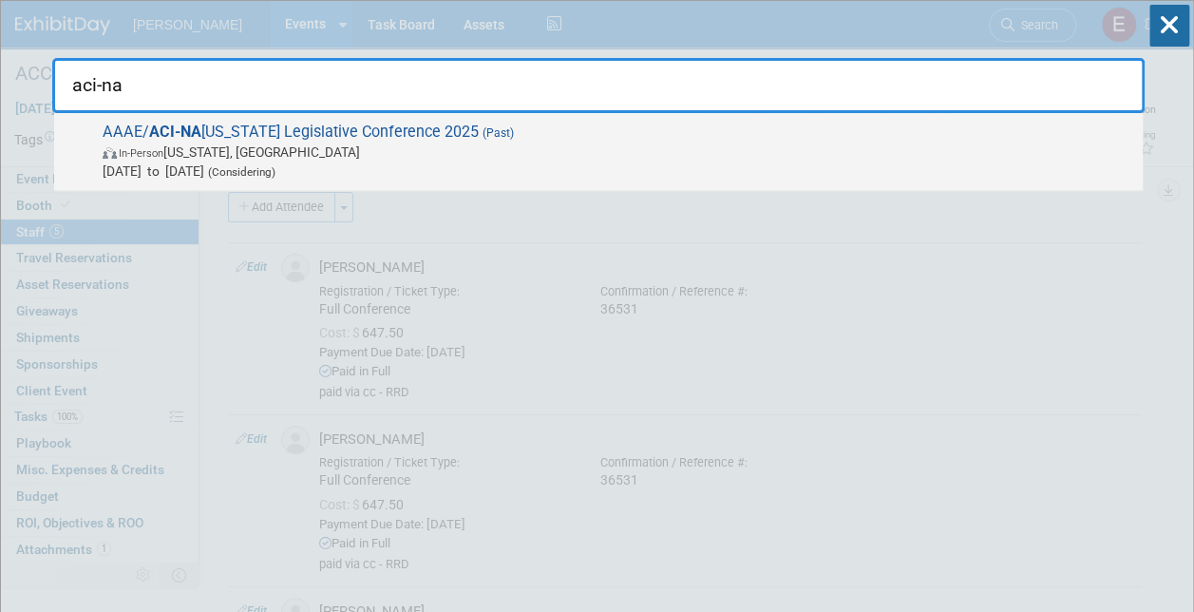
type input "aci-na"
click at [175, 132] on strong "ACI-NA" at bounding box center [175, 132] width 52 height 18
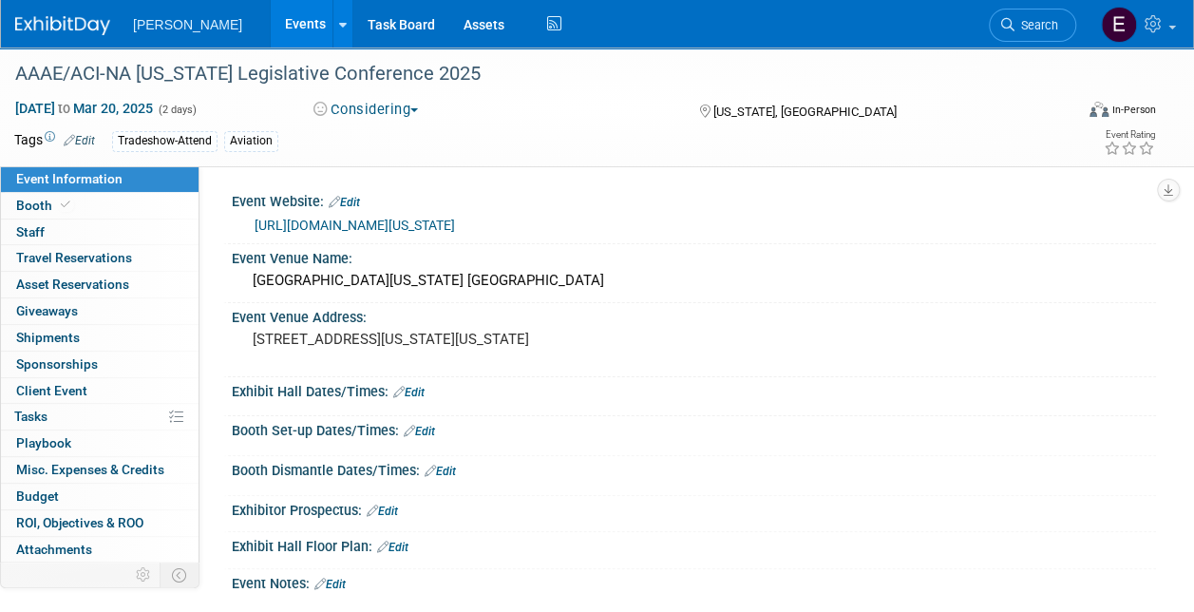
click at [424, 223] on link "[URL][DOMAIN_NAME][US_STATE]" at bounding box center [355, 225] width 200 height 15
click at [41, 207] on span "Booth" at bounding box center [45, 205] width 58 height 15
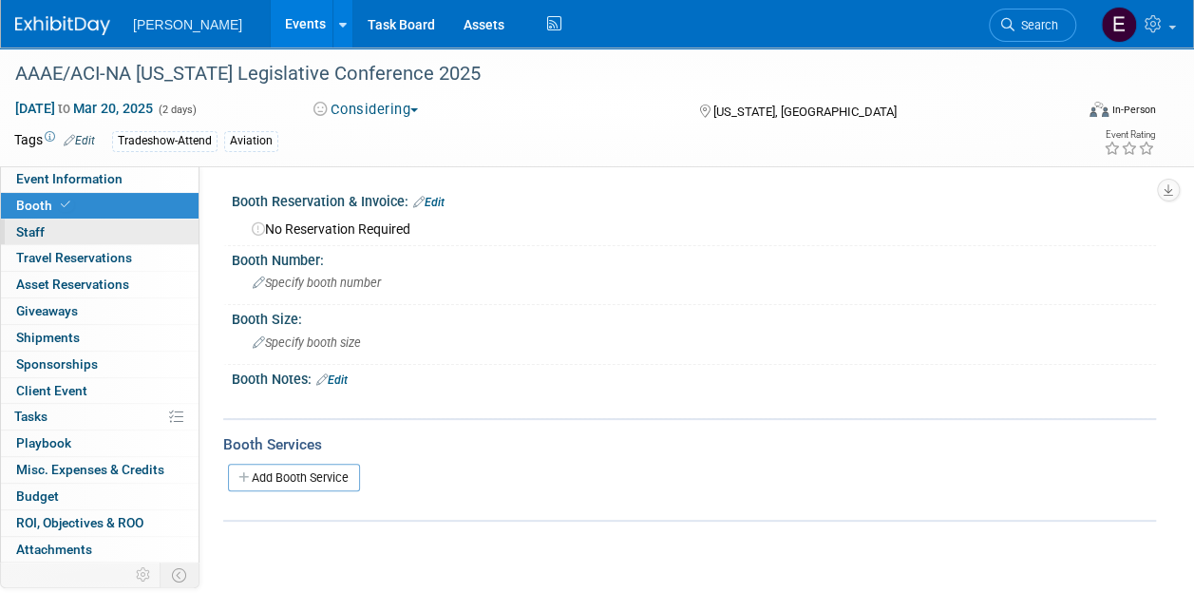
click at [112, 239] on link "0 Staff 0" at bounding box center [100, 232] width 198 height 26
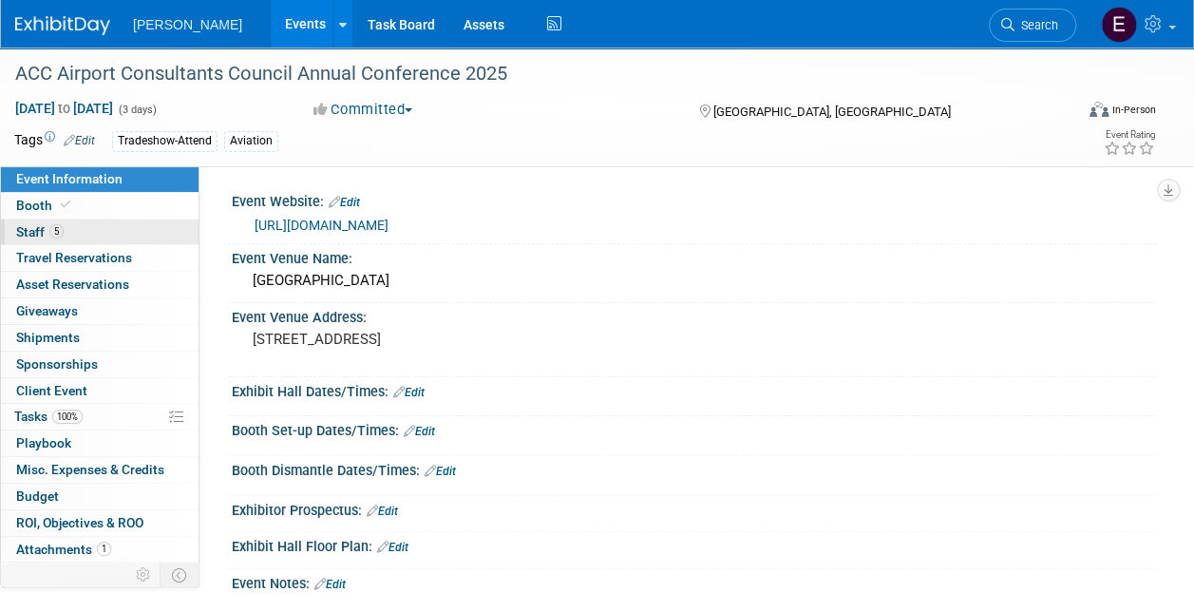
click at [112, 234] on link "5 Staff 5" at bounding box center [100, 232] width 198 height 26
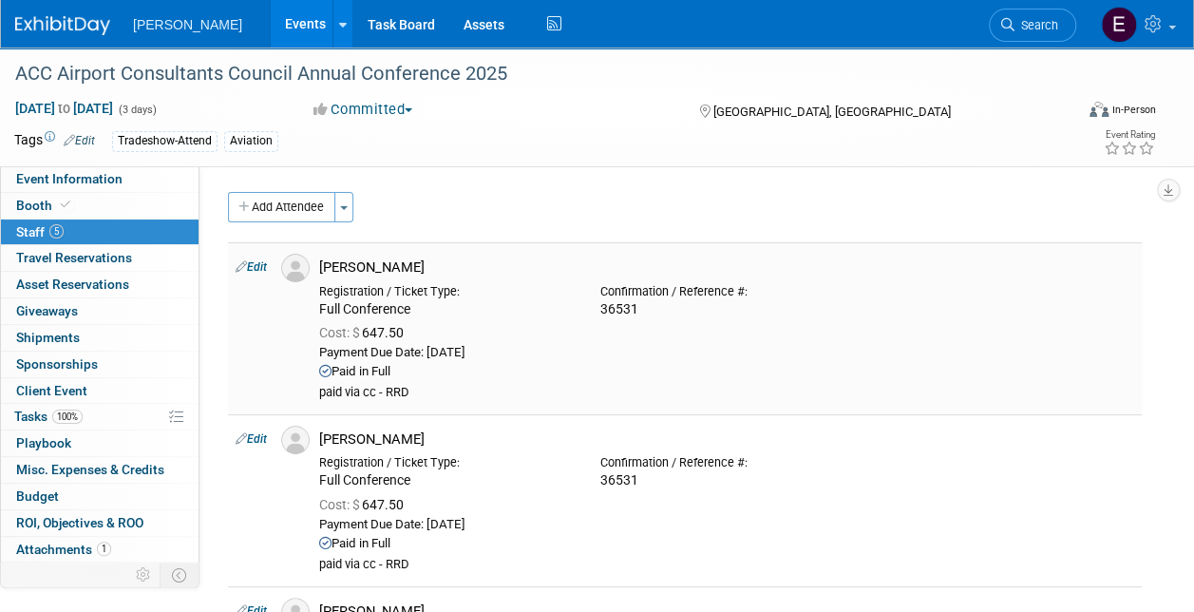
scroll to position [475, 0]
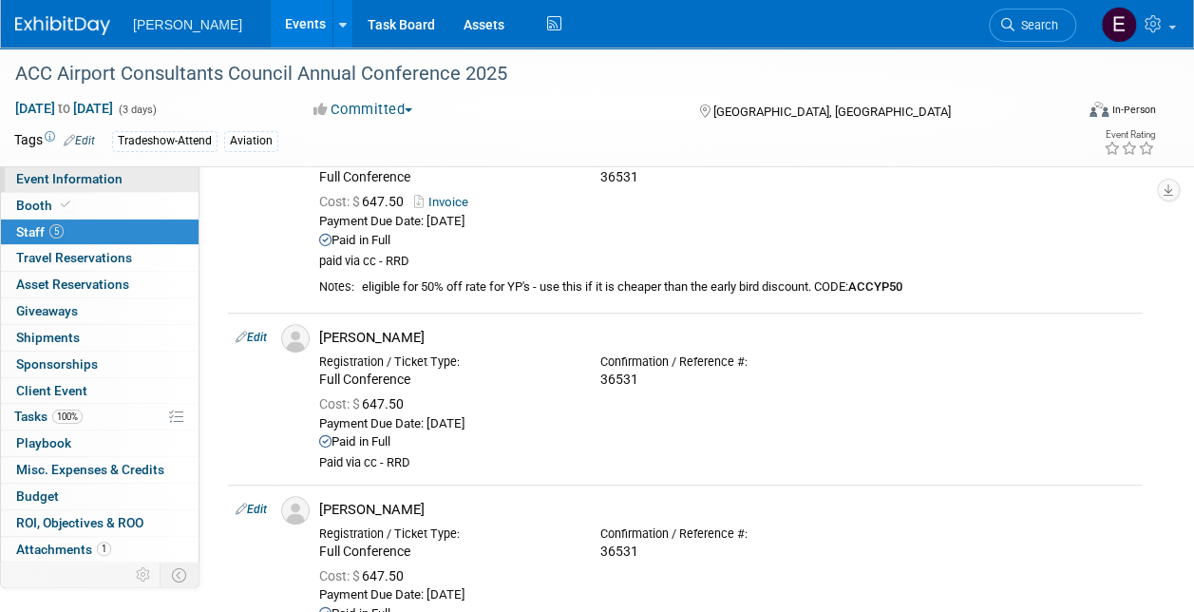
click at [114, 178] on span "Event Information" at bounding box center [69, 178] width 106 height 15
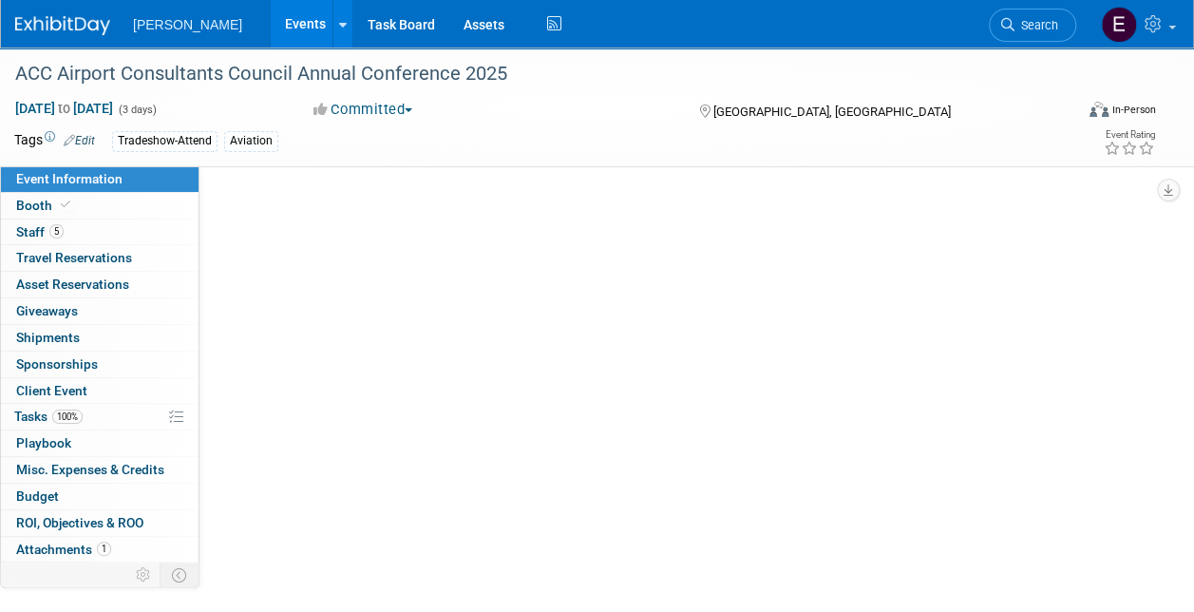
scroll to position [0, 0]
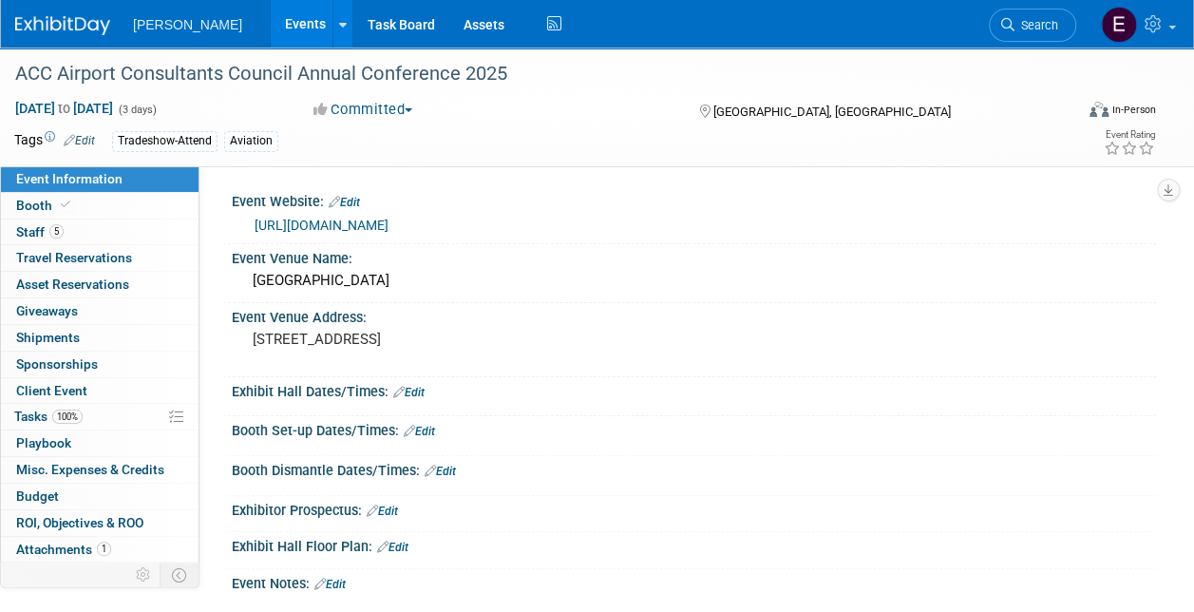
click at [340, 224] on link "https://acconline.org/47annual/" at bounding box center [322, 225] width 134 height 15
click at [142, 232] on link "5 Staff 5" at bounding box center [100, 232] width 198 height 26
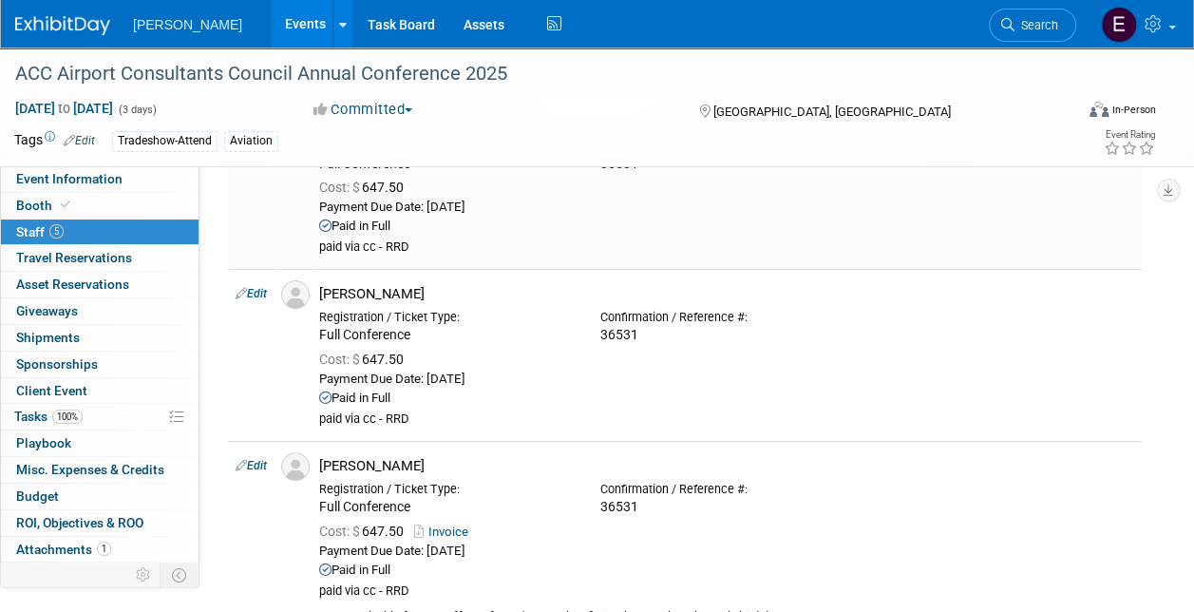
scroll to position [285, 0]
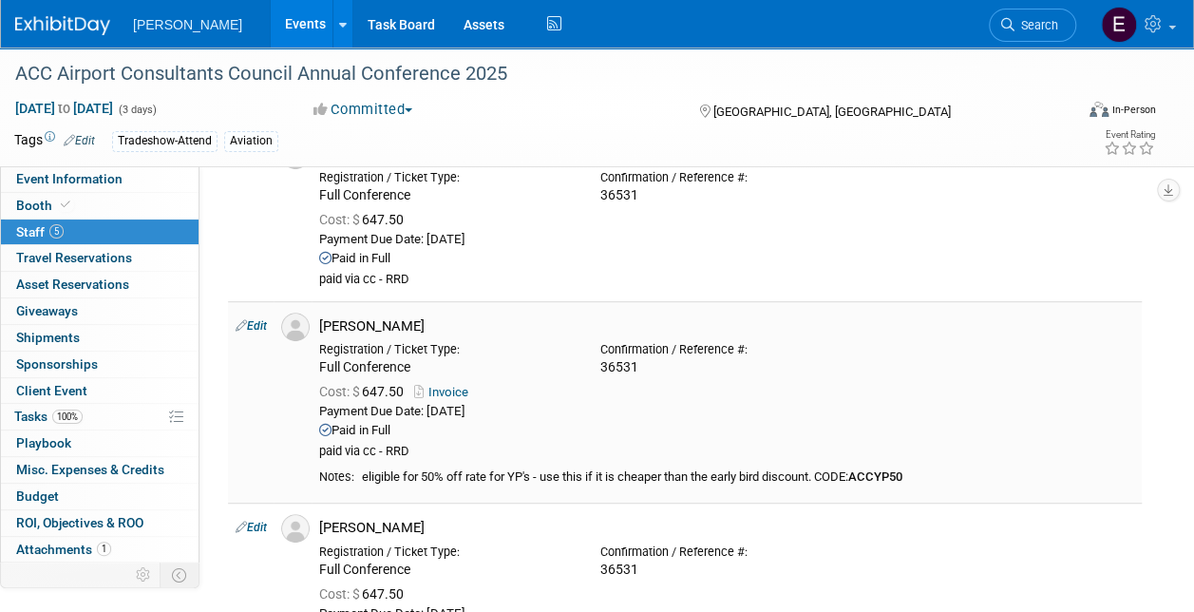
click at [463, 391] on link "Invoice" at bounding box center [445, 392] width 62 height 14
click at [271, 21] on link "Events" at bounding box center [305, 23] width 69 height 47
